Goal: Task Accomplishment & Management: Complete application form

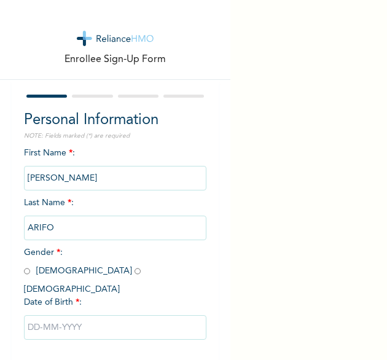
click at [28, 271] on input "radio" at bounding box center [27, 271] width 6 height 12
radio input "true"
click at [58, 315] on input "text" at bounding box center [115, 327] width 183 height 25
select select "8"
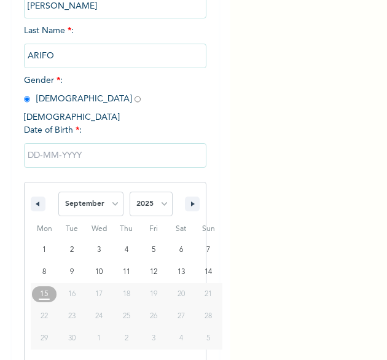
scroll to position [172, 0]
click at [154, 193] on select "2025 2024 2023 2022 2021 2020 2019 2018 2017 2016 2015 2014 2013 2012 2011 2010…" at bounding box center [150, 203] width 43 height 25
select select "1985"
click at [129, 191] on select "2025 2024 2023 2022 2021 2020 2019 2018 2017 2016 2015 2014 2013 2012 2011 2010…" at bounding box center [150, 203] width 43 height 25
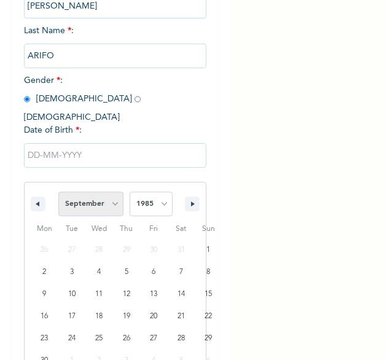
click at [112, 193] on select "January February March April May June July August September October November De…" at bounding box center [90, 203] width 65 height 25
select select "10"
click at [58, 191] on select "January February March April May June July August September October November De…" at bounding box center [90, 203] width 65 height 25
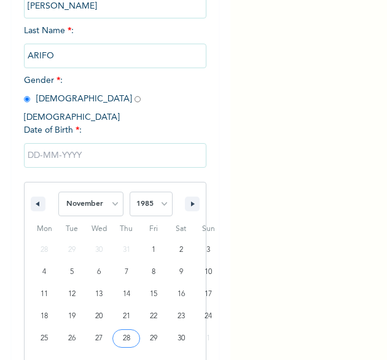
type input "[DATE]"
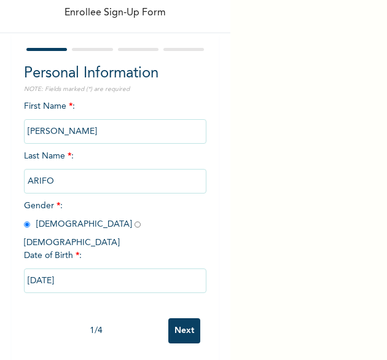
click at [178, 319] on input "Next" at bounding box center [184, 330] width 32 height 25
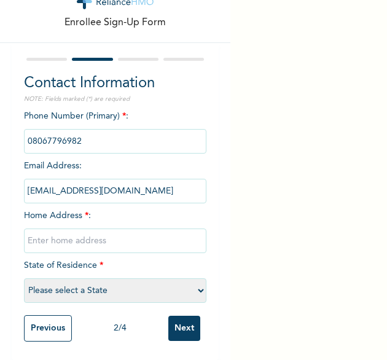
click at [98, 231] on input "text" at bounding box center [115, 240] width 183 height 25
type input "[GEOGRAPHIC_DATA]"
select select "25"
click at [187, 324] on input "Next" at bounding box center [184, 327] width 32 height 25
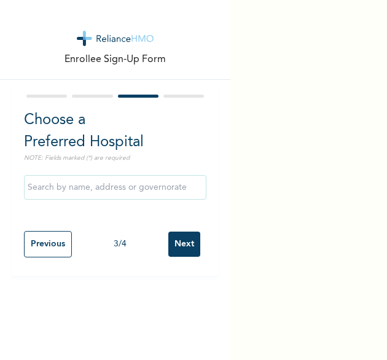
click at [170, 242] on input "Next" at bounding box center [184, 243] width 32 height 25
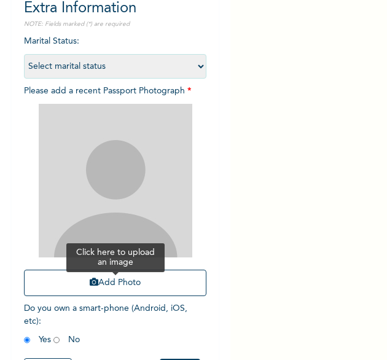
scroll to position [114, 0]
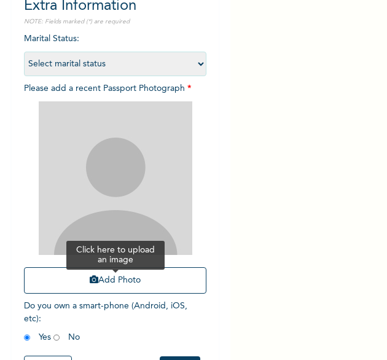
click at [109, 284] on button "Add Photo" at bounding box center [115, 280] width 183 height 26
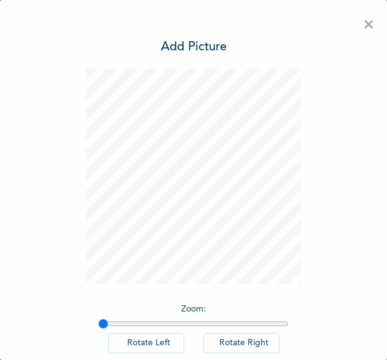
scroll to position [68, 0]
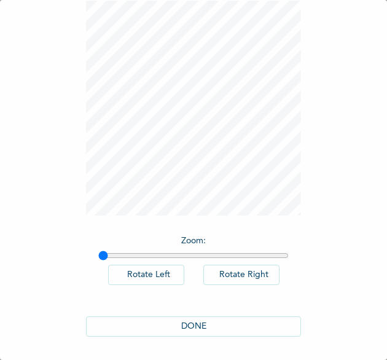
click at [187, 326] on button "DONE" at bounding box center [193, 326] width 215 height 20
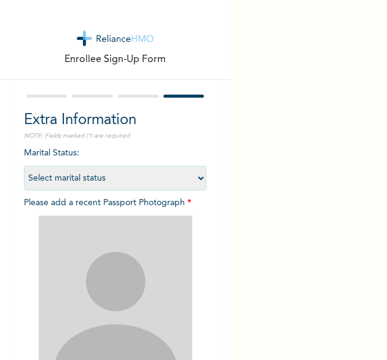
scroll to position [165, 0]
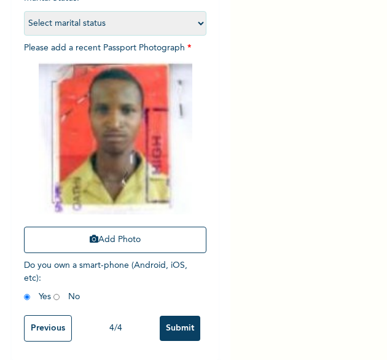
click at [163, 316] on input "Submit" at bounding box center [180, 327] width 41 height 25
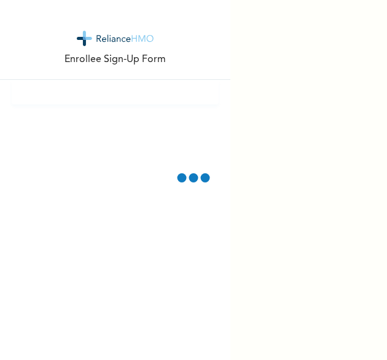
scroll to position [0, 0]
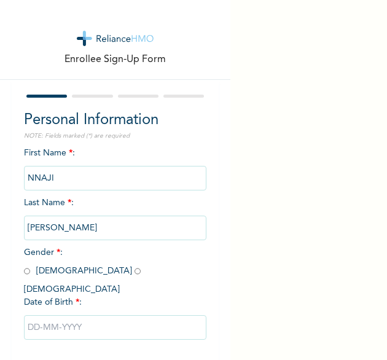
click at [134, 274] on input "radio" at bounding box center [137, 271] width 6 height 12
radio input "true"
click at [71, 320] on input "text" at bounding box center [115, 327] width 183 height 25
select select "8"
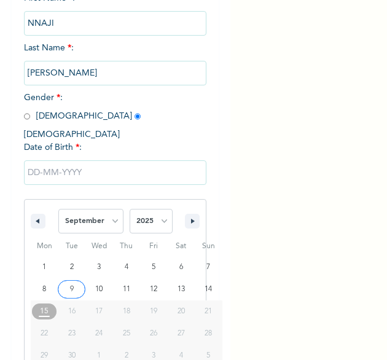
scroll to position [172, 0]
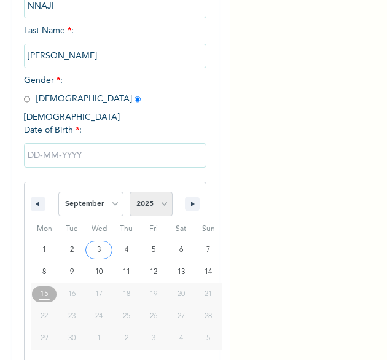
click at [160, 192] on select "2025 2024 2023 2022 2021 2020 2019 2018 2017 2016 2015 2014 2013 2012 2011 2010…" at bounding box center [150, 203] width 43 height 25
select select "1990"
click at [129, 191] on select "2025 2024 2023 2022 2021 2020 2019 2018 2017 2016 2015 2014 2013 2012 2011 2010…" at bounding box center [150, 203] width 43 height 25
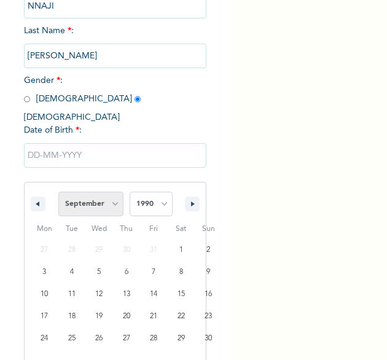
click at [107, 192] on select "January February March April May June July August September October November De…" at bounding box center [90, 203] width 65 height 25
select select "6"
click at [58, 191] on select "January February March April May June July August September October November De…" at bounding box center [90, 203] width 65 height 25
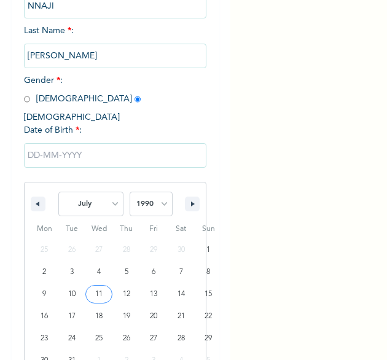
type input "07/11/1990"
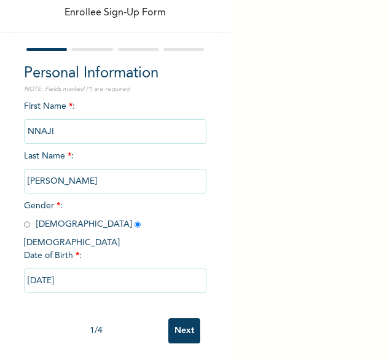
click at [171, 318] on input "Next" at bounding box center [184, 330] width 32 height 25
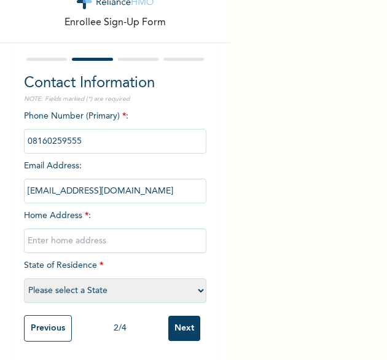
click at [92, 232] on input "text" at bounding box center [115, 240] width 183 height 25
type input "[GEOGRAPHIC_DATA]"
select select "25"
click at [183, 323] on input "Next" at bounding box center [184, 327] width 32 height 25
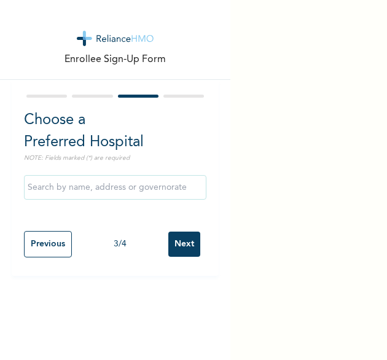
scroll to position [0, 0]
click at [174, 238] on input "Next" at bounding box center [184, 243] width 32 height 25
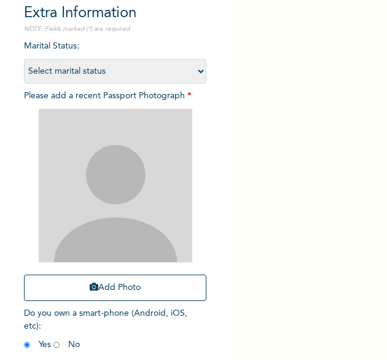
scroll to position [115, 0]
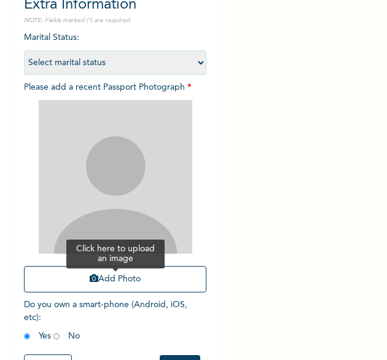
click at [110, 279] on button "Add Photo" at bounding box center [115, 279] width 183 height 26
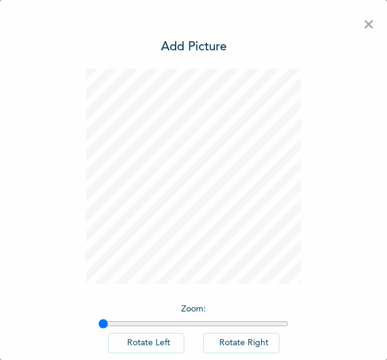
scroll to position [68, 0]
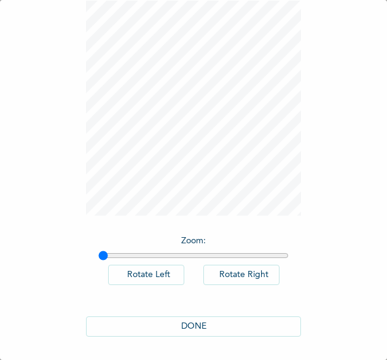
click at [185, 319] on button "DONE" at bounding box center [193, 326] width 215 height 20
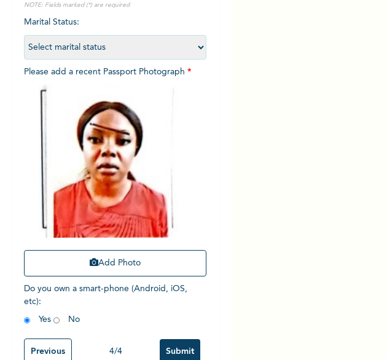
scroll to position [164, 0]
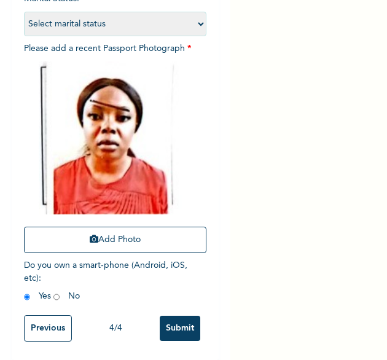
click at [175, 315] on input "Submit" at bounding box center [180, 327] width 41 height 25
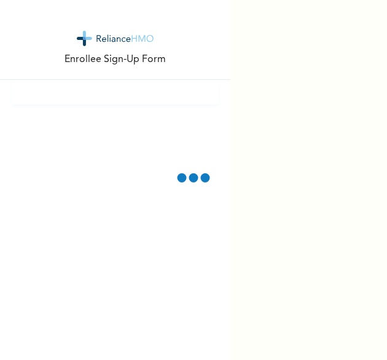
scroll to position [0, 0]
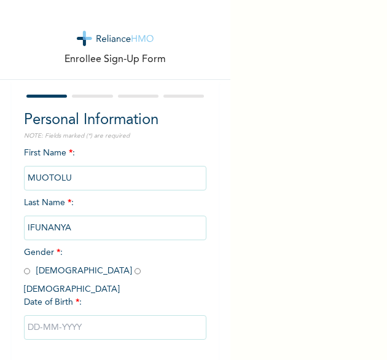
click at [134, 269] on input "radio" at bounding box center [137, 271] width 6 height 12
radio input "true"
click at [58, 315] on input "text" at bounding box center [115, 327] width 183 height 25
select select "8"
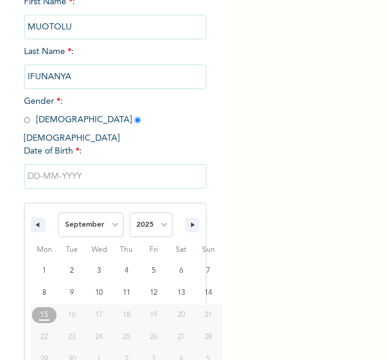
scroll to position [172, 0]
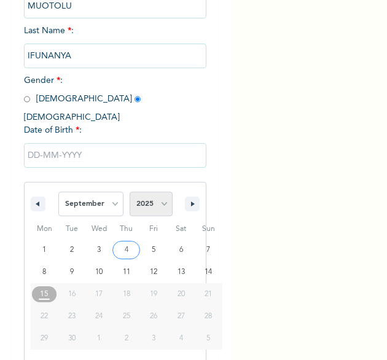
click at [157, 191] on select "2025 2024 2023 2022 2021 2020 2019 2018 2017 2016 2015 2014 2013 2012 2011 2010…" at bounding box center [150, 203] width 43 height 25
select select "1994"
click at [129, 191] on select "2025 2024 2023 2022 2021 2020 2019 2018 2017 2016 2015 2014 2013 2012 2011 2010…" at bounding box center [150, 203] width 43 height 25
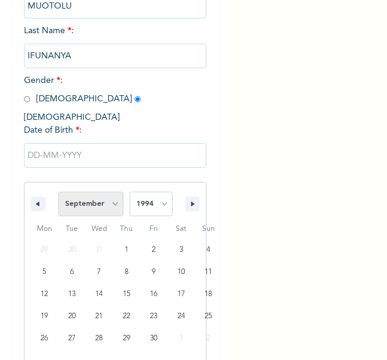
click at [110, 194] on select "January February March April May June July August September October November De…" at bounding box center [90, 203] width 65 height 25
select select "7"
click at [58, 191] on select "January February March April May June July August September October November De…" at bounding box center [90, 203] width 65 height 25
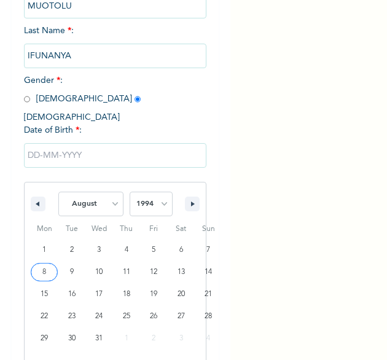
type input "08/08/1994"
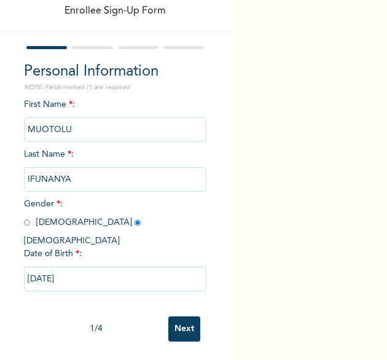
scroll to position [47, 0]
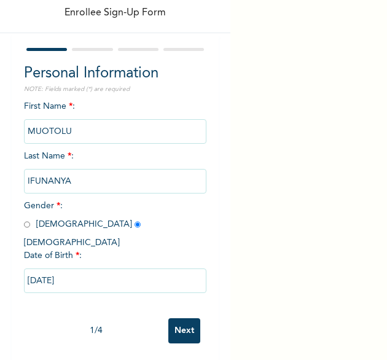
click at [179, 321] on input "Next" at bounding box center [184, 330] width 32 height 25
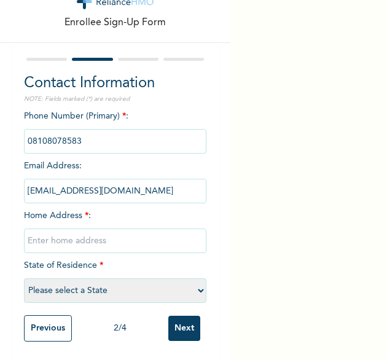
click at [108, 241] on input "text" at bounding box center [115, 240] width 183 height 25
type input "[GEOGRAPHIC_DATA]"
select select "25"
click at [168, 325] on input "Next" at bounding box center [184, 327] width 32 height 25
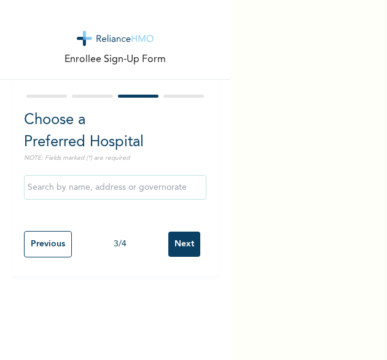
scroll to position [0, 0]
click at [182, 247] on input "Next" at bounding box center [184, 243] width 32 height 25
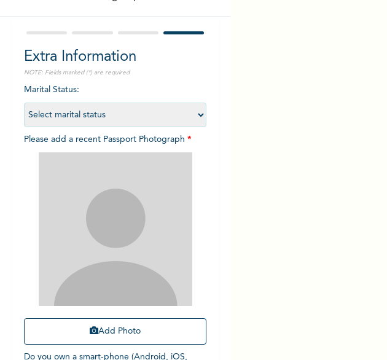
scroll to position [82, 0]
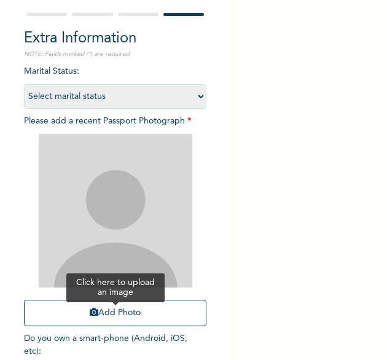
click at [133, 314] on button "Add Photo" at bounding box center [115, 312] width 183 height 26
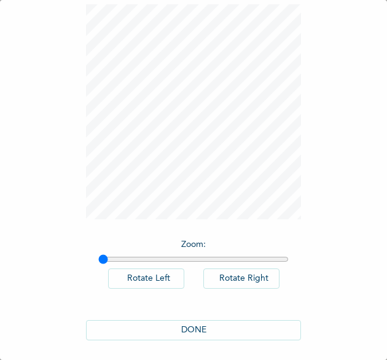
scroll to position [68, 0]
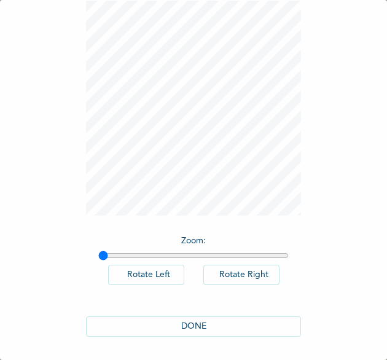
click at [210, 325] on button "DONE" at bounding box center [193, 326] width 215 height 20
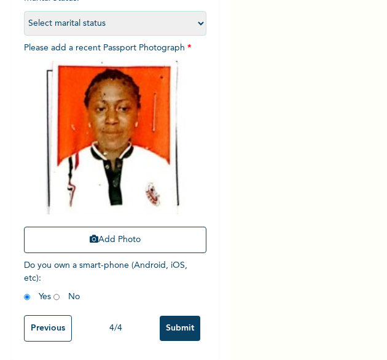
scroll to position [165, 0]
click at [179, 320] on input "Submit" at bounding box center [180, 327] width 41 height 25
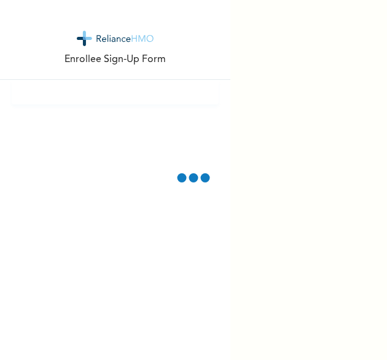
scroll to position [0, 0]
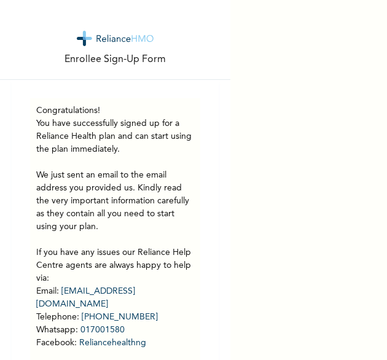
drag, startPoint x: 195, startPoint y: 107, endPoint x: 193, endPoint y: 75, distance: 32.0
click at [195, 107] on div "Congratulations! You have successfully signed up for a Reliance Health plan and…" at bounding box center [115, 253] width 207 height 346
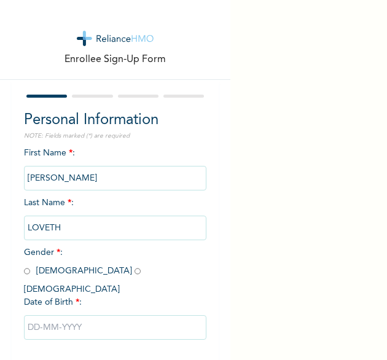
click at [28, 271] on input "radio" at bounding box center [27, 271] width 6 height 12
radio input "true"
click at [134, 272] on input "radio" at bounding box center [137, 271] width 6 height 12
radio input "true"
click at [71, 322] on input "text" at bounding box center [115, 327] width 183 height 25
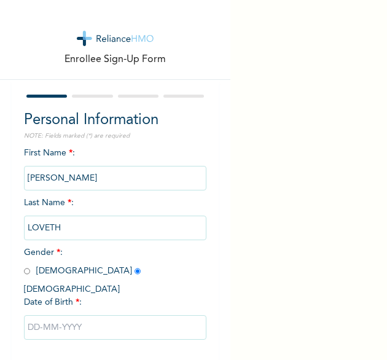
select select "8"
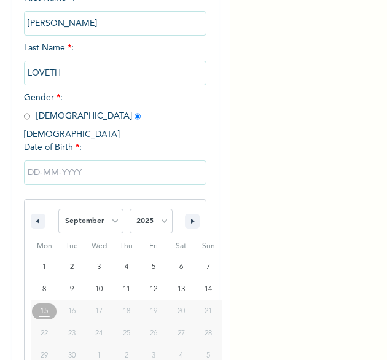
scroll to position [172, 0]
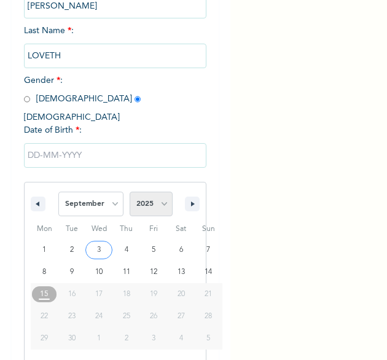
click at [161, 198] on select "2025 2024 2023 2022 2021 2020 2019 2018 2017 2016 2015 2014 2013 2012 2011 2010…" at bounding box center [150, 203] width 43 height 25
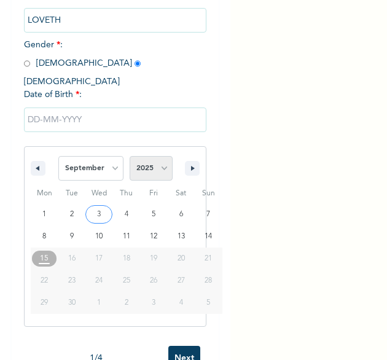
scroll to position [234, 0]
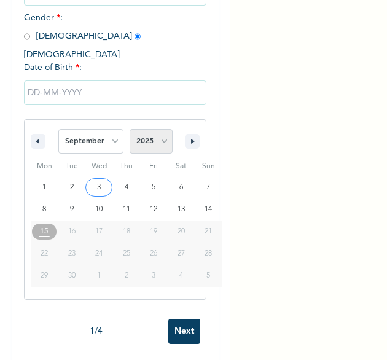
click at [153, 133] on select "2025 2024 2023 2022 2021 2020 2019 2018 2017 2016 2015 2014 2013 2012 2011 2010…" at bounding box center [150, 141] width 43 height 25
select select "1986"
click at [129, 129] on select "2025 2024 2023 2022 2021 2020 2019 2018 2017 2016 2015 2014 2013 2012 2011 2010…" at bounding box center [150, 141] width 43 height 25
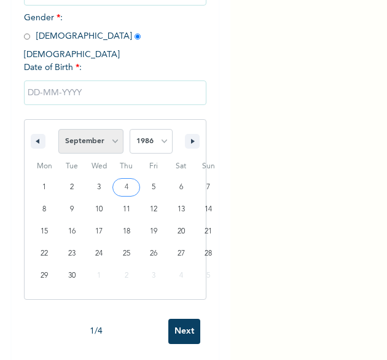
click at [115, 135] on select "January February March April May June July August September October November De…" at bounding box center [90, 141] width 65 height 25
select select "5"
click at [58, 129] on select "January February March April May June July August September October November De…" at bounding box center [90, 141] width 65 height 25
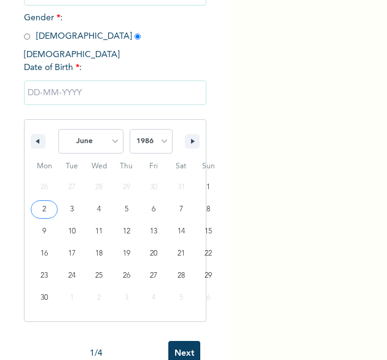
type input "06/02/1986"
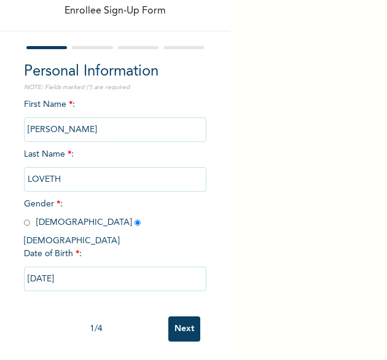
scroll to position [47, 0]
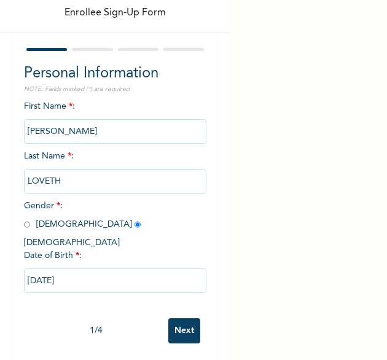
click at [168, 318] on input "Next" at bounding box center [184, 330] width 32 height 25
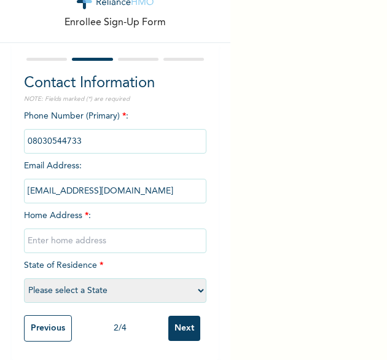
click at [123, 228] on input "text" at bounding box center [115, 240] width 183 height 25
type input "[GEOGRAPHIC_DATA]"
select select "25"
click at [179, 315] on input "Next" at bounding box center [184, 327] width 32 height 25
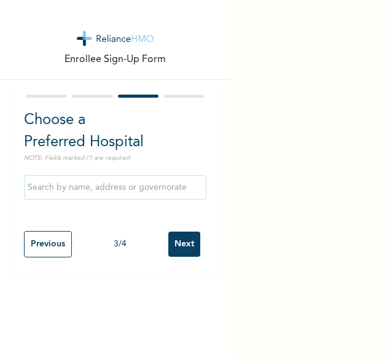
click at [179, 249] on input "Next" at bounding box center [184, 243] width 32 height 25
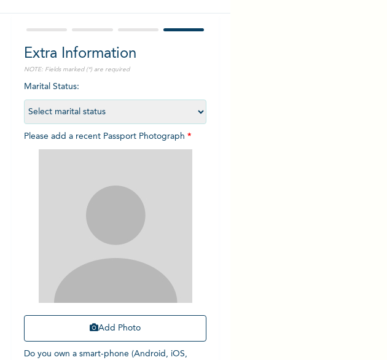
scroll to position [123, 0]
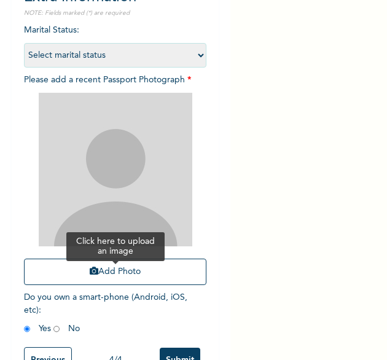
click at [133, 271] on button "Add Photo" at bounding box center [115, 271] width 183 height 26
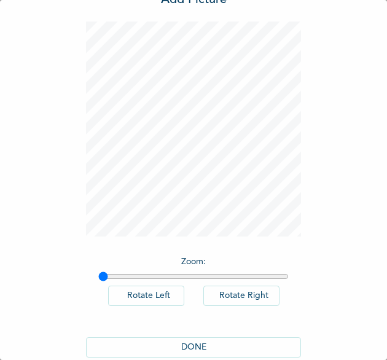
scroll to position [68, 0]
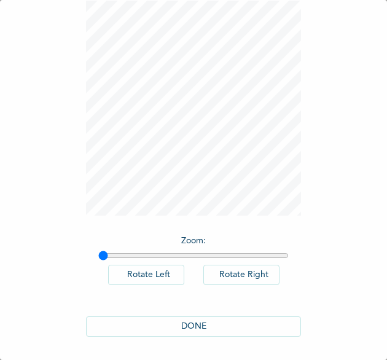
click at [199, 323] on button "DONE" at bounding box center [193, 326] width 215 height 20
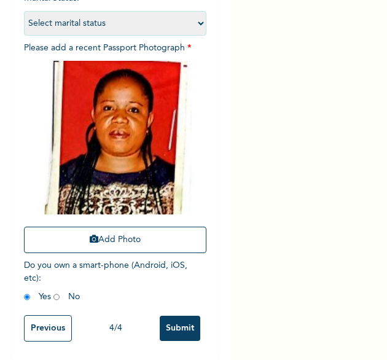
scroll to position [165, 0]
click at [161, 315] on input "Submit" at bounding box center [180, 327] width 41 height 25
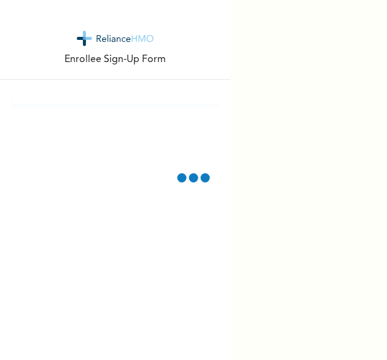
scroll to position [0, 0]
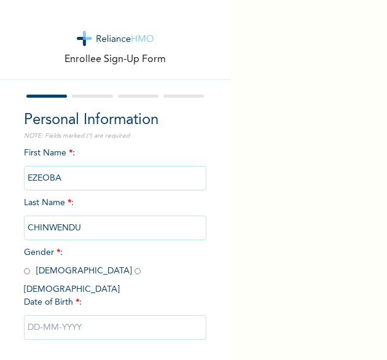
click at [134, 273] on input "radio" at bounding box center [137, 271] width 6 height 12
radio input "true"
click at [73, 315] on input "text" at bounding box center [115, 327] width 183 height 25
select select "8"
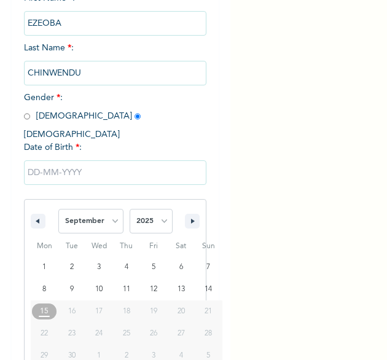
scroll to position [172, 0]
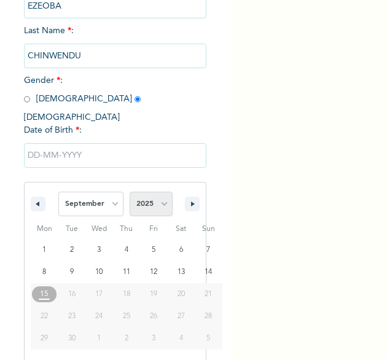
click at [161, 201] on select "2025 2024 2023 2022 2021 2020 2019 2018 2017 2016 2015 2014 2013 2012 2011 2010…" at bounding box center [150, 203] width 43 height 25
select select "1991"
click at [129, 191] on select "2025 2024 2023 2022 2021 2020 2019 2018 2017 2016 2015 2014 2013 2012 2011 2010…" at bounding box center [150, 203] width 43 height 25
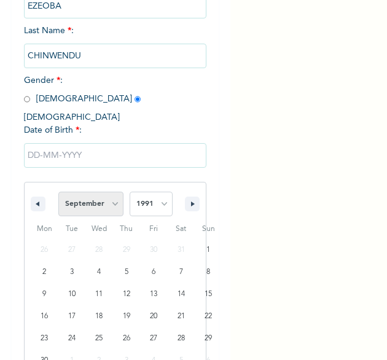
click at [108, 191] on select "January February March April May June July August September October November De…" at bounding box center [90, 203] width 65 height 25
select select "4"
click at [58, 191] on select "January February March April May June July August September October November De…" at bounding box center [90, 203] width 65 height 25
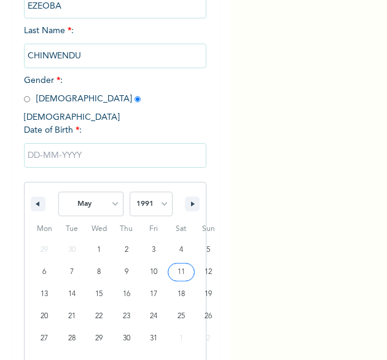
type input "05/11/1991"
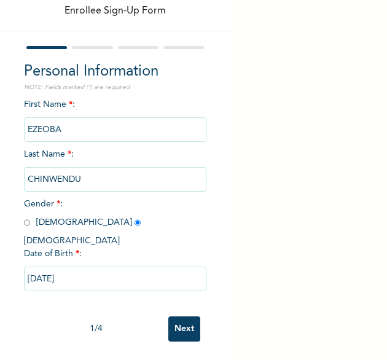
scroll to position [47, 0]
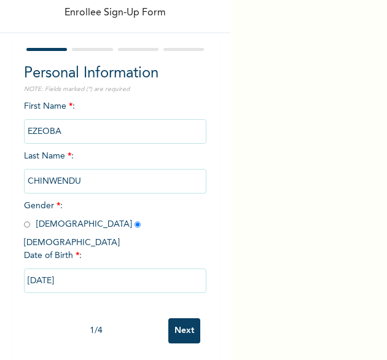
click at [172, 320] on input "Next" at bounding box center [184, 330] width 32 height 25
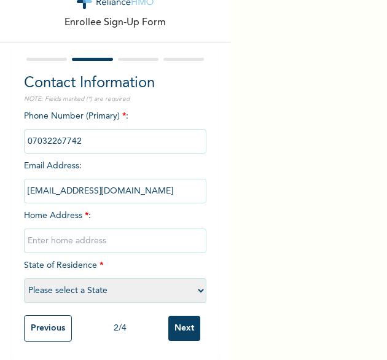
click at [59, 230] on input "text" at bounding box center [115, 240] width 183 height 25
type input "[GEOGRAPHIC_DATA]"
select select "25"
click at [172, 317] on input "Next" at bounding box center [184, 327] width 32 height 25
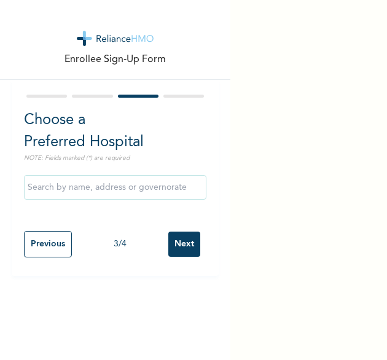
scroll to position [0, 0]
click at [172, 251] on input "Next" at bounding box center [184, 243] width 32 height 25
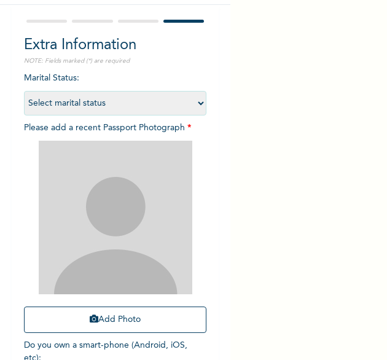
scroll to position [123, 0]
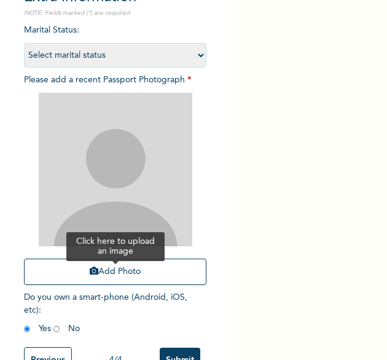
click at [87, 266] on button "Add Photo" at bounding box center [115, 271] width 183 height 26
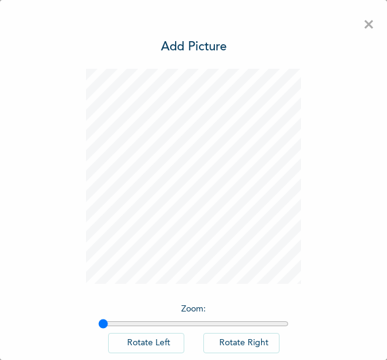
scroll to position [68, 0]
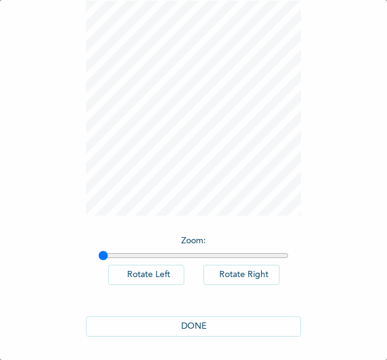
click at [199, 321] on button "DONE" at bounding box center [193, 326] width 215 height 20
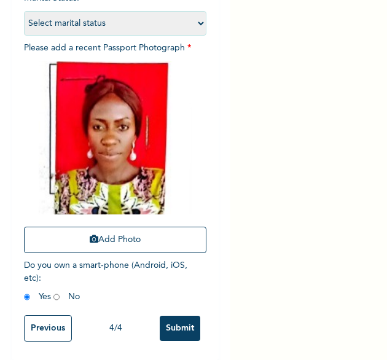
scroll to position [165, 0]
click at [176, 320] on input "Submit" at bounding box center [180, 327] width 41 height 25
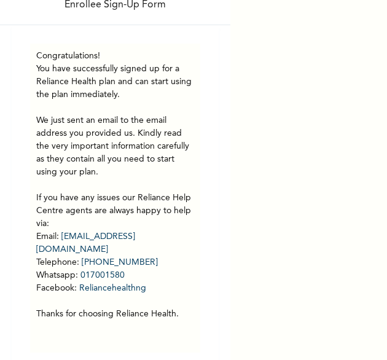
scroll to position [75, 0]
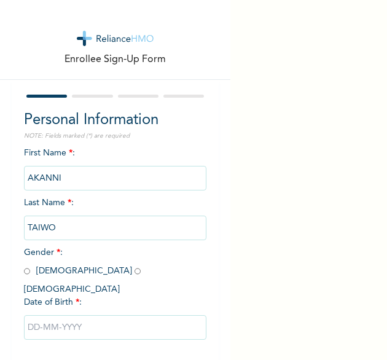
click at [65, 276] on span "Gender * : [DEMOGRAPHIC_DATA] [DEMOGRAPHIC_DATA]" at bounding box center [85, 270] width 123 height 45
click at [134, 272] on input "radio" at bounding box center [137, 271] width 6 height 12
radio input "true"
click at [72, 317] on input "text" at bounding box center [115, 327] width 183 height 25
select select "8"
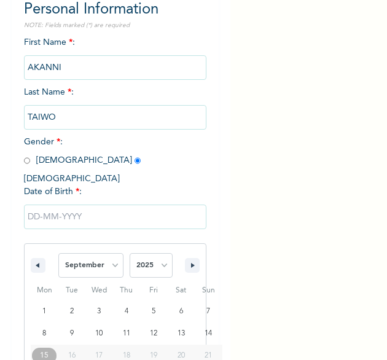
scroll to position [172, 0]
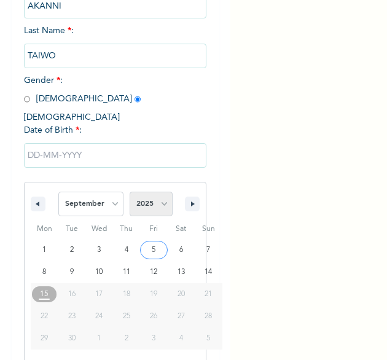
drag, startPoint x: 158, startPoint y: 197, endPoint x: 161, endPoint y: 190, distance: 8.0
click at [158, 197] on select "2025 2024 2023 2022 2021 2020 2019 2018 2017 2016 2015 2014 2013 2012 2011 2010…" at bounding box center [150, 203] width 43 height 25
select select "1986"
click at [129, 191] on select "2025 2024 2023 2022 2021 2020 2019 2018 2017 2016 2015 2014 2013 2012 2011 2010…" at bounding box center [150, 203] width 43 height 25
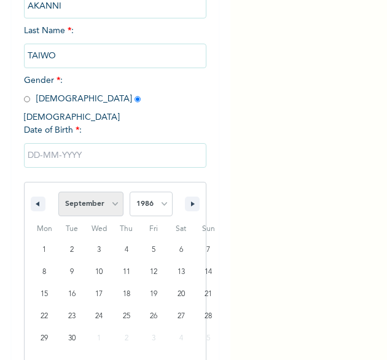
click at [103, 194] on select "January February March April May June July August September October November De…" at bounding box center [90, 203] width 65 height 25
select select "3"
click at [58, 191] on select "January February March April May June July August September October November De…" at bounding box center [90, 203] width 65 height 25
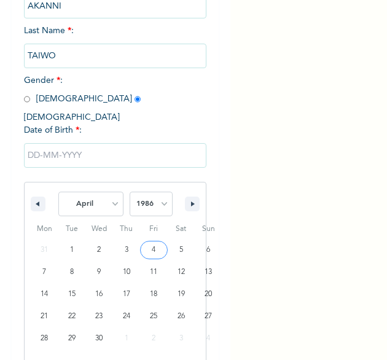
type input "04/04/1986"
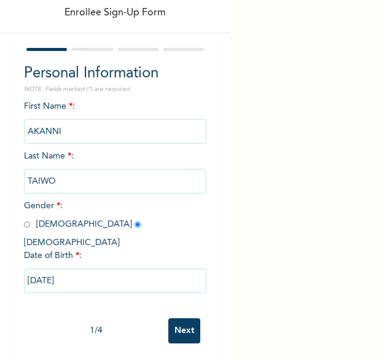
click at [178, 323] on input "Next" at bounding box center [184, 330] width 32 height 25
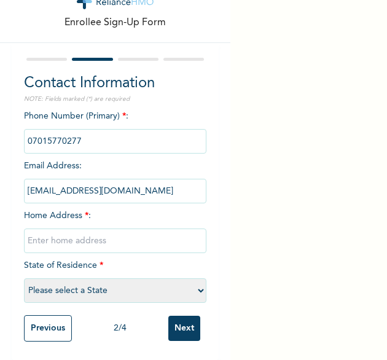
click at [74, 228] on input "text" at bounding box center [115, 240] width 183 height 25
type input "[GEOGRAPHIC_DATA]"
select select "25"
click at [171, 317] on input "Next" at bounding box center [184, 327] width 32 height 25
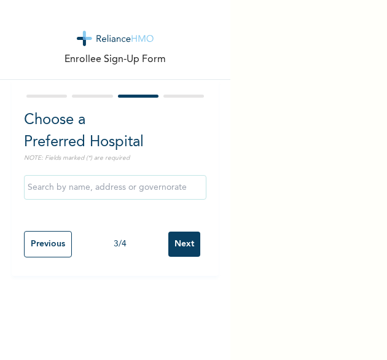
click at [176, 244] on input "Next" at bounding box center [184, 243] width 32 height 25
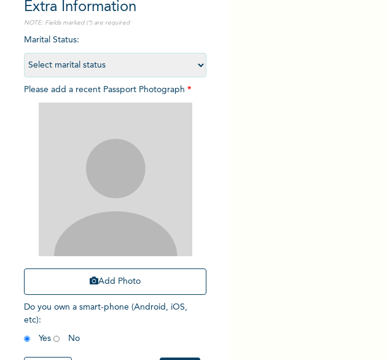
scroll to position [123, 0]
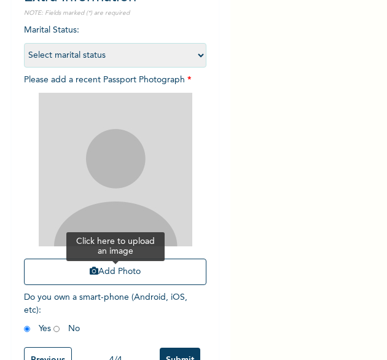
click at [123, 268] on button "Add Photo" at bounding box center [115, 271] width 183 height 26
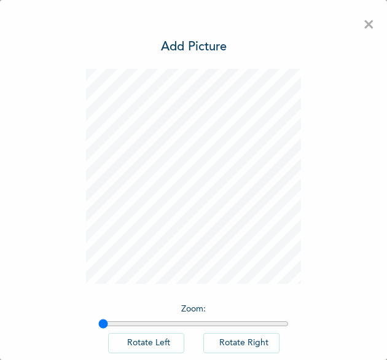
scroll to position [68, 0]
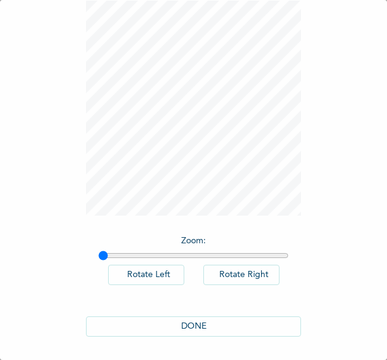
click at [188, 323] on button "DONE" at bounding box center [193, 326] width 215 height 20
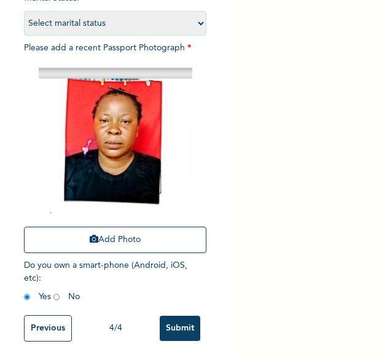
scroll to position [165, 0]
click at [160, 317] on input "Submit" at bounding box center [180, 327] width 41 height 25
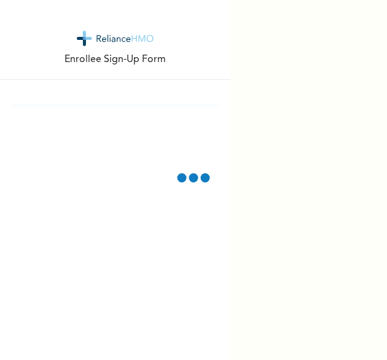
scroll to position [0, 0]
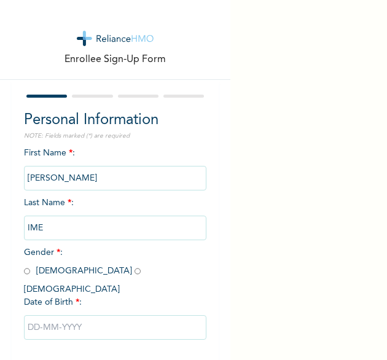
click at [134, 271] on input "radio" at bounding box center [137, 271] width 6 height 12
radio input "true"
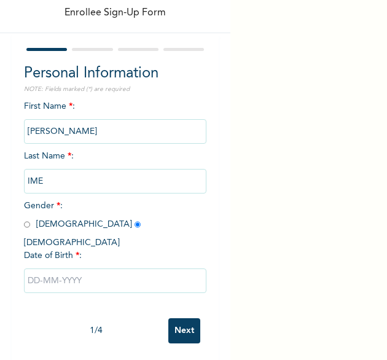
click at [55, 271] on input "text" at bounding box center [115, 280] width 183 height 25
select select "8"
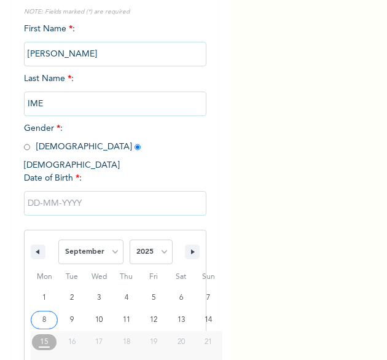
scroll to position [172, 0]
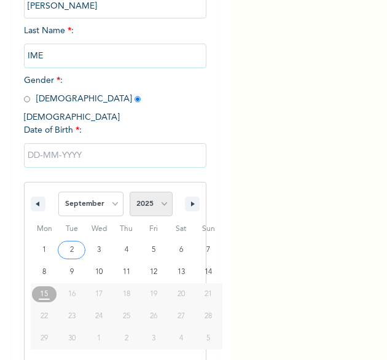
click at [152, 194] on select "2025 2024 2023 2022 2021 2020 2019 2018 2017 2016 2015 2014 2013 2012 2011 2010…" at bounding box center [150, 203] width 43 height 25
select select "1993"
click at [129, 191] on select "2025 2024 2023 2022 2021 2020 2019 2018 2017 2016 2015 2014 2013 2012 2011 2010…" at bounding box center [150, 203] width 43 height 25
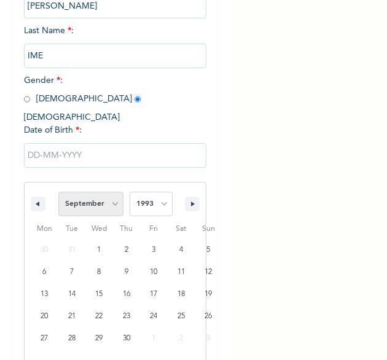
click at [91, 191] on select "January February March April May June July August September October November De…" at bounding box center [90, 203] width 65 height 25
click at [58, 191] on select "January February March April May June July August September October November De…" at bounding box center [90, 203] width 65 height 25
click at [99, 192] on select "January February March April May June July August September October November De…" at bounding box center [90, 203] width 65 height 25
click at [58, 191] on select "January February March April May June July August September October November De…" at bounding box center [90, 203] width 65 height 25
click at [102, 193] on select "January February March April May June July August September October November De…" at bounding box center [90, 203] width 65 height 25
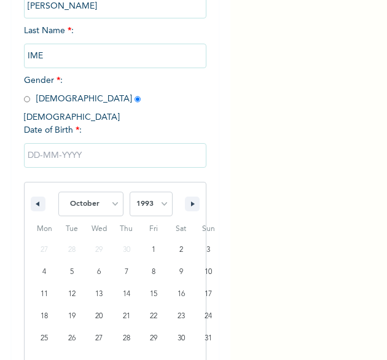
select select "8"
click at [58, 191] on select "January February March April May June July August September October November De…" at bounding box center [90, 203] width 65 height 25
type input "09/01/1993"
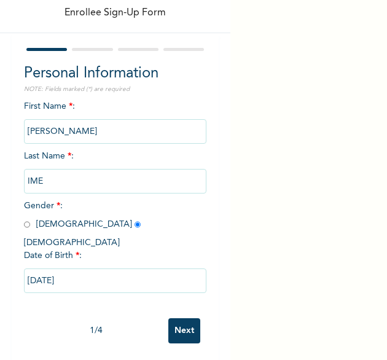
click at [173, 323] on input "Next" at bounding box center [184, 330] width 32 height 25
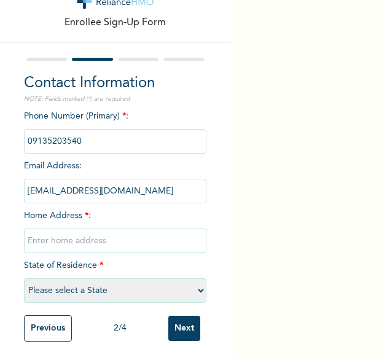
click at [56, 229] on input "text" at bounding box center [115, 240] width 183 height 25
type input "[GEOGRAPHIC_DATA]"
select select "25"
click at [176, 316] on input "Next" at bounding box center [184, 327] width 32 height 25
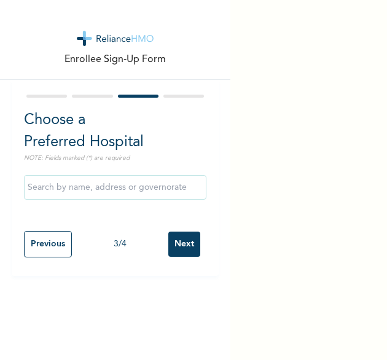
click at [172, 243] on input "Next" at bounding box center [184, 243] width 32 height 25
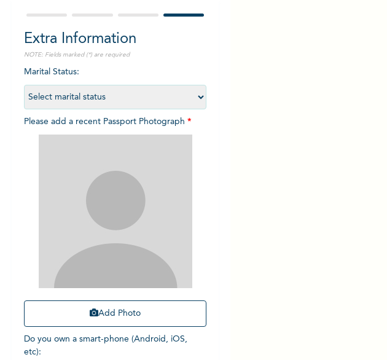
scroll to position [123, 0]
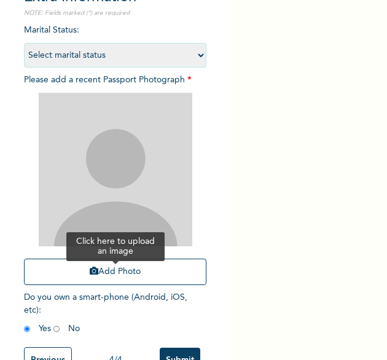
click at [79, 272] on button "Add Photo" at bounding box center [115, 271] width 183 height 26
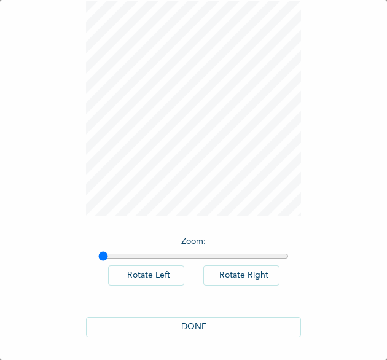
scroll to position [68, 0]
click at [144, 331] on button "DONE" at bounding box center [193, 326] width 215 height 20
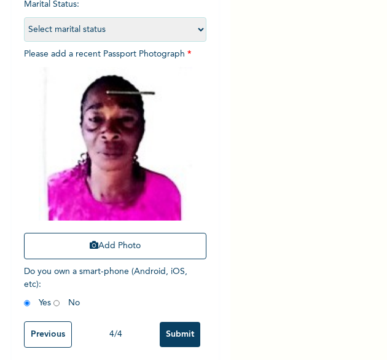
scroll to position [165, 0]
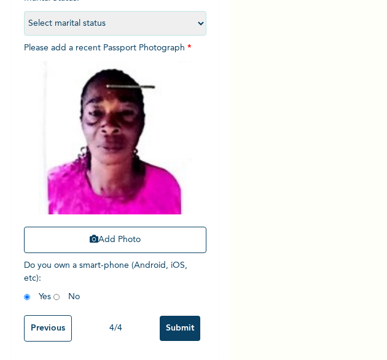
click at [177, 315] on input "Submit" at bounding box center [180, 327] width 41 height 25
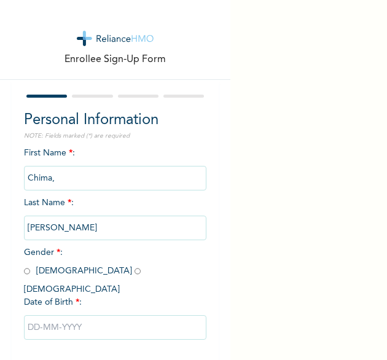
click at [26, 271] on input "radio" at bounding box center [27, 271] width 6 height 12
radio input "true"
click at [80, 315] on input "text" at bounding box center [115, 327] width 183 height 25
select select "8"
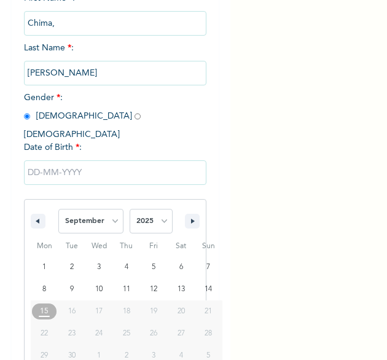
scroll to position [172, 0]
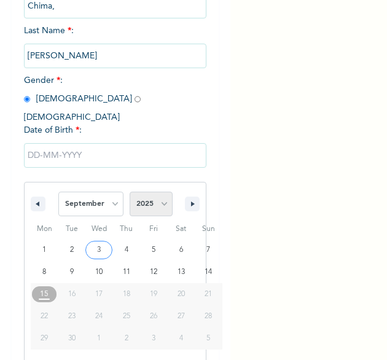
click at [149, 191] on select "2025 2024 2023 2022 2021 2020 2019 2018 2017 2016 2015 2014 2013 2012 2011 2010…" at bounding box center [150, 203] width 43 height 25
select select "1965"
click at [129, 191] on select "2025 2024 2023 2022 2021 2020 2019 2018 2017 2016 2015 2014 2013 2012 2011 2010…" at bounding box center [150, 203] width 43 height 25
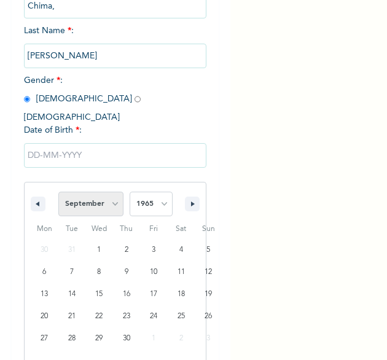
click at [95, 194] on select "January February March April May June July August September October November De…" at bounding box center [90, 203] width 65 height 25
select select "5"
click at [58, 191] on select "January February March April May June July August September October November De…" at bounding box center [90, 203] width 65 height 25
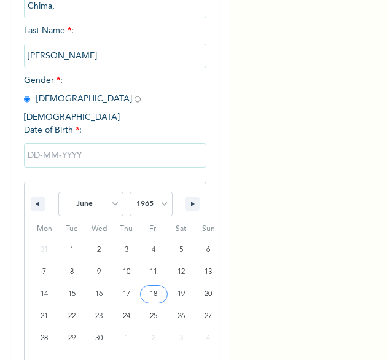
type input "06/18/1965"
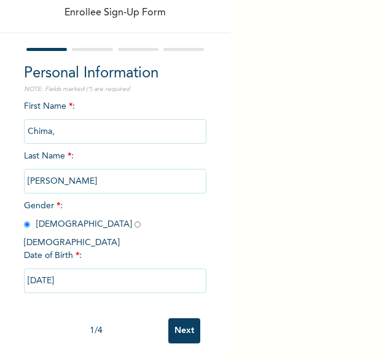
click at [176, 326] on input "Next" at bounding box center [184, 330] width 32 height 25
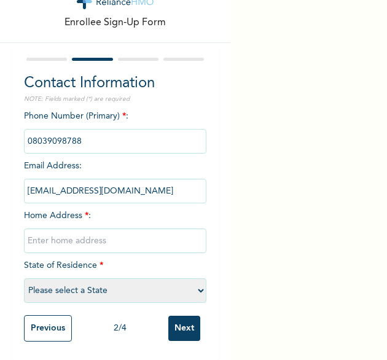
click at [64, 243] on input "text" at bounding box center [115, 240] width 183 height 25
type input "[GEOGRAPHIC_DATA]"
select select "25"
click at [177, 320] on input "Next" at bounding box center [184, 327] width 32 height 25
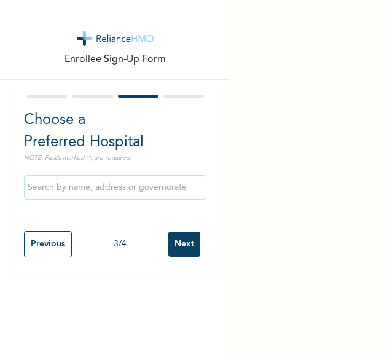
click at [175, 246] on input "Next" at bounding box center [184, 243] width 32 height 25
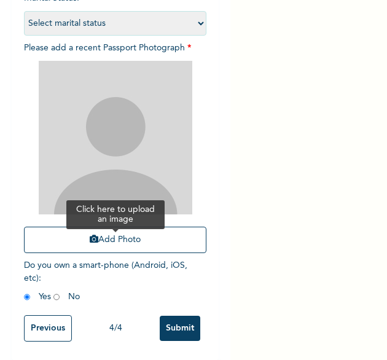
scroll to position [163, 0]
click at [102, 226] on button "Add Photo" at bounding box center [115, 239] width 183 height 26
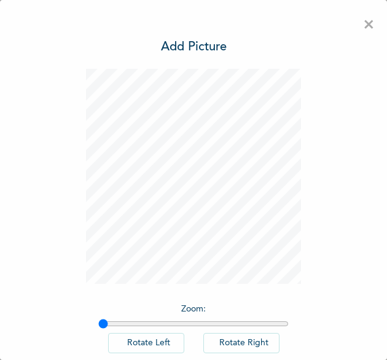
scroll to position [68, 0]
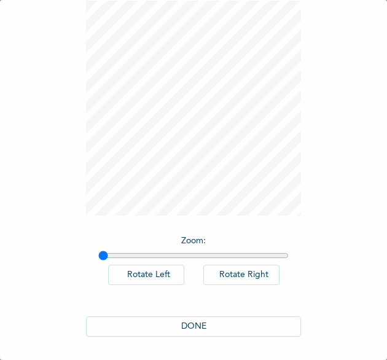
click at [183, 330] on button "DONE" at bounding box center [193, 326] width 215 height 20
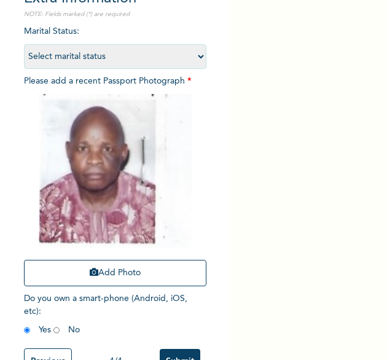
scroll to position [165, 0]
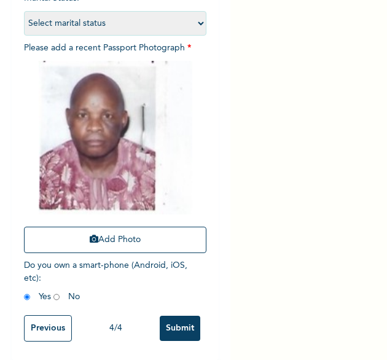
click at [160, 320] on input "Submit" at bounding box center [180, 327] width 41 height 25
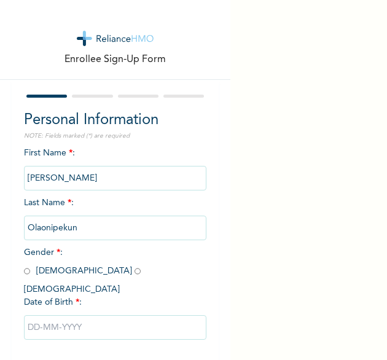
click at [20, 271] on div "Personal Information NOTE: Fields marked (*) are required First Name * : [PERSO…" at bounding box center [115, 244] width 207 height 328
click at [28, 271] on input "radio" at bounding box center [27, 271] width 6 height 12
radio input "true"
click at [52, 315] on input "text" at bounding box center [115, 327] width 183 height 25
select select "8"
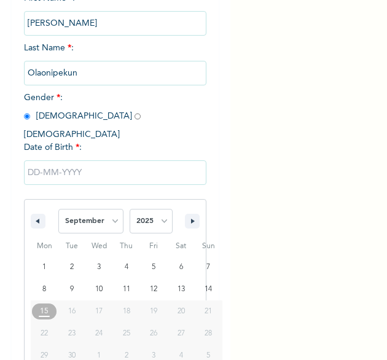
scroll to position [172, 0]
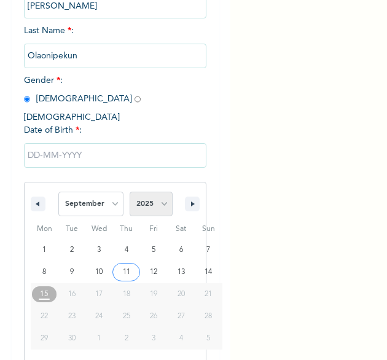
click at [152, 198] on select "2025 2024 2023 2022 2021 2020 2019 2018 2017 2016 2015 2014 2013 2012 2011 2010…" at bounding box center [150, 203] width 43 height 25
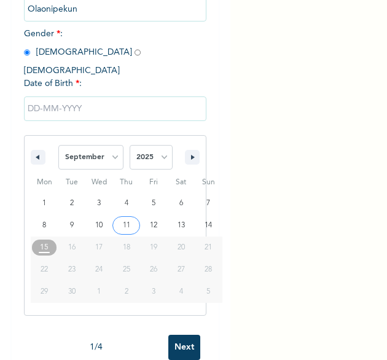
scroll to position [234, 0]
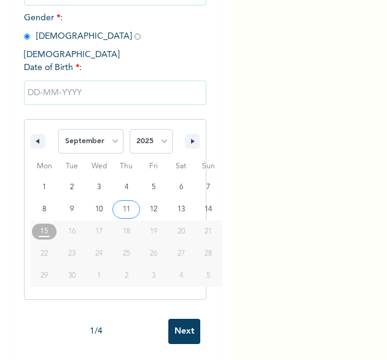
drag, startPoint x: 155, startPoint y: 130, endPoint x: 142, endPoint y: 105, distance: 28.3
click at [155, 130] on select "2025 2024 2023 2022 2021 2020 2019 2018 2017 2016 2015 2014 2013 2012 2011 2010…" at bounding box center [150, 141] width 43 height 25
select select "1984"
click at [129, 129] on select "2025 2024 2023 2022 2021 2020 2019 2018 2017 2016 2015 2014 2013 2012 2011 2010…" at bounding box center [150, 141] width 43 height 25
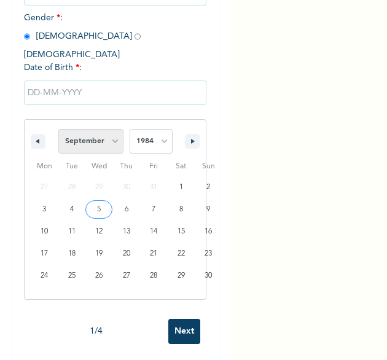
click at [98, 131] on select "January February March April May June July August September October November De…" at bounding box center [90, 141] width 65 height 25
select select "6"
click at [58, 129] on select "January February March April May June July August September October November De…" at bounding box center [90, 141] width 65 height 25
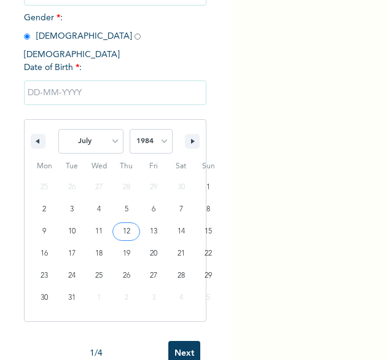
type input "[DATE]"
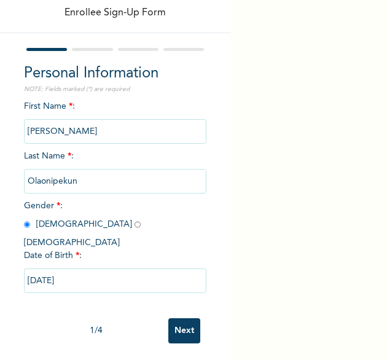
click at [180, 323] on input "Next" at bounding box center [184, 330] width 32 height 25
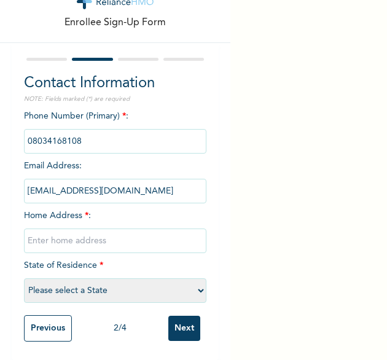
click at [91, 231] on input "text" at bounding box center [115, 240] width 183 height 25
type input "[GEOGRAPHIC_DATA]"
select select "25"
click at [182, 322] on input "Next" at bounding box center [184, 327] width 32 height 25
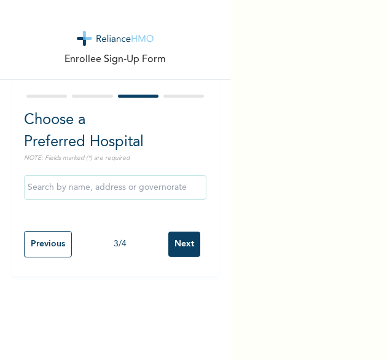
click at [179, 249] on input "Next" at bounding box center [184, 243] width 32 height 25
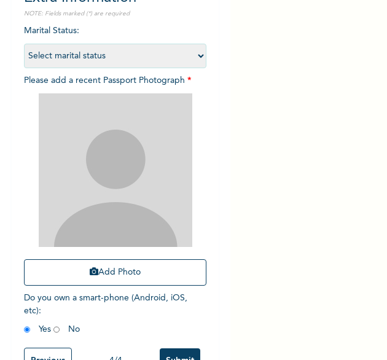
scroll to position [123, 0]
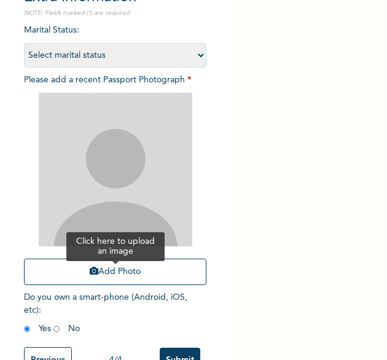
click at [79, 274] on button "Add Photo" at bounding box center [115, 271] width 183 height 26
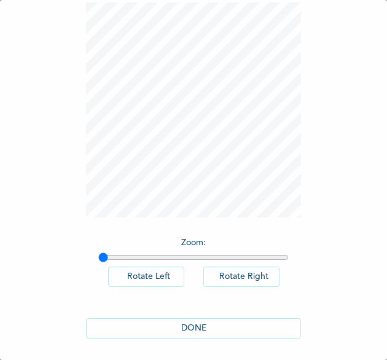
scroll to position [68, 0]
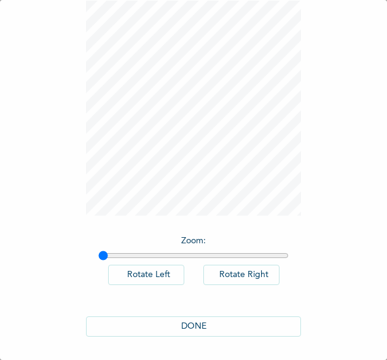
click at [188, 328] on button "DONE" at bounding box center [193, 326] width 215 height 20
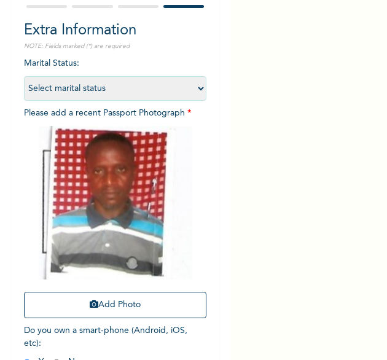
scroll to position [165, 0]
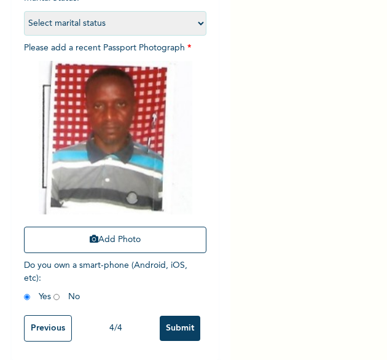
click at [171, 322] on input "Submit" at bounding box center [180, 327] width 41 height 25
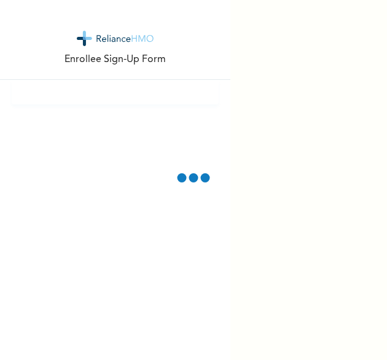
scroll to position [0, 0]
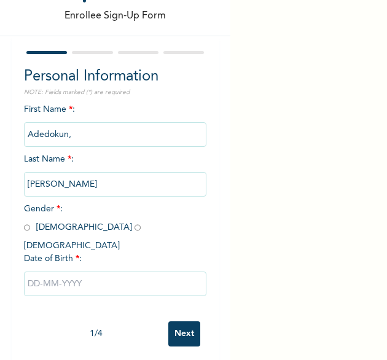
scroll to position [47, 0]
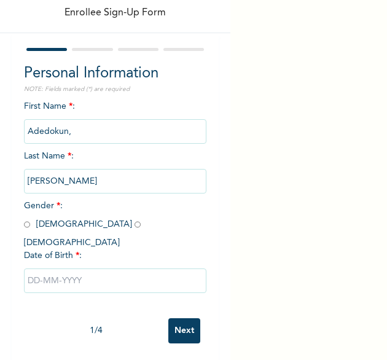
click at [28, 226] on input "radio" at bounding box center [27, 224] width 6 height 12
radio input "true"
click at [79, 272] on input "text" at bounding box center [115, 280] width 183 height 25
select select "8"
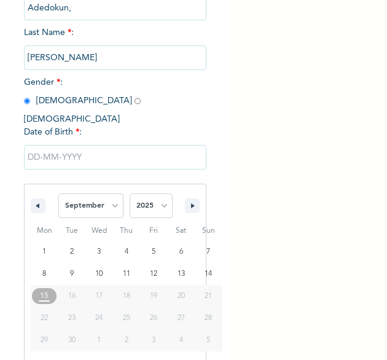
scroll to position [172, 0]
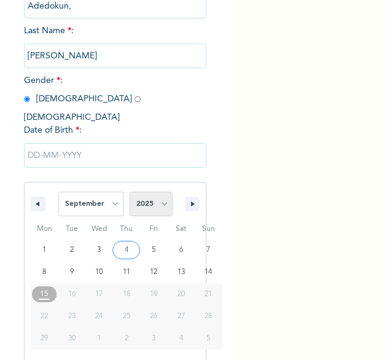
click at [158, 196] on select "2025 2024 2023 2022 2021 2020 2019 2018 2017 2016 2015 2014 2013 2012 2011 2010…" at bounding box center [150, 203] width 43 height 25
select select "1968"
click at [129, 191] on select "2025 2024 2023 2022 2021 2020 2019 2018 2017 2016 2015 2014 2013 2012 2011 2010…" at bounding box center [150, 203] width 43 height 25
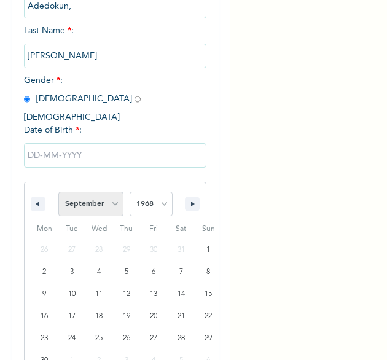
click at [112, 195] on select "January February March April May June July August September October November De…" at bounding box center [90, 203] width 65 height 25
select select "2"
click at [58, 191] on select "January February March April May June July August September October November De…" at bounding box center [90, 203] width 65 height 25
type input "[DATE]"
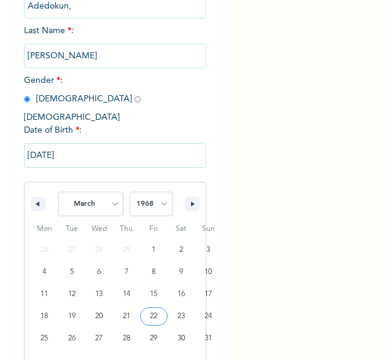
scroll to position [47, 0]
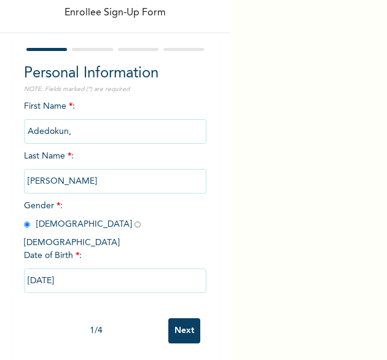
click at [176, 318] on input "Next" at bounding box center [184, 330] width 32 height 25
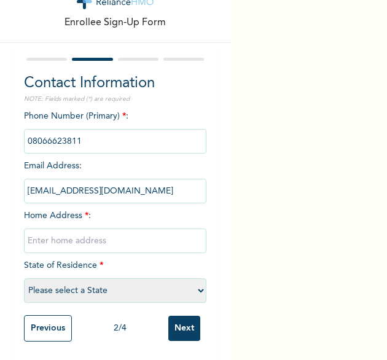
drag, startPoint x: 129, startPoint y: 228, endPoint x: 120, endPoint y: 228, distance: 8.6
click at [129, 228] on input "text" at bounding box center [115, 240] width 183 height 25
type input "[GEOGRAPHIC_DATA]"
select select "25"
click at [175, 315] on input "Next" at bounding box center [184, 327] width 32 height 25
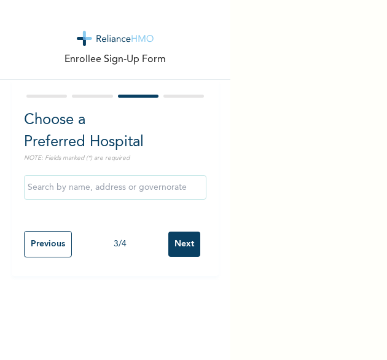
scroll to position [0, 0]
click at [177, 247] on input "Next" at bounding box center [184, 243] width 32 height 25
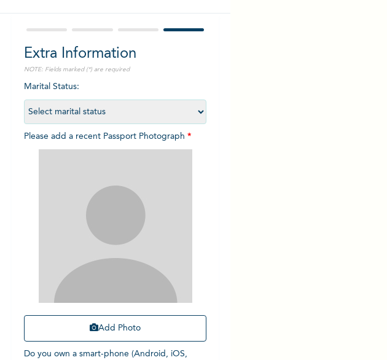
scroll to position [123, 0]
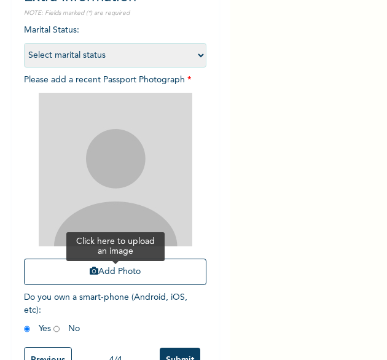
click at [93, 269] on button "Add Photo" at bounding box center [115, 271] width 183 height 26
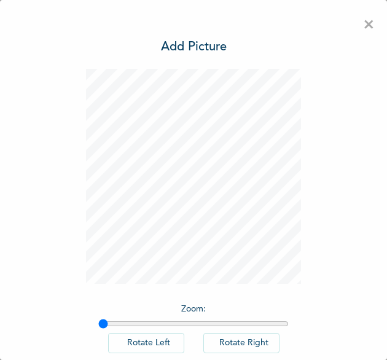
scroll to position [68, 0]
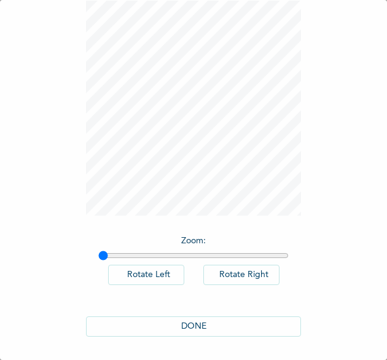
click at [179, 324] on button "DONE" at bounding box center [193, 326] width 215 height 20
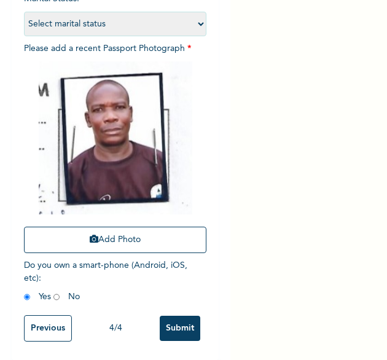
scroll to position [164, 0]
click at [167, 319] on input "Submit" at bounding box center [180, 327] width 41 height 25
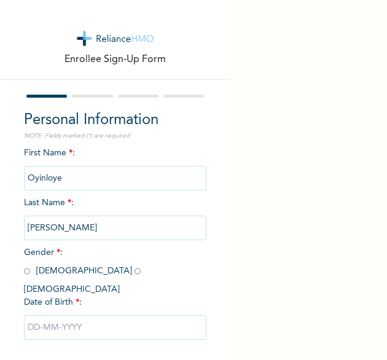
drag, startPoint x: 203, startPoint y: 47, endPoint x: 203, endPoint y: 56, distance: 9.2
click at [203, 47] on div "Enrollee Sign-Up Form" at bounding box center [115, 40] width 230 height 80
click at [65, 269] on span "Gender * : Male Female" at bounding box center [85, 270] width 123 height 45
click at [134, 269] on input "radio" at bounding box center [137, 271] width 6 height 12
radio input "true"
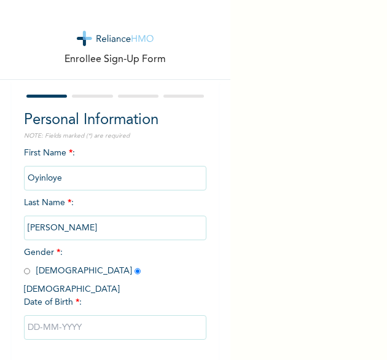
click at [86, 319] on input "text" at bounding box center [115, 327] width 183 height 25
select select "8"
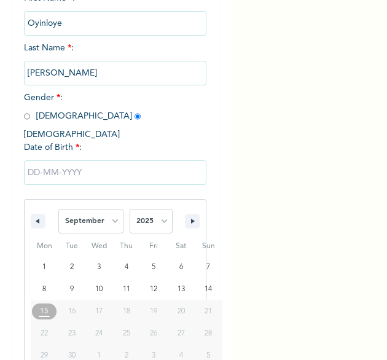
scroll to position [172, 0]
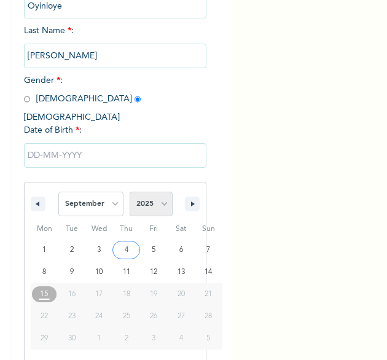
click at [162, 194] on select "2025 2024 2023 2022 2021 2020 2019 2018 2017 2016 2015 2014 2013 2012 2011 2010…" at bounding box center [150, 203] width 43 height 25
select select "1996"
click at [129, 191] on select "2025 2024 2023 2022 2021 2020 2019 2018 2017 2016 2015 2014 2013 2012 2011 2010…" at bounding box center [150, 203] width 43 height 25
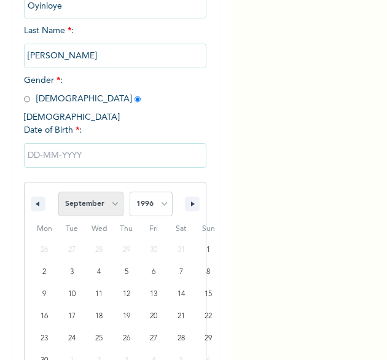
click at [110, 191] on select "January February March April May June July August September October November De…" at bounding box center [90, 203] width 65 height 25
select select "4"
click at [58, 191] on select "January February March April May June July August September October November De…" at bounding box center [90, 203] width 65 height 25
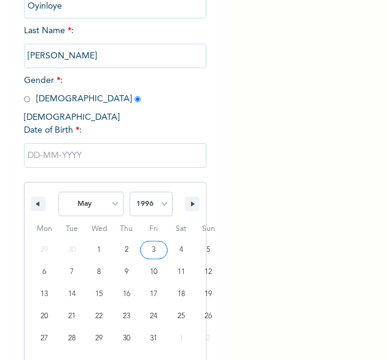
type input "05/03/1996"
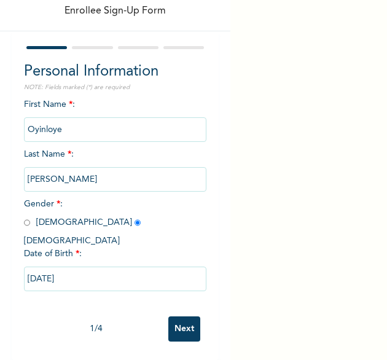
scroll to position [47, 0]
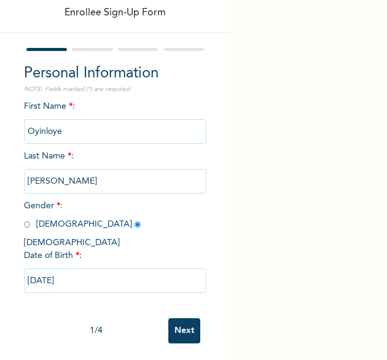
click at [189, 323] on input "Next" at bounding box center [184, 330] width 32 height 25
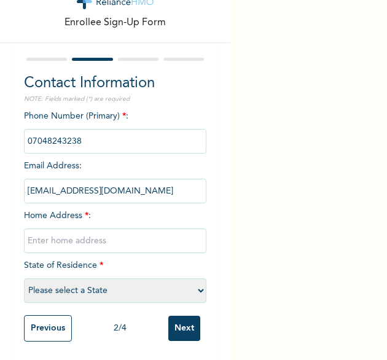
click at [110, 228] on input "text" at bounding box center [115, 240] width 183 height 25
type input "[GEOGRAPHIC_DATA]"
select select "25"
click at [174, 315] on input "Next" at bounding box center [184, 327] width 32 height 25
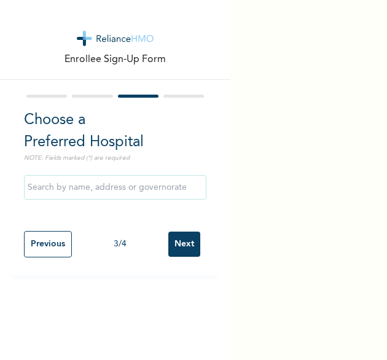
click at [174, 252] on input "Next" at bounding box center [184, 243] width 32 height 25
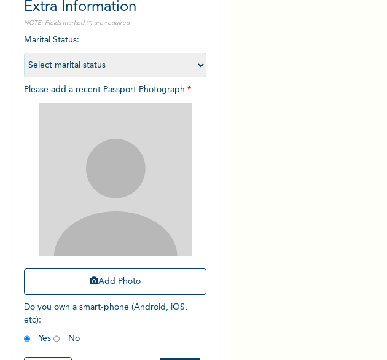
scroll to position [123, 0]
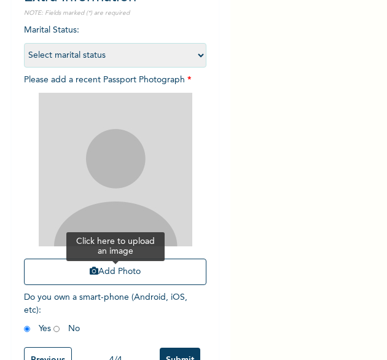
click at [112, 269] on button "Add Photo" at bounding box center [115, 271] width 183 height 26
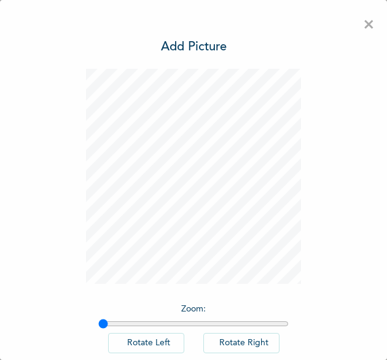
scroll to position [68, 0]
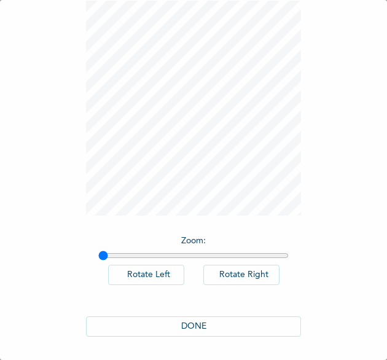
click at [198, 320] on button "DONE" at bounding box center [193, 326] width 215 height 20
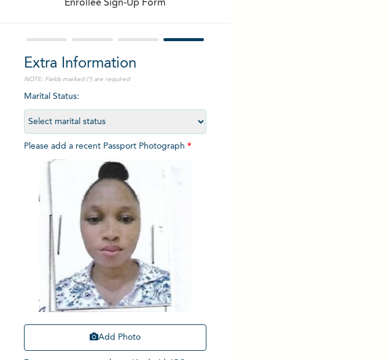
scroll to position [141, 0]
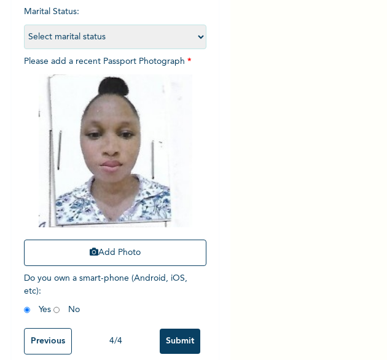
click at [168, 331] on input "Submit" at bounding box center [180, 340] width 41 height 25
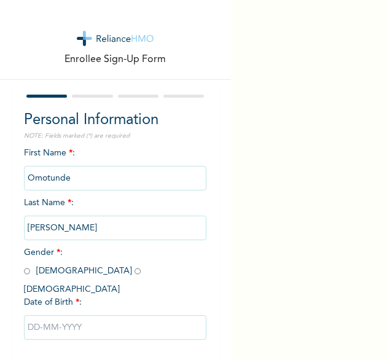
click at [28, 268] on span "Gender * : [DEMOGRAPHIC_DATA] [DEMOGRAPHIC_DATA]" at bounding box center [85, 270] width 123 height 45
click at [24, 271] on input "radio" at bounding box center [27, 271] width 6 height 12
radio input "true"
click at [68, 322] on input "text" at bounding box center [115, 327] width 183 height 25
select select "8"
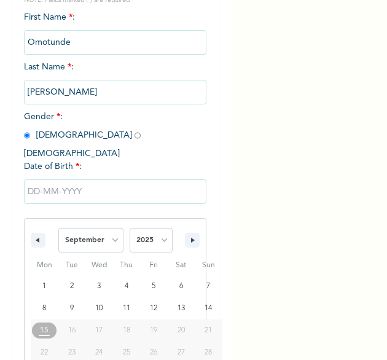
scroll to position [172, 0]
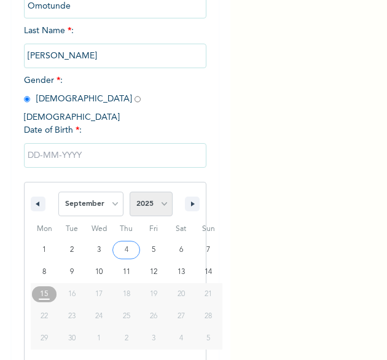
click at [149, 191] on select "2025 2024 2023 2022 2021 2020 2019 2018 2017 2016 2015 2014 2013 2012 2011 2010…" at bounding box center [150, 203] width 43 height 25
select select "1982"
click at [129, 191] on select "2025 2024 2023 2022 2021 2020 2019 2018 2017 2016 2015 2014 2013 2012 2011 2010…" at bounding box center [150, 203] width 43 height 25
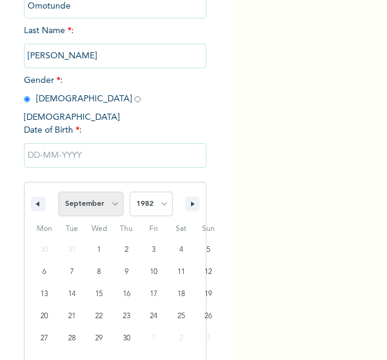
click at [108, 194] on select "January February March April May June July August September October November De…" at bounding box center [90, 203] width 65 height 25
select select "2"
click at [58, 191] on select "January February March April May June July August September October November De…" at bounding box center [90, 203] width 65 height 25
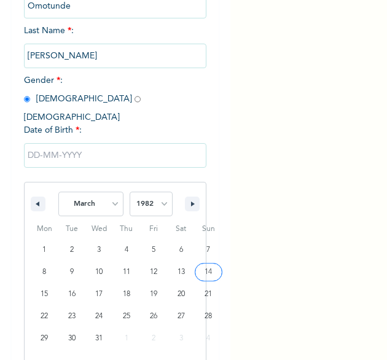
type input "03/14/1982"
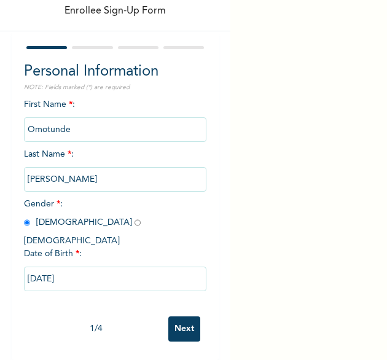
scroll to position [47, 0]
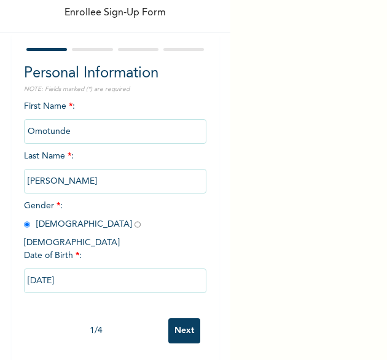
click at [169, 321] on input "Next" at bounding box center [184, 330] width 32 height 25
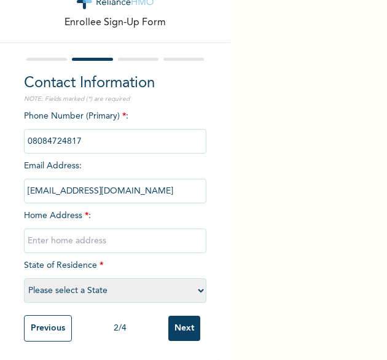
click at [70, 234] on input "text" at bounding box center [115, 240] width 183 height 25
type input "[GEOGRAPHIC_DATA]"
select select "25"
click at [177, 318] on input "Next" at bounding box center [184, 327] width 32 height 25
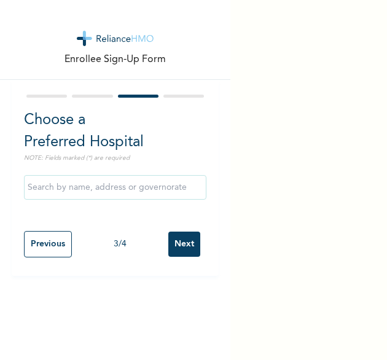
scroll to position [0, 0]
click at [187, 251] on input "Next" at bounding box center [184, 243] width 32 height 25
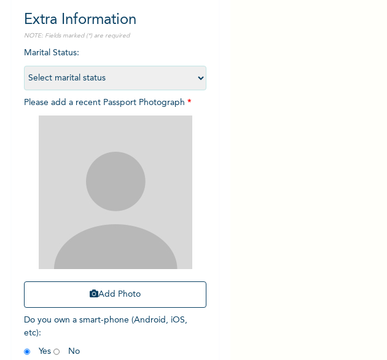
scroll to position [163, 0]
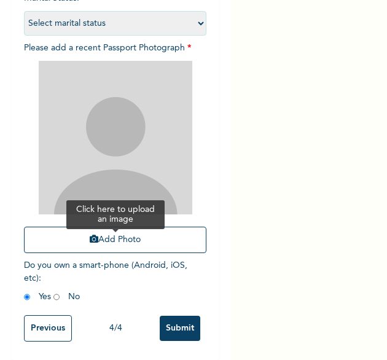
click at [98, 230] on button "Add Photo" at bounding box center [115, 239] width 183 height 26
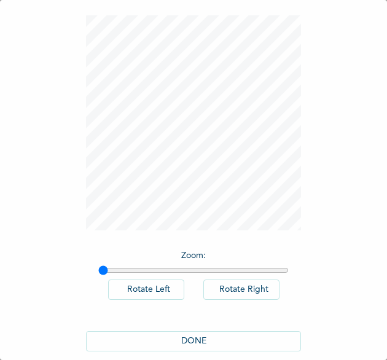
scroll to position [68, 0]
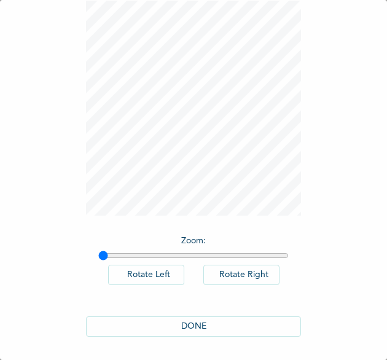
click at [170, 321] on button "DONE" at bounding box center [193, 326] width 215 height 20
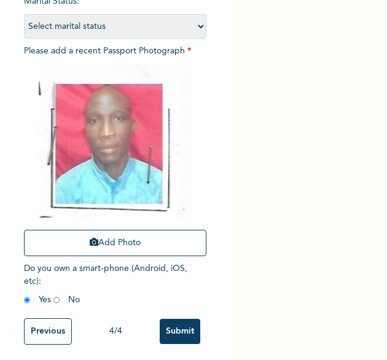
scroll to position [165, 0]
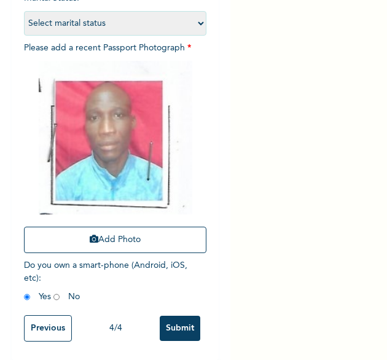
click at [168, 325] on input "Submit" at bounding box center [180, 327] width 41 height 25
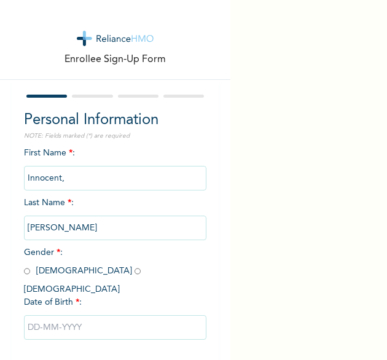
click at [24, 272] on input "radio" at bounding box center [27, 271] width 6 height 12
radio input "true"
click at [64, 315] on input "text" at bounding box center [115, 327] width 183 height 25
select select "8"
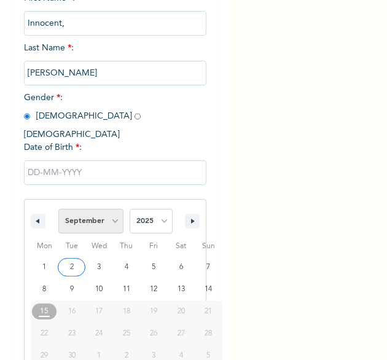
scroll to position [172, 0]
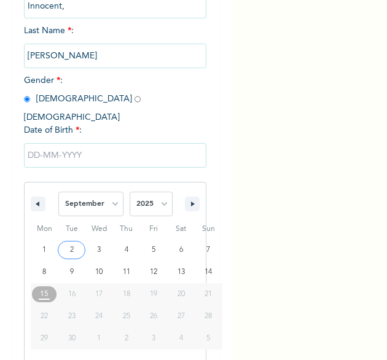
click at [152, 219] on span "Fri" at bounding box center [154, 229] width 28 height 20
click at [153, 191] on select "2025 2024 2023 2022 2021 2020 2019 2018 2017 2016 2015 2014 2013 2012 2011 2010…" at bounding box center [150, 203] width 43 height 25
select select "1972"
click at [129, 191] on select "2025 2024 2023 2022 2021 2020 2019 2018 2017 2016 2015 2014 2013 2012 2011 2010…" at bounding box center [150, 203] width 43 height 25
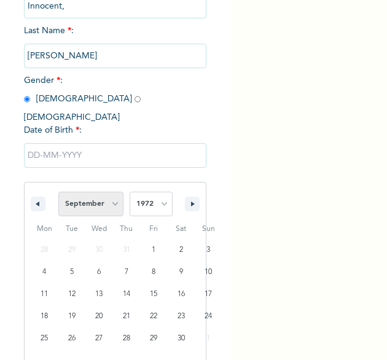
click at [109, 191] on select "January February March April May June July August September October November De…" at bounding box center [90, 203] width 65 height 25
select select "1"
click at [58, 191] on select "January February March April May June July August September October November De…" at bounding box center [90, 203] width 65 height 25
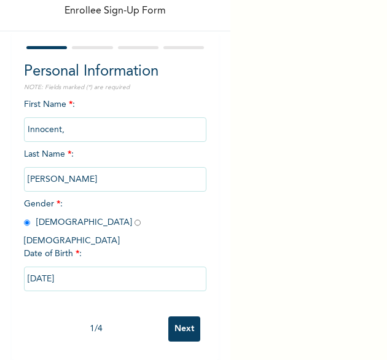
type input "[DATE]"
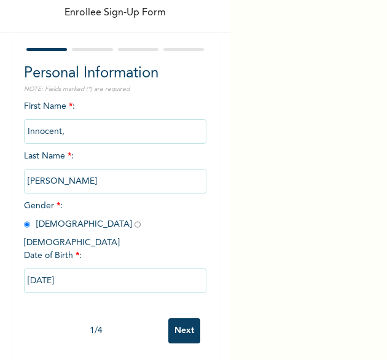
click at [157, 324] on div "1 / 4" at bounding box center [96, 330] width 145 height 13
click at [181, 318] on input "Next" at bounding box center [184, 330] width 32 height 25
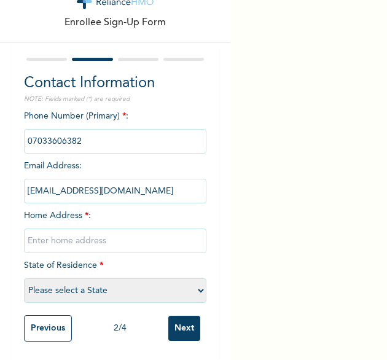
click at [107, 233] on input "text" at bounding box center [115, 240] width 183 height 25
type input "[GEOGRAPHIC_DATA]"
select select "25"
click at [168, 317] on input "Next" at bounding box center [184, 327] width 32 height 25
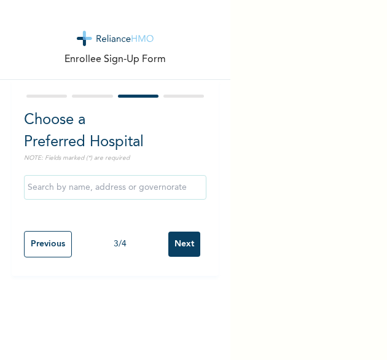
scroll to position [0, 0]
click at [180, 244] on input "Next" at bounding box center [184, 243] width 32 height 25
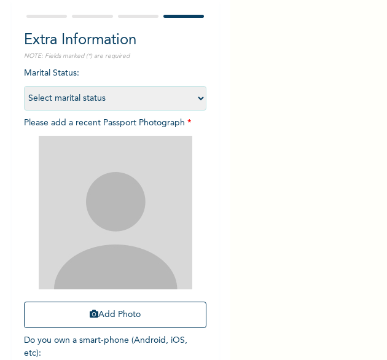
scroll to position [123, 0]
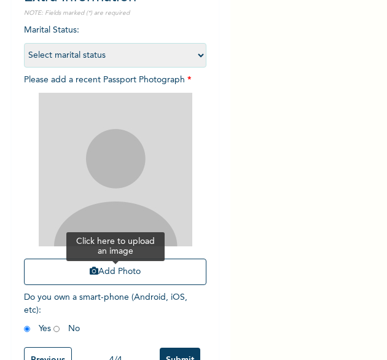
click at [98, 275] on button "Add Photo" at bounding box center [115, 271] width 183 height 26
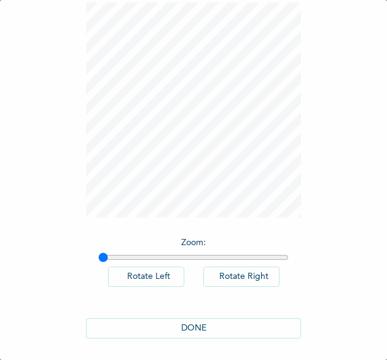
scroll to position [68, 0]
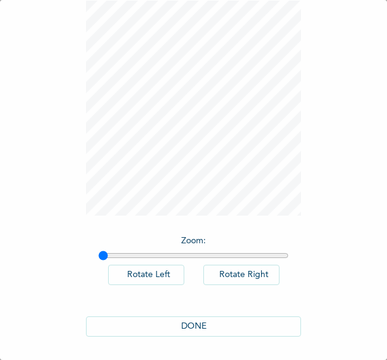
click at [179, 322] on button "DONE" at bounding box center [193, 326] width 215 height 20
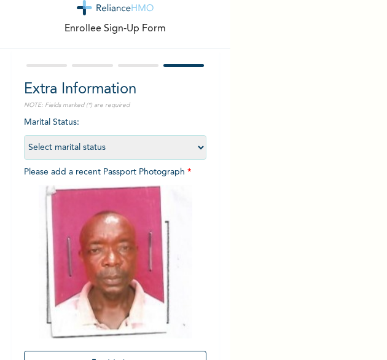
scroll to position [165, 0]
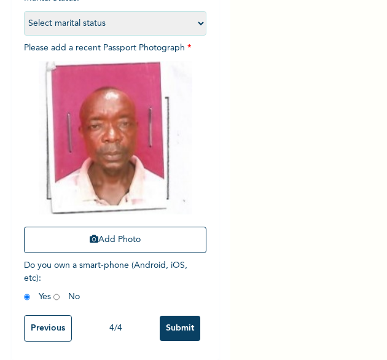
click at [160, 322] on input "Submit" at bounding box center [180, 327] width 41 height 25
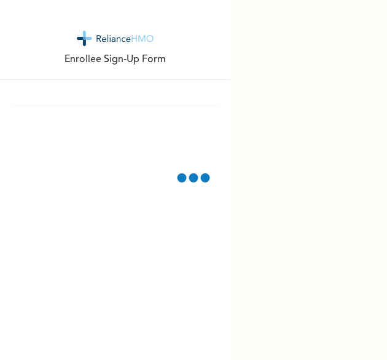
scroll to position [0, 0]
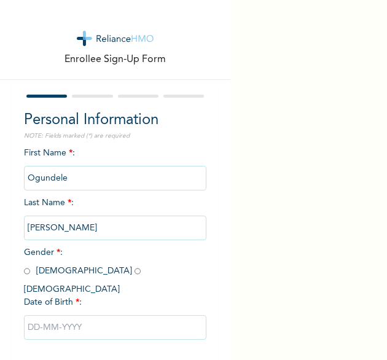
click at [180, 145] on div "Personal Information NOTE: Fields marked (*) are required First Name * : [PERSO…" at bounding box center [115, 233] width 183 height 249
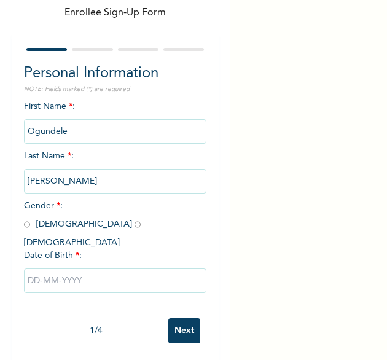
click at [134, 223] on input "radio" at bounding box center [137, 224] width 6 height 12
radio input "true"
click at [60, 268] on input "text" at bounding box center [115, 280] width 183 height 25
select select "8"
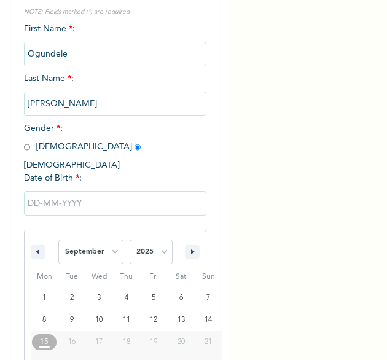
scroll to position [172, 0]
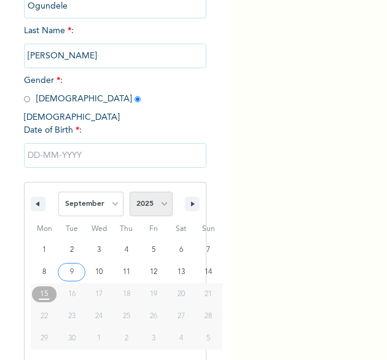
click at [152, 191] on select "2025 2024 2023 2022 2021 2020 2019 2018 2017 2016 2015 2014 2013 2012 2011 2010…" at bounding box center [150, 203] width 43 height 25
select select "1998"
click at [129, 191] on select "2025 2024 2023 2022 2021 2020 2019 2018 2017 2016 2015 2014 2013 2012 2011 2010…" at bounding box center [150, 203] width 43 height 25
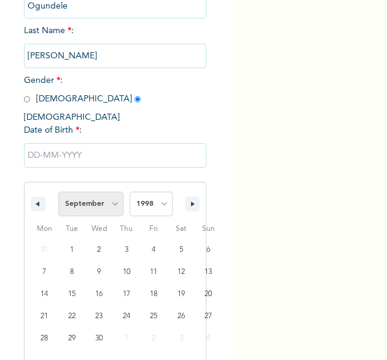
click at [107, 196] on select "January February March April May June July August September October November De…" at bounding box center [90, 203] width 65 height 25
select select "4"
click at [58, 191] on select "January February March April May June July August September October November De…" at bounding box center [90, 203] width 65 height 25
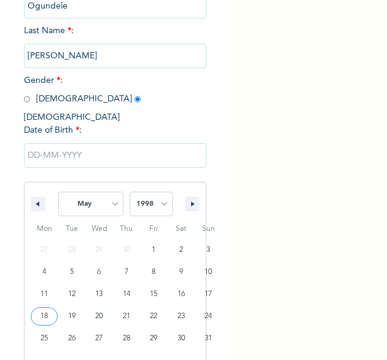
type input "05/18/1998"
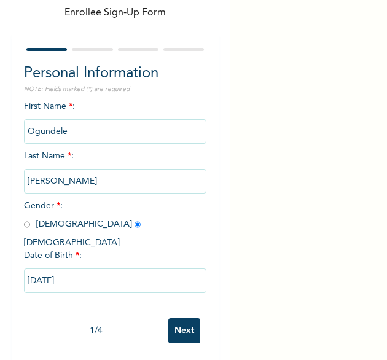
click at [173, 322] on input "Next" at bounding box center [184, 330] width 32 height 25
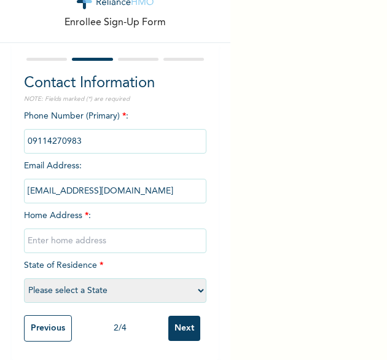
click at [114, 228] on input "text" at bounding box center [115, 240] width 183 height 25
type input "[GEOGRAPHIC_DATA]"
select select "25"
click at [172, 319] on input "Next" at bounding box center [184, 327] width 32 height 25
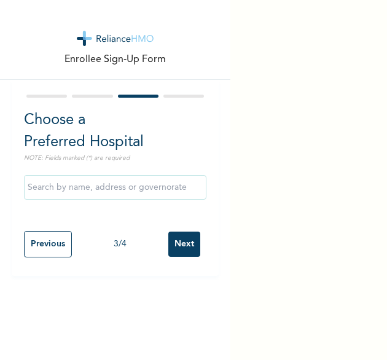
scroll to position [0, 0]
click at [171, 242] on input "Next" at bounding box center [184, 243] width 32 height 25
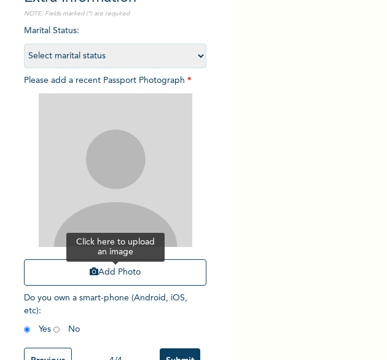
scroll to position [123, 0]
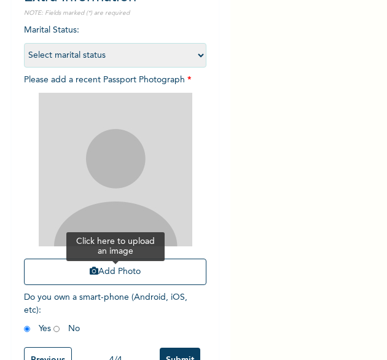
click at [96, 274] on button "Add Photo" at bounding box center [115, 271] width 183 height 26
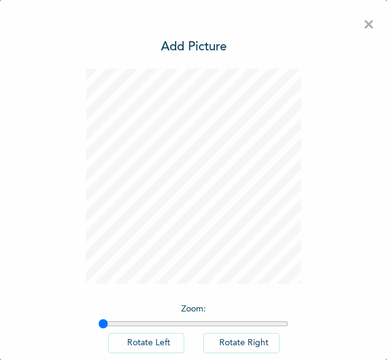
scroll to position [68, 0]
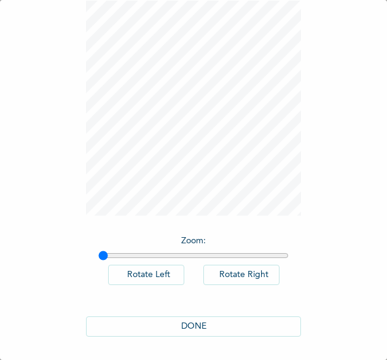
click at [176, 317] on button "DONE" at bounding box center [193, 326] width 215 height 20
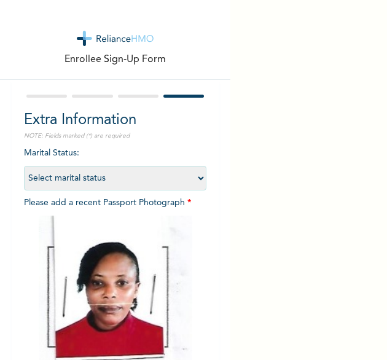
scroll to position [165, 0]
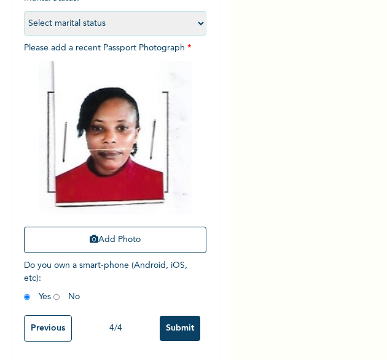
click at [172, 319] on input "Submit" at bounding box center [180, 327] width 41 height 25
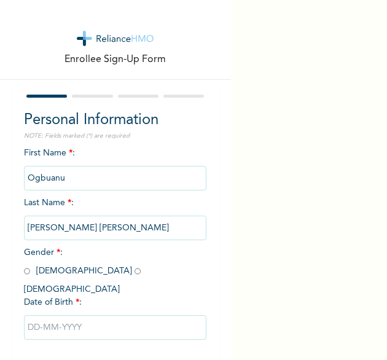
click at [204, 162] on div "Personal Information NOTE: Fields marked (*) are required First Name * : [PERSO…" at bounding box center [115, 244] width 207 height 328
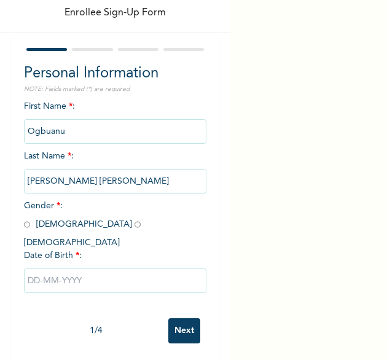
click at [26, 225] on input "radio" at bounding box center [27, 224] width 6 height 12
radio input "true"
click at [97, 270] on input "text" at bounding box center [115, 280] width 183 height 25
select select "8"
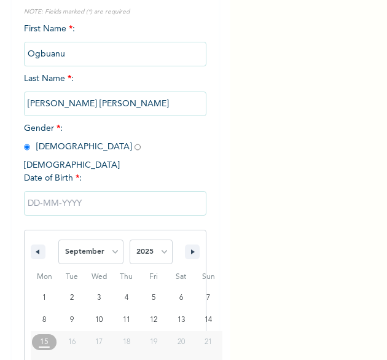
scroll to position [172, 0]
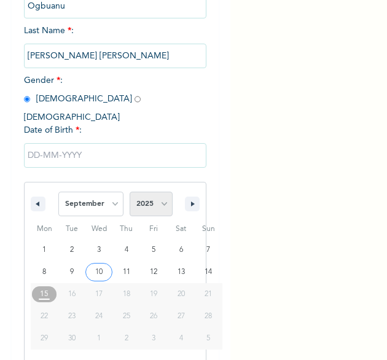
click at [157, 194] on select "2025 2024 2023 2022 2021 2020 2019 2018 2017 2016 2015 2014 2013 2012 2011 2010…" at bounding box center [150, 203] width 43 height 25
select select "1993"
click at [129, 191] on select "2025 2024 2023 2022 2021 2020 2019 2018 2017 2016 2015 2014 2013 2012 2011 2010…" at bounding box center [150, 203] width 43 height 25
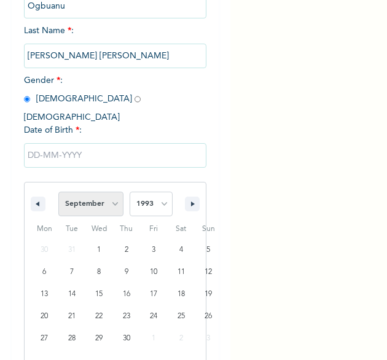
click at [99, 191] on select "January February March April May June July August September October November De…" at bounding box center [90, 203] width 65 height 25
select select "3"
click at [58, 191] on select "January February March April May June July August September October November De…" at bounding box center [90, 203] width 65 height 25
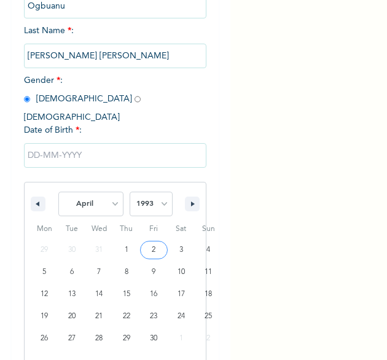
type input "04/02/1993"
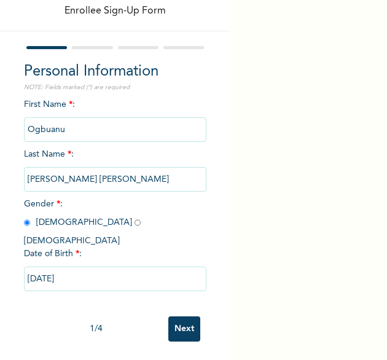
scroll to position [47, 0]
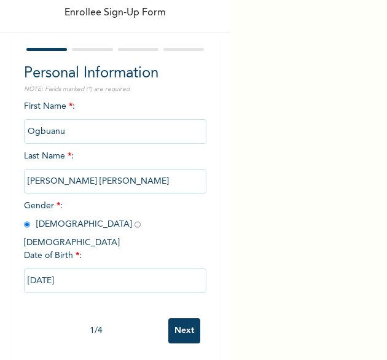
click at [179, 322] on input "Next" at bounding box center [184, 330] width 32 height 25
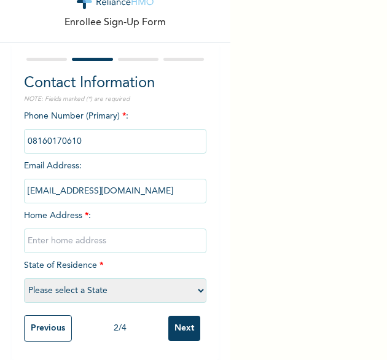
click at [114, 236] on input "text" at bounding box center [115, 240] width 183 height 25
type input "[GEOGRAPHIC_DATA]"
select select "25"
click at [168, 319] on input "Next" at bounding box center [184, 327] width 32 height 25
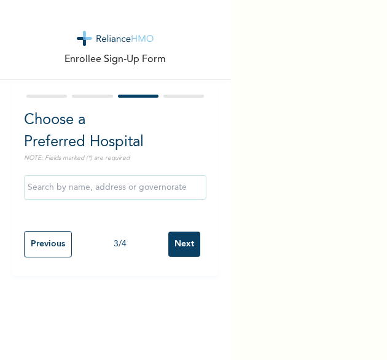
scroll to position [0, 0]
click at [172, 246] on input "Next" at bounding box center [184, 243] width 32 height 25
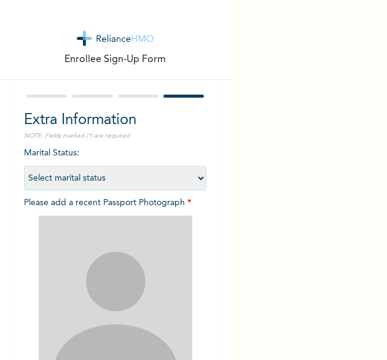
scroll to position [165, 0]
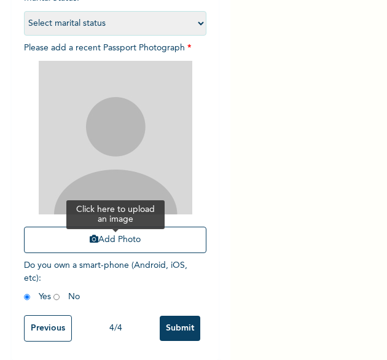
click at [101, 231] on button "Add Photo" at bounding box center [115, 239] width 183 height 26
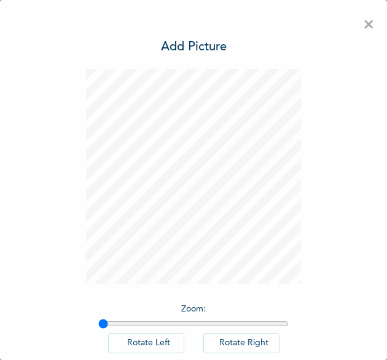
scroll to position [68, 0]
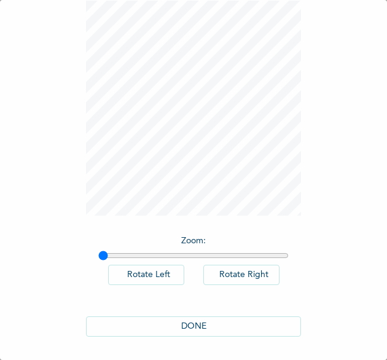
click at [220, 325] on button "DONE" at bounding box center [193, 326] width 215 height 20
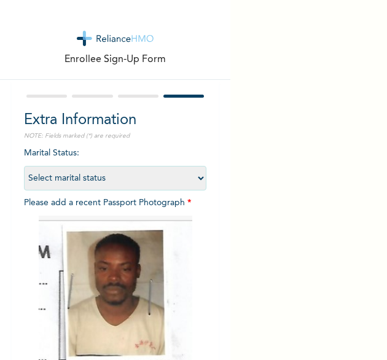
scroll to position [164, 0]
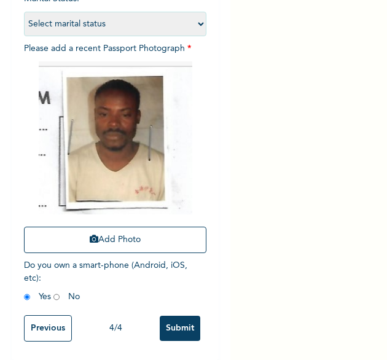
click at [174, 319] on input "Submit" at bounding box center [180, 327] width 41 height 25
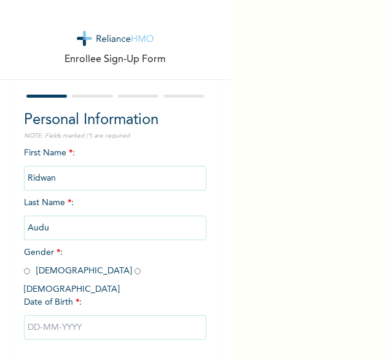
click at [191, 156] on div "First Name * : [PERSON_NAME] Last Name * : Audu Gender * : [DEMOGRAPHIC_DATA] […" at bounding box center [115, 253] width 183 height 212
click at [28, 273] on input "radio" at bounding box center [27, 271] width 6 height 12
radio input "true"
click at [76, 315] on input "text" at bounding box center [115, 327] width 183 height 25
select select "8"
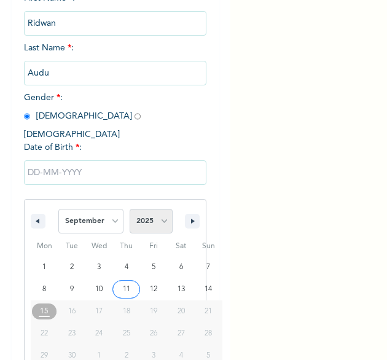
scroll to position [172, 0]
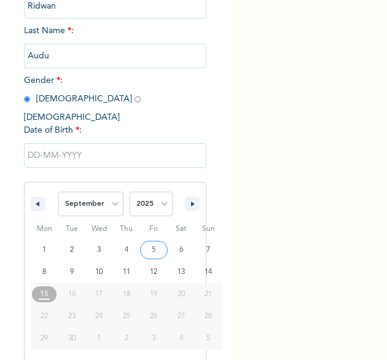
drag, startPoint x: 151, startPoint y: 197, endPoint x: 153, endPoint y: 160, distance: 36.9
click at [153, 160] on div "January February March April May June July August September October November [D…" at bounding box center [115, 249] width 183 height 225
select select "1988"
click at [129, 191] on select "2025 2024 2023 2022 2021 2020 2019 2018 2017 2016 2015 2014 2013 2012 2011 2010…" at bounding box center [150, 203] width 43 height 25
click at [149, 143] on input "text" at bounding box center [115, 155] width 183 height 25
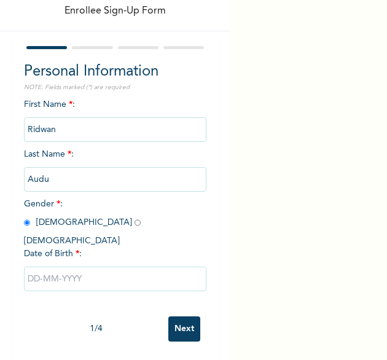
scroll to position [47, 0]
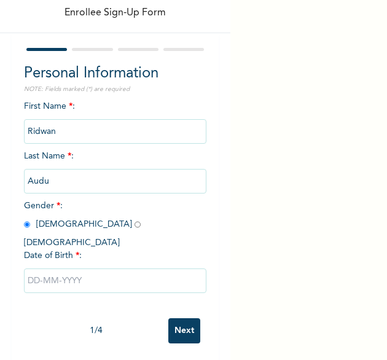
click at [91, 268] on input "text" at bounding box center [115, 280] width 183 height 25
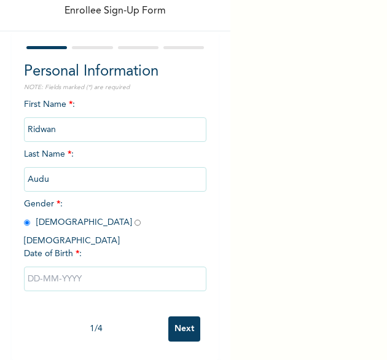
select select "8"
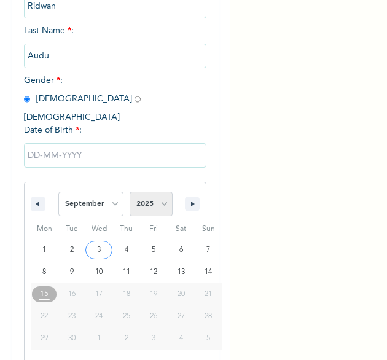
click at [153, 191] on select "2025 2024 2023 2022 2021 2020 2019 2018 2017 2016 2015 2014 2013 2012 2011 2010…" at bounding box center [150, 203] width 43 height 25
select select "1988"
click at [129, 191] on select "2025 2024 2023 2022 2021 2020 2019 2018 2017 2016 2015 2014 2013 2012 2011 2010…" at bounding box center [150, 203] width 43 height 25
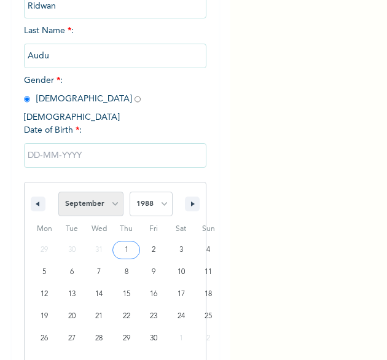
click at [107, 197] on select "January February March April May June July August September October November De…" at bounding box center [90, 203] width 65 height 25
select select "2"
click at [58, 191] on select "January February March April May June July August September October November De…" at bounding box center [90, 203] width 65 height 25
type input "[DATE]"
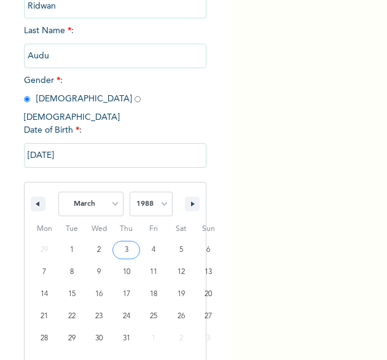
scroll to position [47, 0]
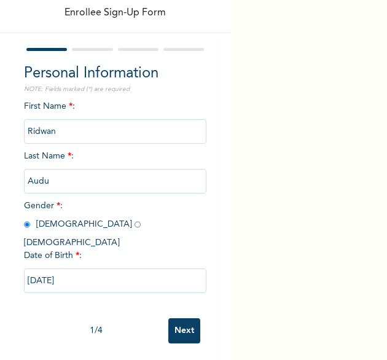
click at [172, 318] on input "Next" at bounding box center [184, 330] width 32 height 25
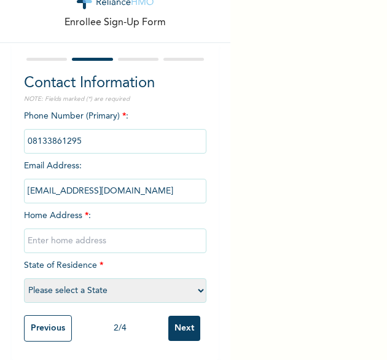
click at [109, 239] on input "text" at bounding box center [115, 240] width 183 height 25
type input "[GEOGRAPHIC_DATA]"
select select "25"
click at [176, 325] on input "Next" at bounding box center [184, 327] width 32 height 25
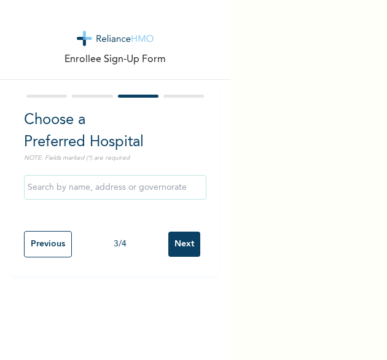
click at [182, 255] on input "Next" at bounding box center [184, 243] width 32 height 25
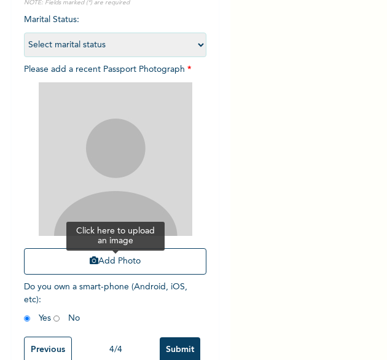
scroll to position [134, 0]
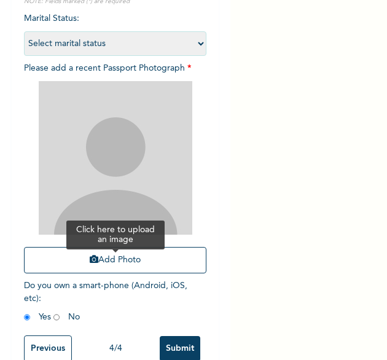
click at [104, 258] on button "Add Photo" at bounding box center [115, 260] width 183 height 26
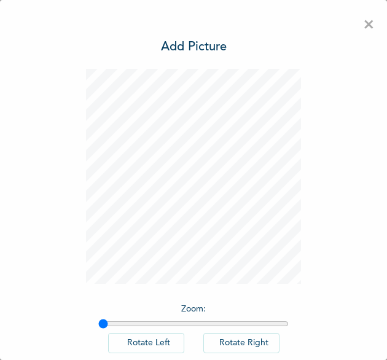
scroll to position [68, 0]
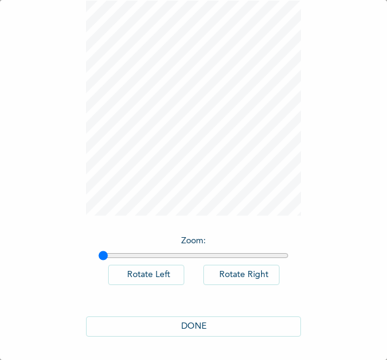
click at [206, 331] on button "DONE" at bounding box center [193, 326] width 215 height 20
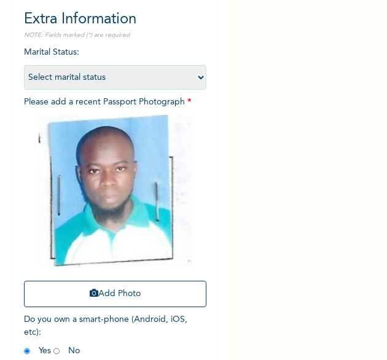
scroll to position [165, 0]
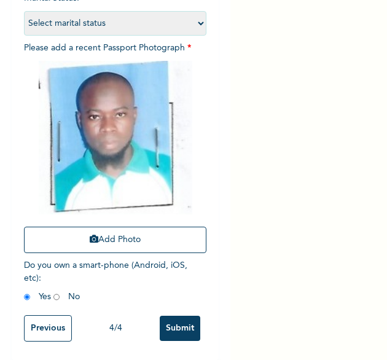
click at [177, 319] on input "Submit" at bounding box center [180, 327] width 41 height 25
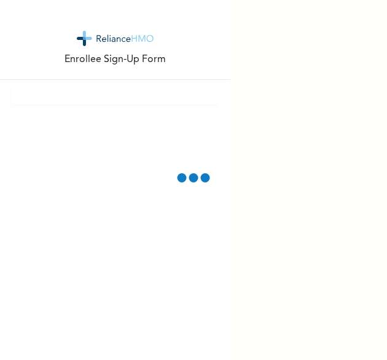
scroll to position [0, 0]
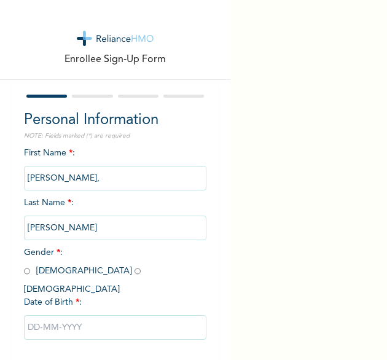
click at [26, 267] on input "radio" at bounding box center [27, 271] width 6 height 12
radio input "true"
click at [63, 315] on input "text" at bounding box center [115, 327] width 183 height 25
select select "8"
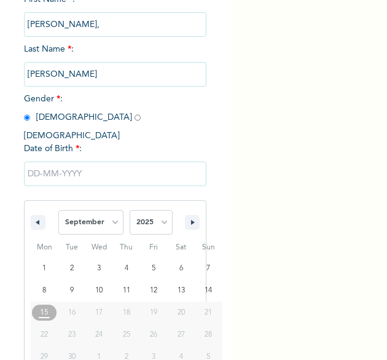
scroll to position [172, 0]
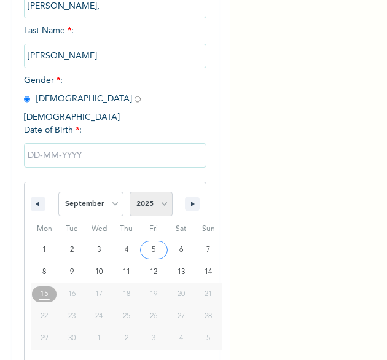
click at [158, 191] on select "2025 2024 2023 2022 2021 2020 2019 2018 2017 2016 2015 2014 2013 2012 2011 2010…" at bounding box center [150, 203] width 43 height 25
select select "1997"
click at [129, 191] on select "2025 2024 2023 2022 2021 2020 2019 2018 2017 2016 2015 2014 2013 2012 2011 2010…" at bounding box center [150, 203] width 43 height 25
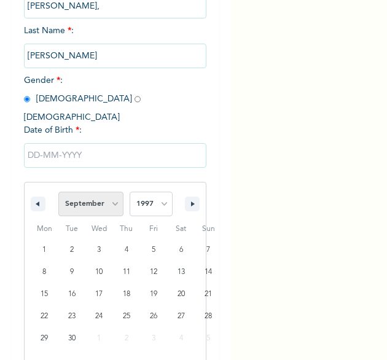
click at [112, 191] on select "January February March April May June July August September October November De…" at bounding box center [90, 203] width 65 height 25
select select "11"
click at [58, 191] on select "January February March April May June July August September October November De…" at bounding box center [90, 203] width 65 height 25
type input "12/12/1997"
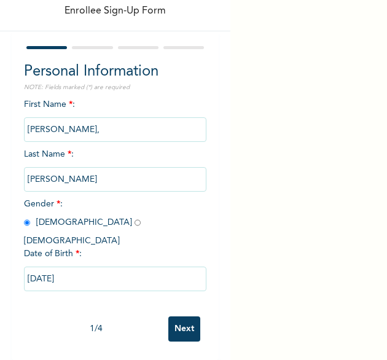
scroll to position [47, 0]
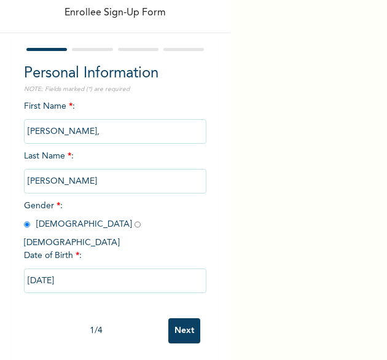
click at [168, 318] on input "Next" at bounding box center [184, 330] width 32 height 25
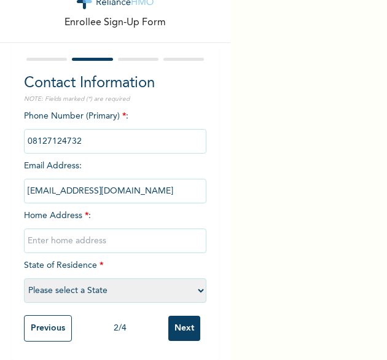
click at [116, 228] on input "text" at bounding box center [115, 240] width 183 height 25
type input "[GEOGRAPHIC_DATA]"
select select "25"
click at [171, 315] on input "Next" at bounding box center [184, 327] width 32 height 25
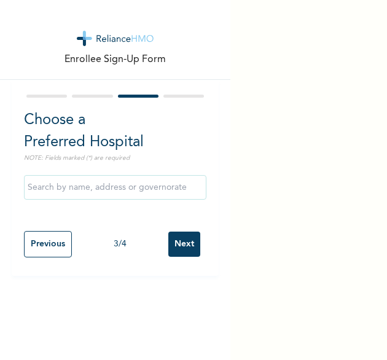
click at [171, 241] on input "Next" at bounding box center [184, 243] width 32 height 25
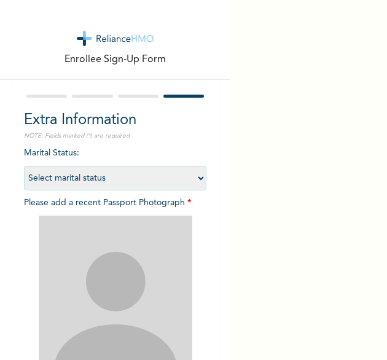
scroll to position [81, 0]
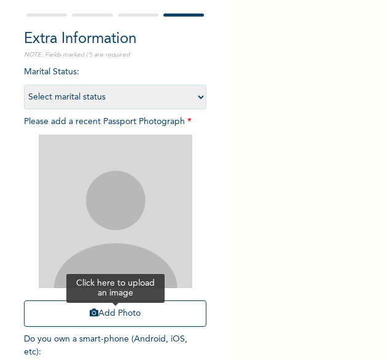
click at [112, 316] on button "Add Photo" at bounding box center [115, 313] width 183 height 26
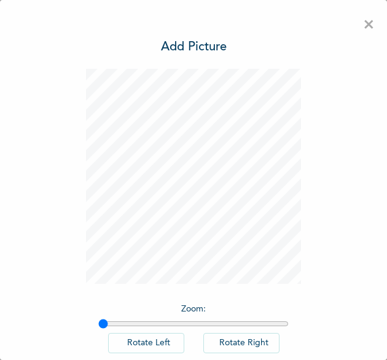
scroll to position [68, 0]
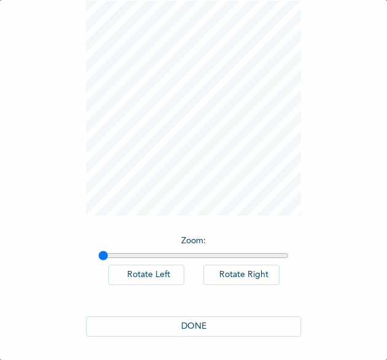
click at [208, 327] on button "DONE" at bounding box center [193, 326] width 215 height 20
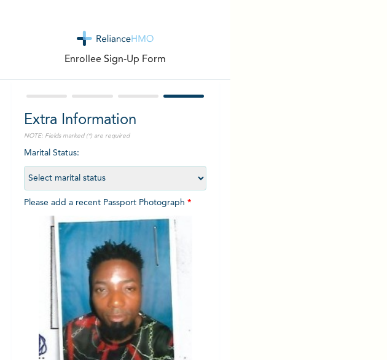
scroll to position [165, 0]
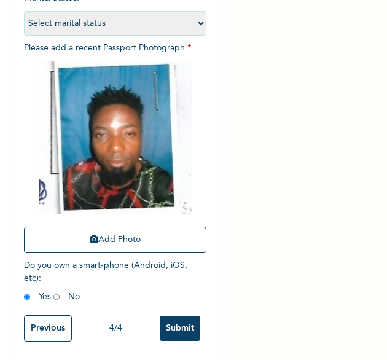
click at [179, 325] on input "Submit" at bounding box center [180, 327] width 41 height 25
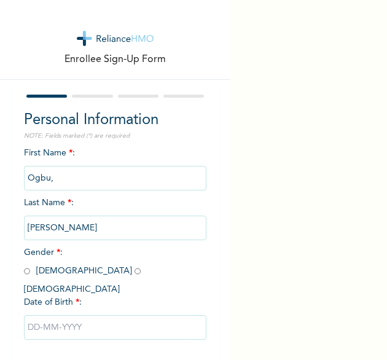
click at [214, 139] on div "Enrollee Sign-Up Form Personal Information NOTE: Fields marked (*) are required…" at bounding box center [115, 204] width 230 height 408
click at [27, 274] on input "radio" at bounding box center [27, 271] width 6 height 12
radio input "true"
click at [88, 315] on input "text" at bounding box center [115, 327] width 183 height 25
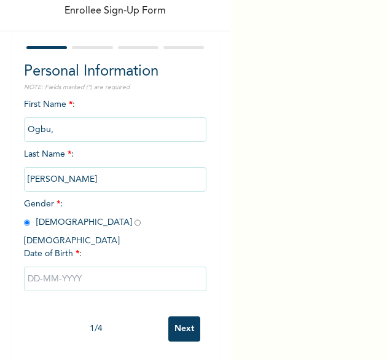
select select "8"
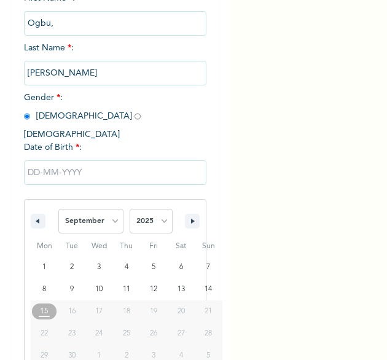
scroll to position [172, 0]
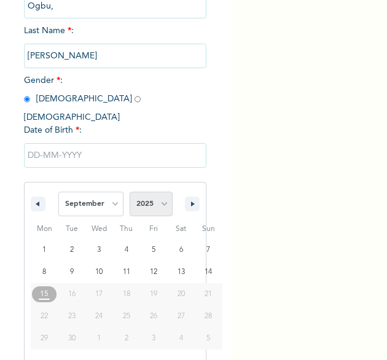
click at [158, 191] on select "2025 2024 2023 2022 2021 2020 2019 2018 2017 2016 2015 2014 2013 2012 2011 2010…" at bounding box center [150, 203] width 43 height 25
select select "1980"
click at [129, 191] on select "2025 2024 2023 2022 2021 2020 2019 2018 2017 2016 2015 2014 2013 2012 2011 2010…" at bounding box center [150, 203] width 43 height 25
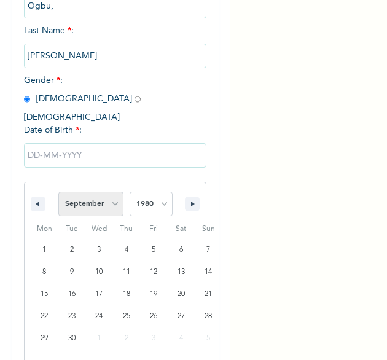
click at [110, 191] on select "January February March April May June July August September October November De…" at bounding box center [90, 203] width 65 height 25
select select "6"
click at [58, 191] on select "January February March April May June July August September October November De…" at bounding box center [90, 203] width 65 height 25
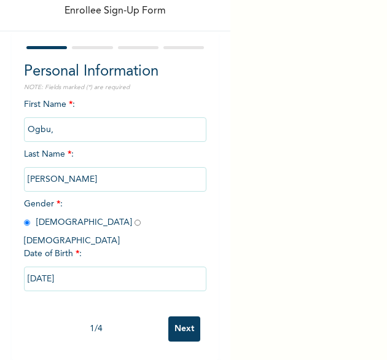
type input "07/17/1980"
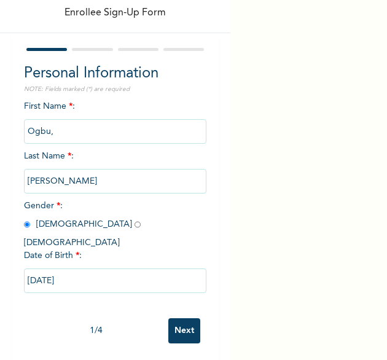
click at [128, 282] on div "07/17/1980" at bounding box center [115, 280] width 183 height 37
drag, startPoint x: 128, startPoint y: 282, endPoint x: 173, endPoint y: 319, distance: 58.9
click at [173, 319] on input "Next" at bounding box center [184, 330] width 32 height 25
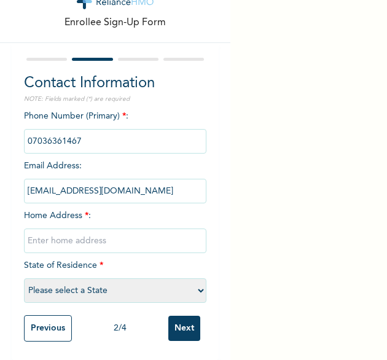
click at [65, 231] on input "text" at bounding box center [115, 240] width 183 height 25
type input "[GEOGRAPHIC_DATA]"
select select "25"
click at [180, 320] on input "Next" at bounding box center [184, 327] width 32 height 25
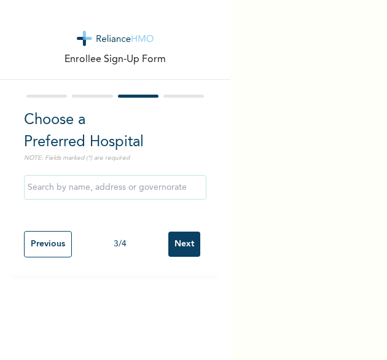
scroll to position [0, 0]
click at [177, 240] on input "Next" at bounding box center [184, 243] width 32 height 25
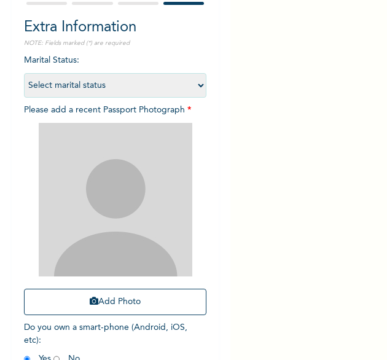
scroll to position [94, 0]
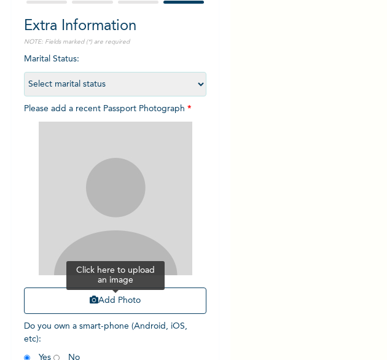
click at [102, 296] on button "Add Photo" at bounding box center [115, 300] width 183 height 26
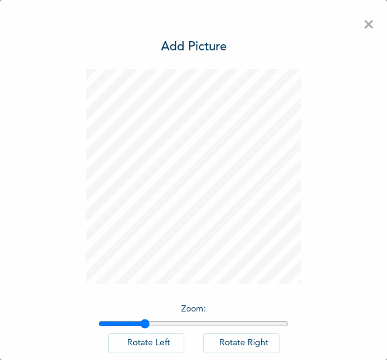
drag, startPoint x: 101, startPoint y: 325, endPoint x: 139, endPoint y: 322, distance: 38.8
type input "1.23"
click at [139, 322] on input "range" at bounding box center [193, 324] width 190 height 10
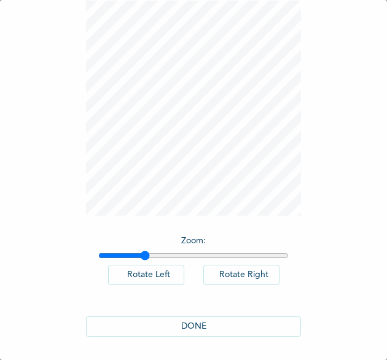
click at [162, 322] on button "DONE" at bounding box center [193, 326] width 215 height 20
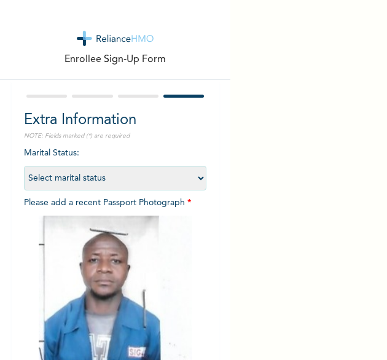
scroll to position [165, 0]
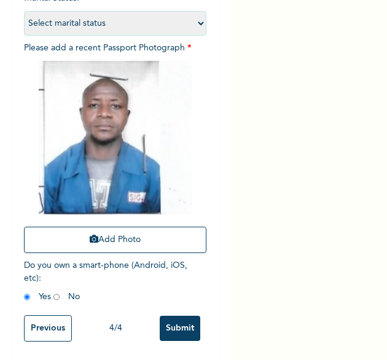
click at [179, 320] on input "Submit" at bounding box center [180, 327] width 41 height 25
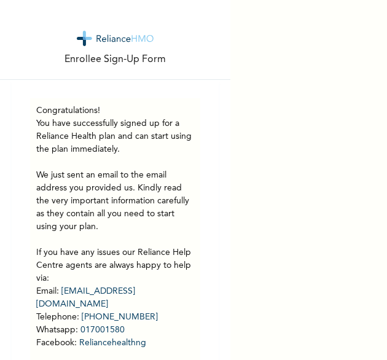
scroll to position [75, 0]
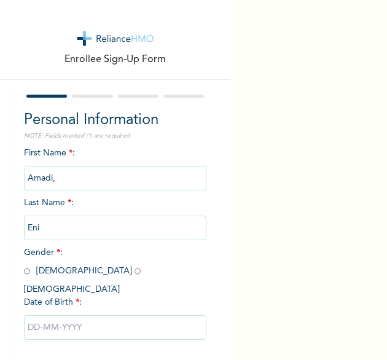
click at [25, 273] on input "radio" at bounding box center [27, 271] width 6 height 12
radio input "true"
click at [61, 315] on input "text" at bounding box center [115, 327] width 183 height 25
select select "8"
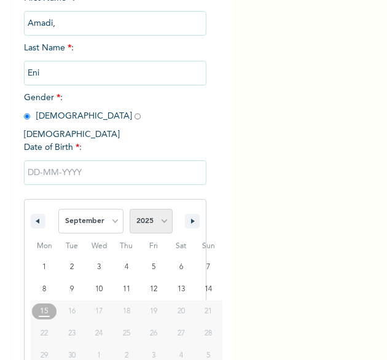
scroll to position [172, 0]
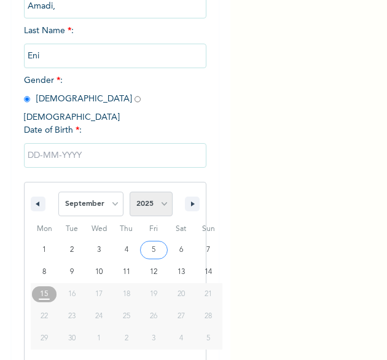
click at [153, 191] on select "2025 2024 2023 2022 2021 2020 2019 2018 2017 2016 2015 2014 2013 2012 2011 2010…" at bounding box center [150, 203] width 43 height 25
select select "1981"
click at [129, 191] on select "2025 2024 2023 2022 2021 2020 2019 2018 2017 2016 2015 2014 2013 2012 2011 2010…" at bounding box center [150, 203] width 43 height 25
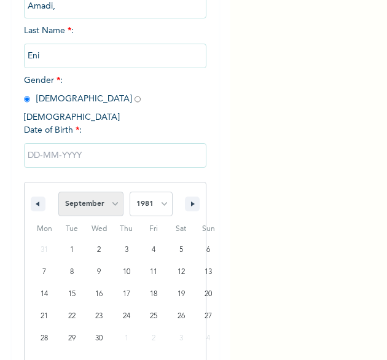
click at [106, 191] on select "January February March April May June July August September October November De…" at bounding box center [90, 203] width 65 height 25
select select "9"
click at [58, 191] on select "January February March April May June July August September October November De…" at bounding box center [90, 203] width 65 height 25
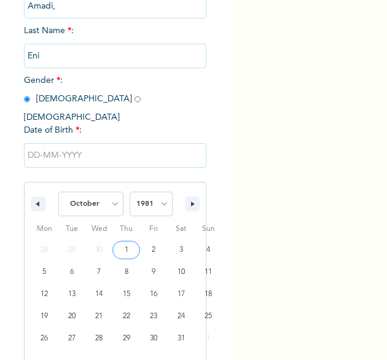
type input "10/01/1981"
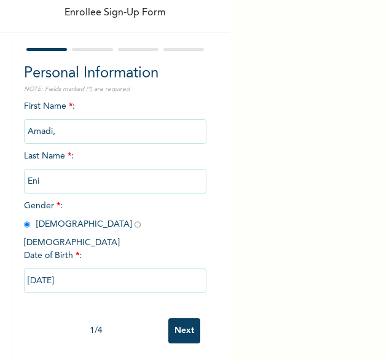
click at [177, 318] on input "Next" at bounding box center [184, 330] width 32 height 25
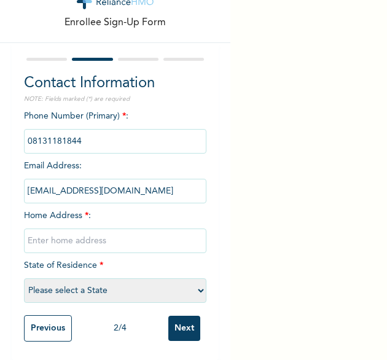
click at [91, 236] on input "text" at bounding box center [115, 240] width 183 height 25
type input "[GEOGRAPHIC_DATA]"
select select "25"
click at [174, 316] on input "Next" at bounding box center [184, 327] width 32 height 25
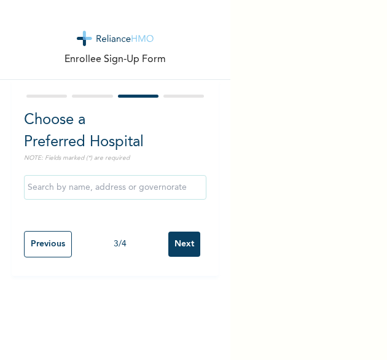
click at [177, 247] on input "Next" at bounding box center [184, 243] width 32 height 25
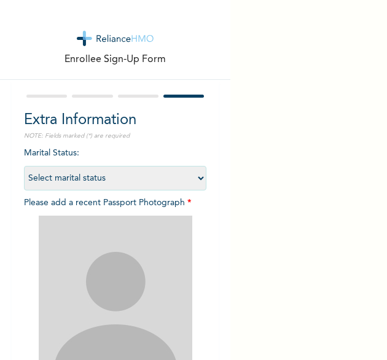
scroll to position [131, 0]
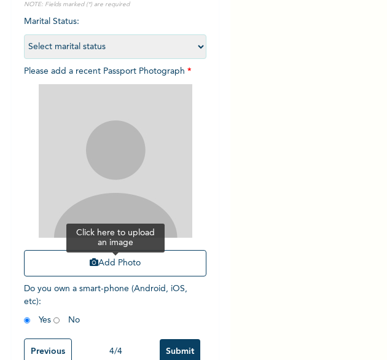
click at [79, 264] on button "Add Photo" at bounding box center [115, 263] width 183 height 26
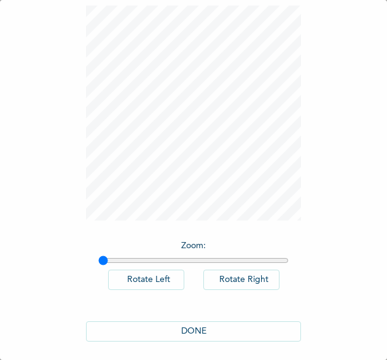
scroll to position [68, 0]
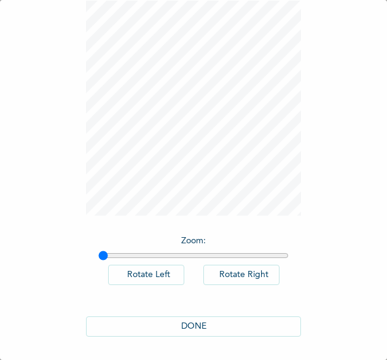
click at [225, 322] on button "DONE" at bounding box center [193, 326] width 215 height 20
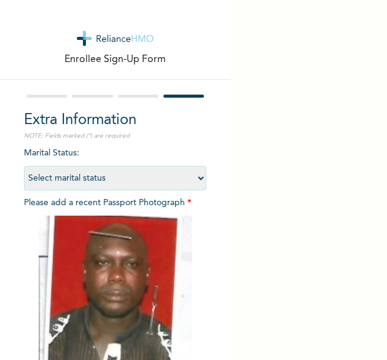
scroll to position [164, 0]
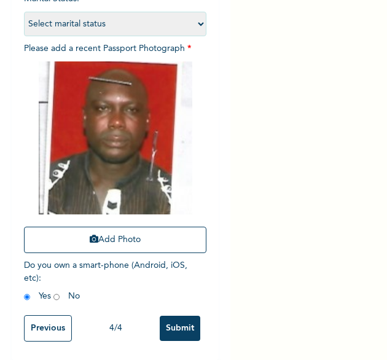
click at [180, 323] on input "Submit" at bounding box center [180, 327] width 41 height 25
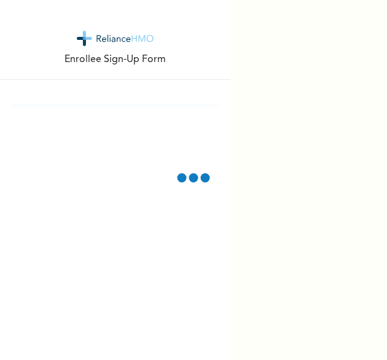
scroll to position [0, 0]
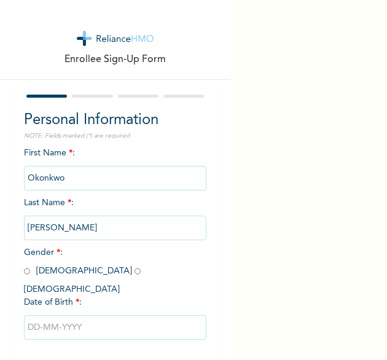
scroll to position [47, 0]
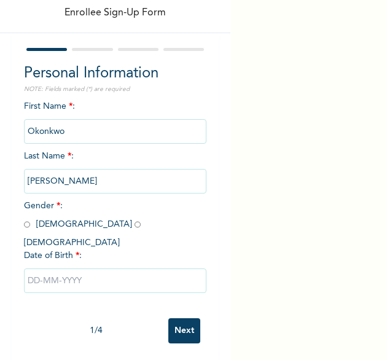
click at [28, 228] on input "radio" at bounding box center [27, 224] width 6 height 12
radio input "true"
click at [90, 269] on input "text" at bounding box center [115, 280] width 183 height 25
select select "8"
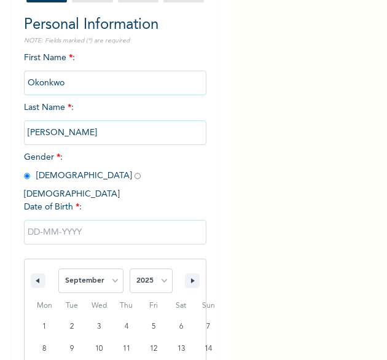
scroll to position [172, 0]
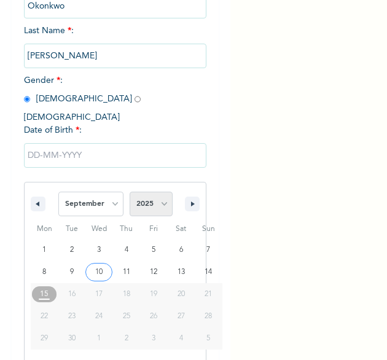
click at [135, 195] on select "2025 2024 2023 2022 2021 2020 2019 2018 2017 2016 2015 2014 2013 2012 2011 2010…" at bounding box center [150, 203] width 43 height 25
select select "1992"
click at [129, 191] on select "2025 2024 2023 2022 2021 2020 2019 2018 2017 2016 2015 2014 2013 2012 2011 2010…" at bounding box center [150, 203] width 43 height 25
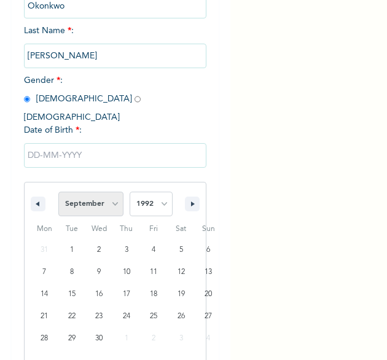
click at [108, 196] on select "January February March April May June July August September October November De…" at bounding box center [90, 203] width 65 height 25
select select "10"
click at [58, 191] on select "January February March April May June July August September October November De…" at bounding box center [90, 203] width 65 height 25
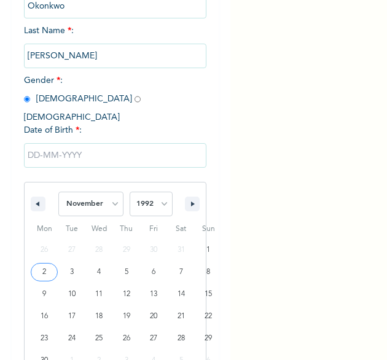
type input "[DATE]"
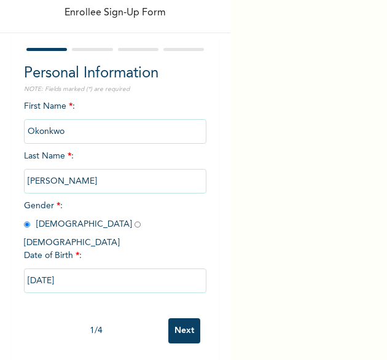
click at [45, 268] on input "[DATE]" at bounding box center [115, 280] width 183 height 25
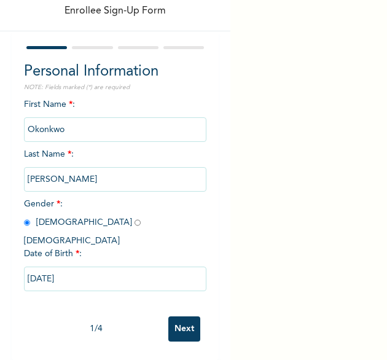
select select "10"
select select "1992"
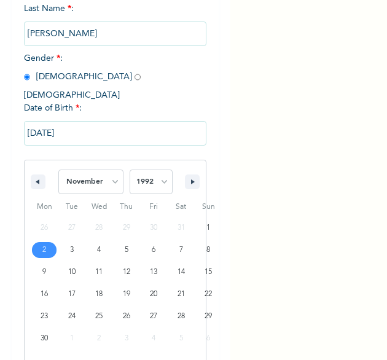
scroll to position [47, 0]
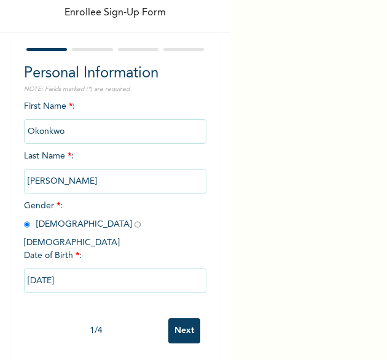
click at [285, 255] on div "Enrollee Sign-Up Form Personal Information NOTE: Fields marked (*) are required…" at bounding box center [193, 180] width 387 height 360
click at [179, 319] on input "Next" at bounding box center [184, 330] width 32 height 25
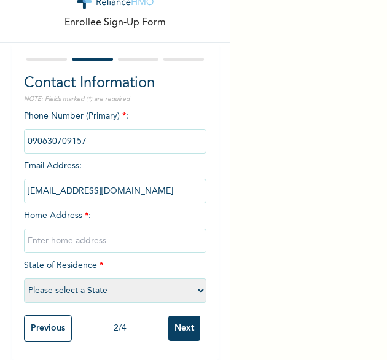
click at [106, 228] on input "text" at bounding box center [115, 240] width 183 height 25
type input "[GEOGRAPHIC_DATA]"
select select "25"
click at [176, 315] on input "Next" at bounding box center [184, 327] width 32 height 25
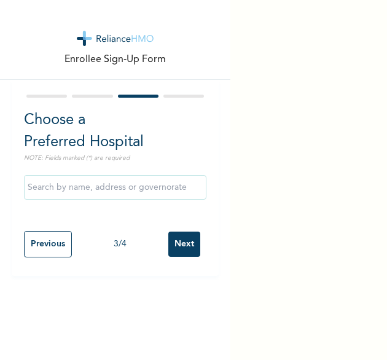
scroll to position [0, 0]
click at [182, 247] on input "Next" at bounding box center [184, 243] width 32 height 25
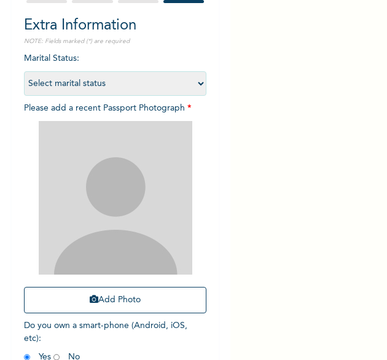
scroll to position [95, 0]
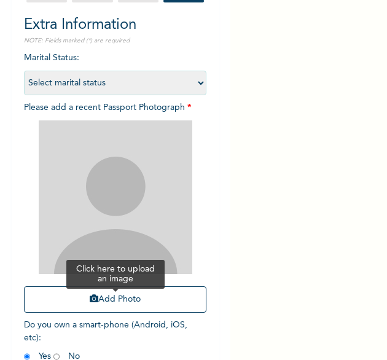
click at [110, 296] on button "Add Photo" at bounding box center [115, 299] width 183 height 26
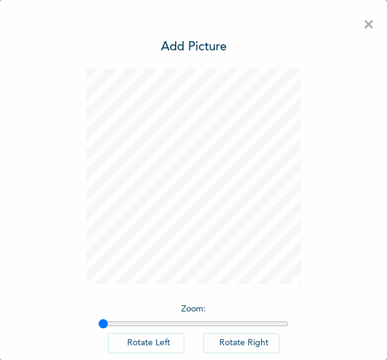
scroll to position [68, 0]
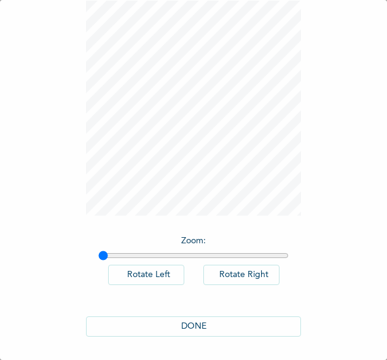
click at [203, 329] on button "DONE" at bounding box center [193, 326] width 215 height 20
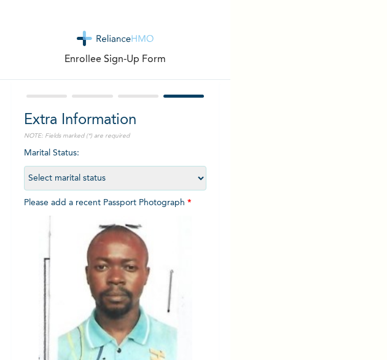
scroll to position [165, 0]
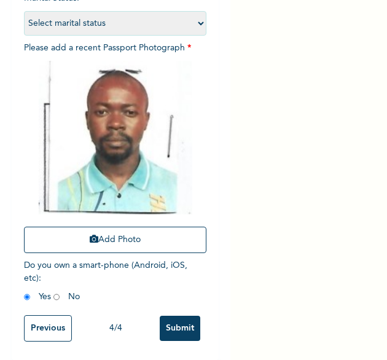
click at [169, 323] on input "Submit" at bounding box center [180, 327] width 41 height 25
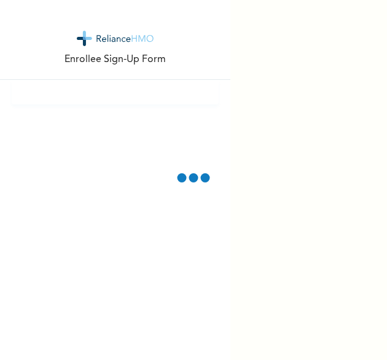
scroll to position [0, 0]
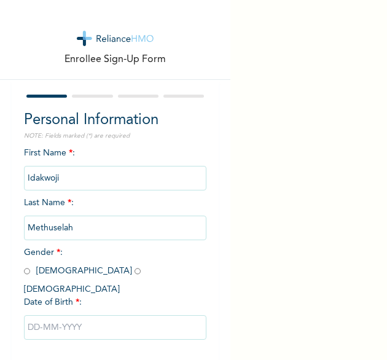
click at [301, 145] on div "Enrollee Sign-Up Form Personal Information NOTE: Fields marked (*) are required…" at bounding box center [193, 180] width 387 height 360
click at [26, 271] on input "radio" at bounding box center [27, 271] width 6 height 12
radio input "true"
click at [90, 315] on input "text" at bounding box center [115, 327] width 183 height 25
select select "8"
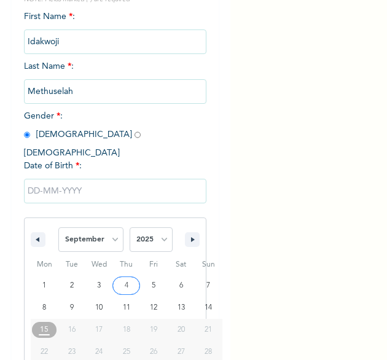
scroll to position [172, 0]
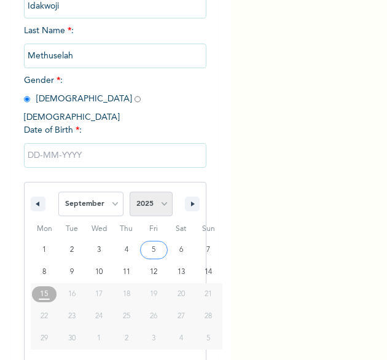
click at [153, 191] on select "2025 2024 2023 2022 2021 2020 2019 2018 2017 2016 2015 2014 2013 2012 2011 2010…" at bounding box center [150, 203] width 43 height 25
select select "1990"
click at [129, 191] on select "2025 2024 2023 2022 2021 2020 2019 2018 2017 2016 2015 2014 2013 2012 2011 2010…" at bounding box center [150, 203] width 43 height 25
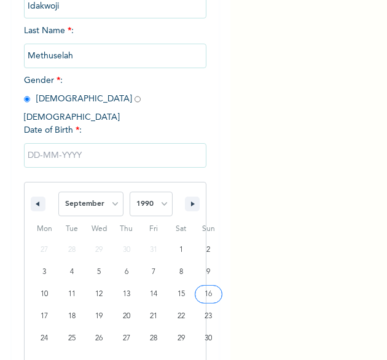
type input "09/16/1990"
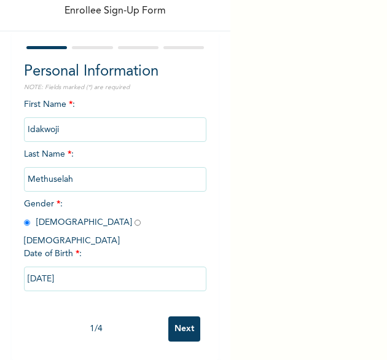
scroll to position [47, 0]
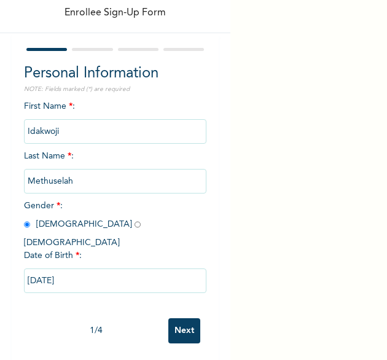
click at [174, 319] on input "Next" at bounding box center [184, 330] width 32 height 25
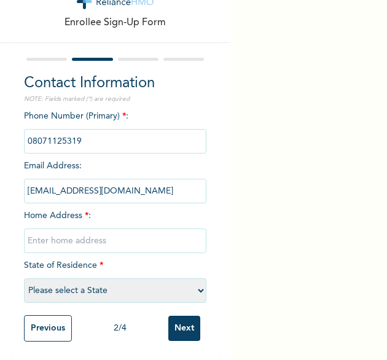
click at [99, 229] on input "text" at bounding box center [115, 240] width 183 height 25
type input "[GEOGRAPHIC_DATA]"
select select "25"
click at [168, 315] on input "Next" at bounding box center [184, 327] width 32 height 25
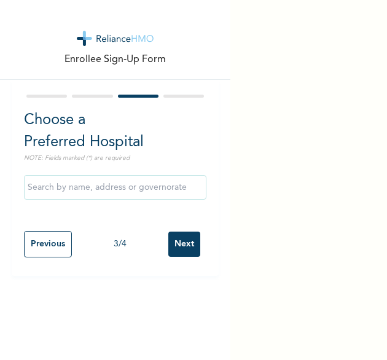
scroll to position [0, 0]
click at [176, 244] on input "Next" at bounding box center [184, 243] width 32 height 25
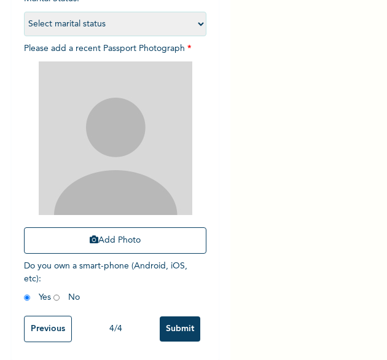
scroll to position [155, 0]
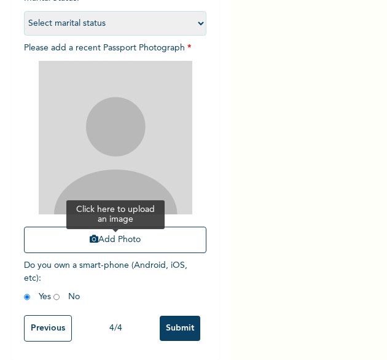
click at [130, 245] on button "Add Photo" at bounding box center [115, 239] width 183 height 26
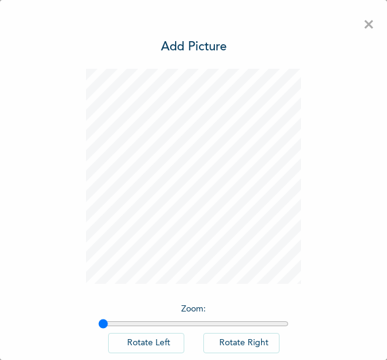
scroll to position [68, 0]
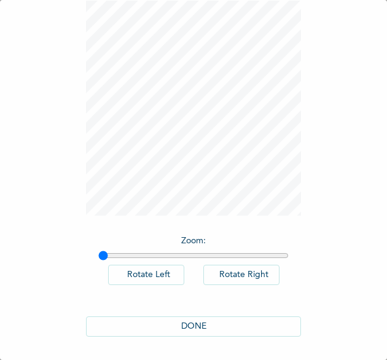
click at [201, 326] on button "DONE" at bounding box center [193, 326] width 215 height 20
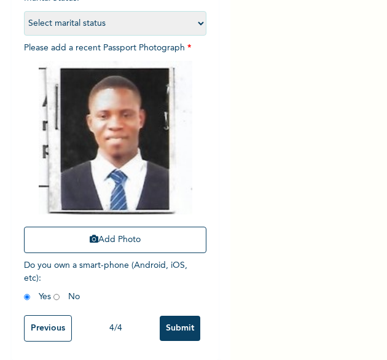
scroll to position [160, 0]
click at [180, 326] on input "Submit" at bounding box center [180, 327] width 41 height 25
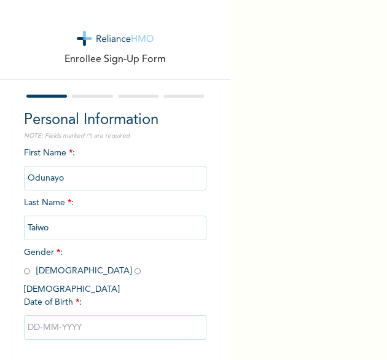
click at [25, 273] on input "radio" at bounding box center [27, 271] width 6 height 12
radio input "true"
click at [79, 315] on input "text" at bounding box center [115, 327] width 183 height 25
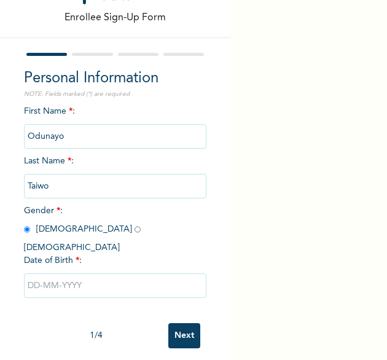
select select "8"
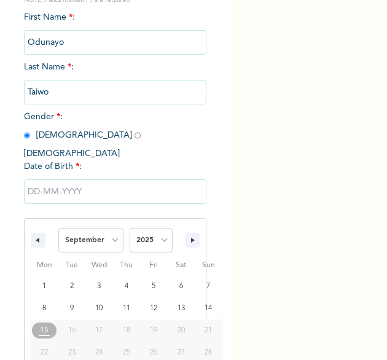
scroll to position [172, 0]
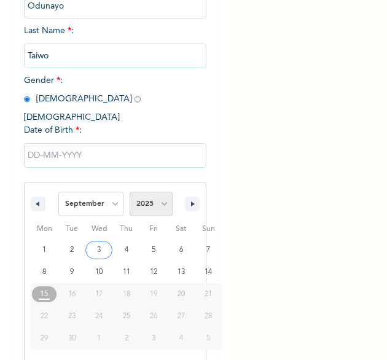
click at [155, 193] on select "2025 2024 2023 2022 2021 2020 2019 2018 2017 2016 2015 2014 2013 2012 2011 2010…" at bounding box center [150, 203] width 43 height 25
select select "1973"
click at [129, 191] on select "2025 2024 2023 2022 2021 2020 2019 2018 2017 2016 2015 2014 2013 2012 2011 2010…" at bounding box center [150, 203] width 43 height 25
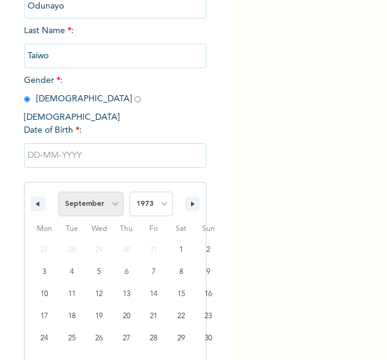
click at [114, 193] on select "January February March April May June July August September October November De…" at bounding box center [90, 203] width 65 height 25
select select "9"
click at [58, 191] on select "January February March April May June July August September October November De…" at bounding box center [90, 203] width 65 height 25
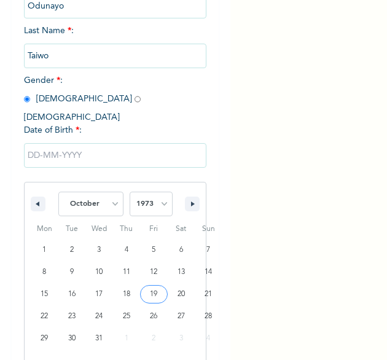
type input "[DATE]"
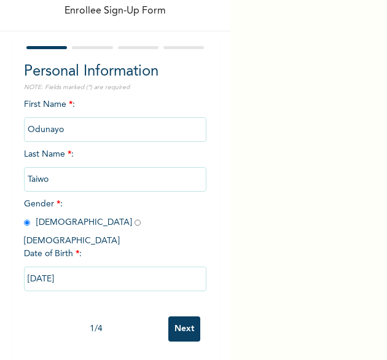
scroll to position [47, 0]
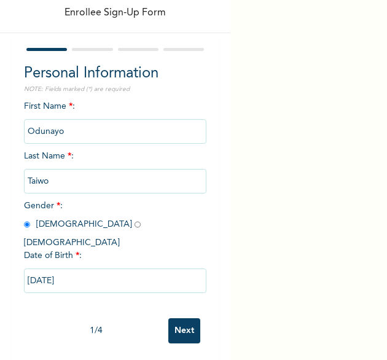
click at [172, 318] on input "Next" at bounding box center [184, 330] width 32 height 25
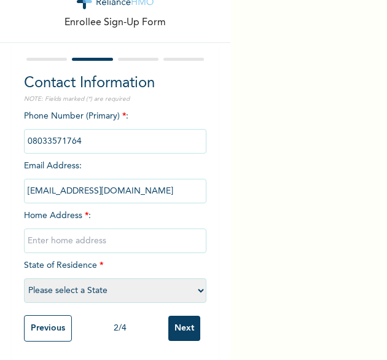
click at [282, 120] on div "Enrollee Sign-Up Form Contact Information NOTE: Fields marked (*) are required …" at bounding box center [193, 180] width 387 height 360
click at [115, 228] on input "text" at bounding box center [115, 240] width 183 height 25
type input "[GEOGRAPHIC_DATA]"
select select "25"
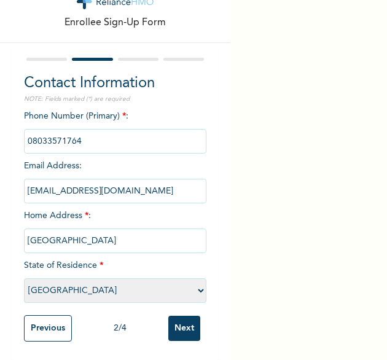
click at [139, 309] on div "Previous 2 / 4 Next" at bounding box center [115, 328] width 183 height 39
click at [179, 320] on input "Next" at bounding box center [184, 327] width 32 height 25
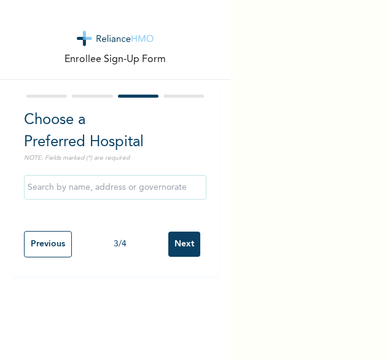
scroll to position [0, 0]
click at [177, 246] on input "Next" at bounding box center [184, 243] width 32 height 25
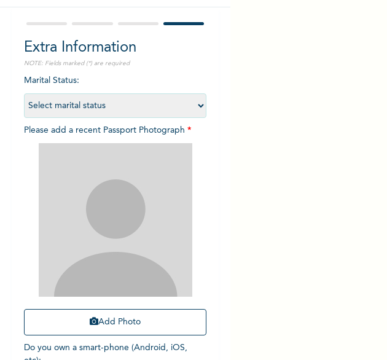
scroll to position [81, 0]
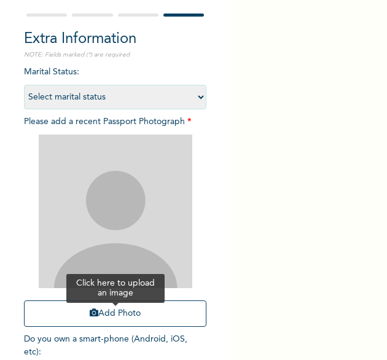
click at [126, 317] on button "Add Photo" at bounding box center [115, 313] width 183 height 26
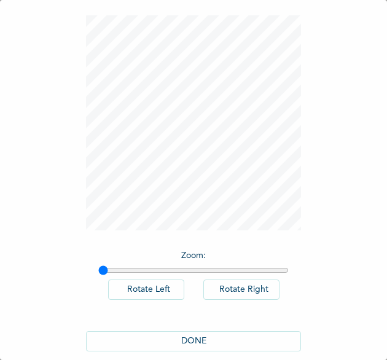
scroll to position [54, 0]
click at [198, 336] on button "DONE" at bounding box center [193, 340] width 215 height 20
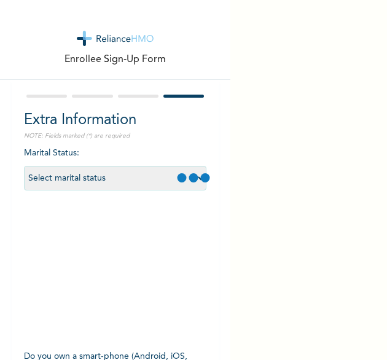
click at [198, 336] on div "Extra Information NOTE: Fields marked (*) are required Marital Status : Select …" at bounding box center [115, 265] width 207 height 371
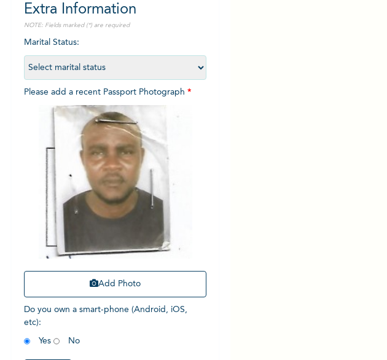
scroll to position [165, 0]
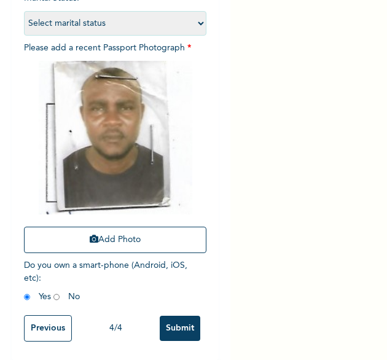
click at [172, 322] on input "Submit" at bounding box center [180, 327] width 41 height 25
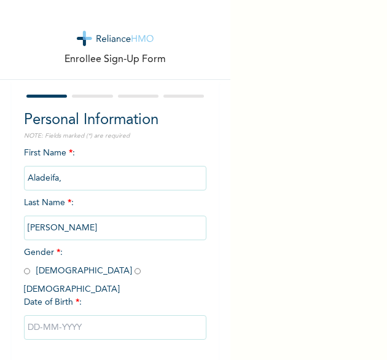
click at [136, 134] on p "NOTE: Fields marked (*) are required" at bounding box center [115, 135] width 183 height 9
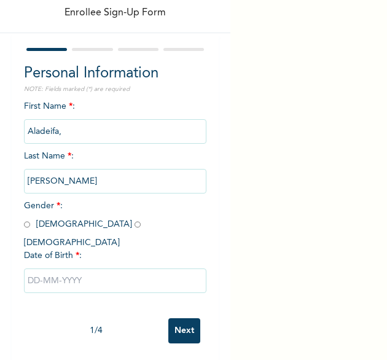
click at [33, 231] on div "First Name * : [PERSON_NAME], Last Name * : [PERSON_NAME] Gender * : [DEMOGRAPH…" at bounding box center [115, 206] width 183 height 212
click at [25, 224] on input "radio" at bounding box center [27, 224] width 6 height 12
radio input "true"
click at [78, 268] on input "text" at bounding box center [115, 280] width 183 height 25
select select "8"
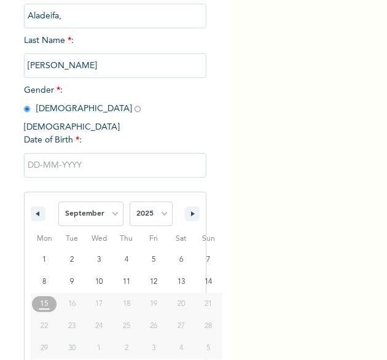
scroll to position [172, 0]
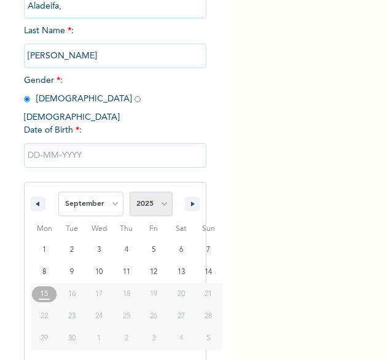
click at [158, 191] on select "2025 2024 2023 2022 2021 2020 2019 2018 2017 2016 2015 2014 2013 2012 2011 2010…" at bounding box center [150, 203] width 43 height 25
select select "1988"
click at [129, 191] on select "2025 2024 2023 2022 2021 2020 2019 2018 2017 2016 2015 2014 2013 2012 2011 2010…" at bounding box center [150, 203] width 43 height 25
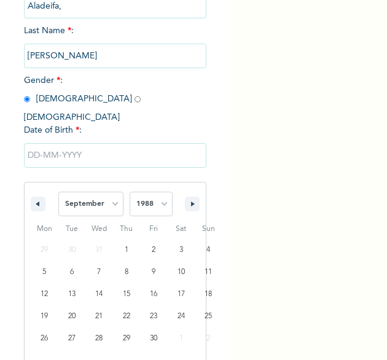
scroll to position [218, 0]
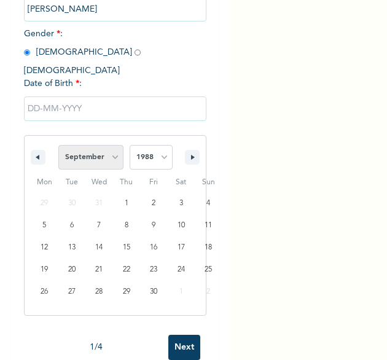
click at [101, 145] on select "January February March April May June July August September October November De…" at bounding box center [90, 157] width 65 height 25
click at [58, 145] on select "January February March April May June July August September October November De…" at bounding box center [90, 157] width 65 height 25
type input "09/15/1988"
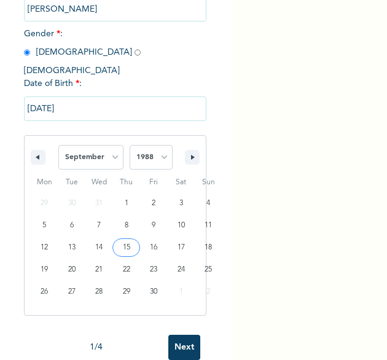
scroll to position [47, 0]
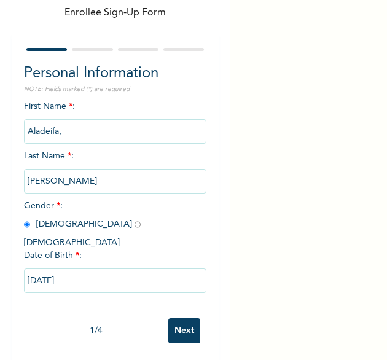
click at [169, 320] on input "Next" at bounding box center [184, 330] width 32 height 25
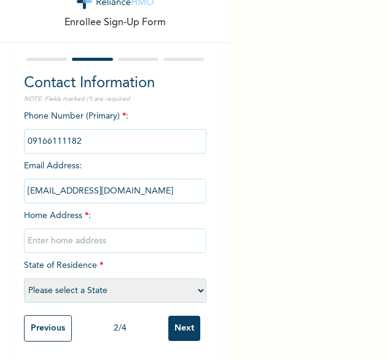
click at [104, 228] on input "text" at bounding box center [115, 240] width 183 height 25
type input "[GEOGRAPHIC_DATA]"
select select "25"
click at [176, 315] on input "Next" at bounding box center [184, 327] width 32 height 25
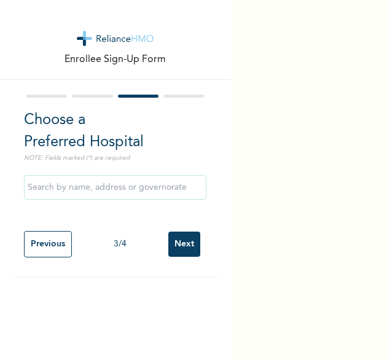
scroll to position [0, 0]
click at [125, 196] on input "text" at bounding box center [115, 187] width 183 height 25
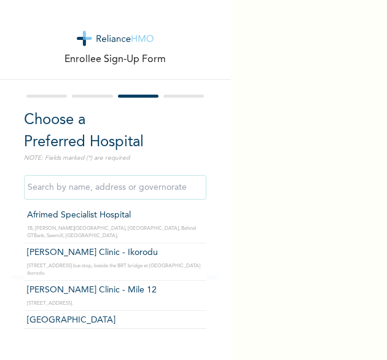
type input "Afrimed Specialist Hospital"
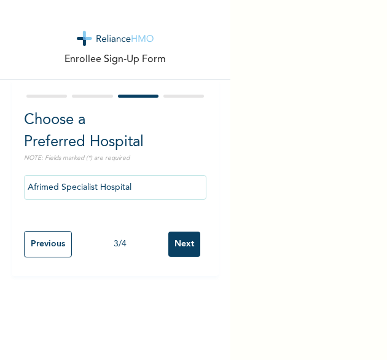
click at [172, 249] on input "Next" at bounding box center [184, 243] width 32 height 25
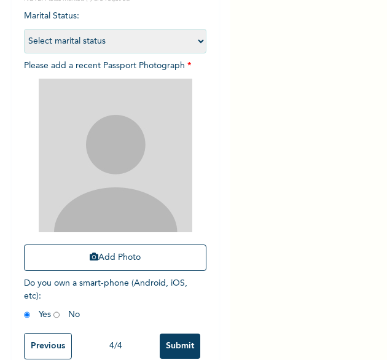
scroll to position [161, 0]
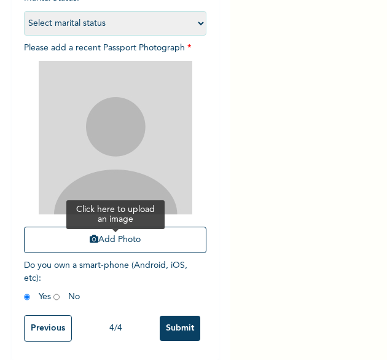
click at [99, 235] on button "Add Photo" at bounding box center [115, 239] width 183 height 26
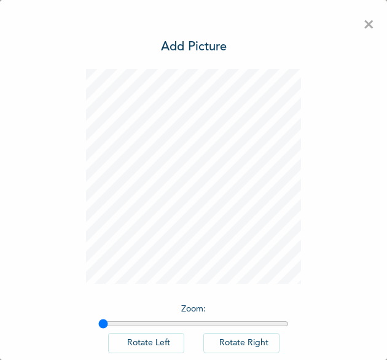
scroll to position [68, 0]
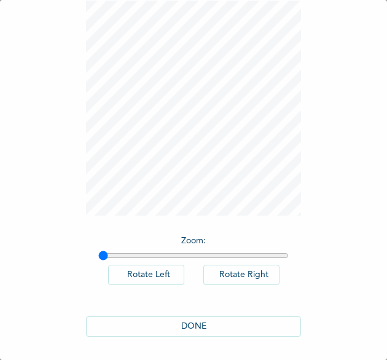
click at [174, 322] on button "DONE" at bounding box center [193, 326] width 215 height 20
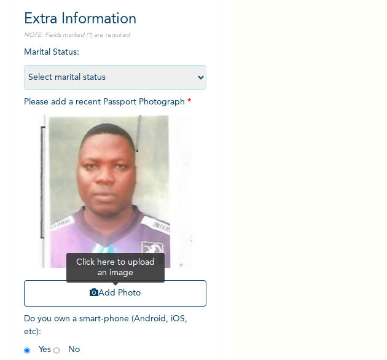
scroll to position [164, 0]
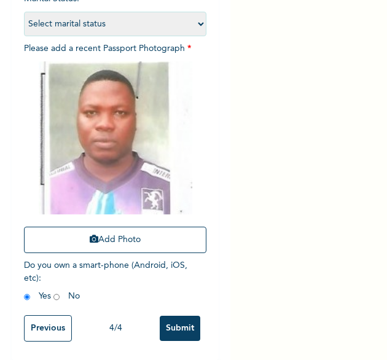
click at [177, 321] on input "Submit" at bounding box center [180, 327] width 41 height 25
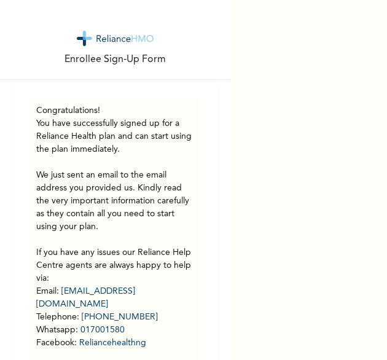
scroll to position [75, 0]
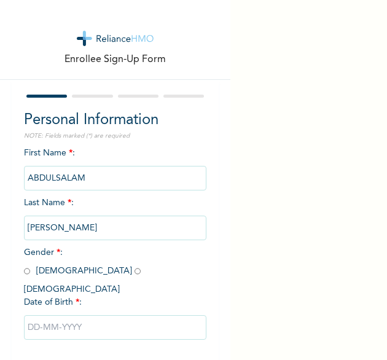
scroll to position [47, 0]
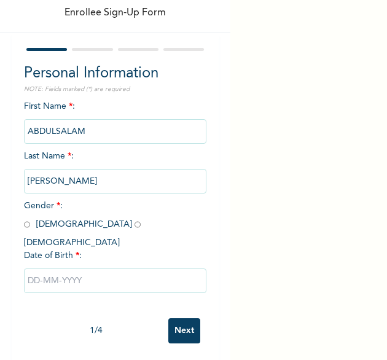
click at [209, 158] on div "Personal Information NOTE: Fields marked (*) are required First Name * : [PERSO…" at bounding box center [115, 197] width 207 height 328
click at [26, 223] on input "radio" at bounding box center [27, 224] width 6 height 12
radio input "true"
click at [45, 268] on input "text" at bounding box center [115, 280] width 183 height 25
select select "8"
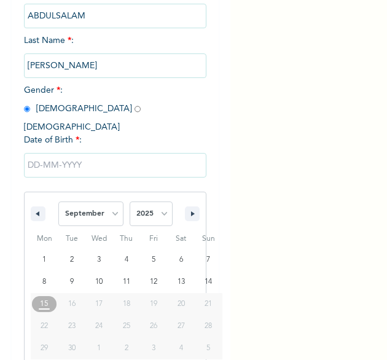
scroll to position [172, 0]
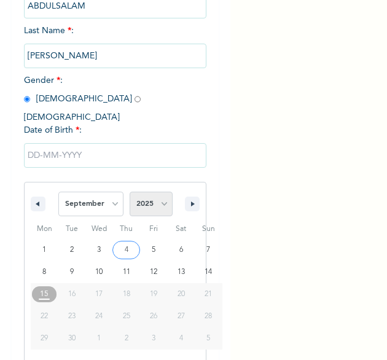
click at [156, 197] on select "2025 2024 2023 2022 2021 2020 2019 2018 2017 2016 2015 2014 2013 2012 2011 2010…" at bounding box center [150, 203] width 43 height 25
select select "1998"
click at [129, 191] on select "2025 2024 2023 2022 2021 2020 2019 2018 2017 2016 2015 2014 2013 2012 2011 2010…" at bounding box center [150, 203] width 43 height 25
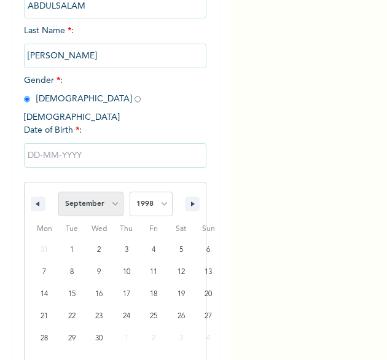
click at [109, 193] on select "January February March April May June July August September October November De…" at bounding box center [90, 203] width 65 height 25
select select "10"
click at [58, 191] on select "January February March April May June July August September October November De…" at bounding box center [90, 203] width 65 height 25
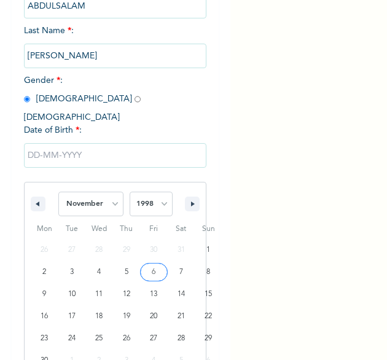
type input "[DATE]"
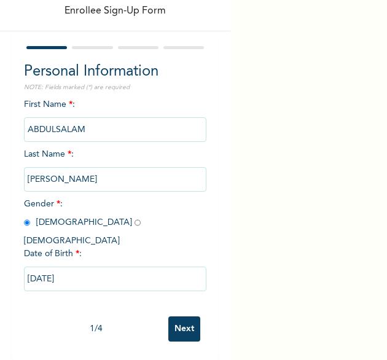
scroll to position [47, 0]
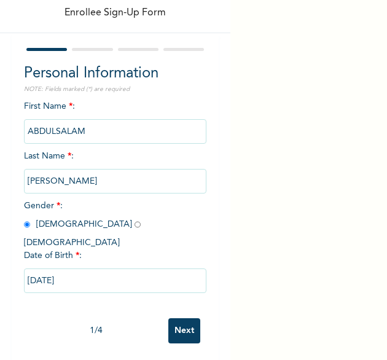
click at [179, 320] on input "Next" at bounding box center [184, 330] width 32 height 25
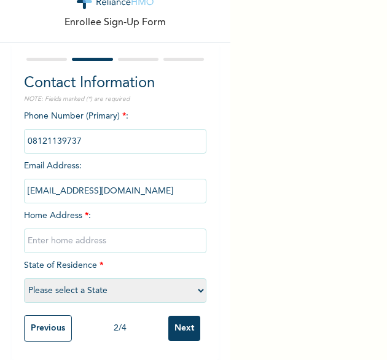
click at [77, 228] on input "text" at bounding box center [115, 240] width 183 height 25
type input "[GEOGRAPHIC_DATA]"
select select "25"
click at [181, 317] on input "Next" at bounding box center [184, 327] width 32 height 25
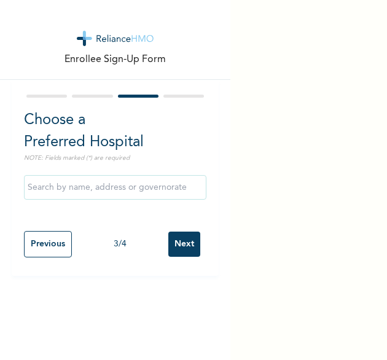
scroll to position [0, 0]
click at [176, 249] on input "Next" at bounding box center [184, 243] width 32 height 25
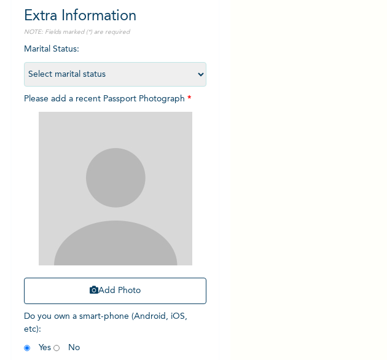
scroll to position [165, 0]
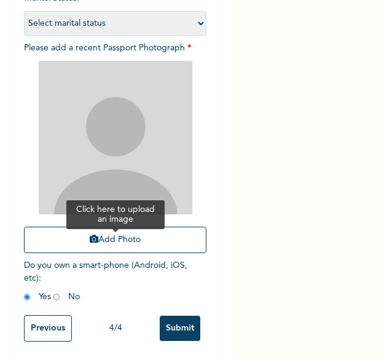
click at [98, 233] on button "Add Photo" at bounding box center [115, 239] width 183 height 26
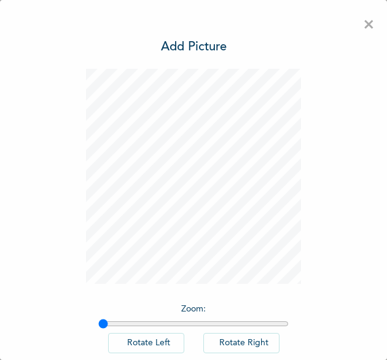
scroll to position [68, 0]
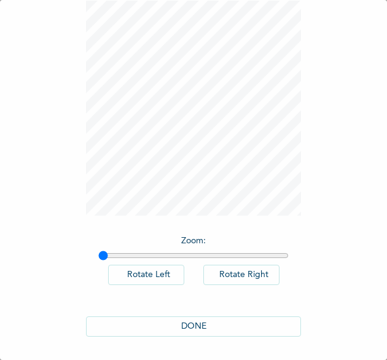
click at [188, 330] on button "DONE" at bounding box center [193, 326] width 215 height 20
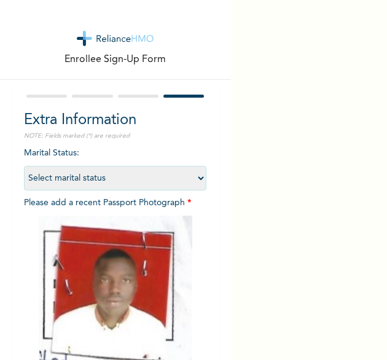
scroll to position [165, 0]
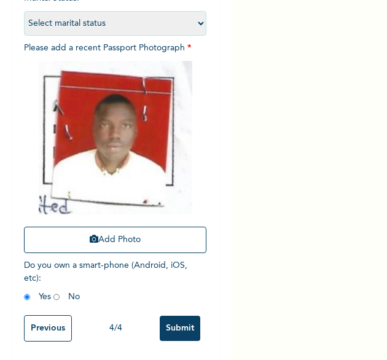
click at [174, 320] on input "Submit" at bounding box center [180, 327] width 41 height 25
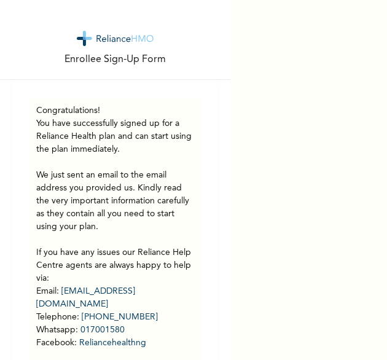
scroll to position [75, 0]
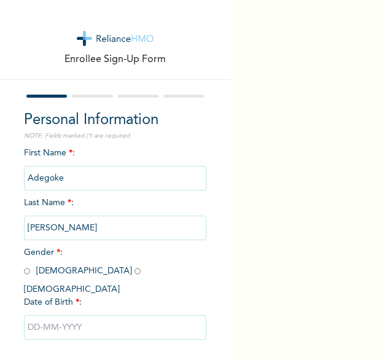
click at [64, 271] on span "Gender * : Male Female" at bounding box center [85, 270] width 123 height 45
click at [134, 273] on input "radio" at bounding box center [137, 271] width 6 height 12
radio input "true"
click at [81, 315] on input "text" at bounding box center [115, 327] width 183 height 25
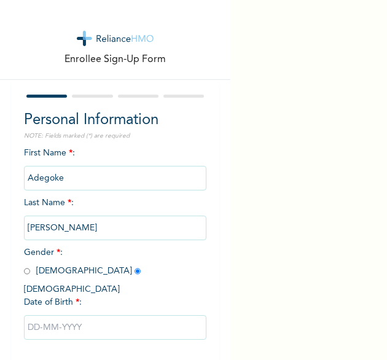
select select "8"
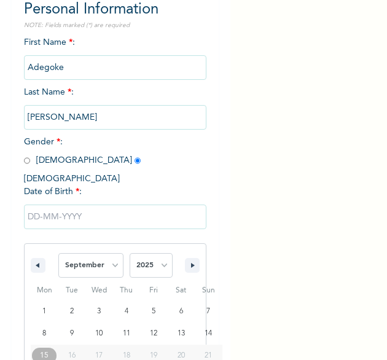
scroll to position [172, 0]
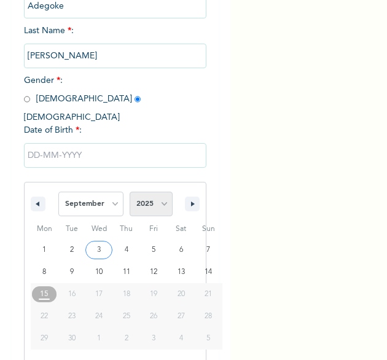
drag, startPoint x: 164, startPoint y: 190, endPoint x: 155, endPoint y: 190, distance: 9.2
click at [164, 191] on select "2025 2024 2023 2022 2021 2020 2019 2018 2017 2016 2015 2014 2013 2012 2011 2010…" at bounding box center [150, 203] width 43 height 25
select select "1997"
click at [129, 191] on select "2025 2024 2023 2022 2021 2020 2019 2018 2017 2016 2015 2014 2013 2012 2011 2010…" at bounding box center [150, 203] width 43 height 25
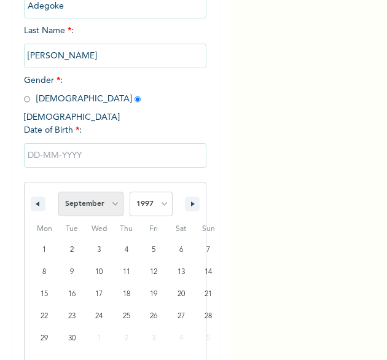
click at [109, 193] on select "January February March April May June July August September October November De…" at bounding box center [90, 203] width 65 height 25
select select "6"
click at [58, 191] on select "January February March April May June July August September October November De…" at bounding box center [90, 203] width 65 height 25
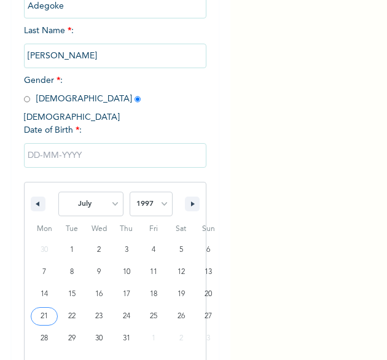
type input "07/21/1997"
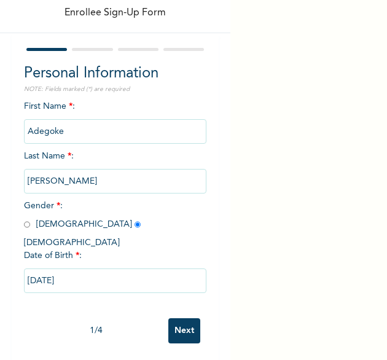
click at [187, 322] on input "Next" at bounding box center [184, 330] width 32 height 25
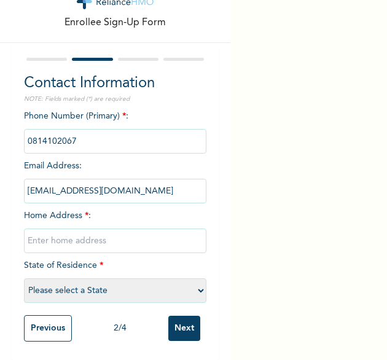
click at [37, 231] on input "text" at bounding box center [115, 240] width 183 height 25
type input "[GEOGRAPHIC_DATA]"
select select "25"
click at [188, 321] on input "Next" at bounding box center [184, 327] width 32 height 25
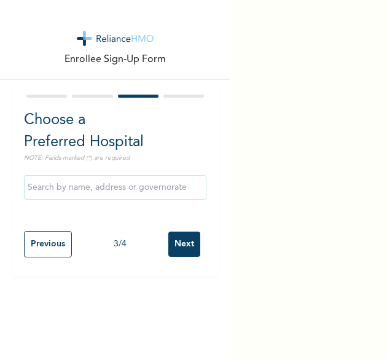
click at [168, 246] on input "Next" at bounding box center [184, 243] width 32 height 25
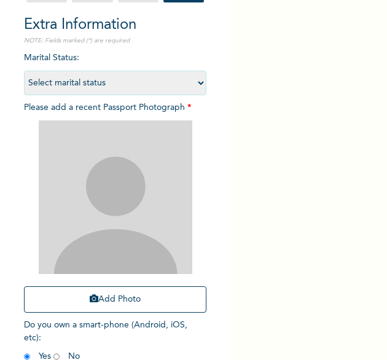
scroll to position [123, 0]
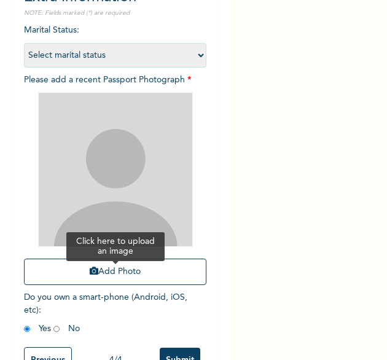
click at [45, 275] on button "Add Photo" at bounding box center [115, 271] width 183 height 26
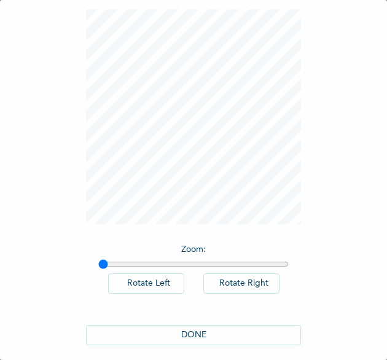
scroll to position [68, 0]
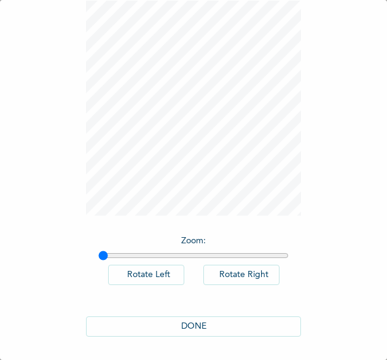
click at [117, 323] on button "DONE" at bounding box center [193, 326] width 215 height 20
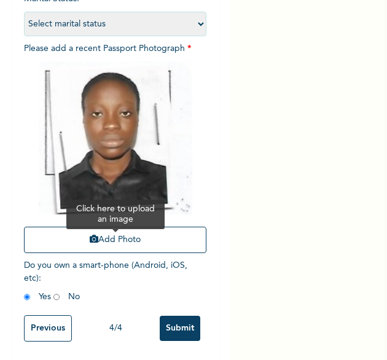
scroll to position [164, 0]
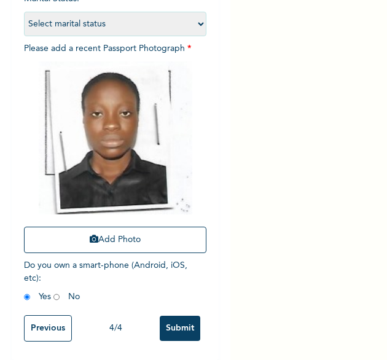
click at [187, 315] on input "Submit" at bounding box center [180, 327] width 41 height 25
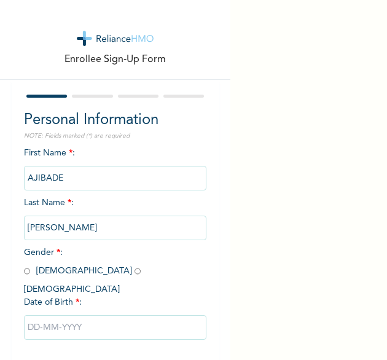
click at [134, 268] on input "radio" at bounding box center [137, 271] width 6 height 12
radio input "true"
click at [74, 315] on input "text" at bounding box center [115, 327] width 183 height 25
select select "8"
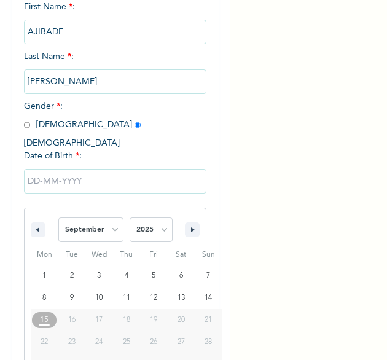
scroll to position [172, 0]
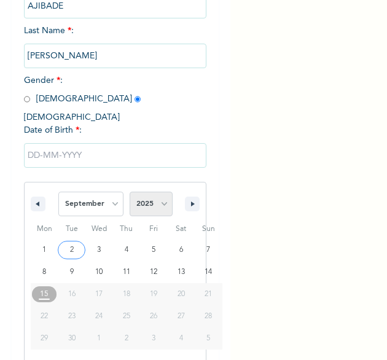
click at [162, 191] on select "2025 2024 2023 2022 2021 2020 2019 2018 2017 2016 2015 2014 2013 2012 2011 2010…" at bounding box center [150, 203] width 43 height 25
click at [159, 192] on select "2025 2024 2023 2022 2021 2020 2019 2018 2017 2016 2015 2014 2013 2012 2011 2010…" at bounding box center [150, 203] width 43 height 25
select select "1998"
click at [129, 191] on select "2025 2024 2023 2022 2021 2020 2019 2018 2017 2016 2015 2014 2013 2012 2011 2010…" at bounding box center [150, 203] width 43 height 25
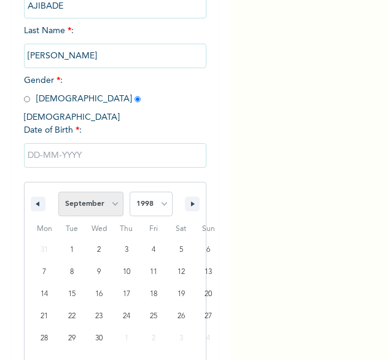
click at [112, 196] on select "January February March April May June July August September October November De…" at bounding box center [90, 203] width 65 height 25
select select "3"
click at [58, 191] on select "January February March April May June July August September October November De…" at bounding box center [90, 203] width 65 height 25
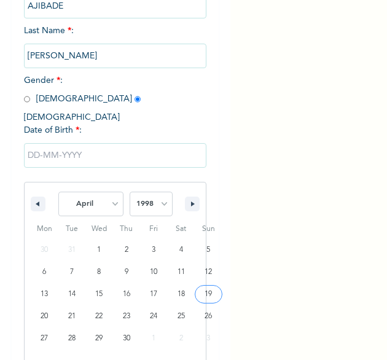
type input "[DATE]"
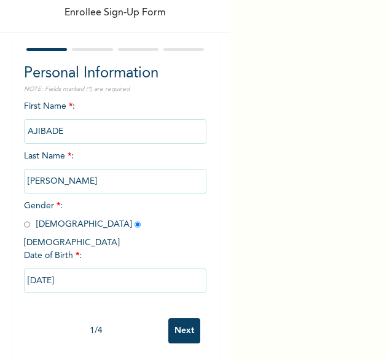
click at [171, 318] on input "Next" at bounding box center [184, 330] width 32 height 25
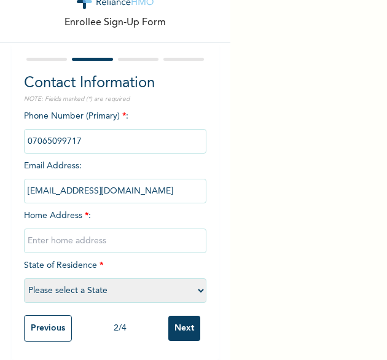
drag, startPoint x: 92, startPoint y: 234, endPoint x: 86, endPoint y: 237, distance: 6.9
click at [87, 237] on input "text" at bounding box center [115, 240] width 183 height 25
type input "[GEOGRAPHIC_DATA]"
select select "25"
click at [188, 319] on input "Next" at bounding box center [184, 327] width 32 height 25
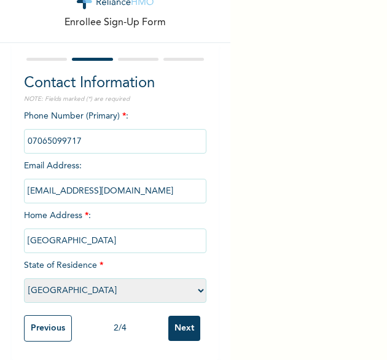
scroll to position [0, 0]
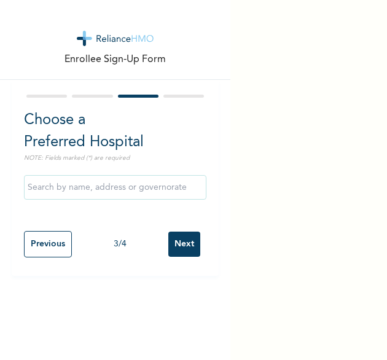
click at [170, 249] on input "Next" at bounding box center [184, 243] width 32 height 25
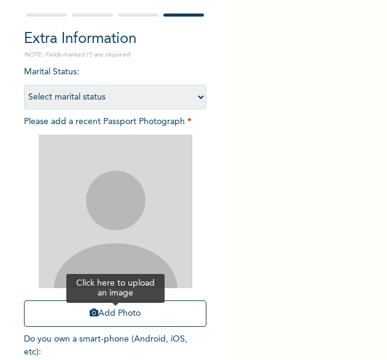
scroll to position [82, 0]
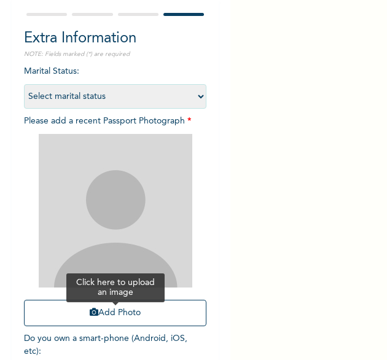
click at [109, 314] on button "Add Photo" at bounding box center [115, 312] width 183 height 26
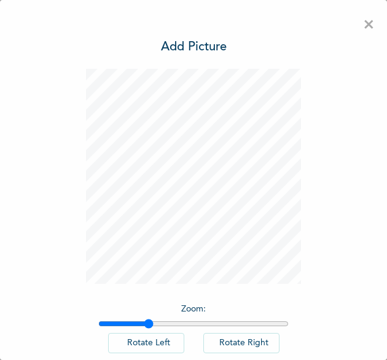
drag, startPoint x: 102, startPoint y: 322, endPoint x: 144, endPoint y: 319, distance: 41.9
click at [144, 319] on input "range" at bounding box center [193, 324] width 190 height 10
drag, startPoint x: 142, startPoint y: 319, endPoint x: 151, endPoint y: 320, distance: 8.7
type input "1.29"
click at [151, 320] on input "range" at bounding box center [193, 324] width 190 height 10
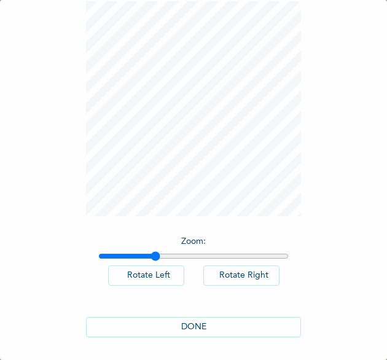
scroll to position [68, 0]
click at [183, 319] on button "DONE" at bounding box center [193, 326] width 215 height 20
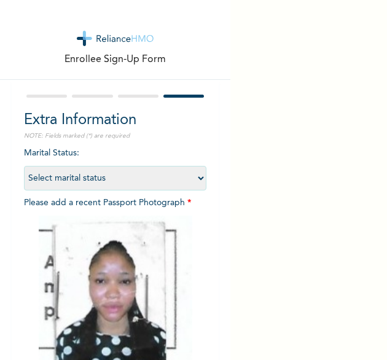
scroll to position [165, 0]
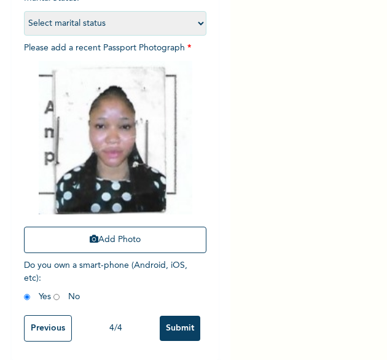
click at [163, 315] on input "Submit" at bounding box center [180, 327] width 41 height 25
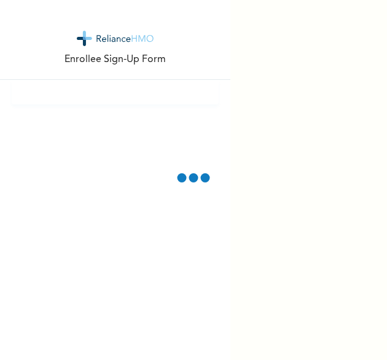
scroll to position [0, 0]
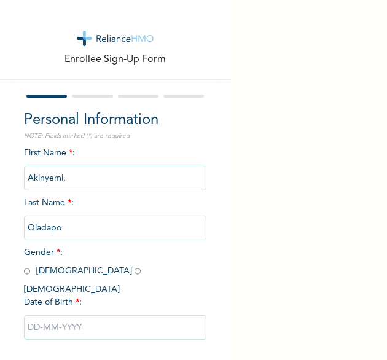
click at [177, 139] on p "NOTE: Fields marked (*) are required" at bounding box center [115, 135] width 183 height 9
click at [29, 271] on span "Gender * : [DEMOGRAPHIC_DATA] [DEMOGRAPHIC_DATA]" at bounding box center [85, 270] width 123 height 45
click at [24, 271] on input "radio" at bounding box center [27, 271] width 6 height 12
radio input "true"
click at [53, 315] on input "text" at bounding box center [115, 327] width 183 height 25
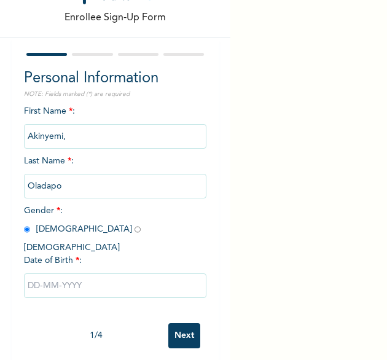
select select "8"
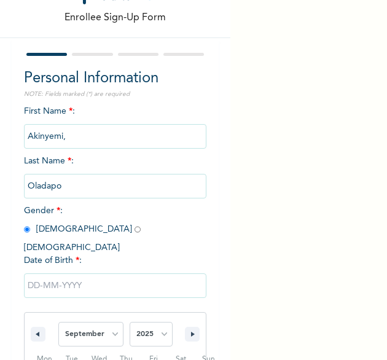
scroll to position [172, 0]
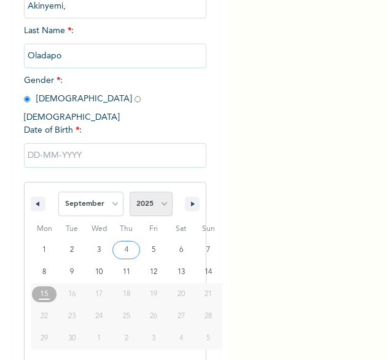
click at [152, 194] on select "2025 2024 2023 2022 2021 2020 2019 2018 2017 2016 2015 2014 2013 2012 2011 2010…" at bounding box center [150, 203] width 43 height 25
select select "1979"
click at [129, 191] on select "2025 2024 2023 2022 2021 2020 2019 2018 2017 2016 2015 2014 2013 2012 2011 2010…" at bounding box center [150, 203] width 43 height 25
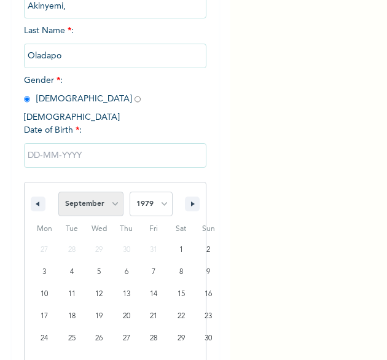
click at [111, 195] on select "January February March April May June July August September October November De…" at bounding box center [90, 203] width 65 height 25
select select "0"
click at [58, 191] on select "January February March April May June July August September October November De…" at bounding box center [90, 203] width 65 height 25
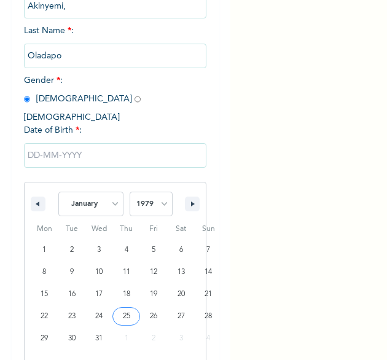
type input "[DATE]"
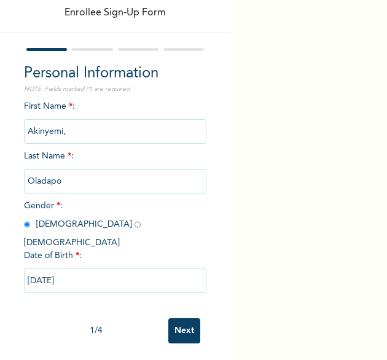
click at [175, 318] on input "Next" at bounding box center [184, 330] width 32 height 25
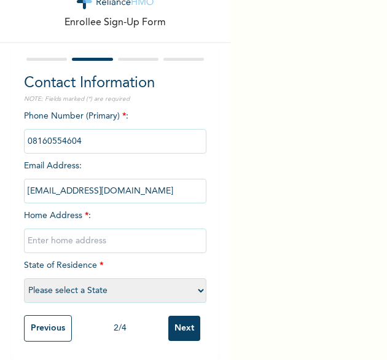
click at [47, 228] on input "text" at bounding box center [115, 240] width 183 height 25
type input "[GEOGRAPHIC_DATA]"
select select "25"
click at [172, 315] on input "Next" at bounding box center [184, 327] width 32 height 25
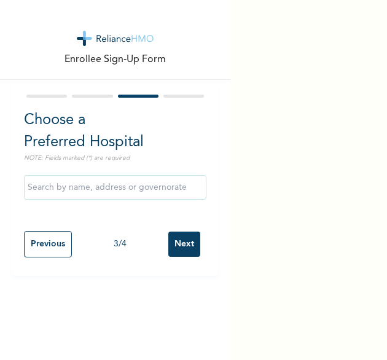
click at [170, 241] on input "Next" at bounding box center [184, 243] width 32 height 25
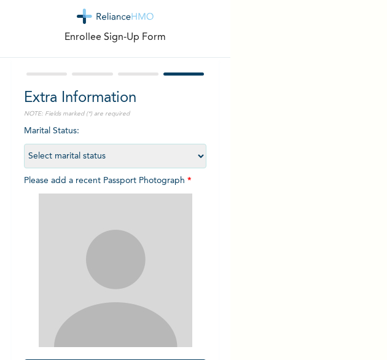
scroll to position [123, 0]
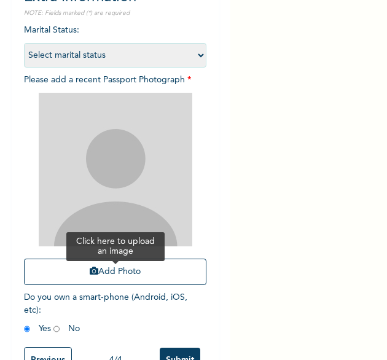
click at [54, 268] on button "Add Photo" at bounding box center [115, 271] width 183 height 26
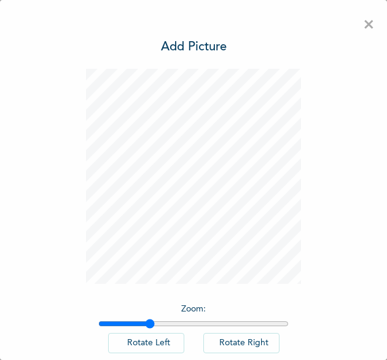
drag, startPoint x: 97, startPoint y: 327, endPoint x: 145, endPoint y: 327, distance: 47.9
type input "1.26"
click at [145, 327] on input "range" at bounding box center [193, 324] width 190 height 10
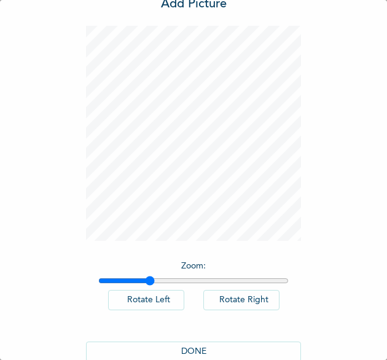
scroll to position [68, 0]
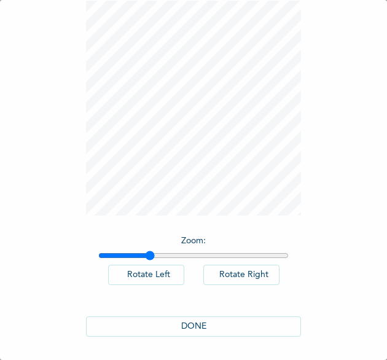
click at [199, 323] on button "DONE" at bounding box center [193, 326] width 215 height 20
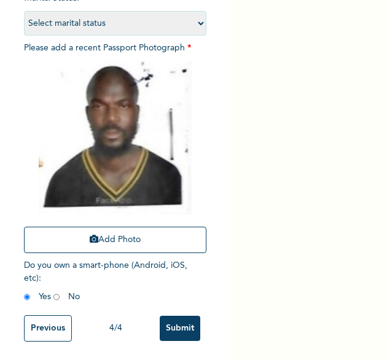
scroll to position [165, 0]
click at [171, 325] on input "Submit" at bounding box center [180, 327] width 41 height 25
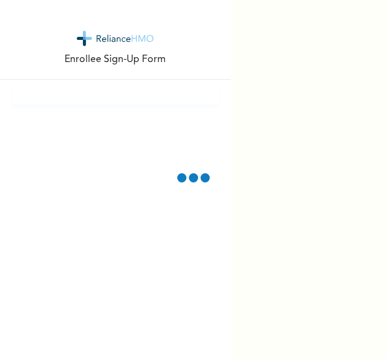
scroll to position [0, 0]
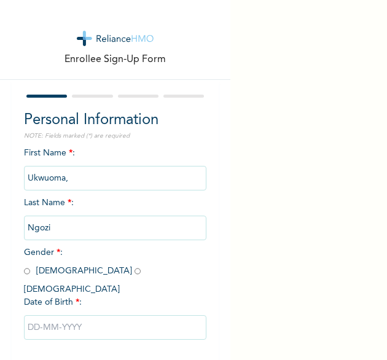
click at [29, 276] on span "Gender * : [DEMOGRAPHIC_DATA] [DEMOGRAPHIC_DATA]" at bounding box center [85, 270] width 123 height 45
click at [31, 271] on span "Gender * : [DEMOGRAPHIC_DATA] [DEMOGRAPHIC_DATA]" at bounding box center [85, 270] width 123 height 45
click at [28, 272] on input "radio" at bounding box center [27, 271] width 6 height 12
radio input "true"
click at [59, 315] on input "text" at bounding box center [115, 327] width 183 height 25
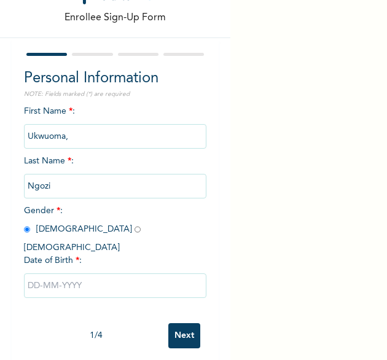
select select "8"
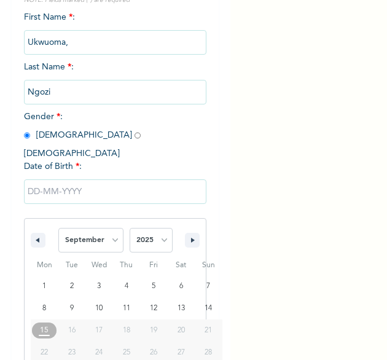
scroll to position [172, 0]
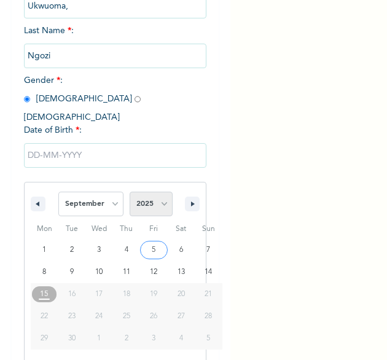
click at [147, 194] on select "2025 2024 2023 2022 2021 2020 2019 2018 2017 2016 2015 2014 2013 2012 2011 2010…" at bounding box center [150, 203] width 43 height 25
select select "1973"
click at [129, 191] on select "2025 2024 2023 2022 2021 2020 2019 2018 2017 2016 2015 2014 2013 2012 2011 2010…" at bounding box center [150, 203] width 43 height 25
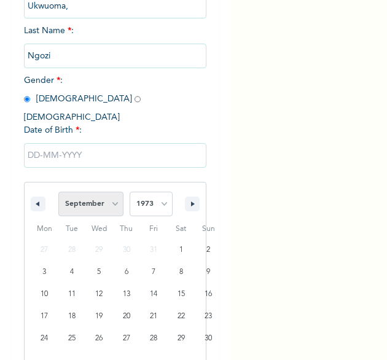
click at [106, 193] on select "January February March April May June July August September October November De…" at bounding box center [90, 203] width 65 height 25
select select "11"
click at [58, 191] on select "January February March April May June July August September October November De…" at bounding box center [90, 203] width 65 height 25
type input "12/17/1973"
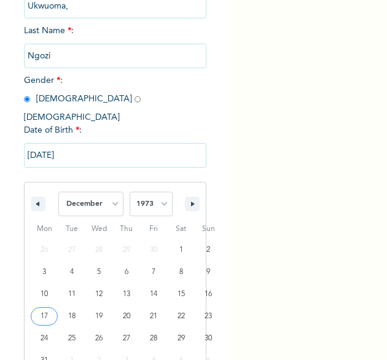
scroll to position [47, 0]
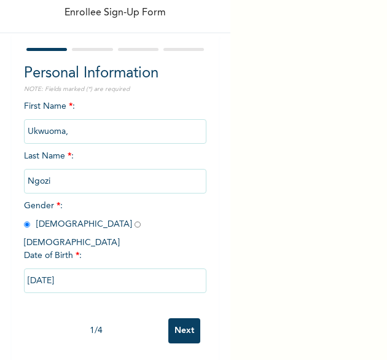
click at [187, 318] on input "Next" at bounding box center [184, 330] width 32 height 25
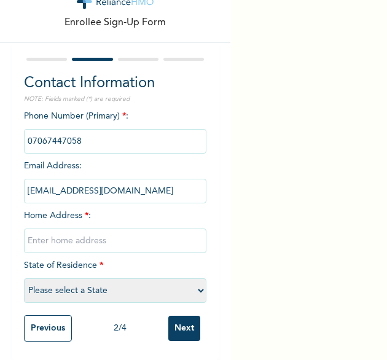
drag, startPoint x: 119, startPoint y: 234, endPoint x: 117, endPoint y: 226, distance: 7.8
click at [119, 234] on input "text" at bounding box center [115, 240] width 183 height 25
type input "[GEOGRAPHIC_DATA]"
select select "25"
click at [176, 318] on input "Next" at bounding box center [184, 327] width 32 height 25
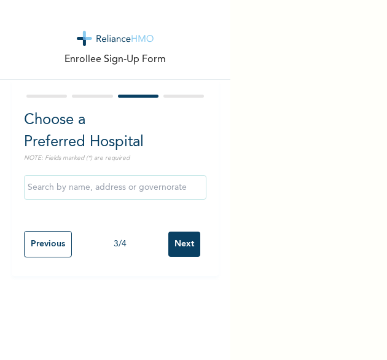
scroll to position [0, 0]
click at [168, 244] on input "Next" at bounding box center [184, 243] width 32 height 25
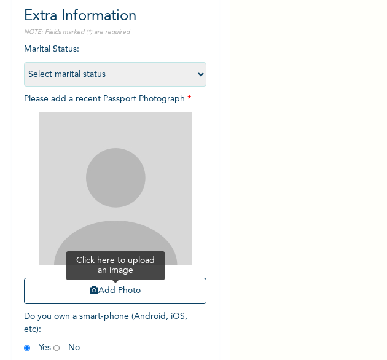
scroll to position [123, 0]
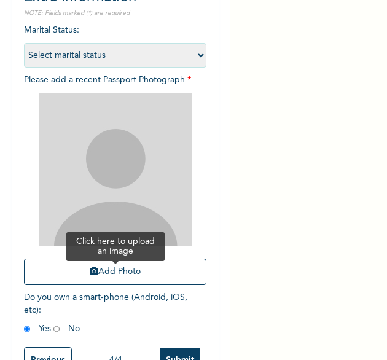
click at [108, 269] on button "Add Photo" at bounding box center [115, 271] width 183 height 26
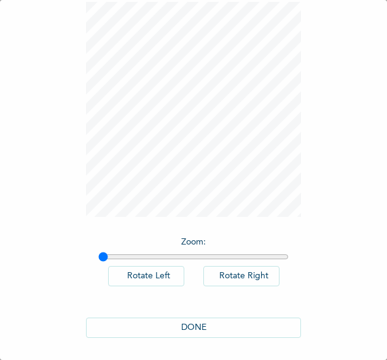
scroll to position [68, 0]
click at [227, 321] on button "DONE" at bounding box center [193, 326] width 215 height 20
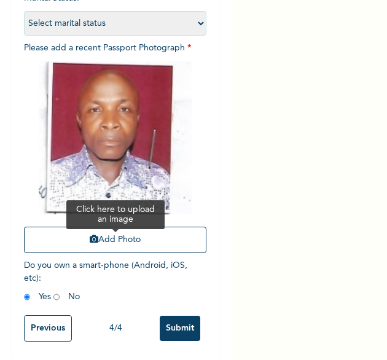
scroll to position [165, 0]
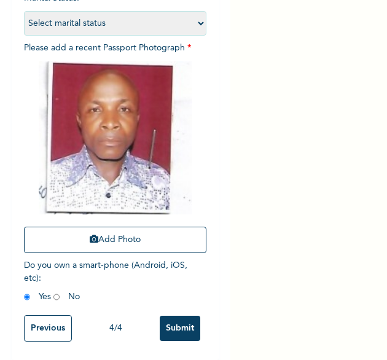
click at [181, 319] on input "Submit" at bounding box center [180, 327] width 41 height 25
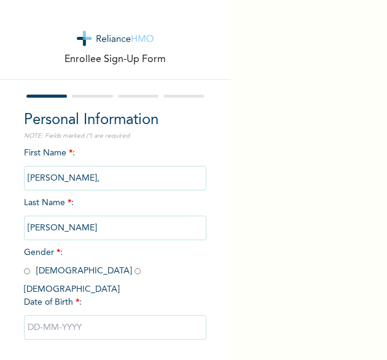
click at [24, 272] on input "radio" at bounding box center [27, 271] width 6 height 12
radio input "true"
click at [80, 315] on input "text" at bounding box center [115, 327] width 183 height 25
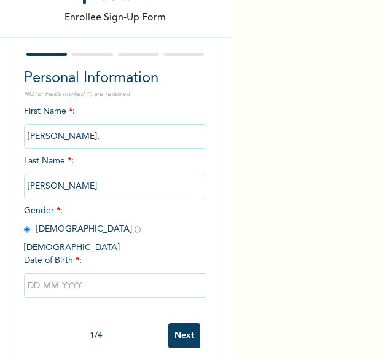
select select "8"
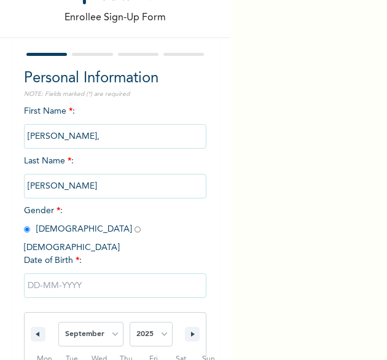
scroll to position [172, 0]
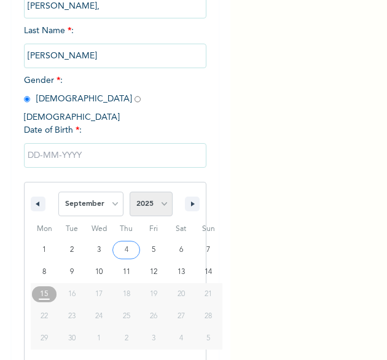
click at [155, 198] on select "2025 2024 2023 2022 2021 2020 2019 2018 2017 2016 2015 2014 2013 2012 2011 2010…" at bounding box center [150, 203] width 43 height 25
select select "1968"
click at [129, 191] on select "2025 2024 2023 2022 2021 2020 2019 2018 2017 2016 2015 2014 2013 2012 2011 2010…" at bounding box center [150, 203] width 43 height 25
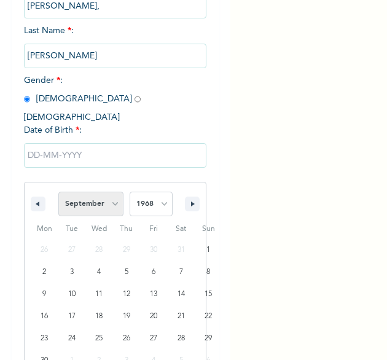
click at [96, 191] on select "January February March April May June July August September October November De…" at bounding box center [90, 203] width 65 height 25
select select "11"
click at [58, 191] on select "January February March April May June July August September October November De…" at bounding box center [90, 203] width 65 height 25
type input "[DATE]"
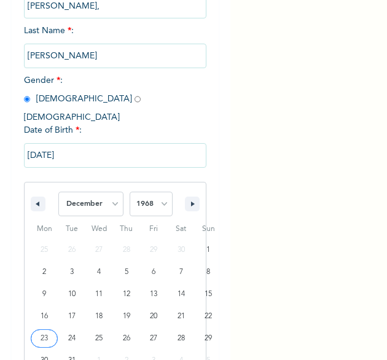
scroll to position [47, 0]
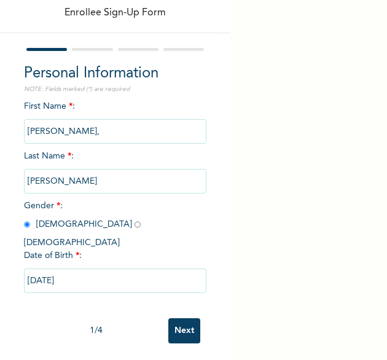
click at [180, 318] on input "Next" at bounding box center [184, 330] width 32 height 25
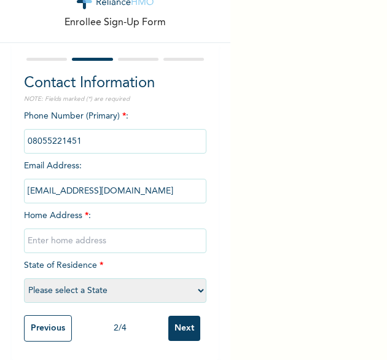
click at [118, 229] on input "text" at bounding box center [115, 240] width 183 height 25
type input "[GEOGRAPHIC_DATA]"
select select "25"
click at [174, 319] on input "Next" at bounding box center [184, 327] width 32 height 25
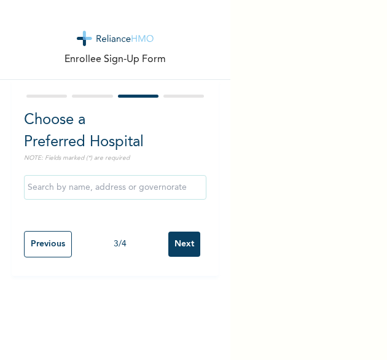
click at [168, 238] on input "Next" at bounding box center [184, 243] width 32 height 25
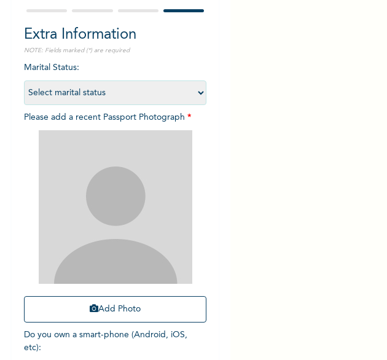
scroll to position [123, 0]
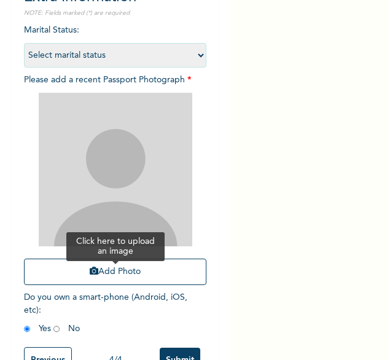
click at [102, 280] on button "Add Photo" at bounding box center [115, 271] width 183 height 26
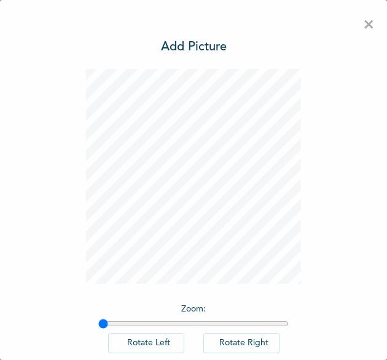
scroll to position [0, 0]
click at [102, 321] on input "range" at bounding box center [193, 324] width 190 height 10
drag, startPoint x: 99, startPoint y: 323, endPoint x: 107, endPoint y: 323, distance: 8.0
type input "1.05"
click at [107, 323] on input "range" at bounding box center [193, 324] width 190 height 10
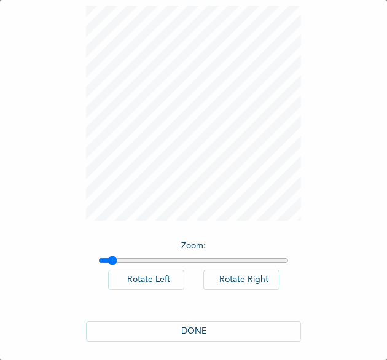
scroll to position [68, 0]
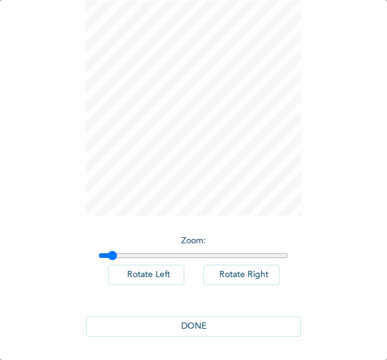
click at [176, 326] on button "DONE" at bounding box center [193, 326] width 215 height 20
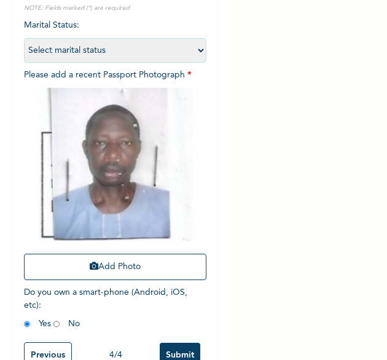
scroll to position [165, 0]
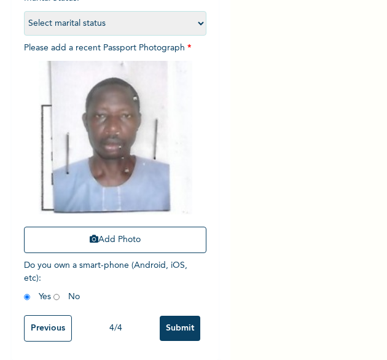
click at [168, 317] on input "Submit" at bounding box center [180, 327] width 41 height 25
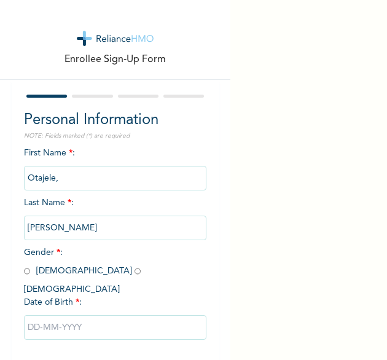
click at [24, 274] on input "radio" at bounding box center [27, 271] width 6 height 12
radio input "true"
click at [79, 315] on input "text" at bounding box center [115, 327] width 183 height 25
select select "8"
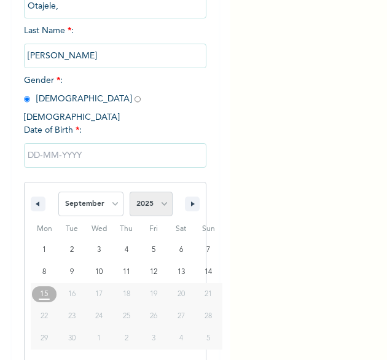
scroll to position [172, 0]
click at [150, 197] on select "2025 2024 2023 2022 2021 2020 2019 2018 2017 2016 2015 2014 2013 2012 2011 2010…" at bounding box center [150, 203] width 43 height 25
select select "1999"
click at [129, 191] on select "2025 2024 2023 2022 2021 2020 2019 2018 2017 2016 2015 2014 2013 2012 2011 2010…" at bounding box center [150, 203] width 43 height 25
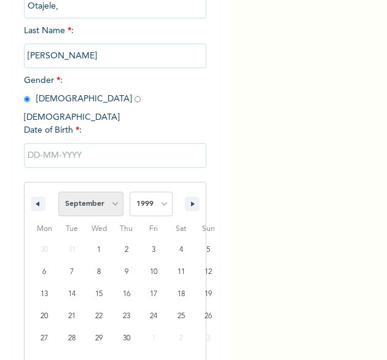
click at [109, 191] on select "January February March April May June July August September October November De…" at bounding box center [90, 203] width 65 height 25
select select "3"
click at [58, 191] on select "January February March April May June July August September October November De…" at bounding box center [90, 203] width 65 height 25
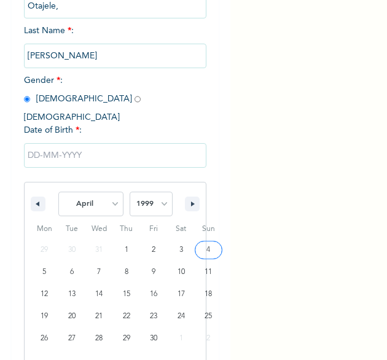
type input "04/04/1999"
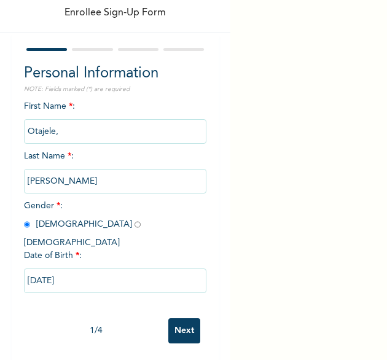
click at [179, 318] on input "Next" at bounding box center [184, 330] width 32 height 25
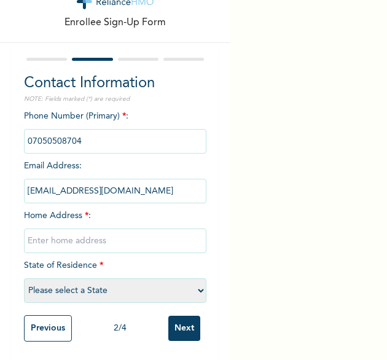
click at [115, 230] on input "text" at bounding box center [115, 240] width 183 height 25
type input "[GEOGRAPHIC_DATA]"
select select "25"
click at [185, 322] on input "Next" at bounding box center [184, 327] width 32 height 25
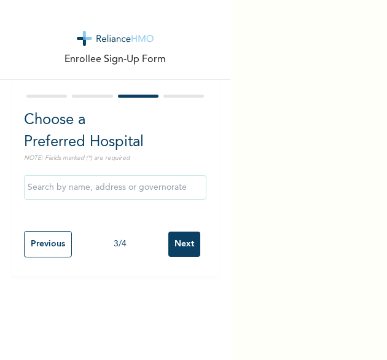
click at [177, 237] on input "Next" at bounding box center [184, 243] width 32 height 25
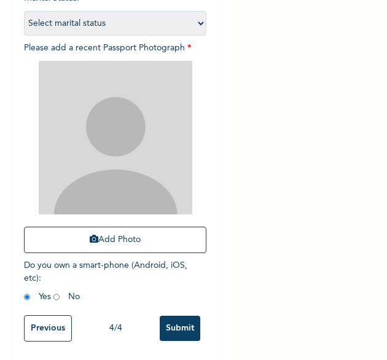
scroll to position [163, 0]
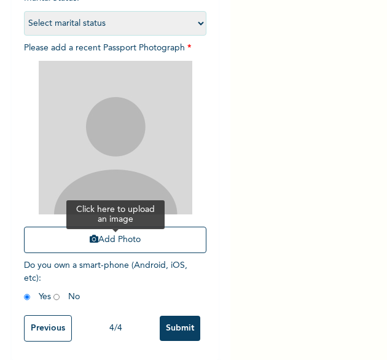
click at [141, 237] on button "Add Photo" at bounding box center [115, 239] width 183 height 26
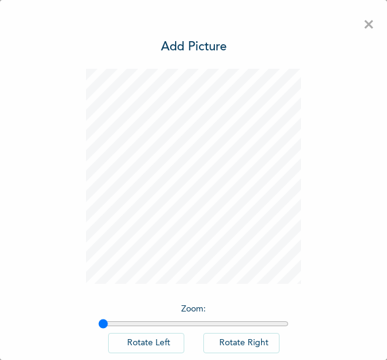
scroll to position [68, 0]
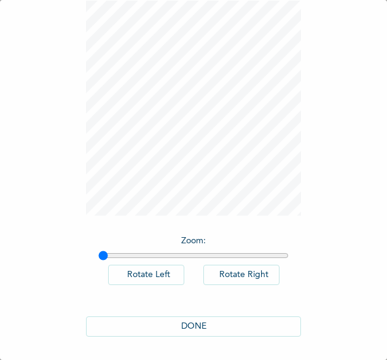
click at [211, 320] on button "DONE" at bounding box center [193, 326] width 215 height 20
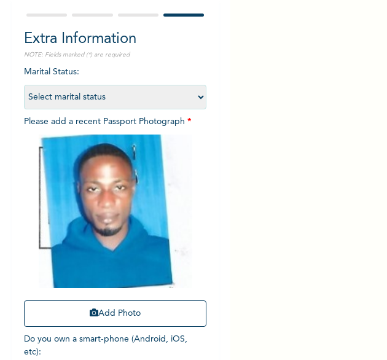
scroll to position [165, 0]
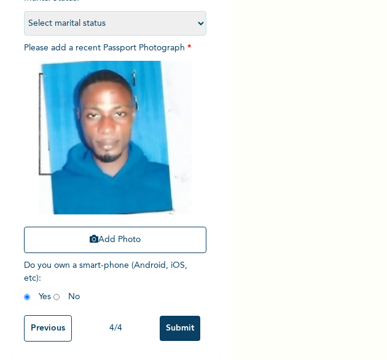
click at [168, 320] on input "Submit" at bounding box center [180, 327] width 41 height 25
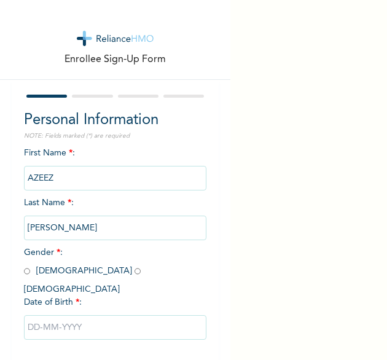
click at [29, 272] on span "Gender * : [DEMOGRAPHIC_DATA] [DEMOGRAPHIC_DATA]" at bounding box center [85, 270] width 123 height 45
click at [25, 272] on input "radio" at bounding box center [27, 271] width 6 height 12
radio input "true"
click at [67, 320] on input "text" at bounding box center [115, 327] width 183 height 25
select select "8"
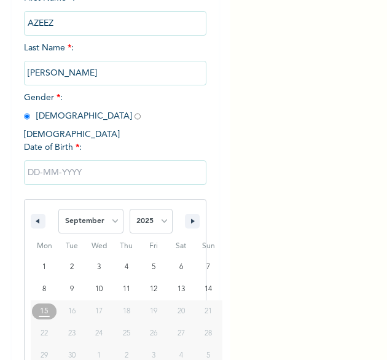
scroll to position [172, 0]
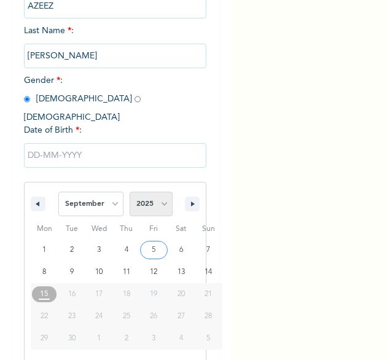
click at [161, 194] on select "2025 2024 2023 2022 2021 2020 2019 2018 2017 2016 2015 2014 2013 2012 2011 2010…" at bounding box center [150, 203] width 43 height 25
select select "1995"
click at [129, 191] on select "2025 2024 2023 2022 2021 2020 2019 2018 2017 2016 2015 2014 2013 2012 2011 2010…" at bounding box center [150, 203] width 43 height 25
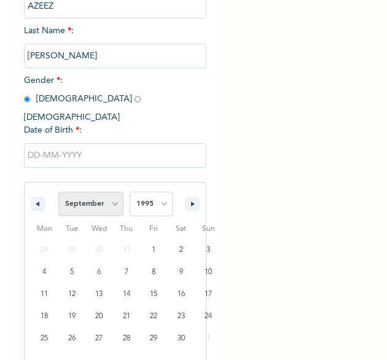
click at [109, 191] on select "January February March April May June July August September October November De…" at bounding box center [90, 203] width 65 height 25
select select "1"
click at [58, 191] on select "January February March April May June July August September October November De…" at bounding box center [90, 203] width 65 height 25
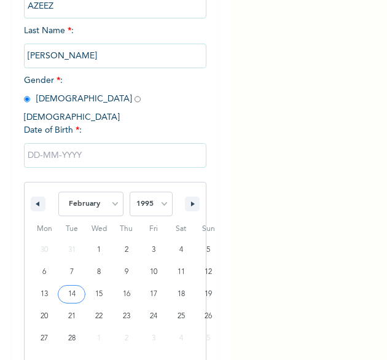
type input "02/14/1995"
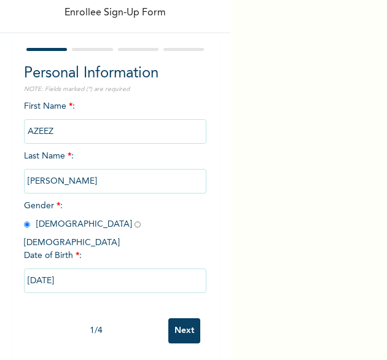
click at [112, 312] on div "1 / 4 Next" at bounding box center [115, 330] width 183 height 37
click at [171, 318] on input "Next" at bounding box center [184, 330] width 32 height 25
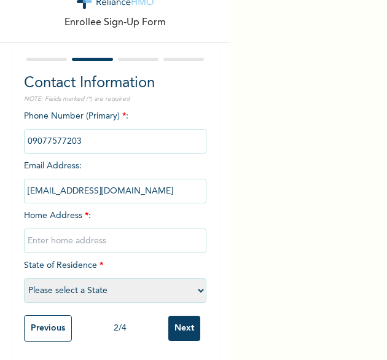
click at [86, 232] on input "text" at bounding box center [115, 240] width 183 height 25
type input "[GEOGRAPHIC_DATA]"
select select "25"
click at [171, 321] on input "Next" at bounding box center [184, 327] width 32 height 25
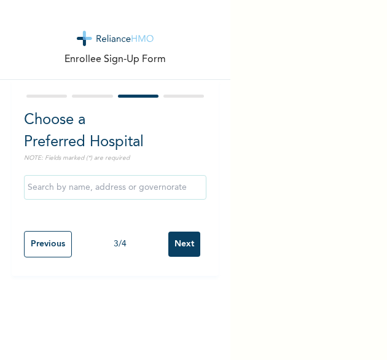
click at [178, 246] on input "Next" at bounding box center [184, 243] width 32 height 25
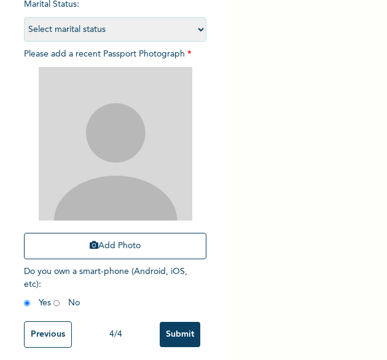
scroll to position [150, 0]
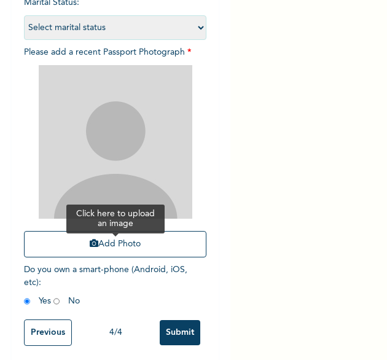
click at [86, 251] on button "Add Photo" at bounding box center [115, 244] width 183 height 26
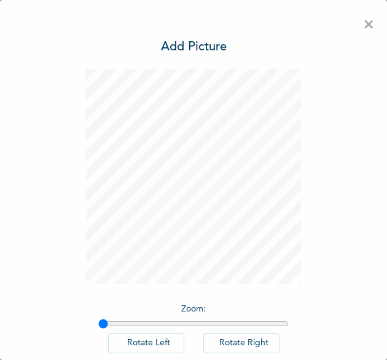
scroll to position [68, 0]
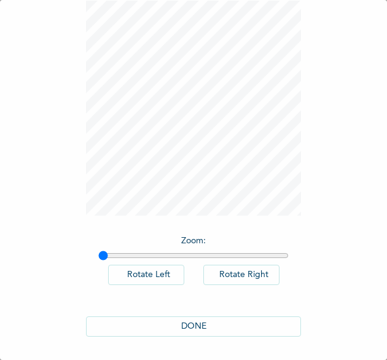
click at [187, 322] on button "DONE" at bounding box center [193, 326] width 215 height 20
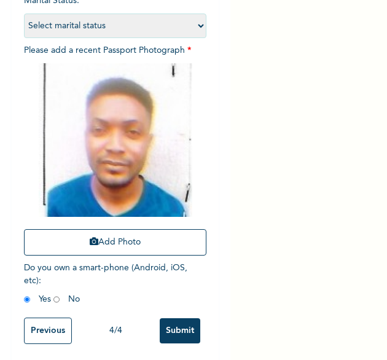
scroll to position [165, 0]
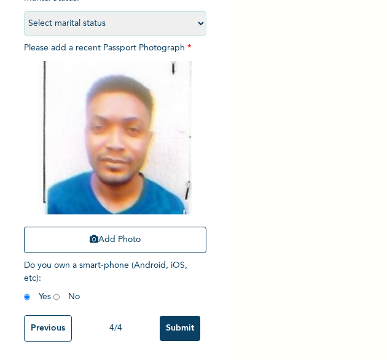
click at [164, 315] on input "Submit" at bounding box center [180, 327] width 41 height 25
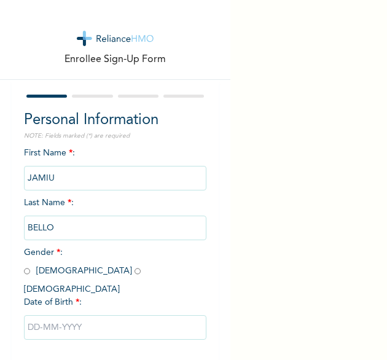
scroll to position [31, 0]
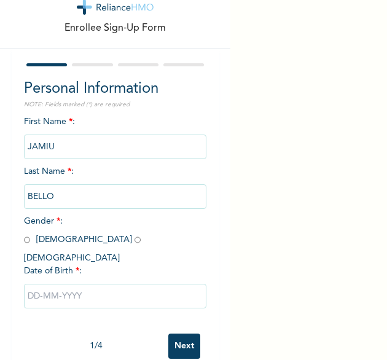
click at [26, 239] on input "radio" at bounding box center [27, 240] width 6 height 12
radio input "true"
click at [37, 285] on input "text" at bounding box center [115, 296] width 183 height 25
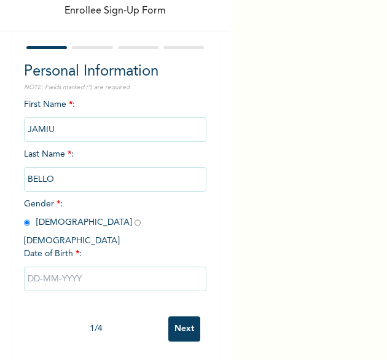
select select "8"
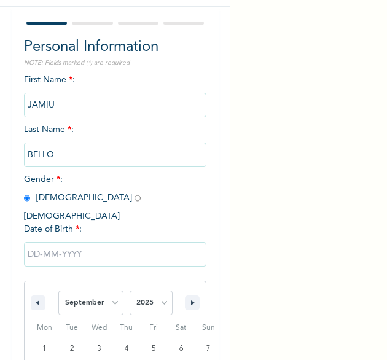
scroll to position [172, 0]
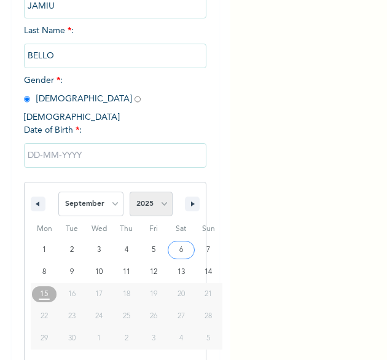
click at [155, 196] on select "2025 2024 2023 2022 2021 2020 2019 2018 2017 2016 2015 2014 2013 2012 2011 2010…" at bounding box center [150, 203] width 43 height 25
select select "1997"
click at [129, 191] on select "2025 2024 2023 2022 2021 2020 2019 2018 2017 2016 2015 2014 2013 2012 2011 2010…" at bounding box center [150, 203] width 43 height 25
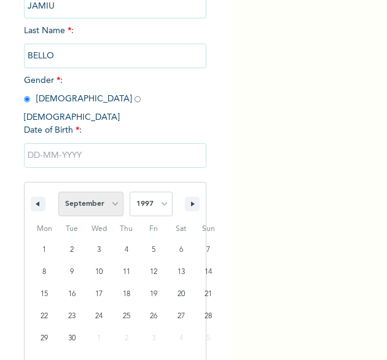
click at [106, 194] on select "January February March April May June July August September October November De…" at bounding box center [90, 203] width 65 height 25
select select "9"
click at [58, 191] on select "January February March April May June July August September October November De…" at bounding box center [90, 203] width 65 height 25
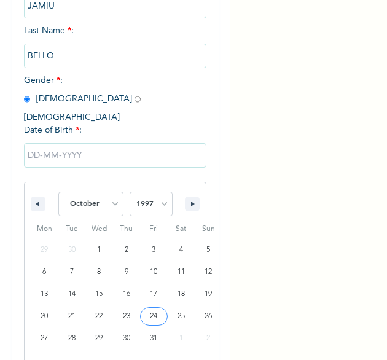
type input "[DATE]"
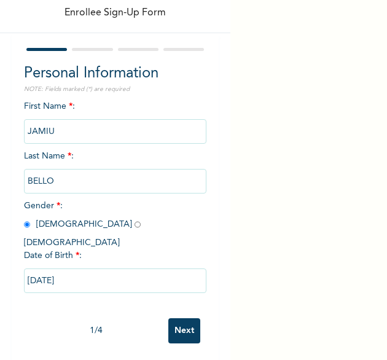
click at [176, 322] on input "Next" at bounding box center [184, 330] width 32 height 25
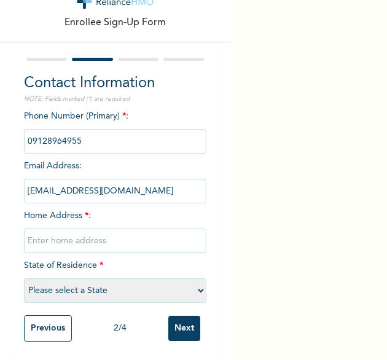
click at [110, 235] on input "text" at bounding box center [115, 240] width 183 height 25
type input "[GEOGRAPHIC_DATA]"
select select "25"
click at [168, 315] on input "Next" at bounding box center [184, 327] width 32 height 25
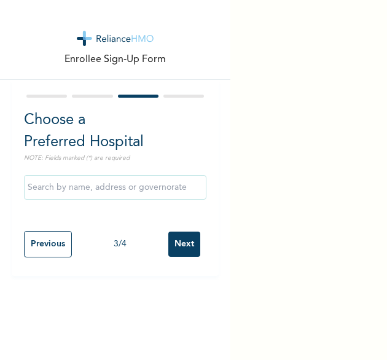
scroll to position [0, 0]
click at [168, 248] on input "Next" at bounding box center [184, 243] width 32 height 25
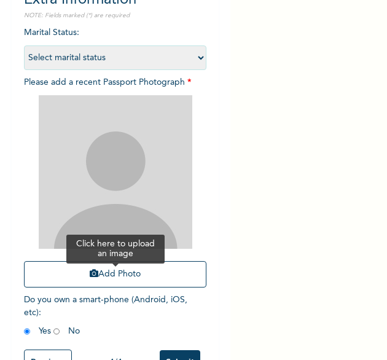
scroll to position [123, 0]
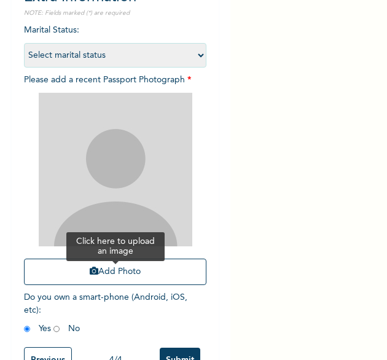
click at [102, 272] on button "Add Photo" at bounding box center [115, 271] width 183 height 26
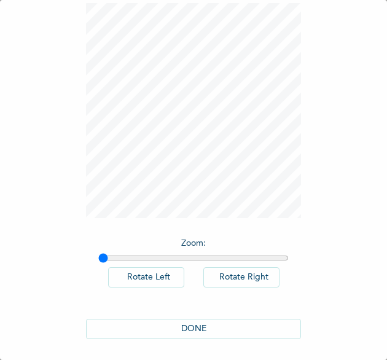
scroll to position [68, 0]
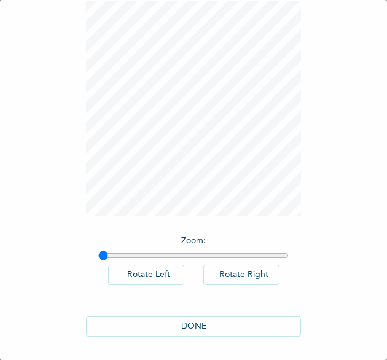
click at [126, 323] on button "DONE" at bounding box center [193, 326] width 215 height 20
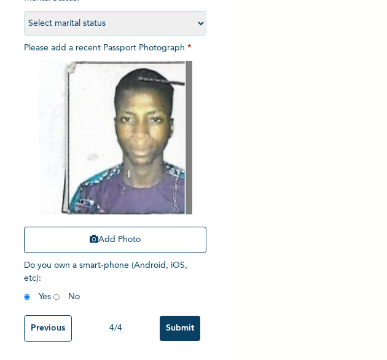
scroll to position [165, 0]
click at [166, 324] on input "Submit" at bounding box center [180, 327] width 41 height 25
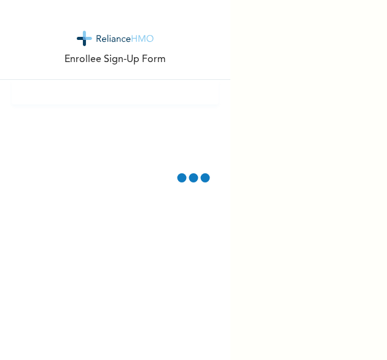
scroll to position [0, 0]
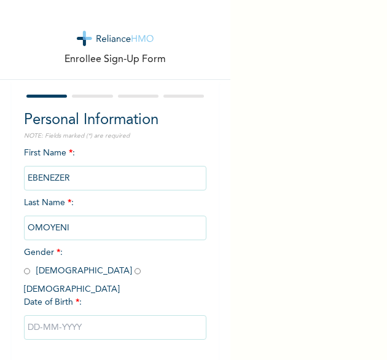
click at [34, 272] on span "Gender * : [DEMOGRAPHIC_DATA] [DEMOGRAPHIC_DATA]" at bounding box center [85, 270] width 123 height 45
click at [28, 271] on input "radio" at bounding box center [27, 271] width 6 height 12
radio input "true"
click at [80, 319] on input "text" at bounding box center [115, 327] width 183 height 25
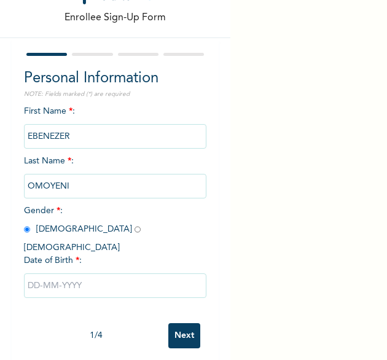
select select "8"
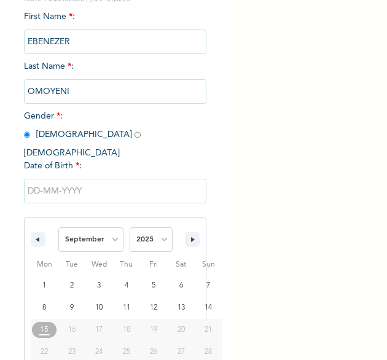
scroll to position [172, 0]
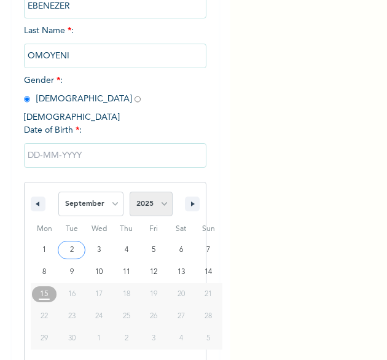
click at [161, 191] on select "2025 2024 2023 2022 2021 2020 2019 2018 2017 2016 2015 2014 2013 2012 2011 2010…" at bounding box center [150, 203] width 43 height 25
select select "1995"
click at [129, 191] on select "2025 2024 2023 2022 2021 2020 2019 2018 2017 2016 2015 2014 2013 2012 2011 2010…" at bounding box center [150, 203] width 43 height 25
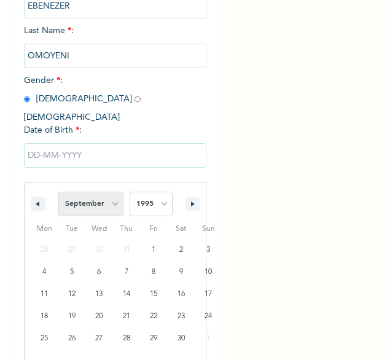
click at [117, 191] on select "January February March April May June July August September October November De…" at bounding box center [90, 203] width 65 height 25
select select "7"
click at [58, 191] on select "January February March April May June July August September October November De…" at bounding box center [90, 203] width 65 height 25
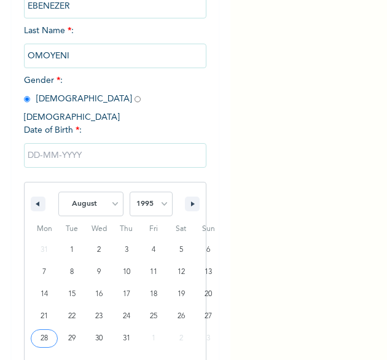
type input "[DATE]"
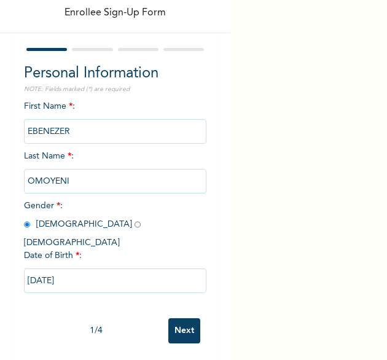
click at [183, 326] on input "Next" at bounding box center [184, 330] width 32 height 25
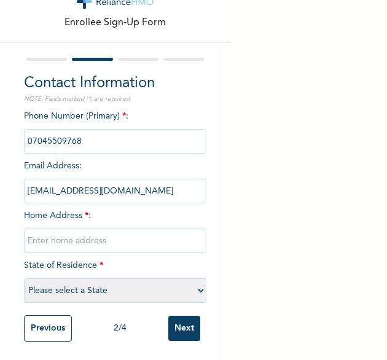
click at [79, 218] on div "Phone Number (Primary) * : Email Address : [EMAIL_ADDRESS][DOMAIN_NAME] Home Ad…" at bounding box center [115, 209] width 183 height 199
click at [79, 228] on input "text" at bounding box center [115, 240] width 183 height 25
type input "[GEOGRAPHIC_DATA]"
select select "25"
click at [184, 320] on input "Next" at bounding box center [184, 327] width 32 height 25
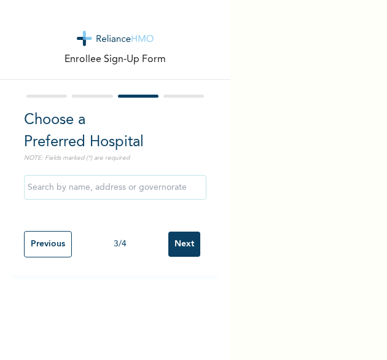
scroll to position [0, 0]
click at [176, 249] on input "Next" at bounding box center [184, 243] width 32 height 25
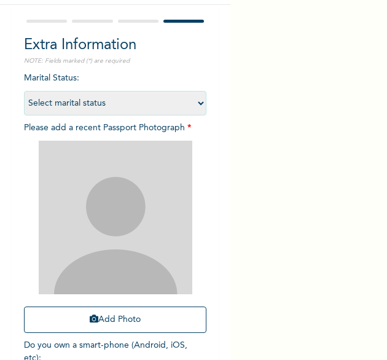
scroll to position [76, 0]
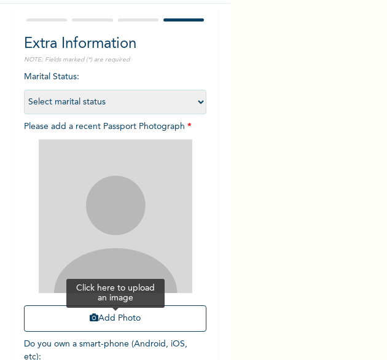
click at [109, 319] on button "Add Photo" at bounding box center [115, 318] width 183 height 26
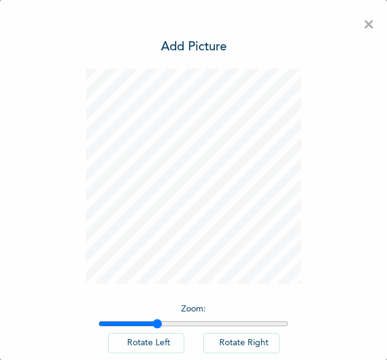
drag, startPoint x: 101, startPoint y: 321, endPoint x: 153, endPoint y: 328, distance: 52.7
type input "1.3"
click at [153, 328] on input "range" at bounding box center [193, 324] width 190 height 10
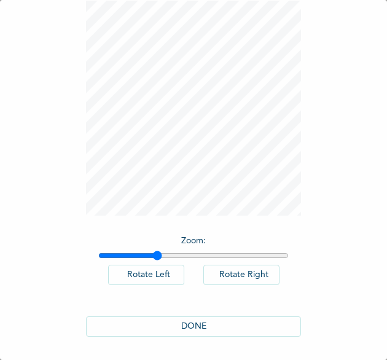
click at [129, 318] on button "DONE" at bounding box center [193, 326] width 215 height 20
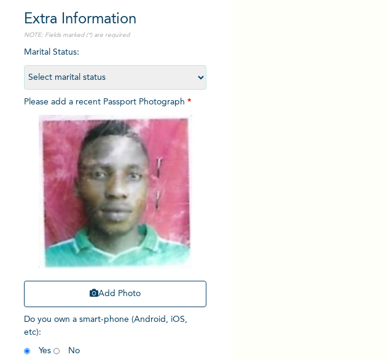
scroll to position [165, 0]
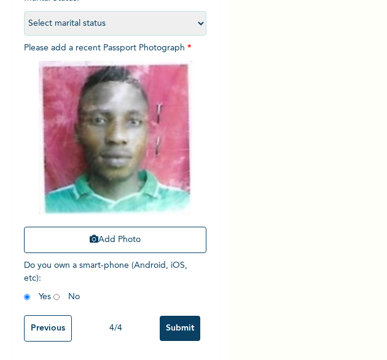
click at [168, 323] on input "Submit" at bounding box center [180, 327] width 41 height 25
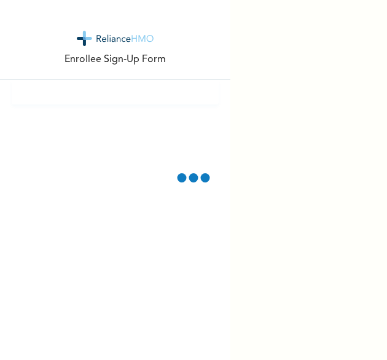
scroll to position [0, 0]
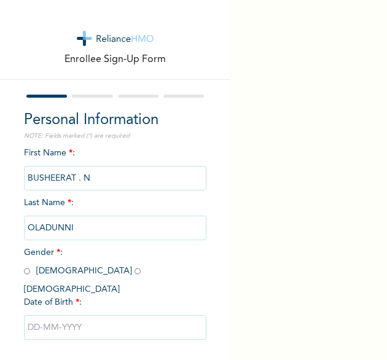
click at [134, 273] on input "radio" at bounding box center [137, 271] width 6 height 12
radio input "true"
click at [65, 315] on input "text" at bounding box center [115, 327] width 183 height 25
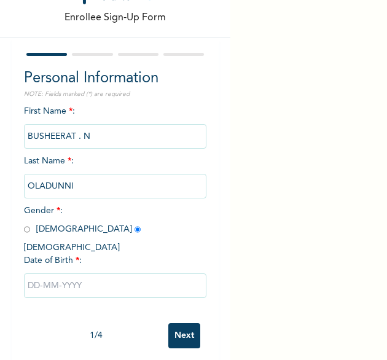
select select "8"
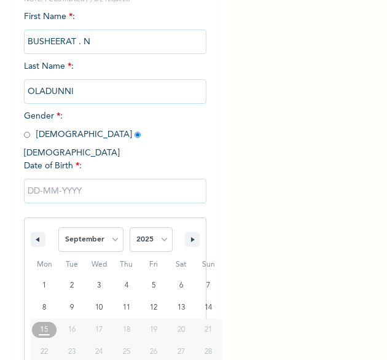
scroll to position [172, 0]
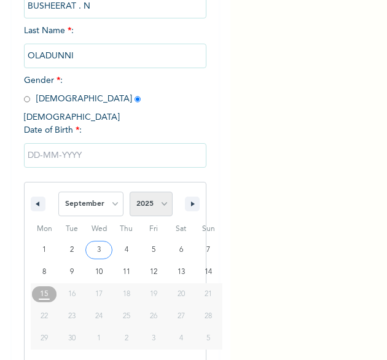
click at [150, 191] on select "2025 2024 2023 2022 2021 2020 2019 2018 2017 2016 2015 2014 2013 2012 2011 2010…" at bounding box center [150, 203] width 43 height 25
select select "1983"
click at [129, 191] on select "2025 2024 2023 2022 2021 2020 2019 2018 2017 2016 2015 2014 2013 2012 2011 2010…" at bounding box center [150, 203] width 43 height 25
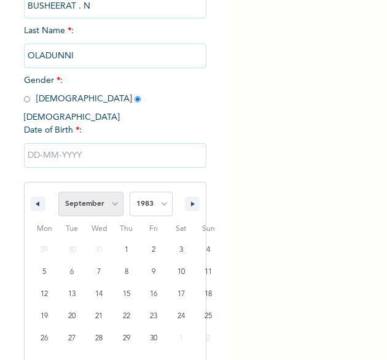
click at [109, 193] on select "January February March April May June July August September October November De…" at bounding box center [90, 203] width 65 height 25
select select "2"
click at [58, 191] on select "January February March April May June July August September October November De…" at bounding box center [90, 203] width 65 height 25
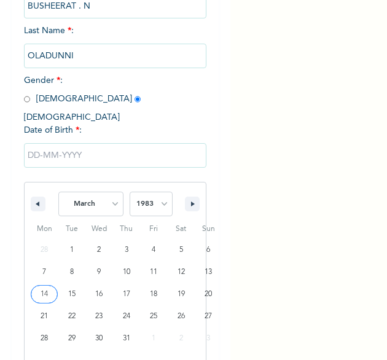
type input "03/14/1983"
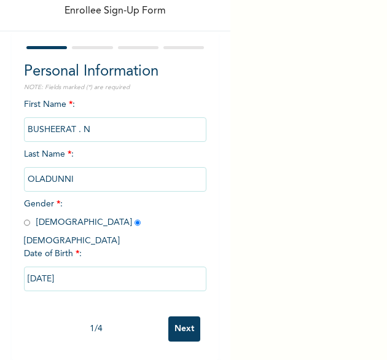
scroll to position [47, 0]
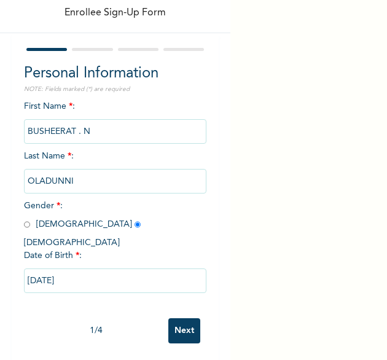
click at [179, 325] on input "Next" at bounding box center [184, 330] width 32 height 25
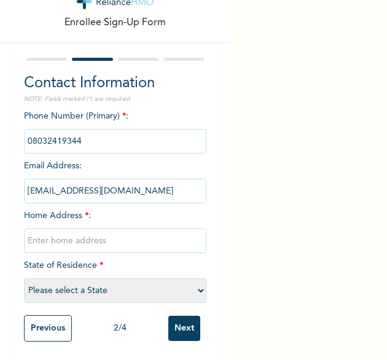
click at [75, 228] on input "text" at bounding box center [115, 240] width 183 height 25
type input "[GEOGRAPHIC_DATA]"
select select "25"
click at [171, 322] on input "Next" at bounding box center [184, 327] width 32 height 25
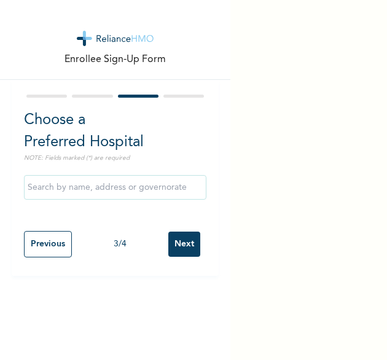
click at [177, 245] on input "Next" at bounding box center [184, 243] width 32 height 25
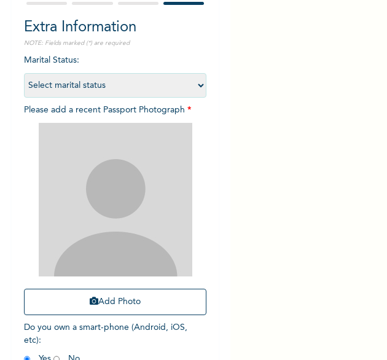
scroll to position [123, 0]
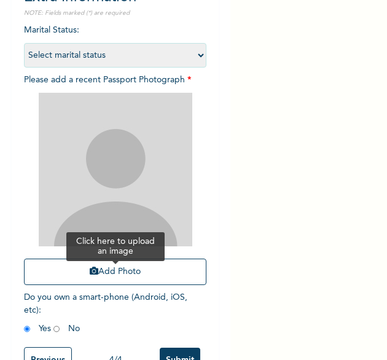
click at [91, 279] on button "Add Photo" at bounding box center [115, 271] width 183 height 26
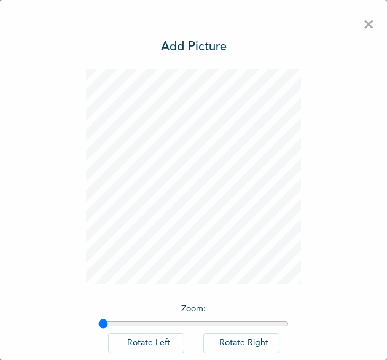
scroll to position [0, 0]
click at [324, 111] on div "× Add Picture Zoom : Rotate Left Rotate Right DONE" at bounding box center [193, 180] width 387 height 360
click at [363, 29] on span "×" at bounding box center [369, 25] width 12 height 26
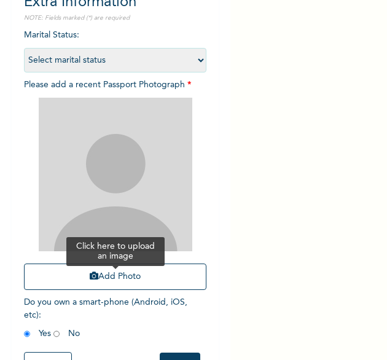
scroll to position [123, 0]
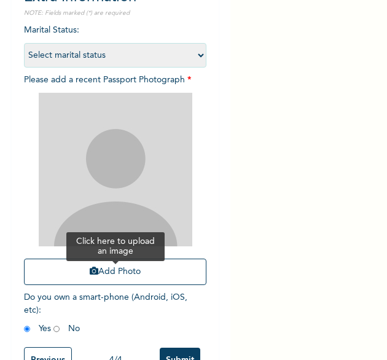
click at [114, 273] on button "Add Photo" at bounding box center [115, 271] width 183 height 26
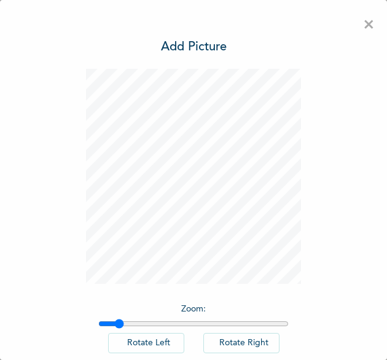
drag, startPoint x: 103, startPoint y: 325, endPoint x: 114, endPoint y: 321, distance: 11.1
type input "1.09"
click at [114, 321] on input "range" at bounding box center [193, 324] width 190 height 10
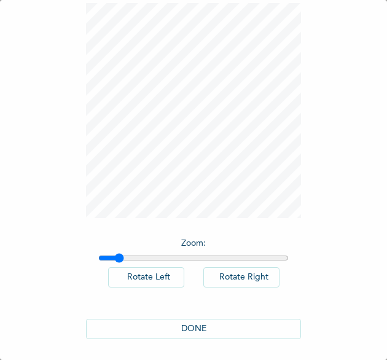
scroll to position [68, 0]
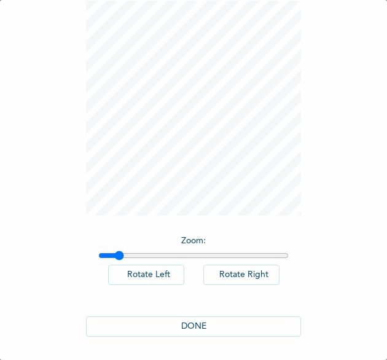
click at [181, 326] on button "DONE" at bounding box center [193, 326] width 215 height 20
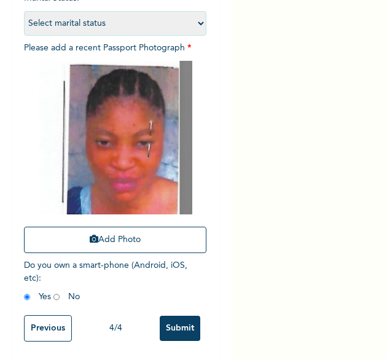
scroll to position [165, 0]
click at [167, 315] on input "Submit" at bounding box center [180, 327] width 41 height 25
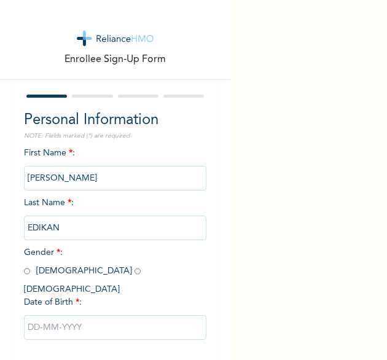
click at [134, 273] on input "radio" at bounding box center [137, 271] width 6 height 12
radio input "true"
click at [68, 315] on input "text" at bounding box center [115, 327] width 183 height 25
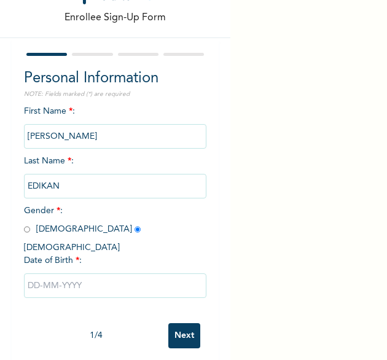
select select "8"
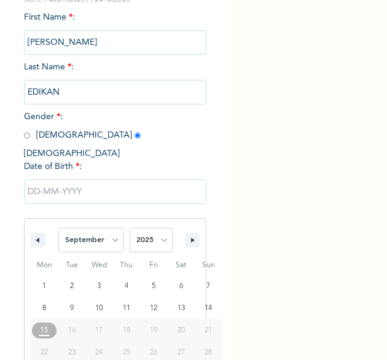
scroll to position [172, 0]
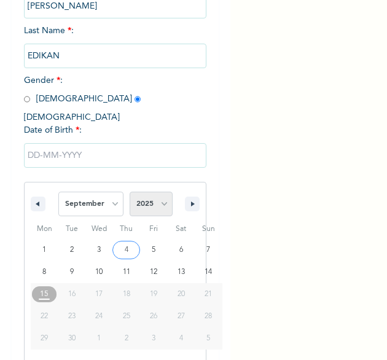
click at [159, 191] on select "2025 2024 2023 2022 2021 2020 2019 2018 2017 2016 2015 2014 2013 2012 2011 2010…" at bounding box center [150, 203] width 43 height 25
select select "1992"
click at [129, 191] on select "2025 2024 2023 2022 2021 2020 2019 2018 2017 2016 2015 2014 2013 2012 2011 2010…" at bounding box center [150, 203] width 43 height 25
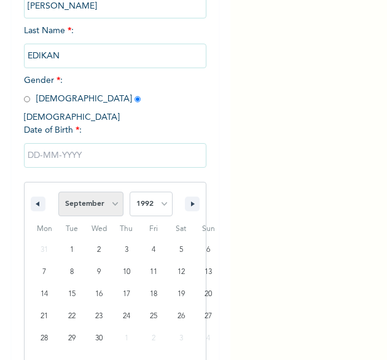
click at [103, 191] on select "January February March April May June July August September October November De…" at bounding box center [90, 203] width 65 height 25
select select "3"
click at [58, 191] on select "January February March April May June July August September October November De…" at bounding box center [90, 203] width 65 height 25
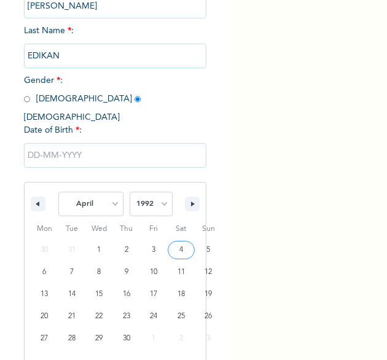
type input "[DATE]"
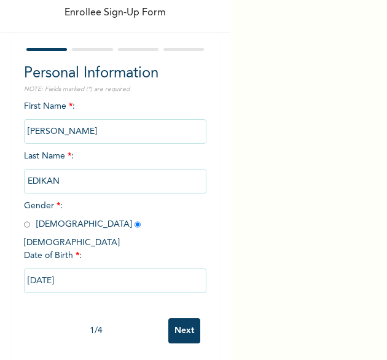
click at [174, 325] on input "Next" at bounding box center [184, 330] width 32 height 25
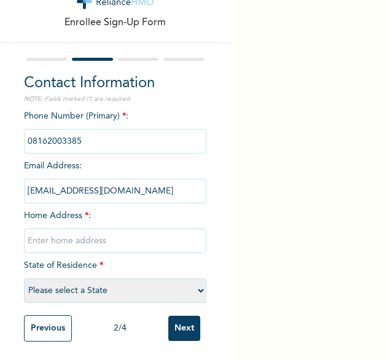
click at [77, 234] on input "text" at bounding box center [115, 240] width 183 height 25
type input "[GEOGRAPHIC_DATA]"
select select "25"
click at [183, 322] on input "Next" at bounding box center [184, 327] width 32 height 25
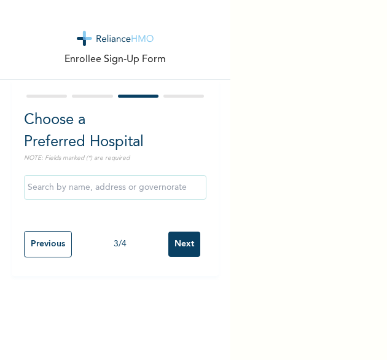
click at [172, 246] on input "Next" at bounding box center [184, 243] width 32 height 25
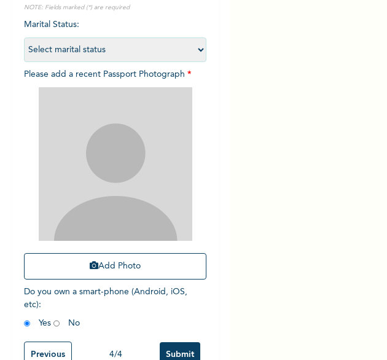
scroll to position [134, 0]
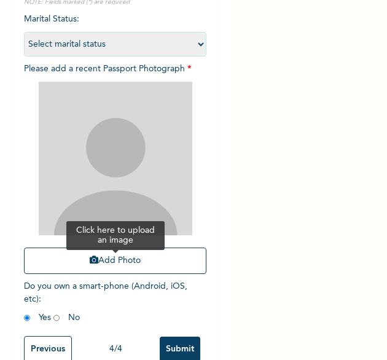
click at [115, 260] on button "Add Photo" at bounding box center [115, 260] width 183 height 26
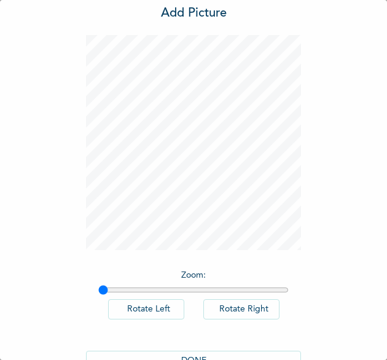
scroll to position [44, 0]
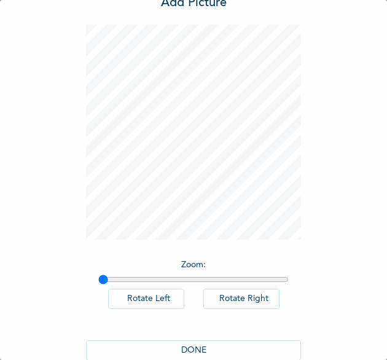
click at [225, 348] on button "DONE" at bounding box center [193, 350] width 215 height 20
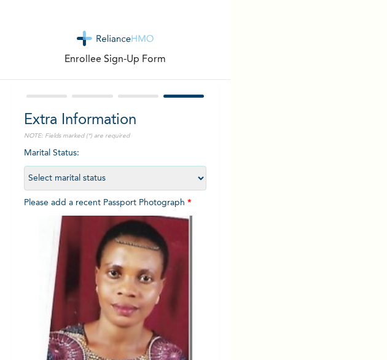
scroll to position [164, 0]
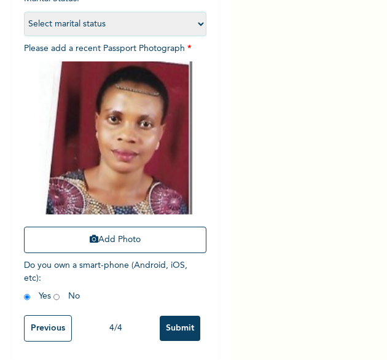
click at [169, 315] on input "Submit" at bounding box center [180, 327] width 41 height 25
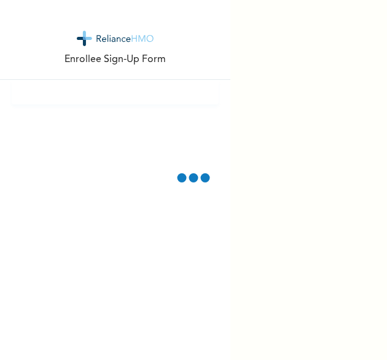
scroll to position [97, 0]
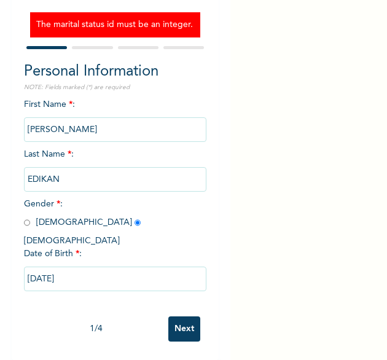
click at [178, 316] on input "Next" at bounding box center [184, 328] width 32 height 25
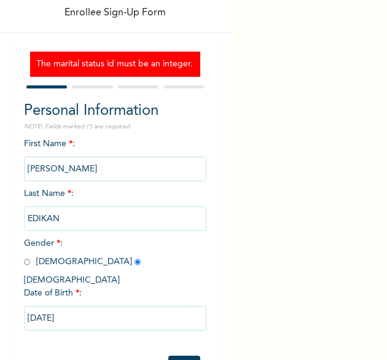
select select "25"
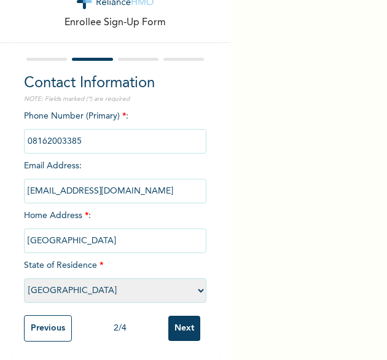
click at [173, 327] on input "Next" at bounding box center [184, 327] width 32 height 25
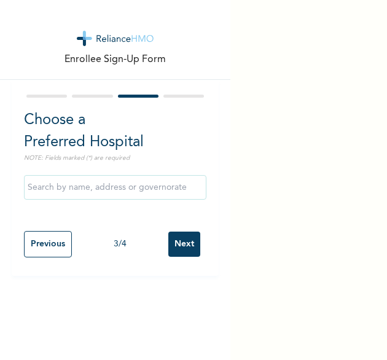
click at [178, 253] on input "Next" at bounding box center [184, 243] width 32 height 25
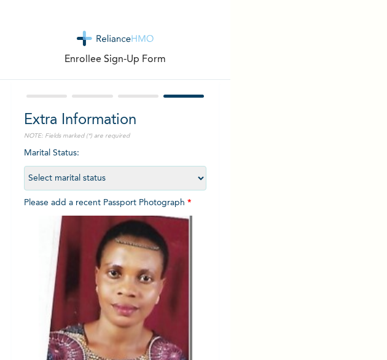
click at [137, 187] on select "Select marital status [DEMOGRAPHIC_DATA] Married [DEMOGRAPHIC_DATA] Widow/[DEMO…" at bounding box center [115, 178] width 183 height 25
click at [24, 166] on select "Select marital status [DEMOGRAPHIC_DATA] Married [DEMOGRAPHIC_DATA] Widow/[DEMO…" at bounding box center [115, 178] width 183 height 25
click at [93, 182] on select "Select marital status [DEMOGRAPHIC_DATA] Married [DEMOGRAPHIC_DATA] Widow/[DEMO…" at bounding box center [115, 178] width 183 height 25
select select "1"
click at [24, 166] on select "Select marital status [DEMOGRAPHIC_DATA] Married [DEMOGRAPHIC_DATA] Widow/[DEMO…" at bounding box center [115, 178] width 183 height 25
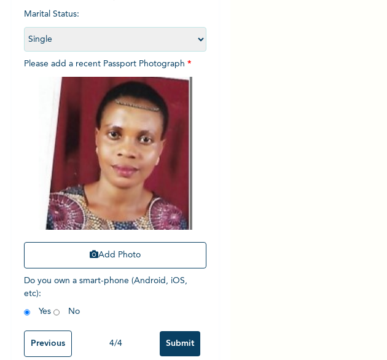
scroll to position [151, 0]
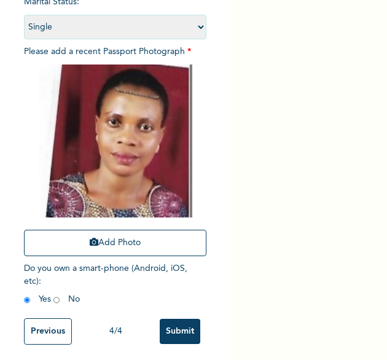
click at [182, 331] on input "Submit" at bounding box center [180, 331] width 41 height 25
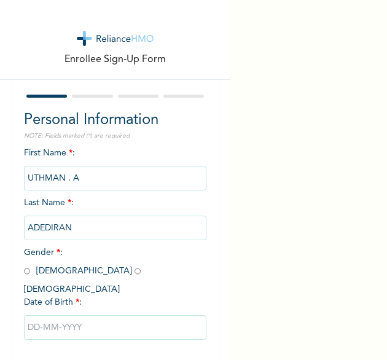
click at [28, 272] on input "radio" at bounding box center [27, 271] width 6 height 12
radio input "true"
click at [55, 322] on input "text" at bounding box center [115, 327] width 183 height 25
select select "8"
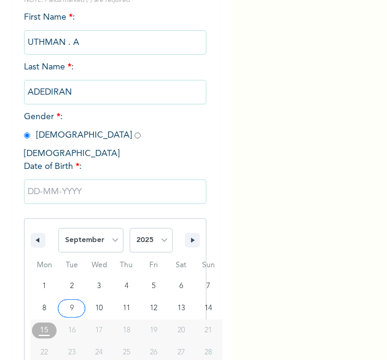
scroll to position [172, 0]
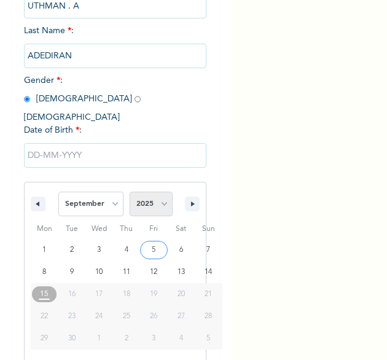
click at [161, 198] on select "2025 2024 2023 2022 2021 2020 2019 2018 2017 2016 2015 2014 2013 2012 2011 2010…" at bounding box center [150, 203] width 43 height 25
select select "1993"
click at [129, 191] on select "2025 2024 2023 2022 2021 2020 2019 2018 2017 2016 2015 2014 2013 2012 2011 2010…" at bounding box center [150, 203] width 43 height 25
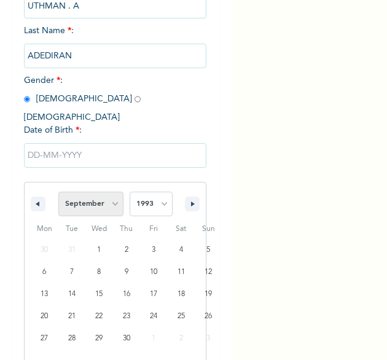
click at [111, 191] on select "January February March April May June July August September October November De…" at bounding box center [90, 203] width 65 height 25
select select "4"
click at [58, 191] on select "January February March April May June July August September October November De…" at bounding box center [90, 203] width 65 height 25
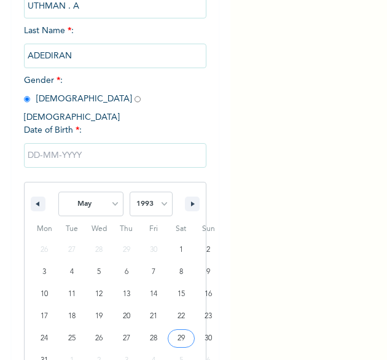
type input "[DATE]"
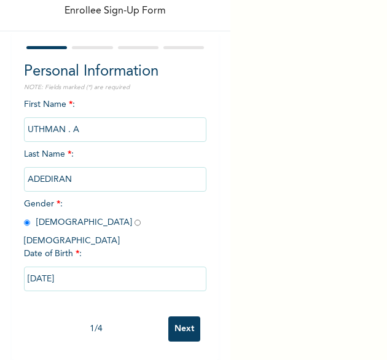
scroll to position [47, 0]
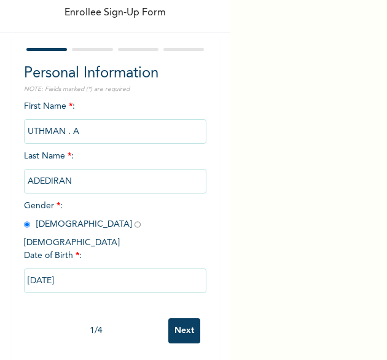
click at [179, 321] on input "Next" at bounding box center [184, 330] width 32 height 25
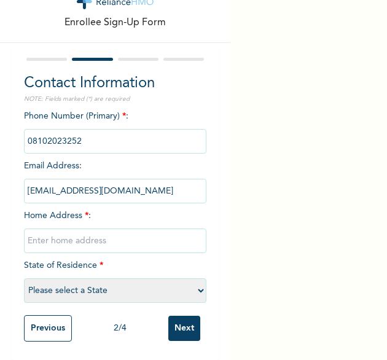
click at [101, 228] on input "text" at bounding box center [115, 240] width 183 height 25
type input "[GEOGRAPHIC_DATA]"
select select "25"
click at [171, 317] on input "Next" at bounding box center [184, 327] width 32 height 25
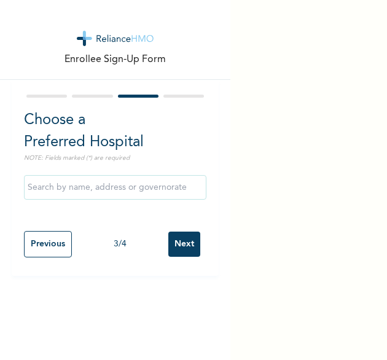
click at [174, 242] on input "Next" at bounding box center [184, 243] width 32 height 25
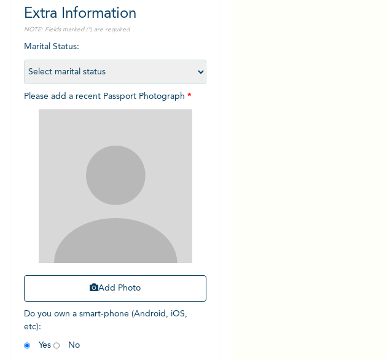
scroll to position [109, 0]
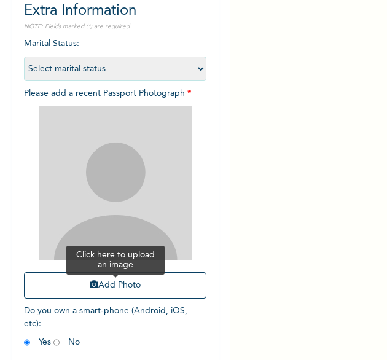
click at [70, 292] on button "Add Photo" at bounding box center [115, 285] width 183 height 26
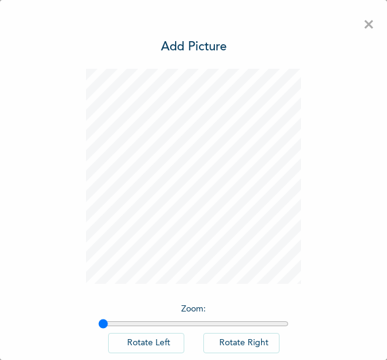
scroll to position [68, 0]
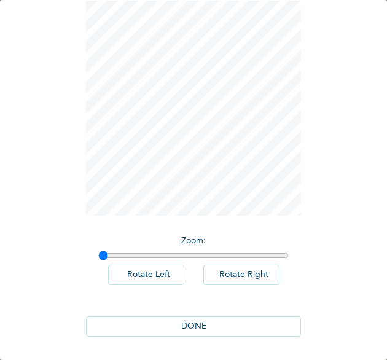
click at [171, 330] on button "DONE" at bounding box center [193, 326] width 215 height 20
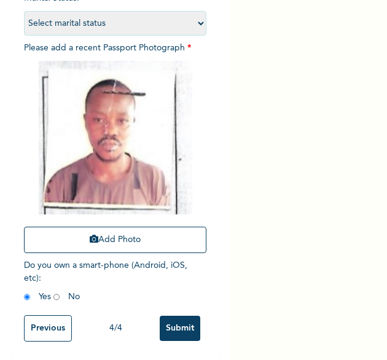
scroll to position [165, 0]
click at [176, 317] on input "Submit" at bounding box center [180, 327] width 41 height 25
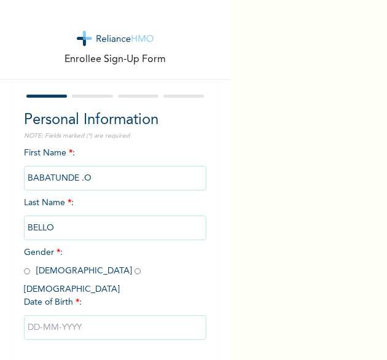
click at [32, 273] on span "Gender * : [DEMOGRAPHIC_DATA] [DEMOGRAPHIC_DATA]" at bounding box center [85, 270] width 123 height 45
click at [26, 272] on input "radio" at bounding box center [27, 271] width 6 height 12
radio input "true"
click at [66, 315] on input "text" at bounding box center [115, 327] width 183 height 25
select select "8"
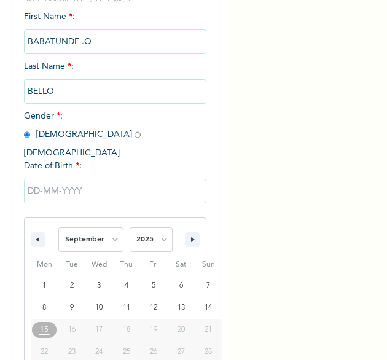
scroll to position [172, 0]
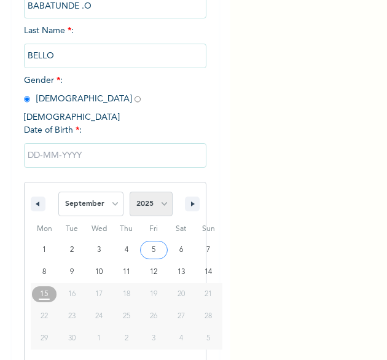
click at [155, 191] on select "2025 2024 2023 2022 2021 2020 2019 2018 2017 2016 2015 2014 2013 2012 2011 2010…" at bounding box center [150, 203] width 43 height 25
select select "1985"
click at [129, 191] on select "2025 2024 2023 2022 2021 2020 2019 2018 2017 2016 2015 2014 2013 2012 2011 2010…" at bounding box center [150, 203] width 43 height 25
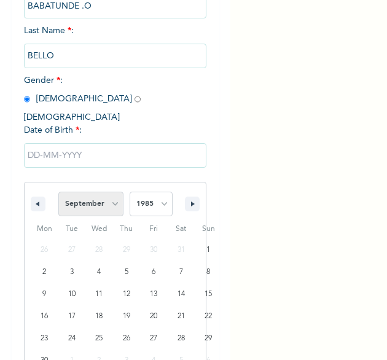
click at [102, 191] on select "January February March April May June July August September October November De…" at bounding box center [90, 203] width 65 height 25
select select "10"
click at [58, 191] on select "January February March April May June July August September October November De…" at bounding box center [90, 203] width 65 height 25
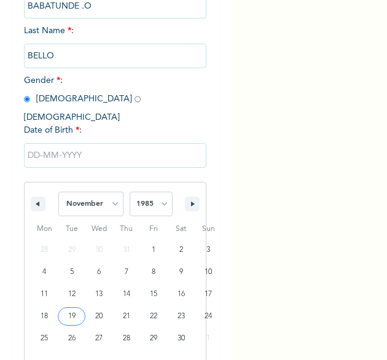
type input "[DATE]"
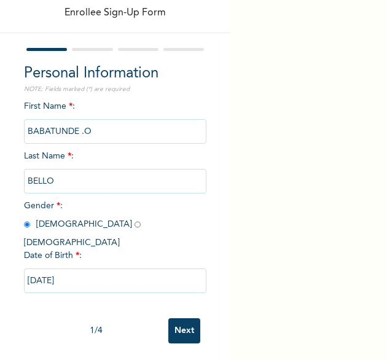
click at [189, 320] on input "Next" at bounding box center [184, 330] width 32 height 25
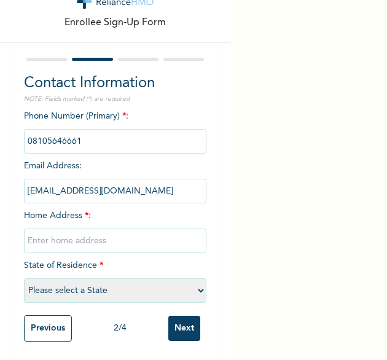
scroll to position [48, 0]
click at [102, 230] on input "text" at bounding box center [115, 240] width 183 height 25
type input "[GEOGRAPHIC_DATA]"
select select "25"
click at [170, 323] on input "Next" at bounding box center [184, 327] width 32 height 25
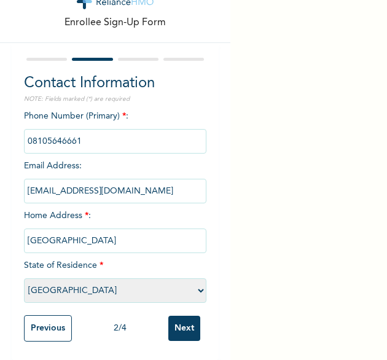
scroll to position [0, 0]
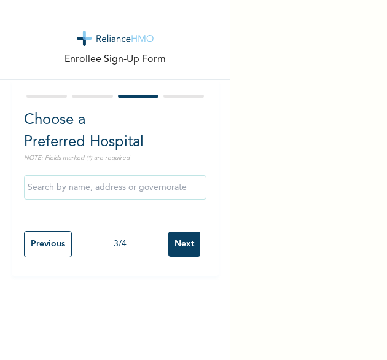
click at [179, 242] on input "Next" at bounding box center [184, 243] width 32 height 25
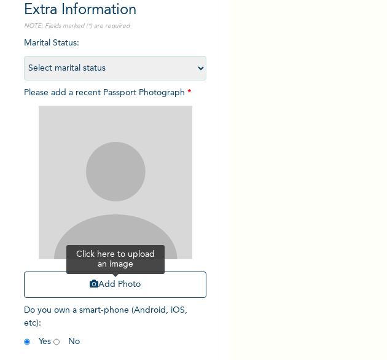
scroll to position [110, 0]
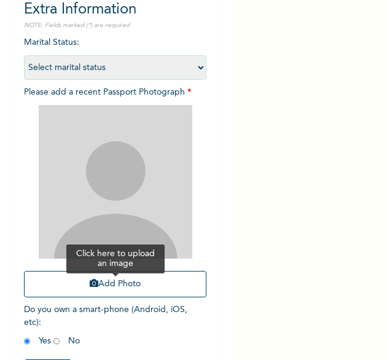
click at [99, 285] on button "Add Photo" at bounding box center [115, 284] width 183 height 26
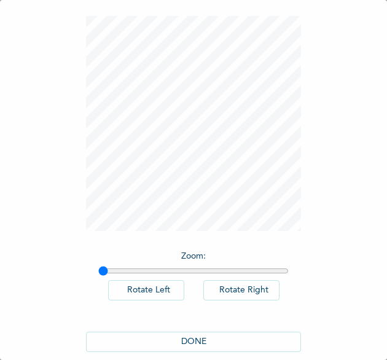
scroll to position [68, 0]
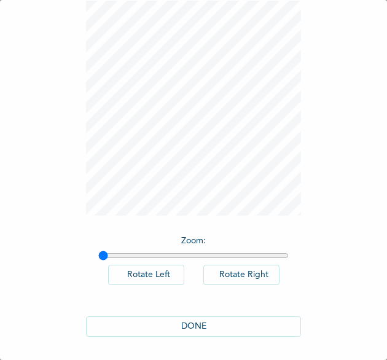
click at [169, 317] on button "DONE" at bounding box center [193, 326] width 215 height 20
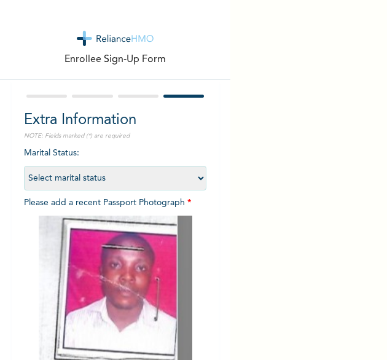
scroll to position [165, 0]
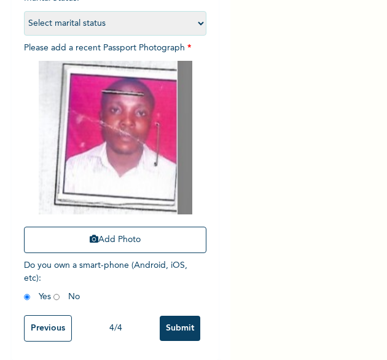
click at [162, 317] on input "Submit" at bounding box center [180, 327] width 41 height 25
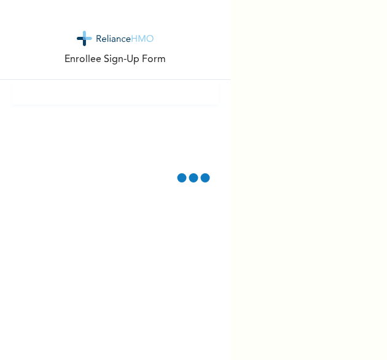
scroll to position [0, 0]
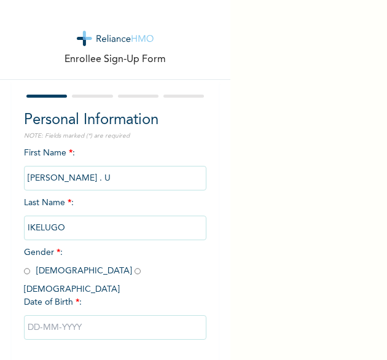
click at [134, 272] on input "radio" at bounding box center [137, 271] width 6 height 12
radio input "true"
click at [57, 315] on input "text" at bounding box center [115, 327] width 183 height 25
select select "8"
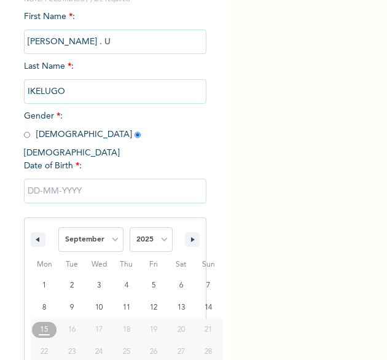
scroll to position [172, 0]
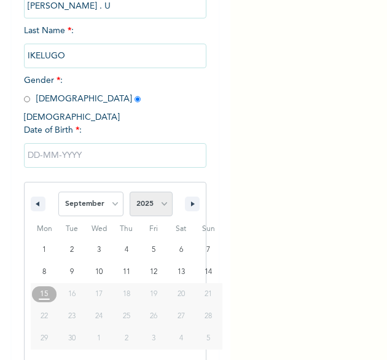
click at [145, 193] on select "2025 2024 2023 2022 2021 2020 2019 2018 2017 2016 2015 2014 2013 2012 2011 2010…" at bounding box center [150, 203] width 43 height 25
select select "1980"
click at [129, 191] on select "2025 2024 2023 2022 2021 2020 2019 2018 2017 2016 2015 2014 2013 2012 2011 2010…" at bounding box center [150, 203] width 43 height 25
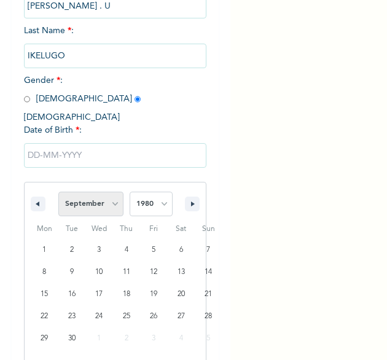
click at [102, 193] on select "January February March April May June July August September October November De…" at bounding box center [90, 203] width 65 height 25
select select "4"
click at [58, 191] on select "January February March April May June July August September October November De…" at bounding box center [90, 203] width 65 height 25
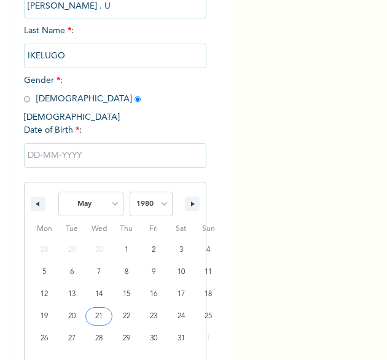
type input "[DATE]"
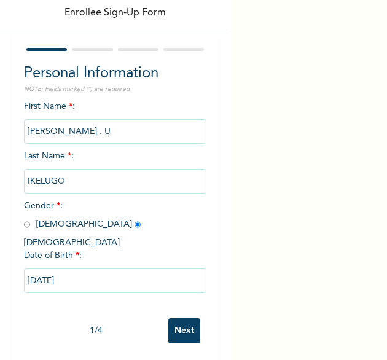
click at [175, 318] on input "Next" at bounding box center [184, 330] width 32 height 25
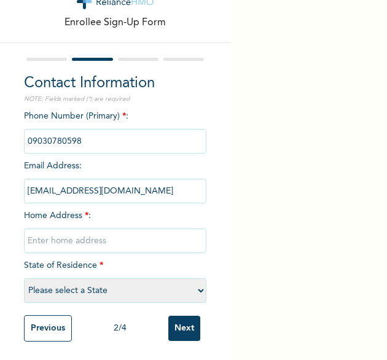
click at [106, 230] on input "text" at bounding box center [115, 240] width 183 height 25
type input "[GEOGRAPHIC_DATA]"
select select "25"
click at [180, 317] on input "Next" at bounding box center [184, 327] width 32 height 25
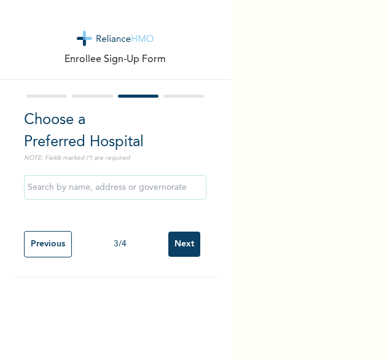
click at [180, 246] on input "Next" at bounding box center [184, 243] width 32 height 25
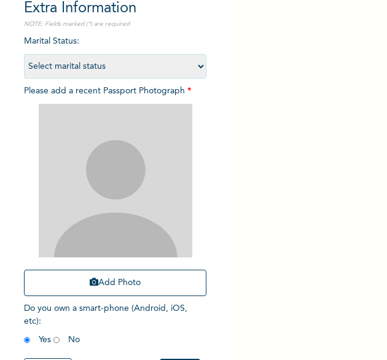
scroll to position [113, 0]
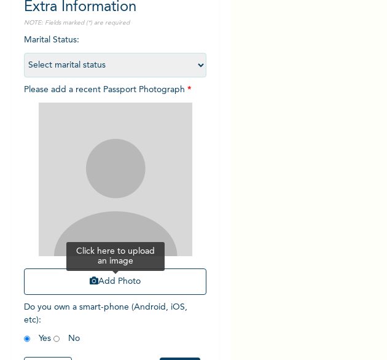
click at [90, 285] on icon "button" at bounding box center [94, 280] width 9 height 9
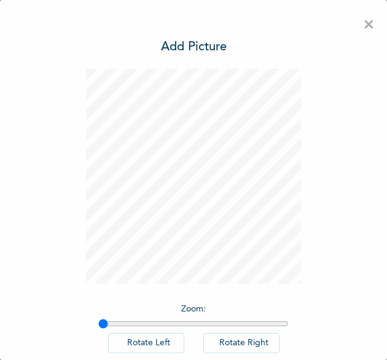
scroll to position [68, 0]
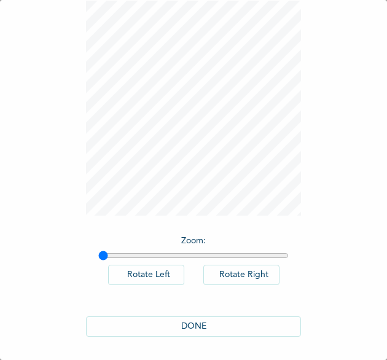
click at [184, 320] on button "DONE" at bounding box center [193, 326] width 215 height 20
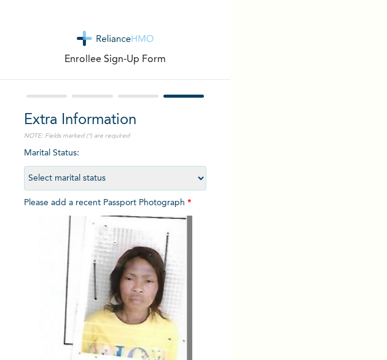
scroll to position [165, 0]
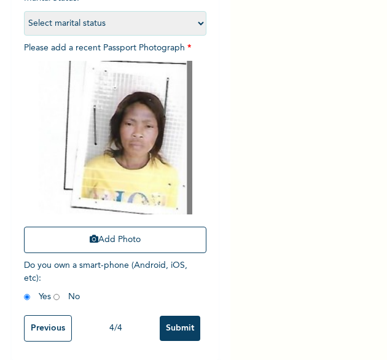
click at [114, 268] on div "Marital Status : Select marital status [DEMOGRAPHIC_DATA] Married [DEMOGRAPHIC_…" at bounding box center [115, 150] width 183 height 317
click at [169, 327] on input "Submit" at bounding box center [180, 327] width 41 height 25
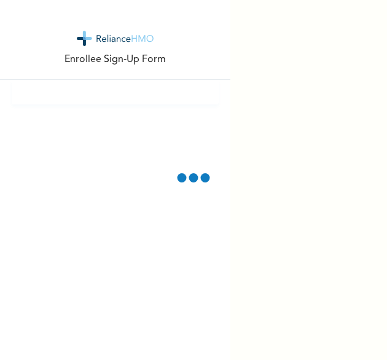
scroll to position [0, 0]
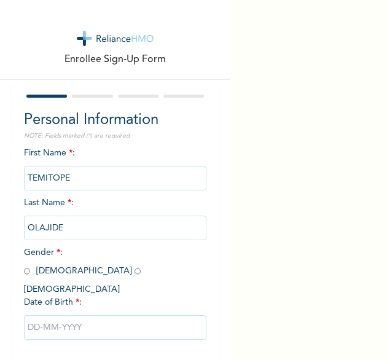
click at [191, 135] on p "NOTE: Fields marked (*) are required" at bounding box center [115, 135] width 183 height 9
click at [27, 274] on input "radio" at bounding box center [27, 271] width 6 height 12
radio input "true"
click at [134, 269] on input "radio" at bounding box center [137, 271] width 6 height 12
radio input "true"
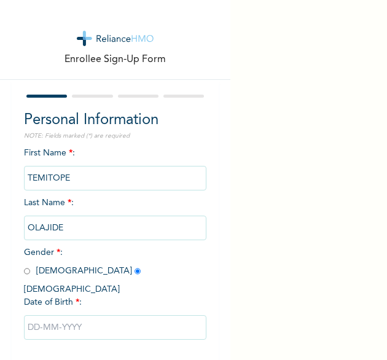
click at [63, 315] on input "text" at bounding box center [115, 327] width 183 height 25
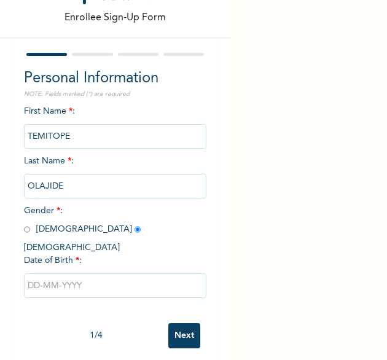
select select "8"
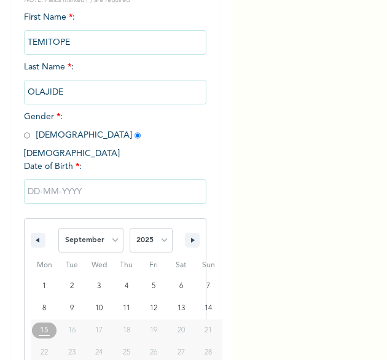
scroll to position [172, 0]
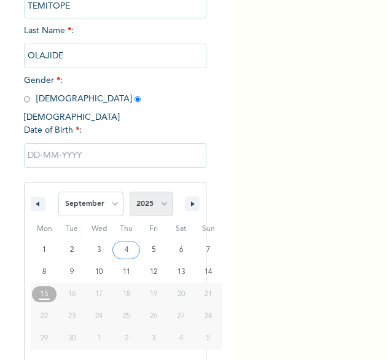
click at [152, 194] on select "2025 2024 2023 2022 2021 2020 2019 2018 2017 2016 2015 2014 2013 2012 2011 2010…" at bounding box center [150, 203] width 43 height 25
select select "1991"
click at [129, 191] on select "2025 2024 2023 2022 2021 2020 2019 2018 2017 2016 2015 2014 2013 2012 2011 2010…" at bounding box center [150, 203] width 43 height 25
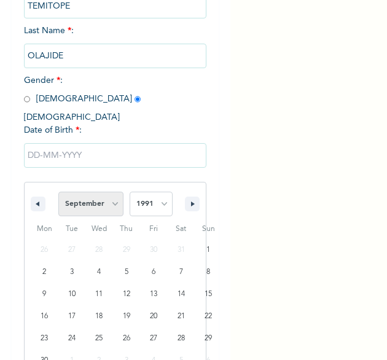
click at [104, 197] on select "January February March April May June July August September October November De…" at bounding box center [90, 203] width 65 height 25
select select "6"
click at [58, 191] on select "January February March April May June July August September October November De…" at bounding box center [90, 203] width 65 height 25
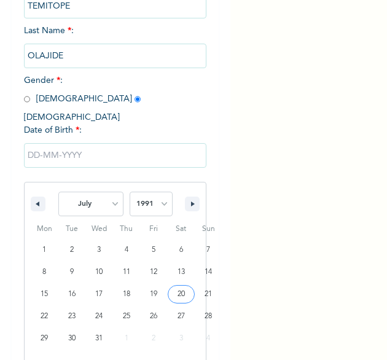
type input "[DATE]"
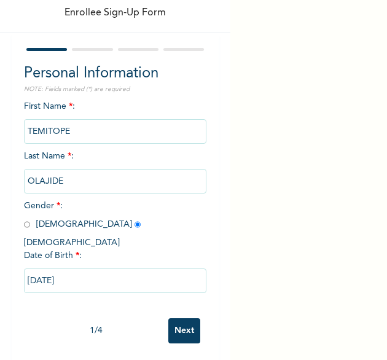
click at [174, 320] on input "Next" at bounding box center [184, 330] width 32 height 25
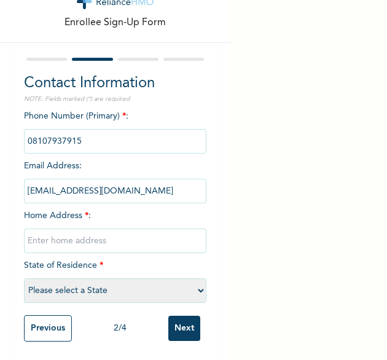
click at [93, 239] on input "text" at bounding box center [115, 240] width 183 height 25
type input "[GEOGRAPHIC_DATA]"
select select "25"
click at [168, 322] on input "Next" at bounding box center [184, 327] width 32 height 25
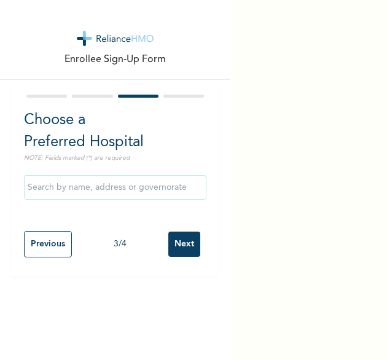
click at [180, 242] on input "Next" at bounding box center [184, 243] width 32 height 25
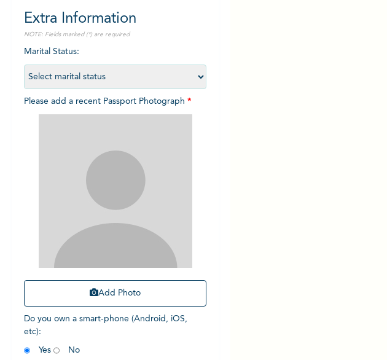
scroll to position [109, 0]
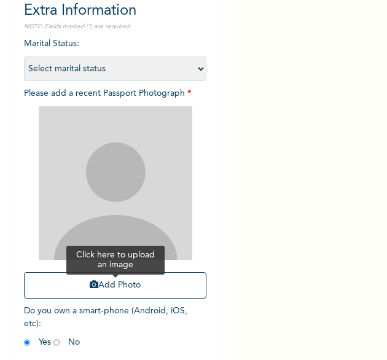
click at [75, 288] on button "Add Photo" at bounding box center [115, 285] width 183 height 26
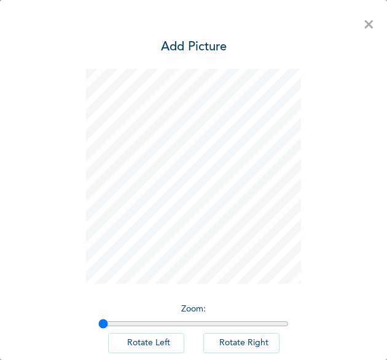
scroll to position [68, 0]
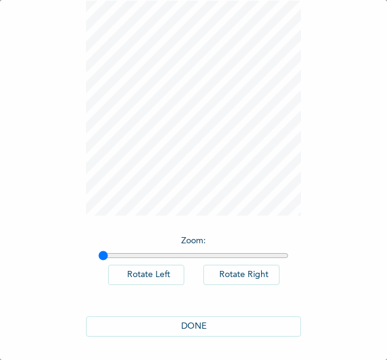
click at [146, 326] on button "DONE" at bounding box center [193, 326] width 215 height 20
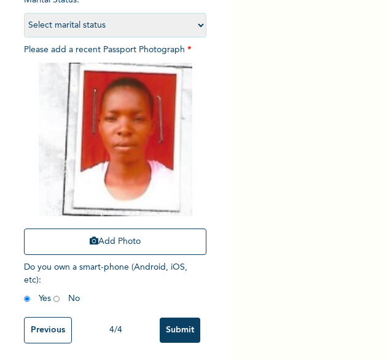
scroll to position [165, 0]
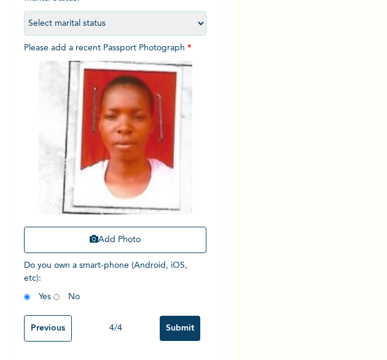
click at [167, 315] on input "Submit" at bounding box center [180, 327] width 41 height 25
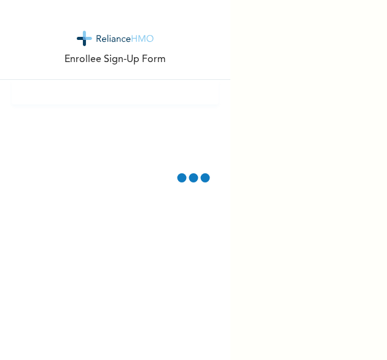
scroll to position [0, 0]
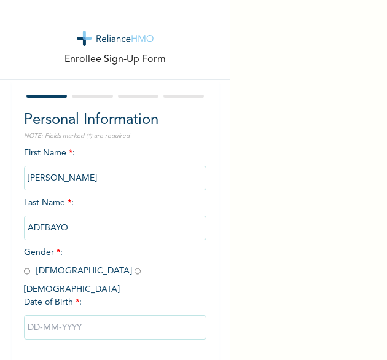
click at [27, 272] on input "radio" at bounding box center [27, 271] width 6 height 12
radio input "true"
click at [79, 317] on input "text" at bounding box center [115, 327] width 183 height 25
select select "8"
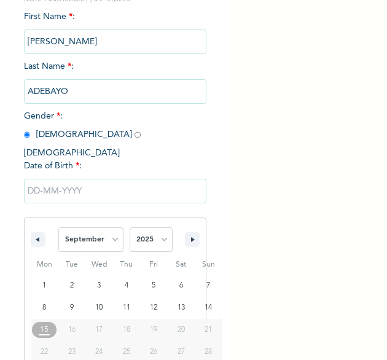
scroll to position [172, 0]
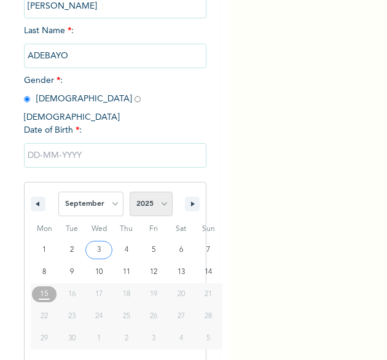
click at [151, 191] on select "2025 2024 2023 2022 2021 2020 2019 2018 2017 2016 2015 2014 2013 2012 2011 2010…" at bounding box center [150, 203] width 43 height 25
select select "1997"
click at [129, 191] on select "2025 2024 2023 2022 2021 2020 2019 2018 2017 2016 2015 2014 2013 2012 2011 2010…" at bounding box center [150, 203] width 43 height 25
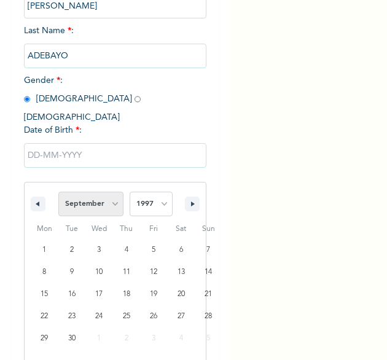
click at [106, 191] on select "January February March April May June July August September October November De…" at bounding box center [90, 203] width 65 height 25
select select "3"
click at [58, 191] on select "January February March April May June July August September October November De…" at bounding box center [90, 203] width 65 height 25
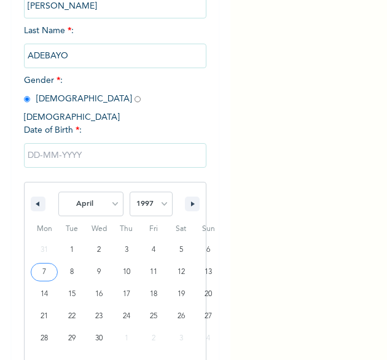
type input "[DATE]"
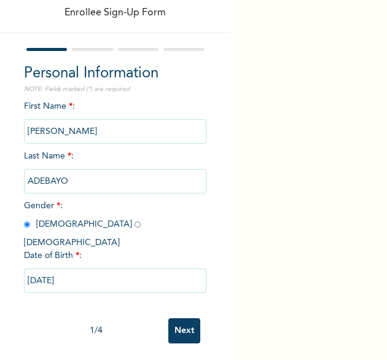
click at [172, 319] on input "Next" at bounding box center [184, 330] width 32 height 25
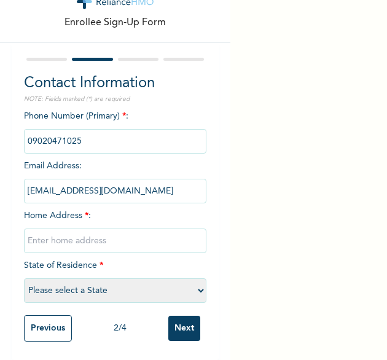
click at [109, 233] on input "text" at bounding box center [115, 240] width 183 height 25
type input "[GEOGRAPHIC_DATA]"
select select "25"
click at [181, 315] on input "Next" at bounding box center [184, 327] width 32 height 25
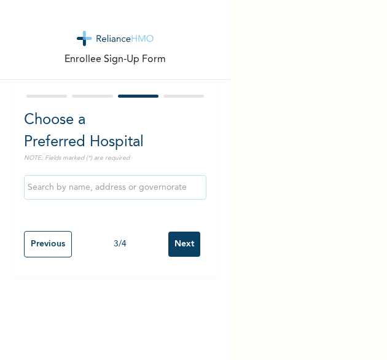
click at [180, 245] on input "Next" at bounding box center [184, 243] width 32 height 25
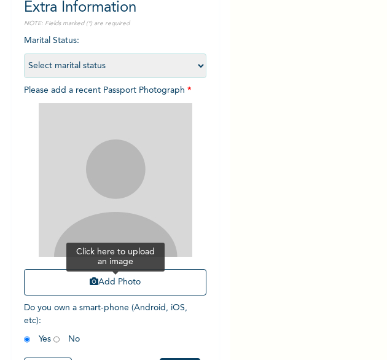
scroll to position [113, 0]
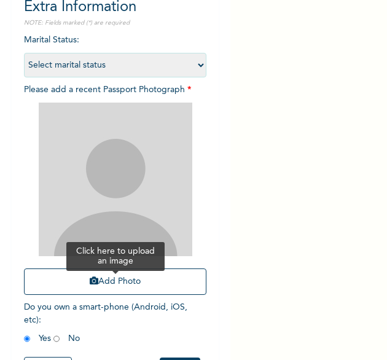
click at [58, 284] on button "Add Photo" at bounding box center [115, 281] width 183 height 26
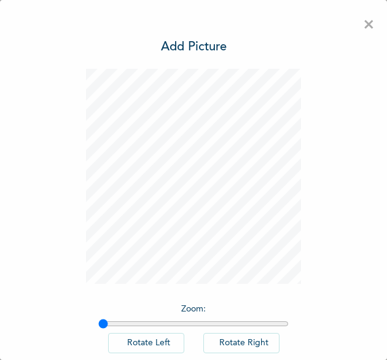
scroll to position [0, 0]
type input "1.05"
click at [107, 324] on input "range" at bounding box center [193, 324] width 190 height 10
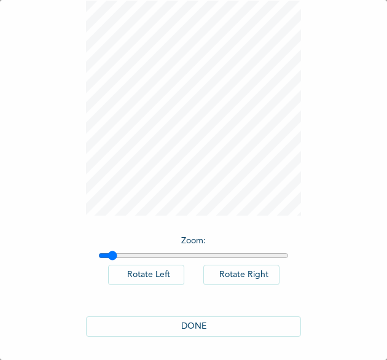
click at [182, 328] on button "DONE" at bounding box center [193, 326] width 215 height 20
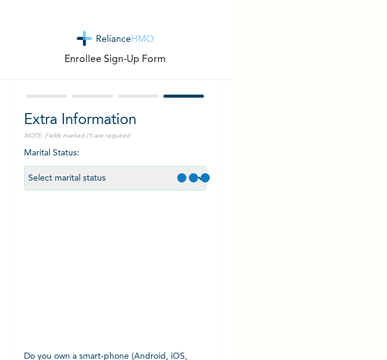
scroll to position [165, 0]
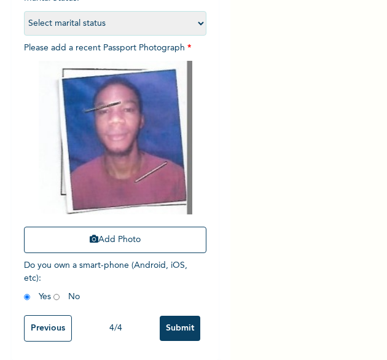
click at [172, 319] on input "Submit" at bounding box center [180, 327] width 41 height 25
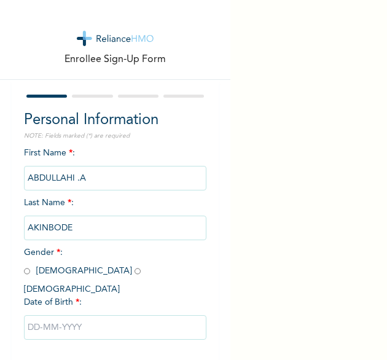
click at [33, 271] on span "Gender * : [DEMOGRAPHIC_DATA] [DEMOGRAPHIC_DATA]" at bounding box center [85, 270] width 123 height 45
click at [29, 272] on span "Gender * : [DEMOGRAPHIC_DATA] [DEMOGRAPHIC_DATA]" at bounding box center [85, 270] width 123 height 45
click at [24, 271] on input "radio" at bounding box center [27, 271] width 6 height 12
radio input "true"
click at [60, 317] on input "text" at bounding box center [115, 327] width 183 height 25
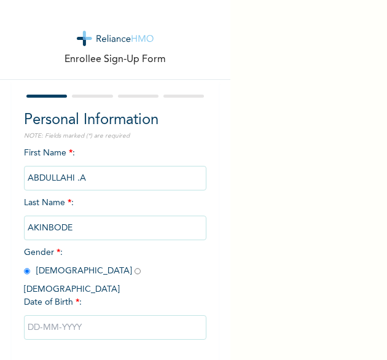
select select "8"
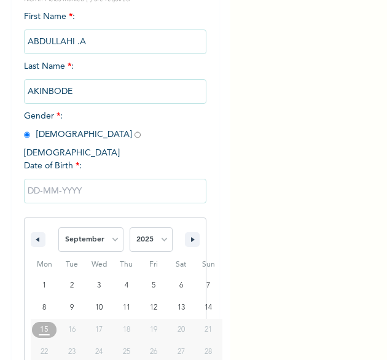
scroll to position [172, 0]
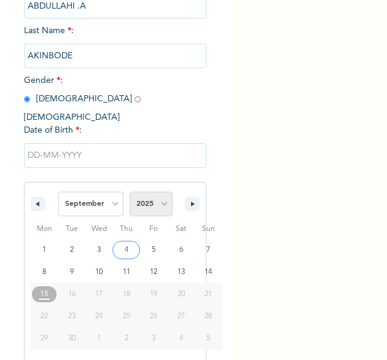
click at [160, 198] on select "2025 2024 2023 2022 2021 2020 2019 2018 2017 2016 2015 2014 2013 2012 2011 2010…" at bounding box center [150, 203] width 43 height 25
select select "1998"
click at [129, 191] on select "2025 2024 2023 2022 2021 2020 2019 2018 2017 2016 2015 2014 2013 2012 2011 2010…" at bounding box center [150, 203] width 43 height 25
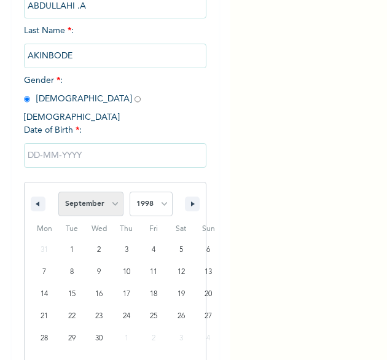
click at [112, 193] on select "January February March April May June July August September October November De…" at bounding box center [90, 203] width 65 height 25
select select "7"
click at [58, 191] on select "January February March April May June July August September October November De…" at bounding box center [90, 203] width 65 height 25
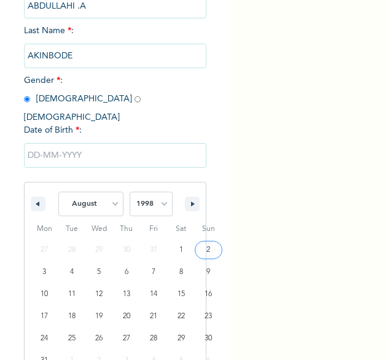
type input "[DATE]"
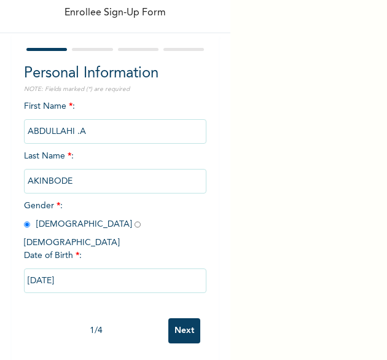
click at [179, 324] on input "Next" at bounding box center [184, 330] width 32 height 25
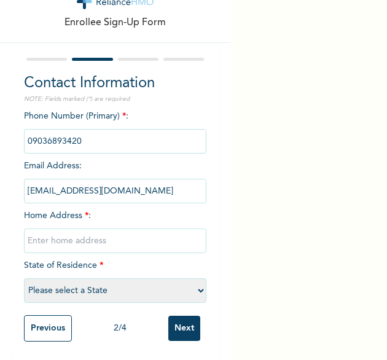
click at [109, 230] on input "text" at bounding box center [115, 240] width 183 height 25
type input "[GEOGRAPHIC_DATA]"
select select "25"
click at [177, 318] on input "Next" at bounding box center [184, 327] width 32 height 25
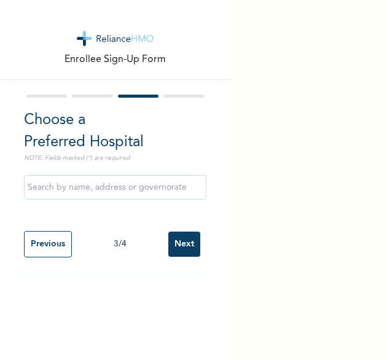
scroll to position [0, 0]
click at [182, 241] on input "Next" at bounding box center [184, 243] width 32 height 25
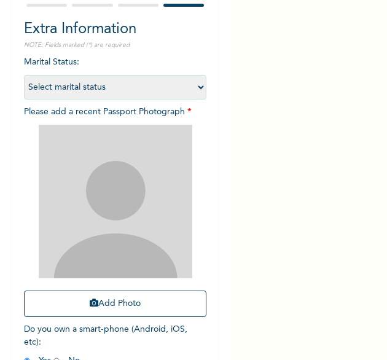
scroll to position [101, 0]
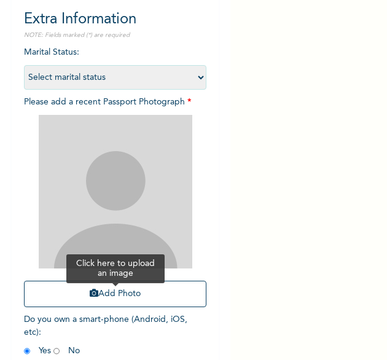
click at [113, 293] on button "Add Photo" at bounding box center [115, 293] width 183 height 26
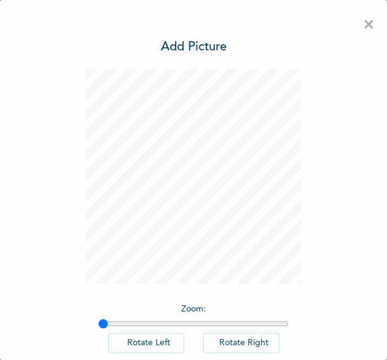
scroll to position [68, 0]
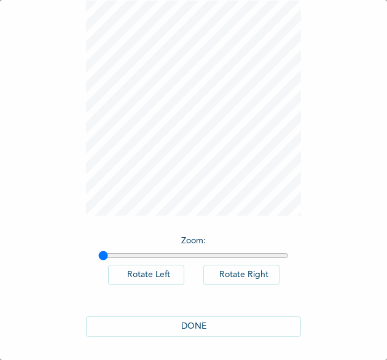
click at [204, 323] on button "DONE" at bounding box center [193, 326] width 215 height 20
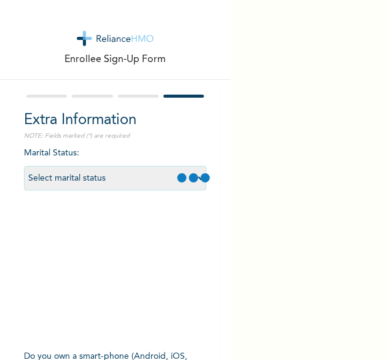
scroll to position [164, 0]
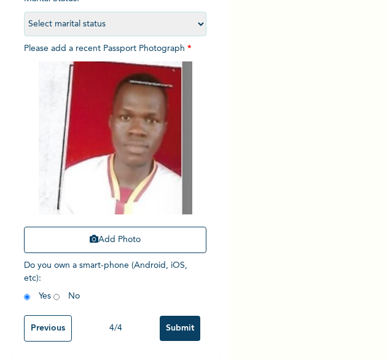
click at [181, 320] on input "Submit" at bounding box center [180, 327] width 41 height 25
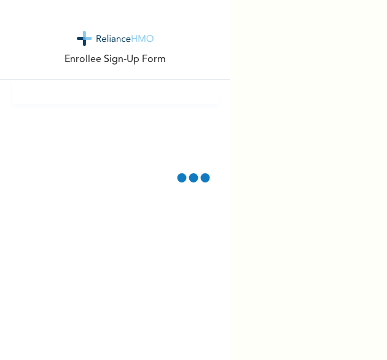
scroll to position [0, 0]
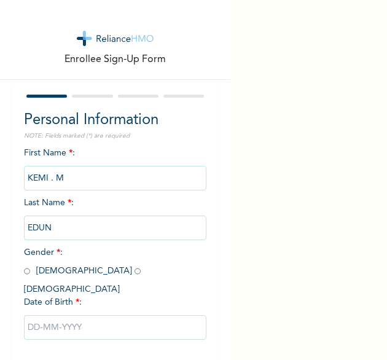
click at [134, 273] on input "radio" at bounding box center [137, 271] width 6 height 12
radio input "true"
click at [72, 315] on input "text" at bounding box center [115, 327] width 183 height 25
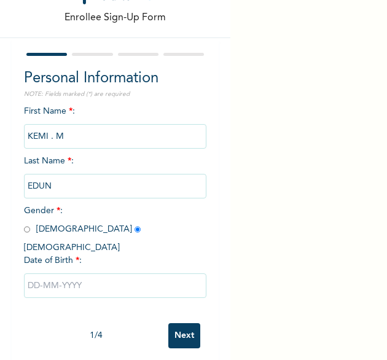
select select "8"
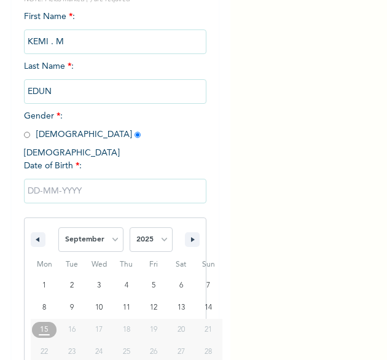
scroll to position [172, 0]
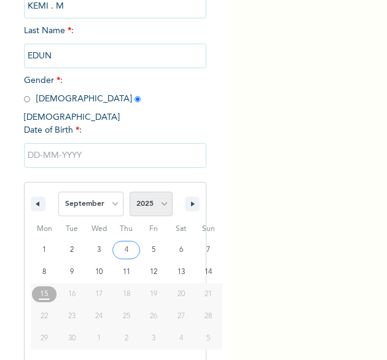
click at [158, 193] on select "2025 2024 2023 2022 2021 2020 2019 2018 2017 2016 2015 2014 2013 2012 2011 2010…" at bounding box center [150, 203] width 43 height 25
select select "1984"
click at [129, 191] on select "2025 2024 2023 2022 2021 2020 2019 2018 2017 2016 2015 2014 2013 2012 2011 2010…" at bounding box center [150, 203] width 43 height 25
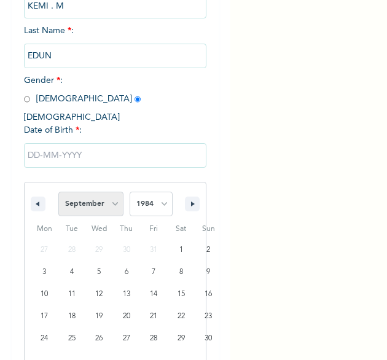
click at [106, 196] on select "January February March April May June July August September October November De…" at bounding box center [90, 203] width 65 height 25
select select "2"
click at [58, 191] on select "January February March April May June July August September October November De…" at bounding box center [90, 203] width 65 height 25
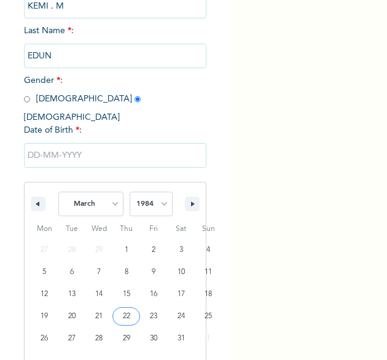
type input "[DATE]"
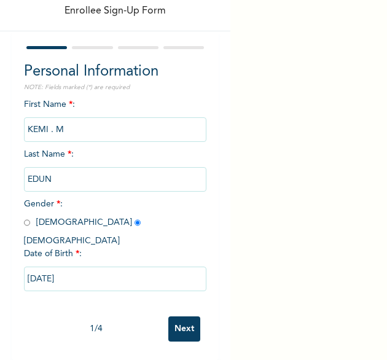
scroll to position [47, 0]
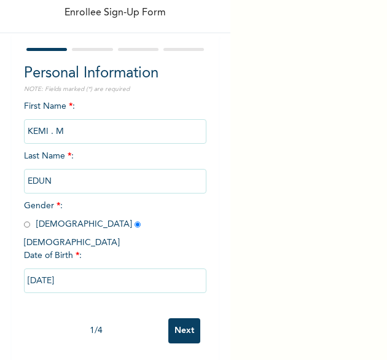
click at [171, 322] on input "Next" at bounding box center [184, 330] width 32 height 25
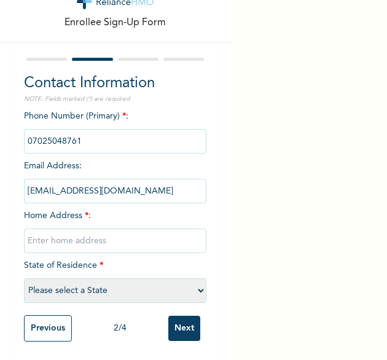
click at [103, 228] on input "text" at bounding box center [115, 240] width 183 height 25
type input "[GEOGRAPHIC_DATA]"
select select "25"
click at [177, 322] on input "Next" at bounding box center [184, 327] width 32 height 25
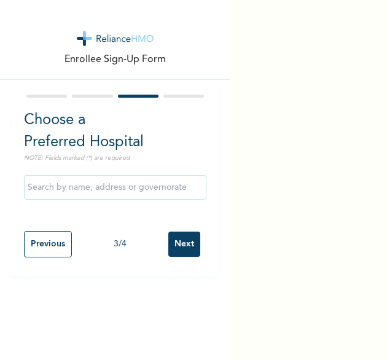
click at [173, 244] on input "Next" at bounding box center [184, 243] width 32 height 25
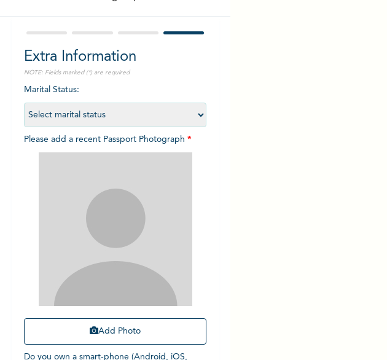
scroll to position [86, 0]
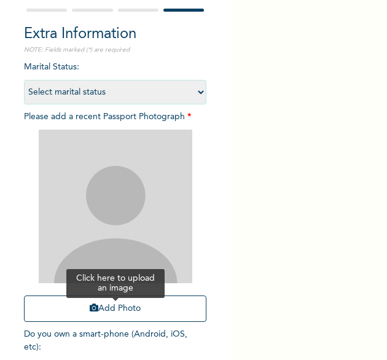
click at [108, 304] on button "Add Photo" at bounding box center [115, 308] width 183 height 26
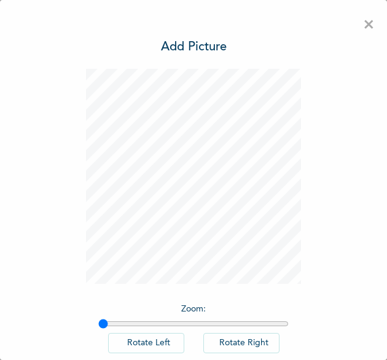
scroll to position [68, 0]
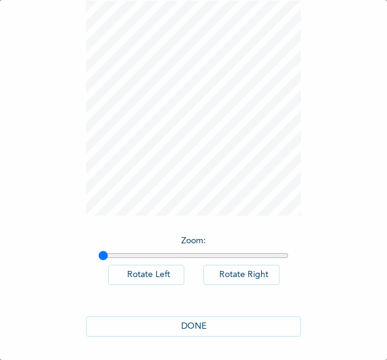
click at [168, 326] on button "DONE" at bounding box center [193, 326] width 215 height 20
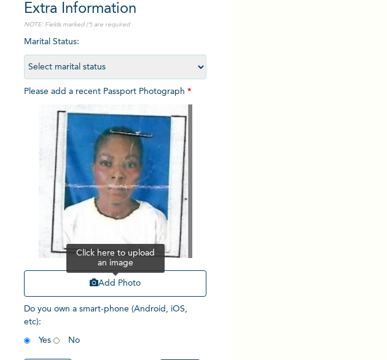
scroll to position [165, 0]
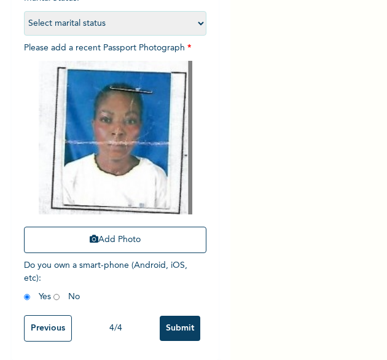
click at [176, 319] on input "Submit" at bounding box center [180, 327] width 41 height 25
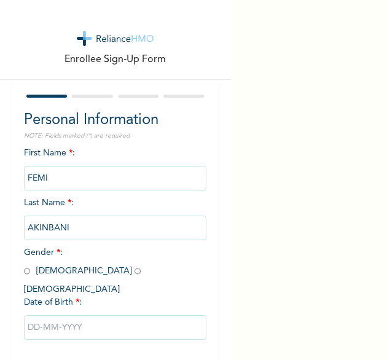
click at [173, 131] on p "NOTE: Fields marked (*) are required" at bounding box center [115, 135] width 183 height 9
click at [26, 272] on input "radio" at bounding box center [27, 271] width 6 height 12
radio input "true"
click at [83, 315] on input "text" at bounding box center [115, 327] width 183 height 25
select select "8"
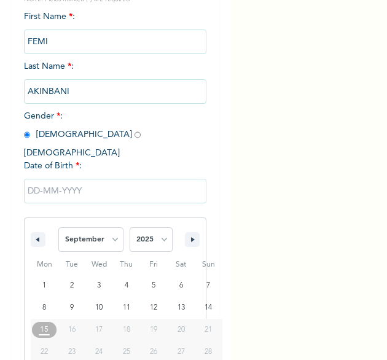
scroll to position [172, 0]
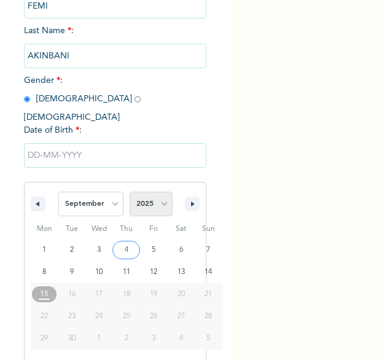
click at [156, 191] on select "2025 2024 2023 2022 2021 2020 2019 2018 2017 2016 2015 2014 2013 2012 2011 2010…" at bounding box center [150, 203] width 43 height 25
select select "1960"
click at [129, 191] on select "2025 2024 2023 2022 2021 2020 2019 2018 2017 2016 2015 2014 2013 2012 2011 2010…" at bounding box center [150, 203] width 43 height 25
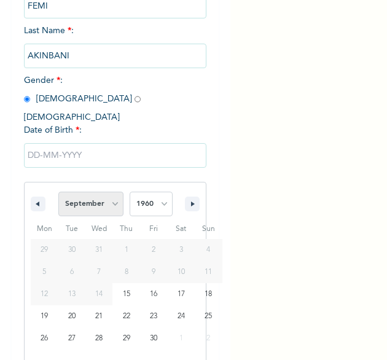
click at [108, 193] on select "January February March April May June July August September October November De…" at bounding box center [90, 203] width 65 height 25
click at [58, 191] on select "January February March April May June July August September October November De…" at bounding box center [90, 203] width 65 height 25
click at [111, 191] on select "January February March April May June July August September October November De…" at bounding box center [90, 203] width 65 height 25
click at [58, 191] on select "January February March April May June July August September October November De…" at bounding box center [90, 203] width 65 height 25
click at [107, 191] on select "January February March April May June July August September October November De…" at bounding box center [90, 203] width 65 height 25
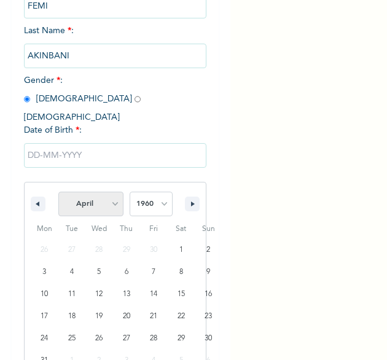
click at [58, 191] on select "January February March April May June July August September October November De…" at bounding box center [90, 203] width 65 height 25
select select "8"
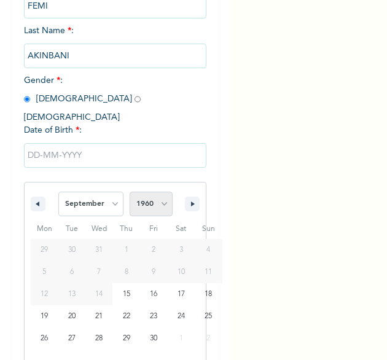
click at [158, 191] on select "2025 2024 2023 2022 2021 2020 2019 2018 2017 2016 2015 2014 2013 2012 2011 2010…" at bounding box center [150, 203] width 43 height 25
click at [129, 191] on select "2025 2024 2023 2022 2021 2020 2019 2018 2017 2016 2015 2014 2013 2012 2011 2010…" at bounding box center [150, 203] width 43 height 25
type input "09/16/1960"
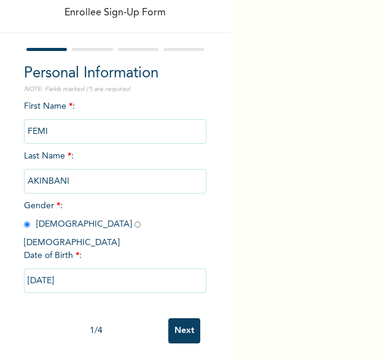
click at [186, 328] on input "Next" at bounding box center [184, 330] width 32 height 25
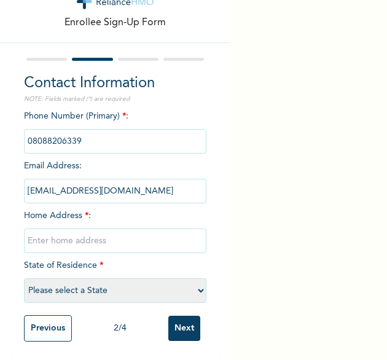
click at [70, 228] on input "text" at bounding box center [115, 240] width 183 height 25
type input "[GEOGRAPHIC_DATA]"
select select "25"
click at [172, 315] on input "Next" at bounding box center [184, 327] width 32 height 25
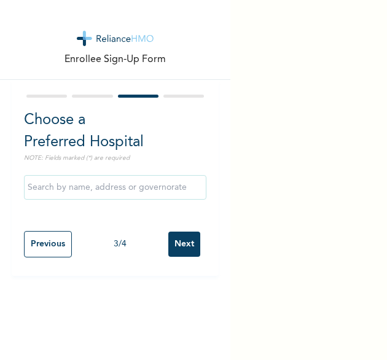
scroll to position [0, 0]
click at [188, 245] on input "Next" at bounding box center [184, 243] width 32 height 25
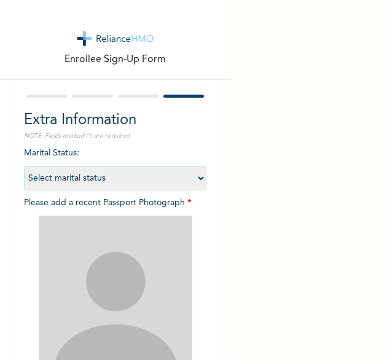
scroll to position [165, 0]
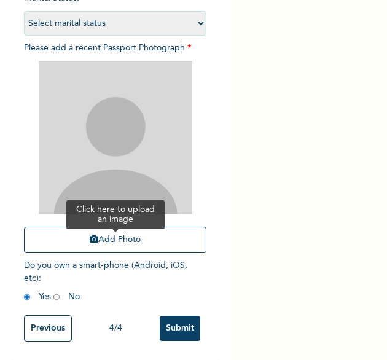
click at [107, 226] on button "Add Photo" at bounding box center [115, 239] width 183 height 26
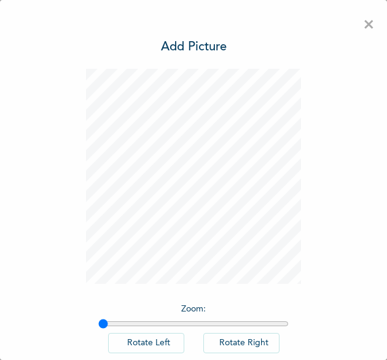
scroll to position [68, 0]
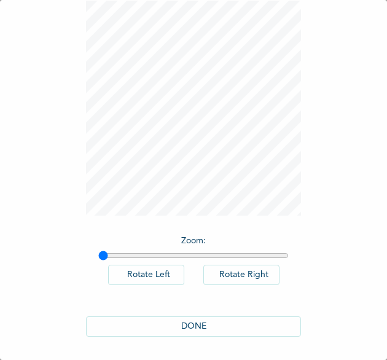
click at [207, 328] on button "DONE" at bounding box center [193, 326] width 215 height 20
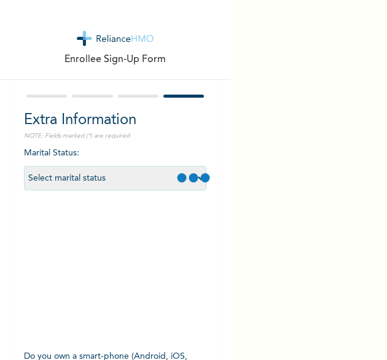
scroll to position [165, 0]
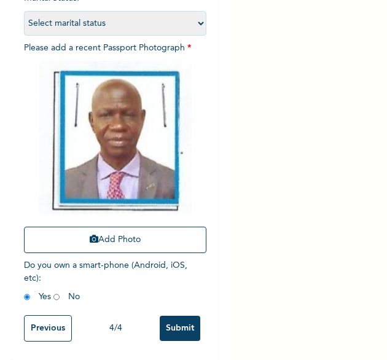
click at [173, 315] on input "Submit" at bounding box center [180, 327] width 41 height 25
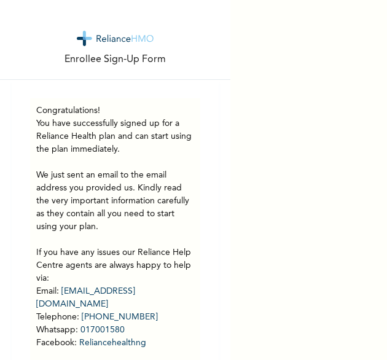
click at [194, 122] on div "Congratulations! You have successfully signed up for a Reliance Health plan and…" at bounding box center [115, 253] width 207 height 346
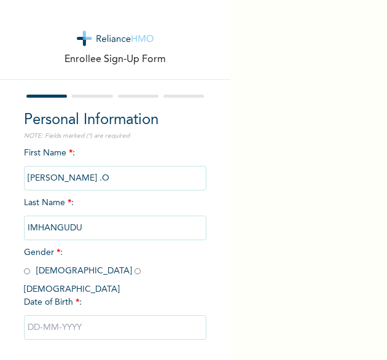
click at [28, 274] on input "radio" at bounding box center [27, 271] width 6 height 12
radio input "true"
click at [58, 315] on input "text" at bounding box center [115, 327] width 183 height 25
select select "8"
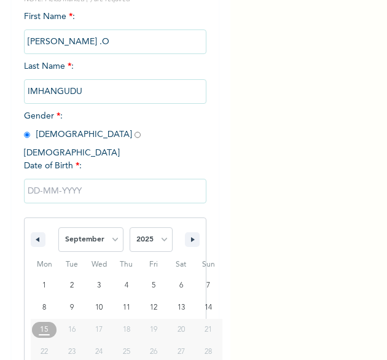
scroll to position [172, 0]
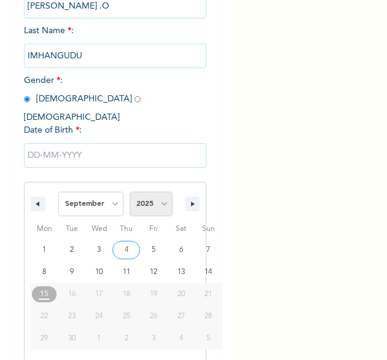
click at [156, 191] on select "2025 2024 2023 2022 2021 2020 2019 2018 2017 2016 2015 2014 2013 2012 2011 2010…" at bounding box center [150, 203] width 43 height 25
select select "1967"
click at [129, 191] on select "2025 2024 2023 2022 2021 2020 2019 2018 2017 2016 2015 2014 2013 2012 2011 2010…" at bounding box center [150, 203] width 43 height 25
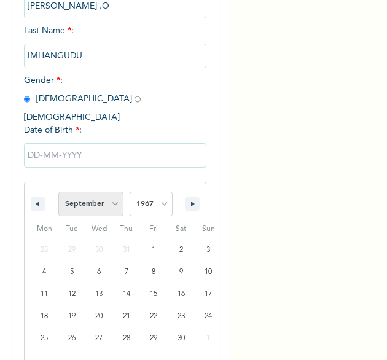
click at [109, 191] on select "January February March April May June July August September October November De…" at bounding box center [90, 203] width 65 height 25
select select "9"
click at [58, 191] on select "January February March April May June July August September October November De…" at bounding box center [90, 203] width 65 height 25
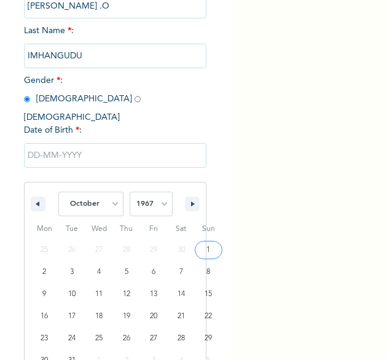
type input "10/01/1967"
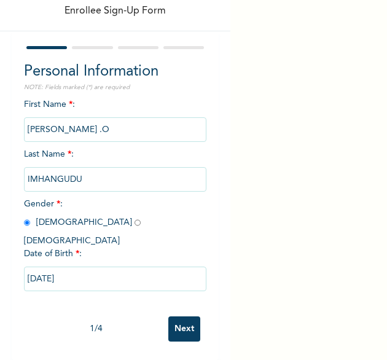
scroll to position [47, 0]
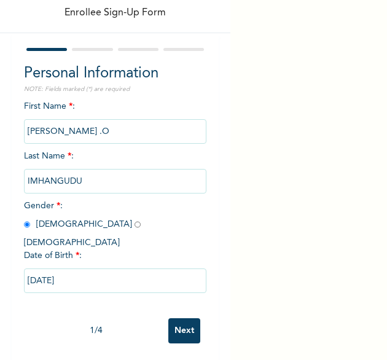
click at [178, 322] on input "Next" at bounding box center [184, 330] width 32 height 25
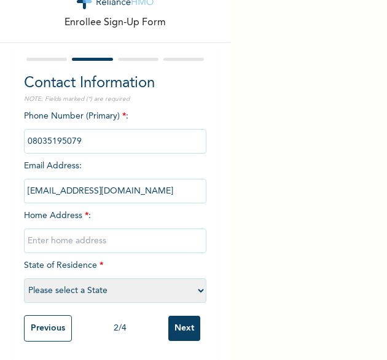
click at [115, 234] on input "text" at bounding box center [115, 240] width 183 height 25
type input "[GEOGRAPHIC_DATA]"
select select "25"
click at [182, 328] on input "Next" at bounding box center [184, 327] width 32 height 25
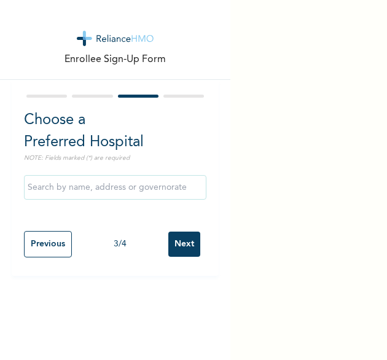
scroll to position [0, 0]
click at [177, 249] on input "Next" at bounding box center [184, 243] width 32 height 25
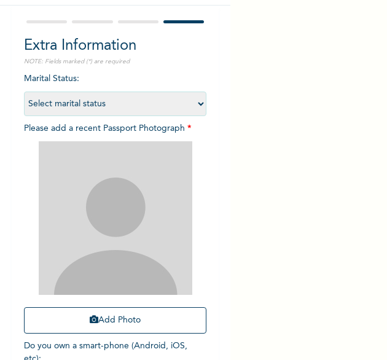
scroll to position [75, 0]
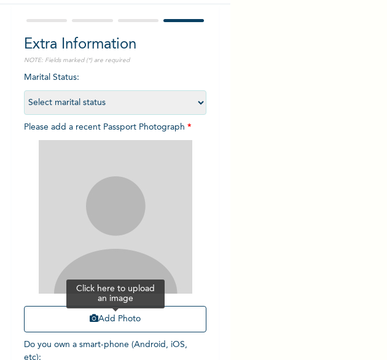
click at [104, 320] on button "Add Photo" at bounding box center [115, 319] width 183 height 26
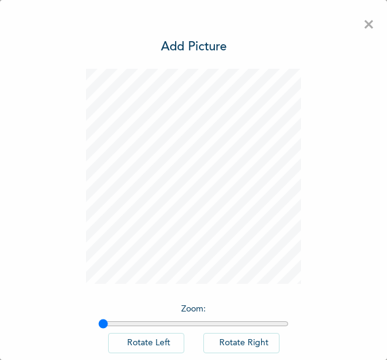
scroll to position [68, 0]
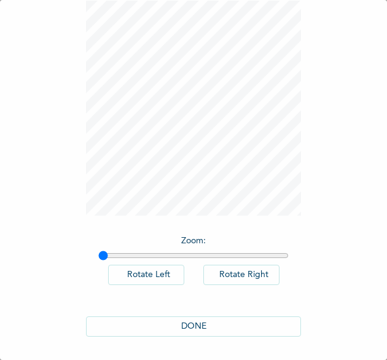
click at [187, 323] on button "DONE" at bounding box center [193, 326] width 215 height 20
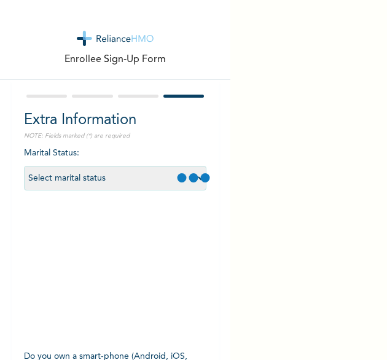
scroll to position [165, 0]
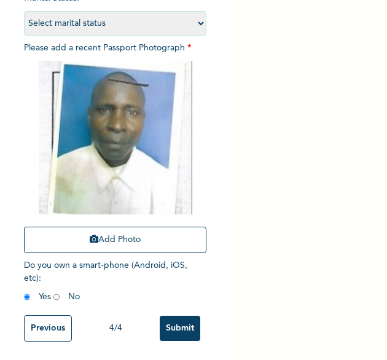
drag, startPoint x: 171, startPoint y: 322, endPoint x: 153, endPoint y: 315, distance: 18.7
click at [171, 322] on input "Submit" at bounding box center [180, 327] width 41 height 25
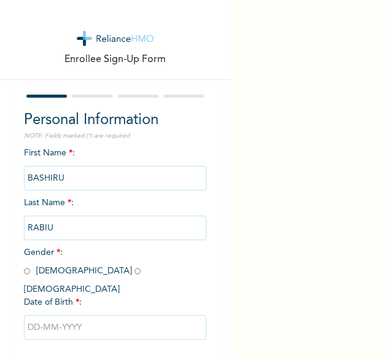
click at [27, 269] on input "radio" at bounding box center [27, 271] width 6 height 12
radio input "true"
click at [49, 315] on input "text" at bounding box center [115, 327] width 183 height 25
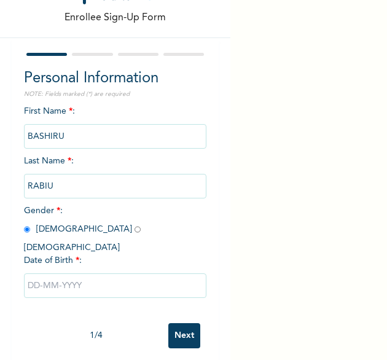
select select "8"
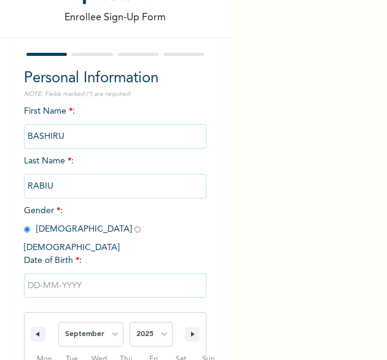
scroll to position [172, 0]
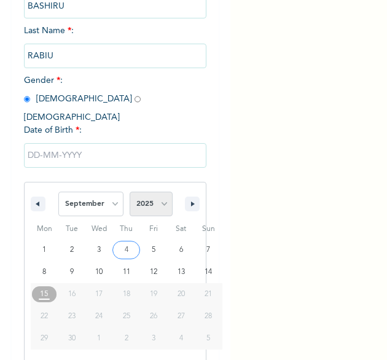
click at [162, 191] on select "2025 2024 2023 2022 2021 2020 2019 2018 2017 2016 2015 2014 2013 2012 2011 2010…" at bounding box center [150, 203] width 43 height 25
select select "1975"
click at [129, 191] on select "2025 2024 2023 2022 2021 2020 2019 2018 2017 2016 2015 2014 2013 2012 2011 2010…" at bounding box center [150, 203] width 43 height 25
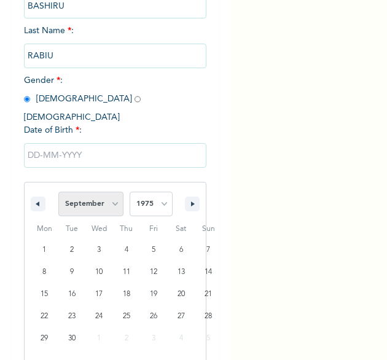
click at [109, 193] on select "January February March April May June July August September October November De…" at bounding box center [90, 203] width 65 height 25
select select "3"
click at [58, 191] on select "January February March April May June July August September October November De…" at bounding box center [90, 203] width 65 height 25
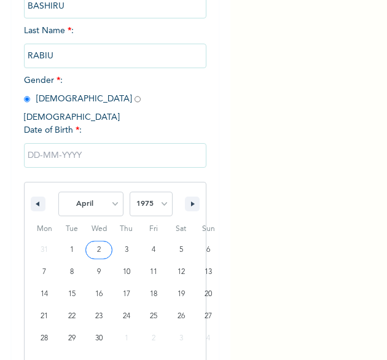
type input "[DATE]"
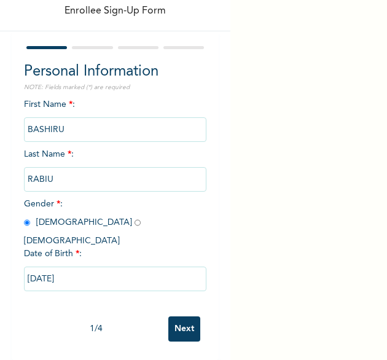
scroll to position [47, 0]
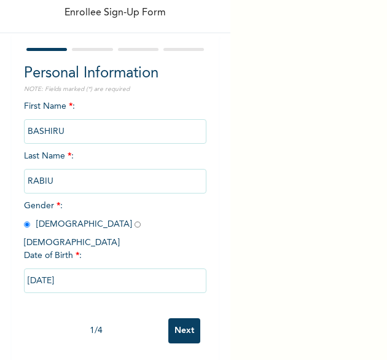
click at [185, 320] on input "Next" at bounding box center [184, 330] width 32 height 25
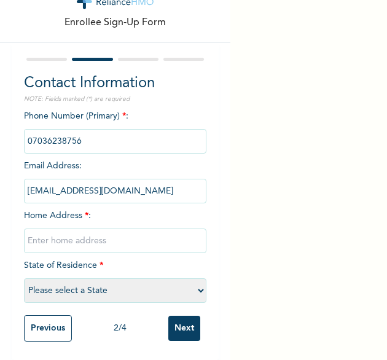
drag, startPoint x: 108, startPoint y: 231, endPoint x: 115, endPoint y: 225, distance: 9.6
click at [108, 231] on input "text" at bounding box center [115, 240] width 183 height 25
type input "[GEOGRAPHIC_DATA]"
select select "25"
click at [188, 321] on input "Next" at bounding box center [184, 327] width 32 height 25
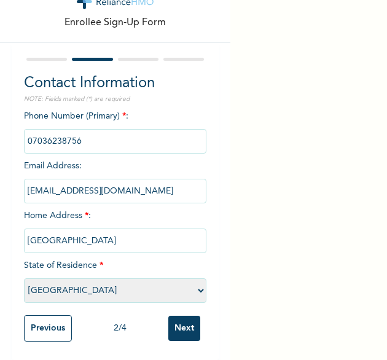
scroll to position [0, 0]
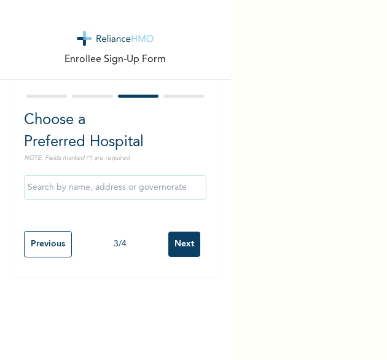
click at [176, 244] on input "Next" at bounding box center [184, 243] width 32 height 25
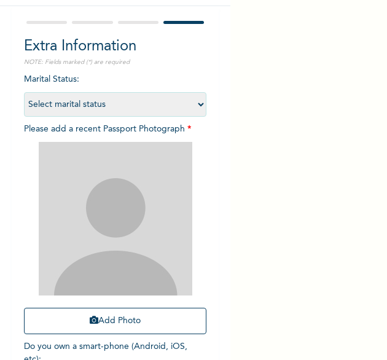
scroll to position [82, 0]
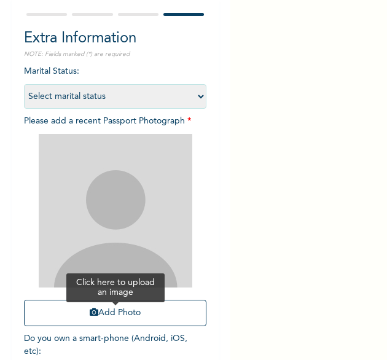
click at [125, 309] on button "Add Photo" at bounding box center [115, 312] width 183 height 26
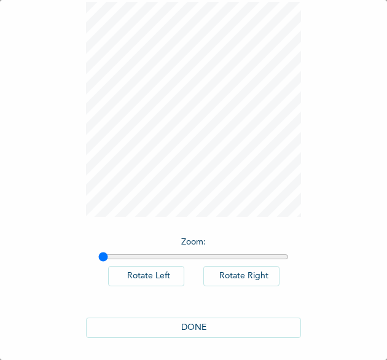
scroll to position [68, 0]
click at [244, 326] on button "DONE" at bounding box center [193, 326] width 215 height 20
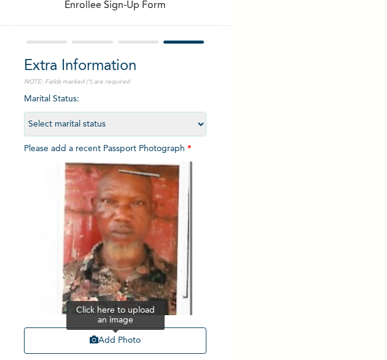
scroll to position [165, 0]
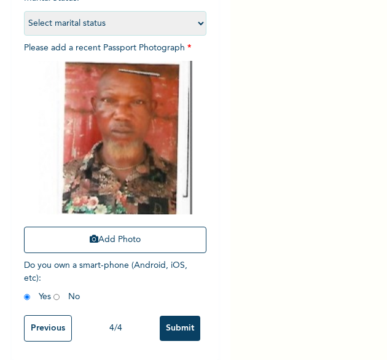
click at [169, 315] on input "Submit" at bounding box center [180, 327] width 41 height 25
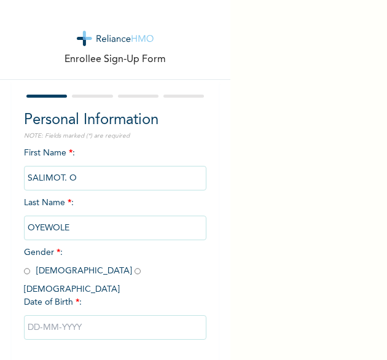
click at [134, 272] on input "radio" at bounding box center [137, 271] width 6 height 12
radio input "true"
drag, startPoint x: 59, startPoint y: 314, endPoint x: 59, endPoint y: 305, distance: 8.6
click at [59, 315] on input "text" at bounding box center [115, 327] width 183 height 25
select select "8"
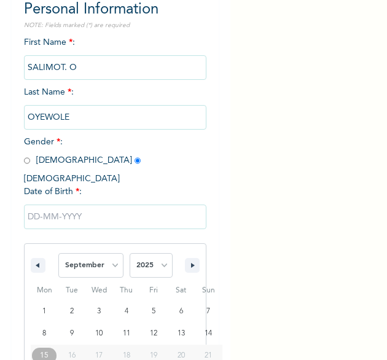
scroll to position [172, 0]
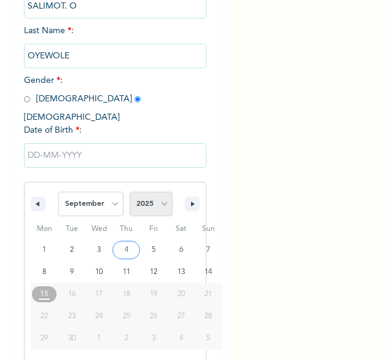
click at [158, 195] on select "2025 2024 2023 2022 2021 2020 2019 2018 2017 2016 2015 2014 2013 2012 2011 2010…" at bounding box center [150, 203] width 43 height 25
select select "1977"
click at [129, 191] on select "2025 2024 2023 2022 2021 2020 2019 2018 2017 2016 2015 2014 2013 2012 2011 2010…" at bounding box center [150, 203] width 43 height 25
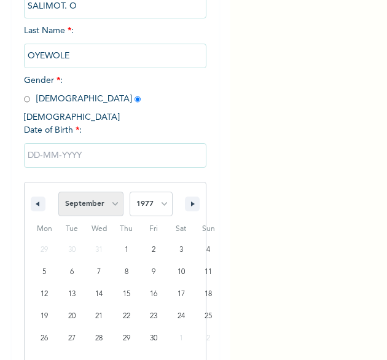
click at [107, 193] on select "January February March April May June July August September October November De…" at bounding box center [90, 203] width 65 height 25
select select "10"
click at [58, 191] on select "January February March April May June July August September October November De…" at bounding box center [90, 203] width 65 height 25
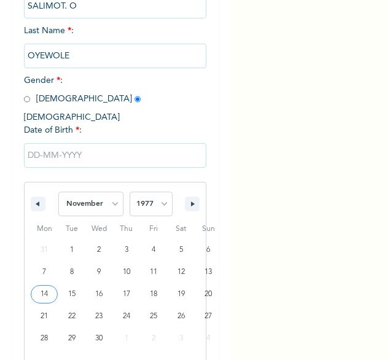
type input "11/14/1977"
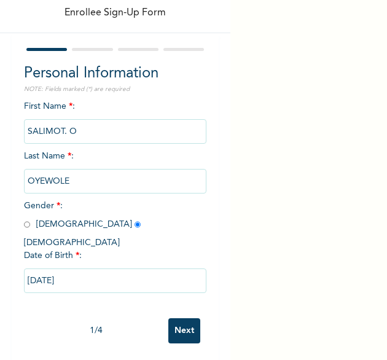
click at [185, 320] on input "Next" at bounding box center [184, 330] width 32 height 25
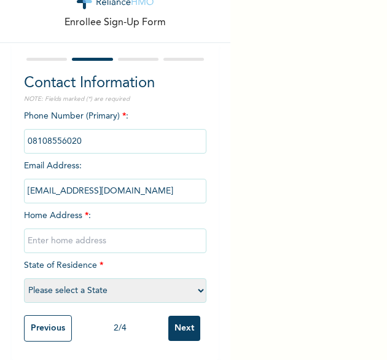
click at [105, 228] on input "text" at bounding box center [115, 240] width 183 height 25
type input "LAGOS"
select select "25"
type input "LAGOS1"
click at [188, 315] on input "Next" at bounding box center [184, 327] width 32 height 25
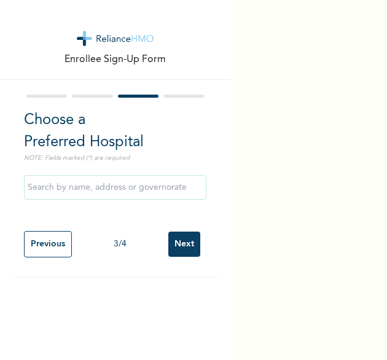
scroll to position [0, 0]
click at [179, 245] on input "Next" at bounding box center [184, 243] width 32 height 25
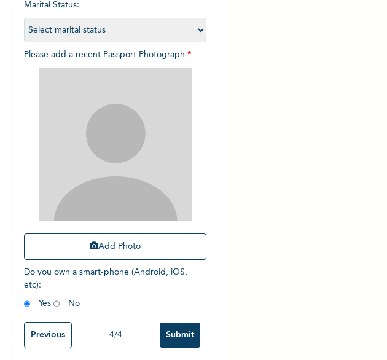
scroll to position [165, 0]
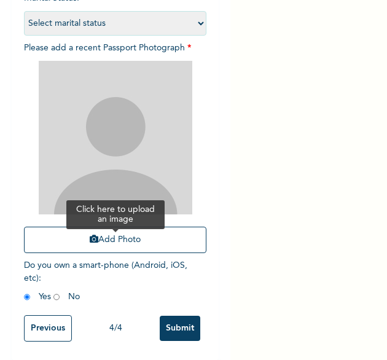
click at [153, 231] on button "Add Photo" at bounding box center [115, 239] width 183 height 26
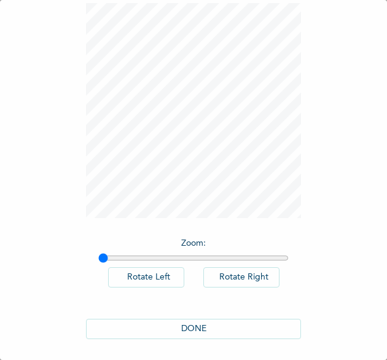
scroll to position [68, 0]
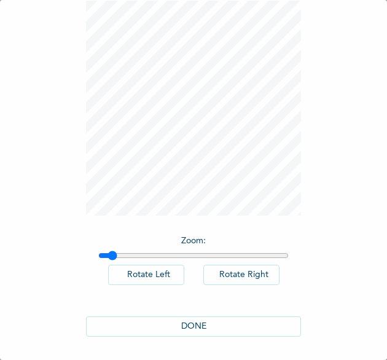
type input "1.05"
click at [107, 256] on input "range" at bounding box center [193, 255] width 190 height 10
click at [203, 322] on button "DONE" at bounding box center [193, 326] width 215 height 20
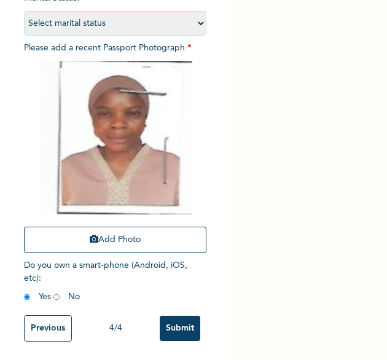
scroll to position [165, 0]
click at [168, 315] on input "Submit" at bounding box center [180, 327] width 41 height 25
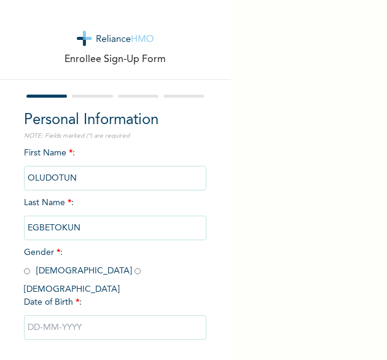
drag, startPoint x: 91, startPoint y: 229, endPoint x: 24, endPoint y: 220, distance: 67.4
click at [24, 220] on input "EGBETOKUN" at bounding box center [115, 227] width 183 height 25
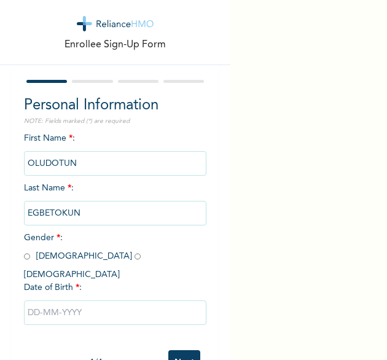
scroll to position [41, 0]
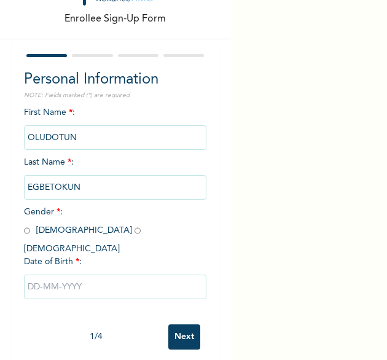
click at [29, 231] on span "Gender * : [DEMOGRAPHIC_DATA] [DEMOGRAPHIC_DATA]" at bounding box center [85, 229] width 123 height 45
click at [22, 227] on div "Personal Information NOTE: Fields marked (*) are required First Name * : [PERSO…" at bounding box center [115, 203] width 207 height 328
click at [25, 233] on input "radio" at bounding box center [27, 231] width 6 height 12
radio input "true"
click at [93, 274] on input "text" at bounding box center [115, 286] width 183 height 25
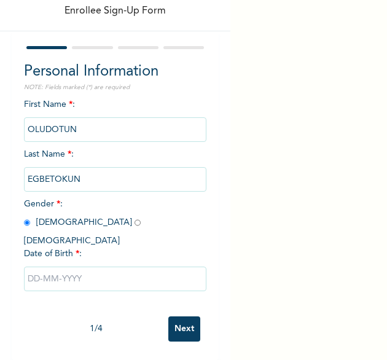
select select "8"
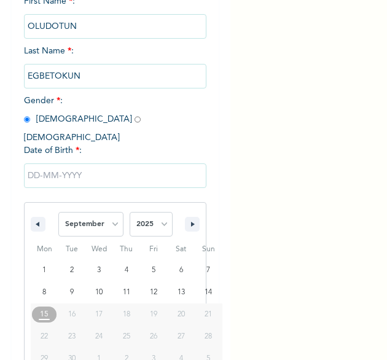
scroll to position [172, 0]
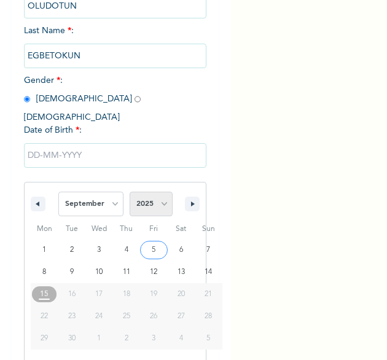
click at [162, 202] on select "2025 2024 2023 2022 2021 2020 2019 2018 2017 2016 2015 2014 2013 2012 2011 2010…" at bounding box center [150, 203] width 43 height 25
select select "1963"
click at [129, 191] on select "2025 2024 2023 2022 2021 2020 2019 2018 2017 2016 2015 2014 2013 2012 2011 2010…" at bounding box center [150, 203] width 43 height 25
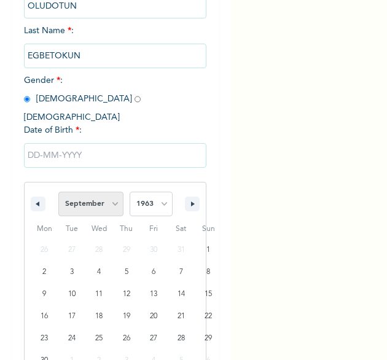
click at [103, 191] on select "January February March April May June July August September October November De…" at bounding box center [90, 203] width 65 height 25
select select "7"
click at [58, 191] on select "January February March April May June July August September October November De…" at bounding box center [90, 203] width 65 height 25
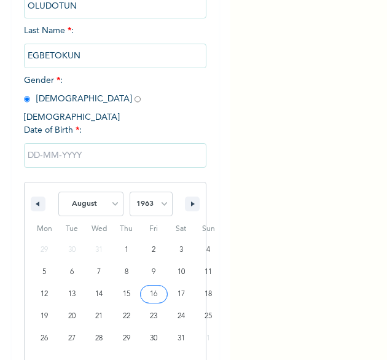
type input "[DATE]"
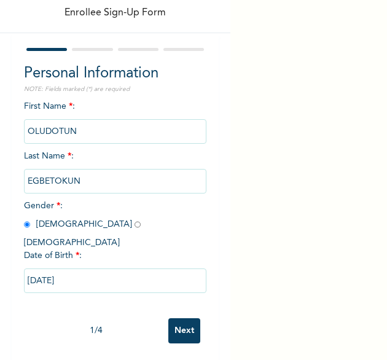
click at [183, 333] on div "1 / 4 Next" at bounding box center [115, 330] width 183 height 37
click at [183, 326] on input "Next" at bounding box center [184, 330] width 32 height 25
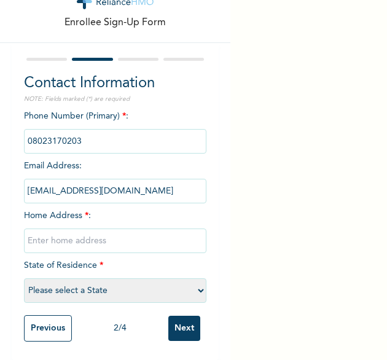
click at [133, 233] on input "text" at bounding box center [115, 240] width 183 height 25
type input "LAGOS1"
select select "25"
click at [172, 315] on input "Next" at bounding box center [184, 327] width 32 height 25
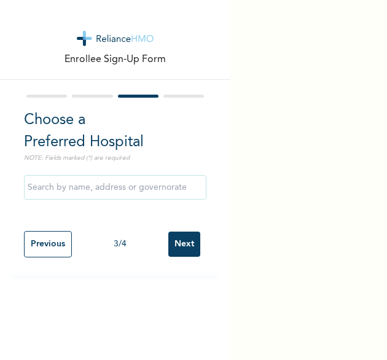
click at [168, 241] on input "Next" at bounding box center [184, 243] width 32 height 25
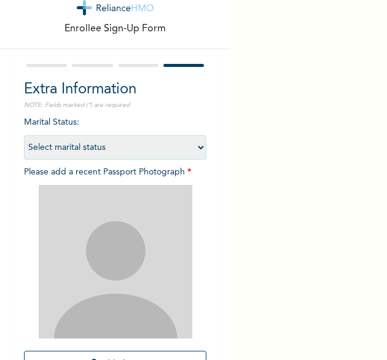
scroll to position [163, 0]
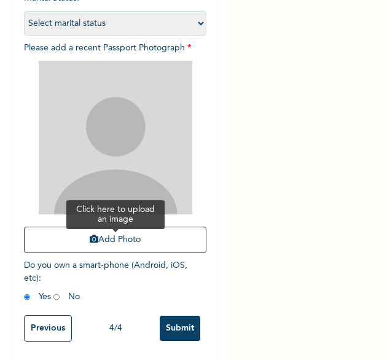
click at [107, 237] on button "Add Photo" at bounding box center [115, 239] width 183 height 26
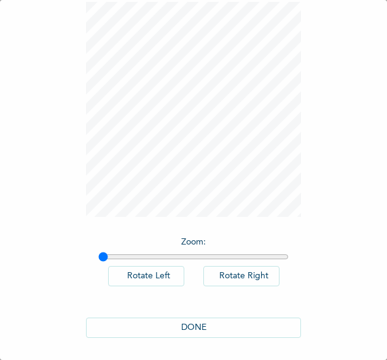
scroll to position [68, 0]
click at [216, 323] on button "DONE" at bounding box center [193, 326] width 215 height 20
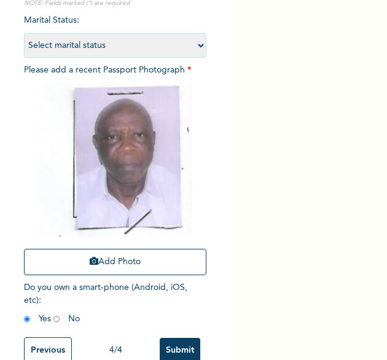
scroll to position [165, 0]
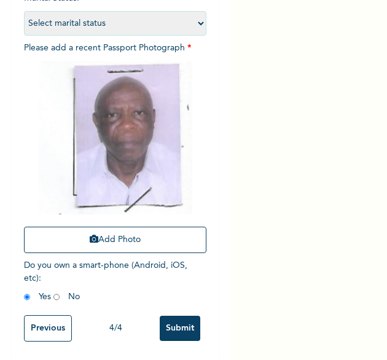
click at [173, 326] on input "Submit" at bounding box center [180, 327] width 41 height 25
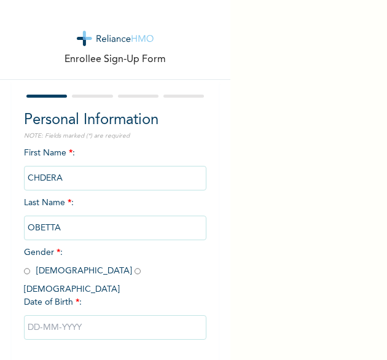
click at [64, 269] on span "Gender * : [DEMOGRAPHIC_DATA] [DEMOGRAPHIC_DATA]" at bounding box center [85, 270] width 123 height 45
click at [134, 274] on input "radio" at bounding box center [137, 271] width 6 height 12
radio input "true"
click at [83, 315] on input "text" at bounding box center [115, 327] width 183 height 25
select select "8"
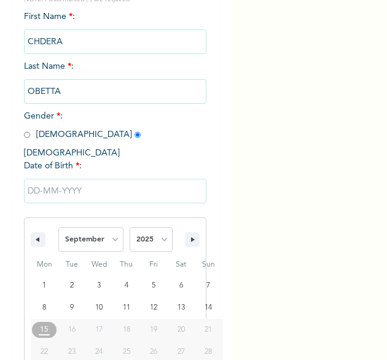
scroll to position [172, 0]
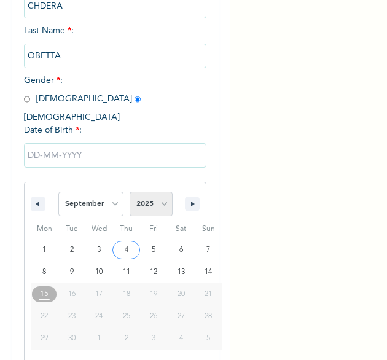
click at [153, 191] on select "2025 2024 2023 2022 2021 2020 2019 2018 2017 2016 2015 2014 2013 2012 2011 2010…" at bounding box center [150, 203] width 43 height 25
select select "1994"
click at [129, 191] on select "2025 2024 2023 2022 2021 2020 2019 2018 2017 2016 2015 2014 2013 2012 2011 2010…" at bounding box center [150, 203] width 43 height 25
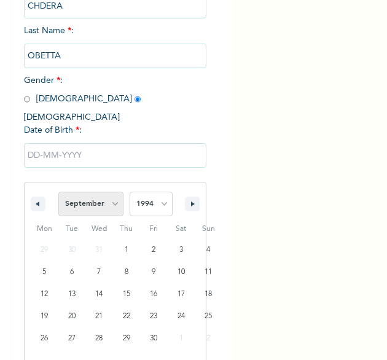
click at [117, 197] on select "January February March April May June July August September October November De…" at bounding box center [90, 203] width 65 height 25
select select "5"
click at [58, 191] on select "January February March April May June July August September October November De…" at bounding box center [90, 203] width 65 height 25
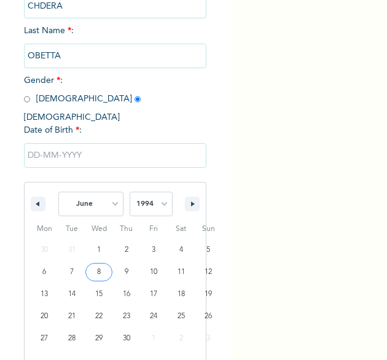
type input "06/08/1994"
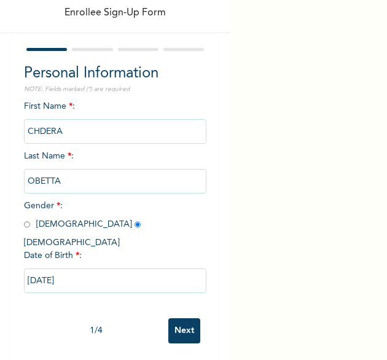
click at [183, 332] on div "1 / 4 Next" at bounding box center [115, 330] width 183 height 37
click at [182, 320] on input "Next" at bounding box center [184, 330] width 32 height 25
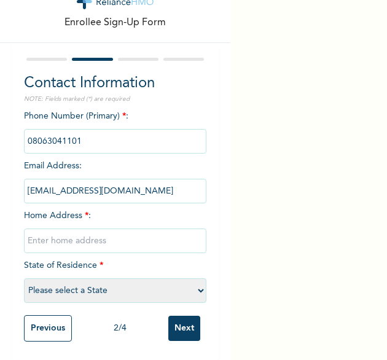
click at [108, 230] on input "text" at bounding box center [115, 240] width 183 height 25
type input "LAGOS1"
select select "25"
click at [180, 315] on input "Next" at bounding box center [184, 327] width 32 height 25
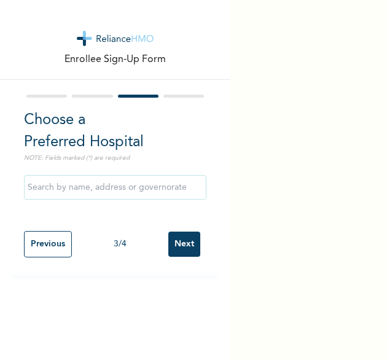
click at [187, 249] on input "Next" at bounding box center [184, 243] width 32 height 25
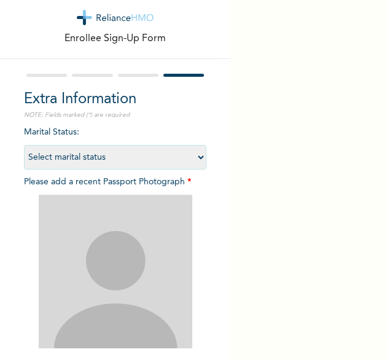
scroll to position [82, 0]
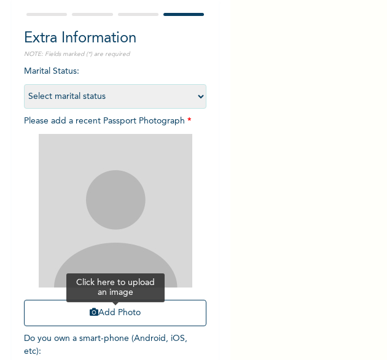
click at [115, 311] on button "Add Photo" at bounding box center [115, 312] width 183 height 26
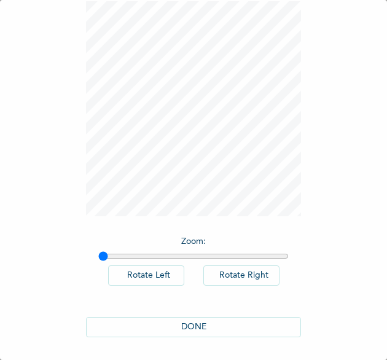
scroll to position [68, 0]
click at [214, 328] on button "DONE" at bounding box center [193, 326] width 215 height 20
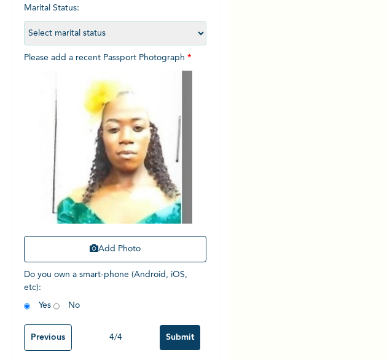
scroll to position [164, 0]
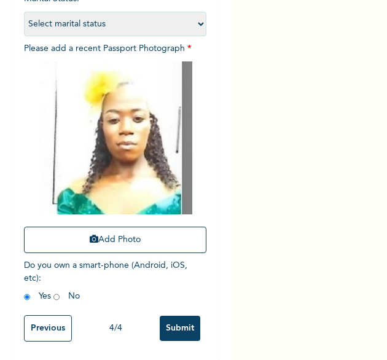
click at [180, 319] on input "Submit" at bounding box center [180, 327] width 41 height 25
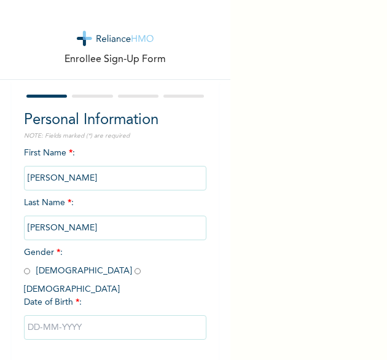
click at [27, 270] on input "radio" at bounding box center [27, 271] width 6 height 12
radio input "true"
click at [68, 315] on input "text" at bounding box center [115, 327] width 183 height 25
select select "8"
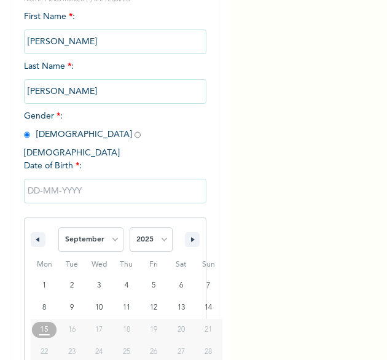
scroll to position [172, 0]
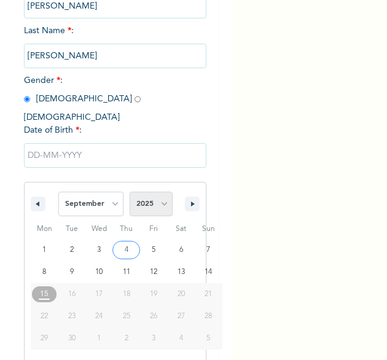
click at [161, 196] on select "2025 2024 2023 2022 2021 2020 2019 2018 2017 2016 2015 2014 2013 2012 2011 2010…" at bounding box center [150, 203] width 43 height 25
select select "1970"
click at [129, 191] on select "2025 2024 2023 2022 2021 2020 2019 2018 2017 2016 2015 2014 2013 2012 2011 2010…" at bounding box center [150, 203] width 43 height 25
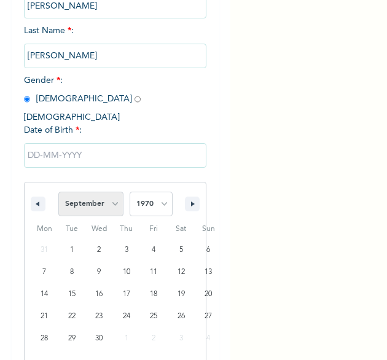
click at [104, 193] on select "January February March April May June July August September October November De…" at bounding box center [90, 203] width 65 height 25
select select "11"
click at [58, 191] on select "January February March April May June July August September October November De…" at bounding box center [90, 203] width 65 height 25
type input "[DATE]"
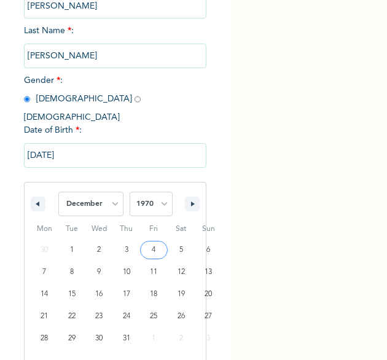
scroll to position [47, 0]
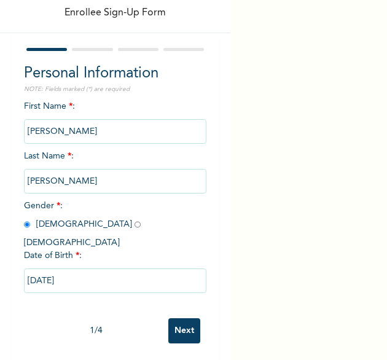
click at [178, 320] on input "Next" at bounding box center [184, 330] width 32 height 25
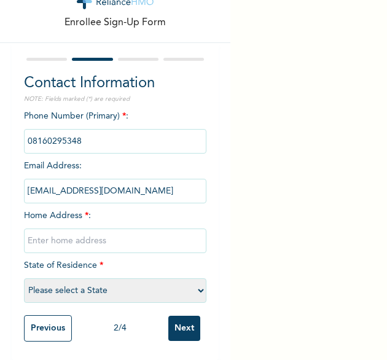
drag, startPoint x: 110, startPoint y: 238, endPoint x: 101, endPoint y: 231, distance: 12.3
click at [110, 238] on input "text" at bounding box center [115, 240] width 183 height 25
type input "LAGOS1"
select select "25"
click at [118, 238] on input "LAGOS1" at bounding box center [115, 240] width 183 height 25
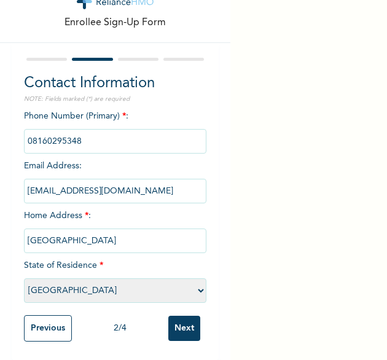
type input "[GEOGRAPHIC_DATA]"
click at [322, 220] on div "Enrollee Sign-Up Form Contact Information NOTE: Fields marked (*) are required …" at bounding box center [193, 180] width 387 height 360
click at [182, 322] on input "Next" at bounding box center [184, 327] width 32 height 25
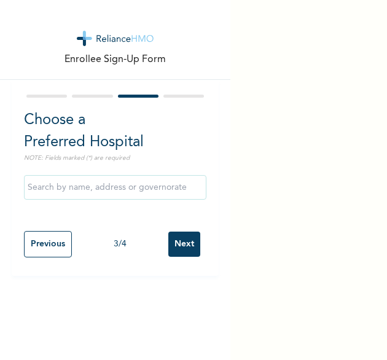
click at [168, 249] on input "Next" at bounding box center [184, 243] width 32 height 25
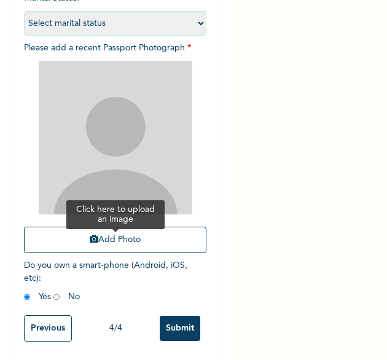
scroll to position [165, 0]
click at [121, 226] on button "Add Photo" at bounding box center [115, 239] width 183 height 26
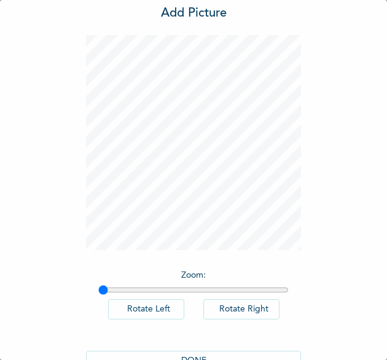
scroll to position [68, 0]
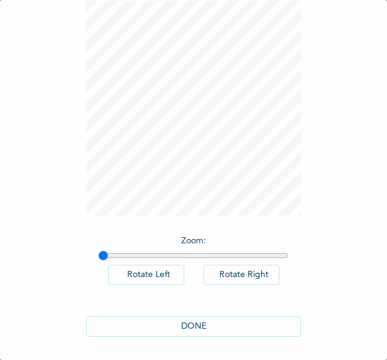
click at [207, 333] on button "DONE" at bounding box center [193, 326] width 215 height 20
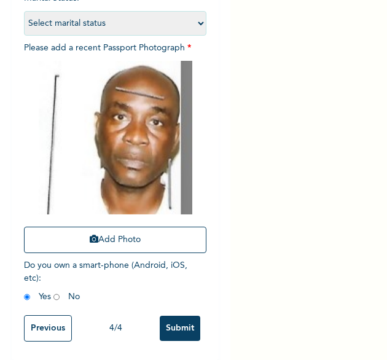
scroll to position [165, 0]
click at [169, 324] on input "Submit" at bounding box center [180, 327] width 41 height 25
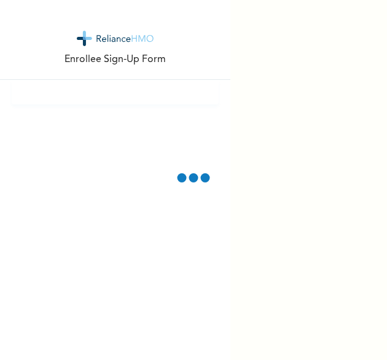
scroll to position [0, 0]
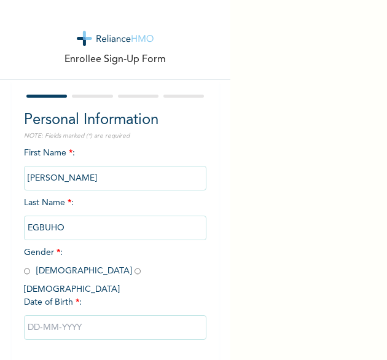
click at [24, 273] on input "radio" at bounding box center [27, 271] width 6 height 12
radio input "true"
click at [62, 315] on input "text" at bounding box center [115, 327] width 183 height 25
select select "8"
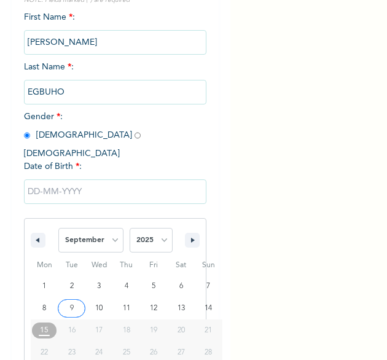
scroll to position [172, 0]
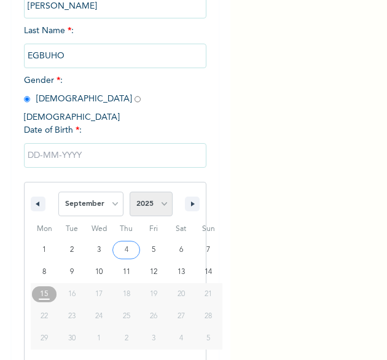
click at [149, 193] on select "2025 2024 2023 2022 2021 2020 2019 2018 2017 2016 2015 2014 2013 2012 2011 2010…" at bounding box center [150, 203] width 43 height 25
select select "1967"
click at [129, 191] on select "2025 2024 2023 2022 2021 2020 2019 2018 2017 2016 2015 2014 2013 2012 2011 2010…" at bounding box center [150, 203] width 43 height 25
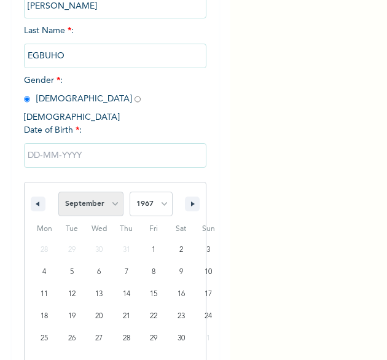
drag, startPoint x: 111, startPoint y: 193, endPoint x: 110, endPoint y: 183, distance: 10.5
click at [111, 193] on select "January February March April May June July August September October November De…" at bounding box center [90, 203] width 65 height 25
select select "3"
click at [58, 191] on select "January February March April May June July August September October November De…" at bounding box center [90, 203] width 65 height 25
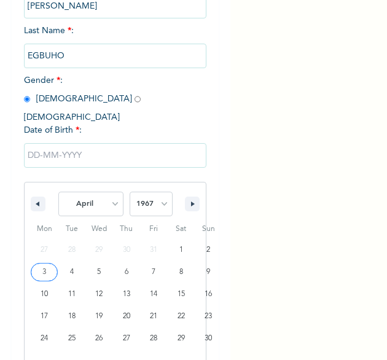
type input "04/03/1967"
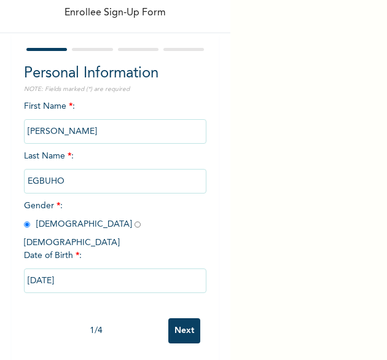
click at [181, 323] on input "Next" at bounding box center [184, 330] width 32 height 25
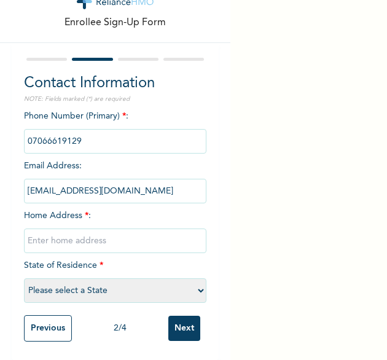
click at [91, 228] on input "text" at bounding box center [115, 240] width 183 height 25
type input "[GEOGRAPHIC_DATA]"
select select "25"
click at [177, 315] on input "Next" at bounding box center [184, 327] width 32 height 25
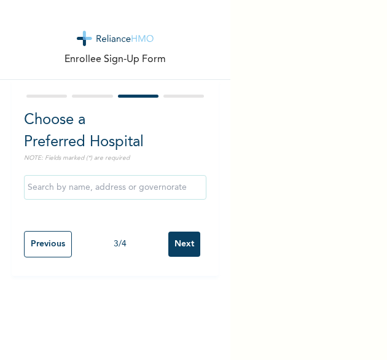
click at [172, 244] on input "Next" at bounding box center [184, 243] width 32 height 25
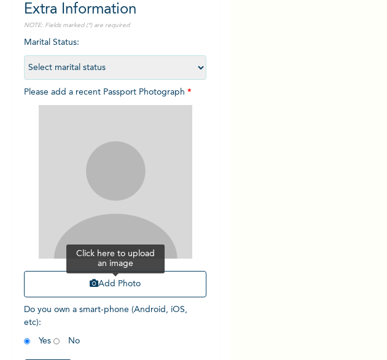
scroll to position [123, 0]
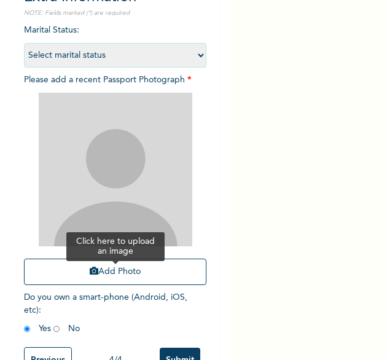
click at [111, 269] on button "Add Photo" at bounding box center [115, 271] width 183 height 26
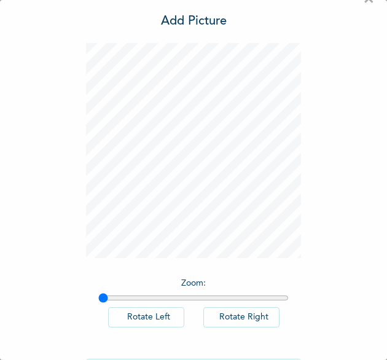
scroll to position [68, 0]
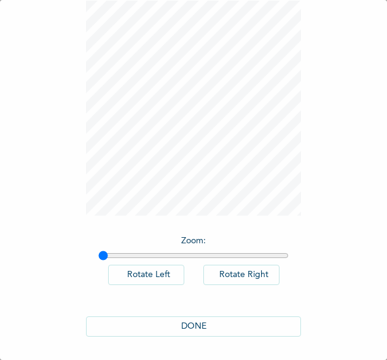
click at [203, 325] on button "DONE" at bounding box center [193, 326] width 215 height 20
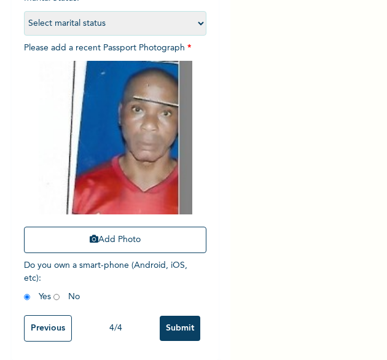
scroll to position [165, 0]
click at [167, 319] on input "Submit" at bounding box center [180, 327] width 41 height 25
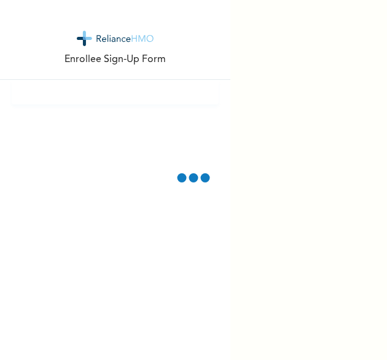
scroll to position [0, 0]
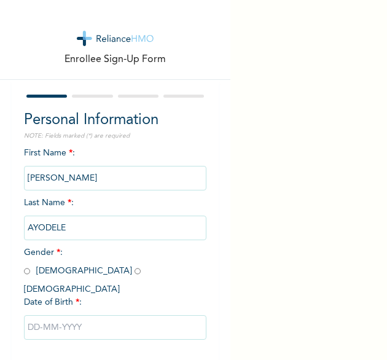
click at [27, 272] on input "radio" at bounding box center [27, 271] width 6 height 12
radio input "true"
click at [80, 321] on input "text" at bounding box center [115, 327] width 183 height 25
select select "8"
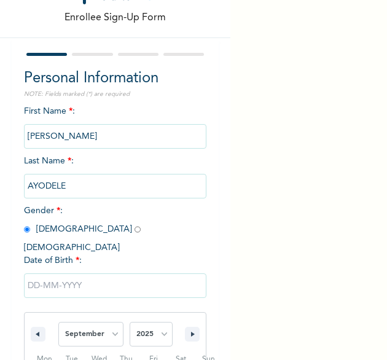
scroll to position [172, 0]
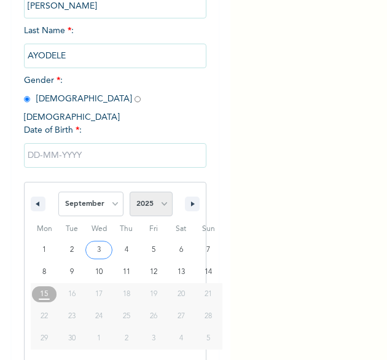
drag, startPoint x: 163, startPoint y: 199, endPoint x: 148, endPoint y: 196, distance: 15.0
click at [163, 199] on select "2025 2024 2023 2022 2021 2020 2019 2018 2017 2016 2015 2014 2013 2012 2011 2010…" at bounding box center [150, 203] width 43 height 25
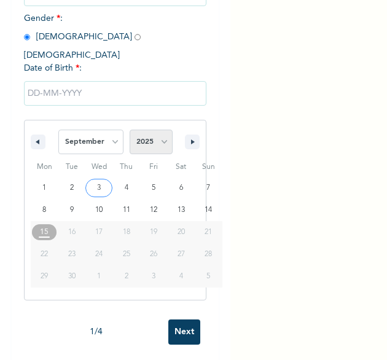
scroll to position [234, 0]
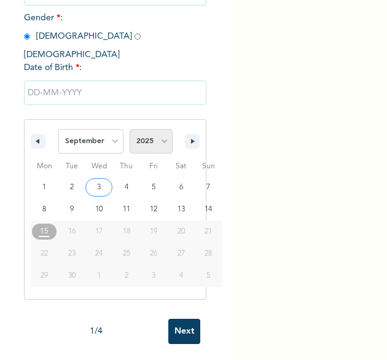
click at [150, 134] on select "2025 2024 2023 2022 2021 2020 2019 2018 2017 2016 2015 2014 2013 2012 2011 2010…" at bounding box center [150, 141] width 43 height 25
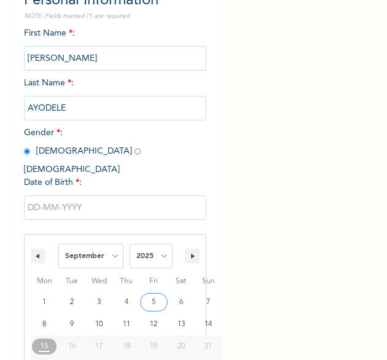
scroll to position [112, 0]
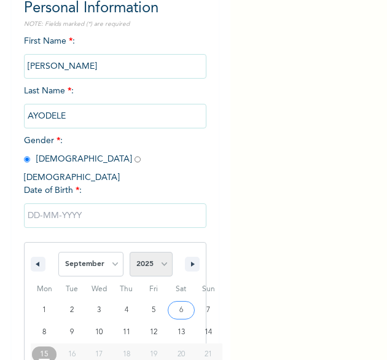
click at [161, 255] on select "2025 2024 2023 2022 2021 2020 2019 2018 2017 2016 2015 2014 2013 2012 2011 2010…" at bounding box center [150, 264] width 43 height 25
select select "1987"
click at [129, 252] on select "2025 2024 2023 2022 2021 2020 2019 2018 2017 2016 2015 2014 2013 2012 2011 2010…" at bounding box center [150, 264] width 43 height 25
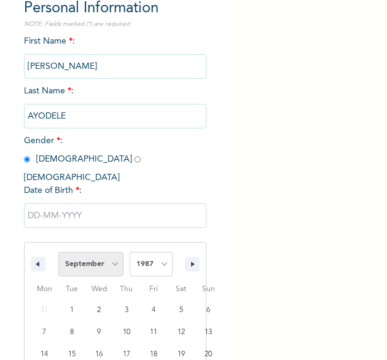
click at [114, 252] on select "January February March April May June July August September October November De…" at bounding box center [90, 264] width 65 height 25
select select "4"
click at [58, 252] on select "January February March April May June July August September October November De…" at bounding box center [90, 264] width 65 height 25
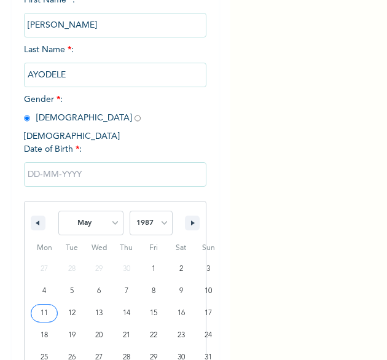
type input "05/11/1987"
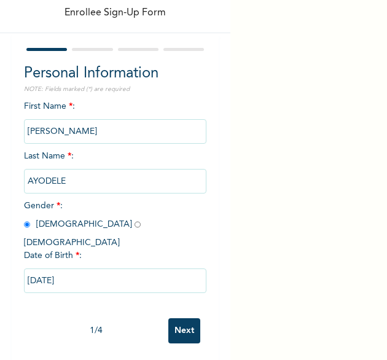
click at [118, 272] on input "05/11/1987" at bounding box center [115, 280] width 183 height 25
select select "4"
select select "1987"
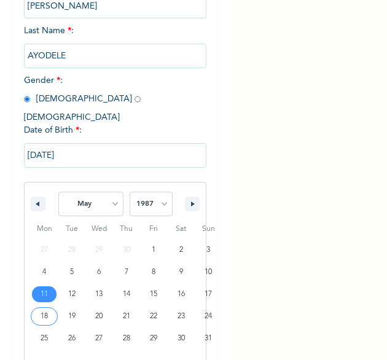
type input "05/18/1987"
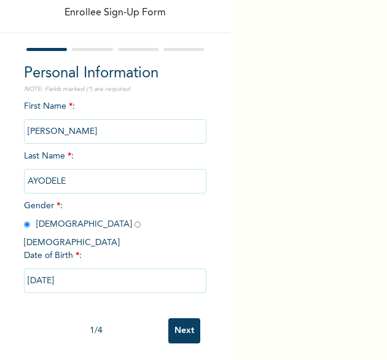
click at [169, 318] on input "Next" at bounding box center [184, 330] width 32 height 25
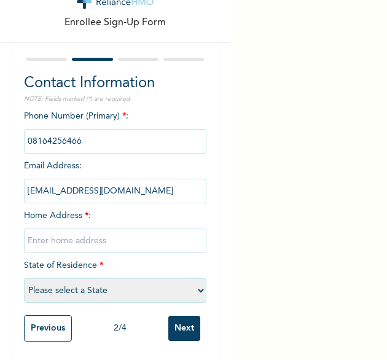
click at [107, 228] on input "text" at bounding box center [115, 240] width 183 height 25
type input "[GEOGRAPHIC_DATA]"
select select "25"
click at [183, 315] on input "Next" at bounding box center [184, 327] width 32 height 25
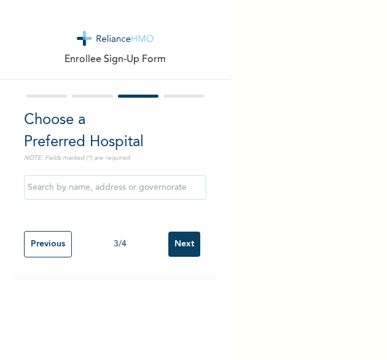
click at [174, 253] on input "Next" at bounding box center [184, 243] width 32 height 25
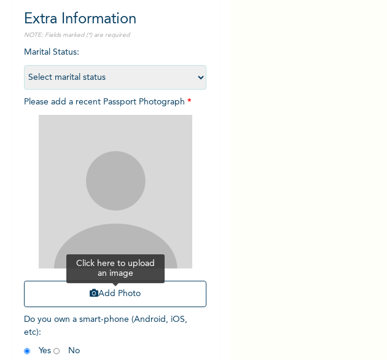
scroll to position [123, 0]
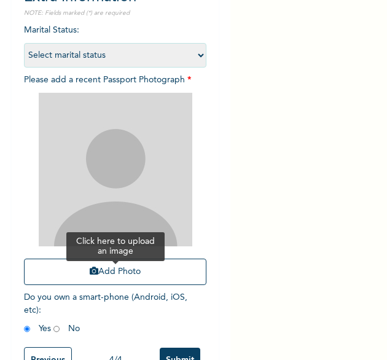
click at [96, 261] on button "Add Photo" at bounding box center [115, 271] width 183 height 26
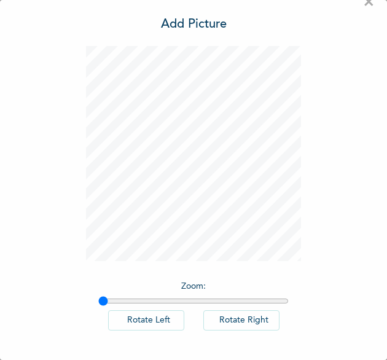
scroll to position [41, 0]
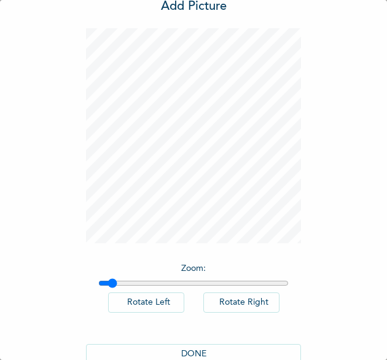
click at [107, 279] on input "range" at bounding box center [193, 283] width 190 height 10
type input "1.11"
click at [118, 286] on input "range" at bounding box center [193, 283] width 190 height 10
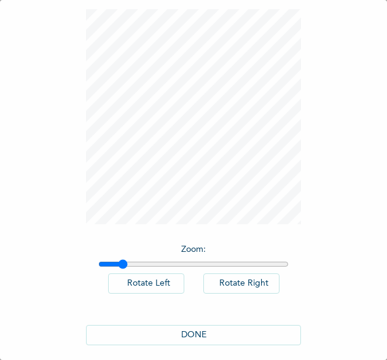
scroll to position [68, 0]
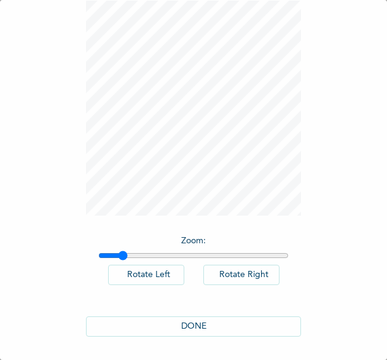
click at [195, 319] on button "DONE" at bounding box center [193, 326] width 215 height 20
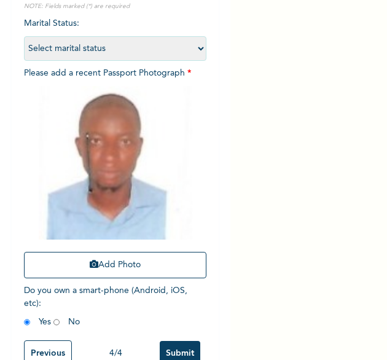
scroll to position [165, 0]
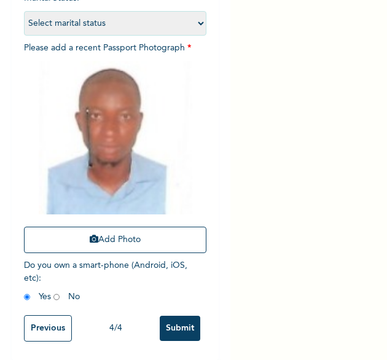
click at [169, 323] on input "Submit" at bounding box center [180, 327] width 41 height 25
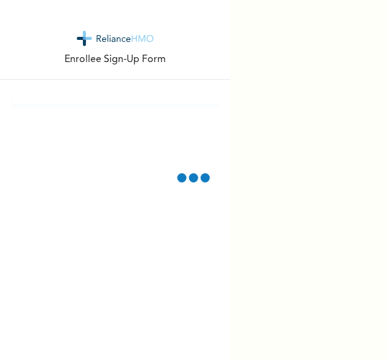
scroll to position [0, 0]
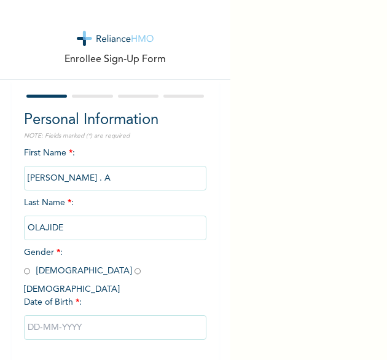
click at [58, 320] on input "text" at bounding box center [115, 327] width 183 height 25
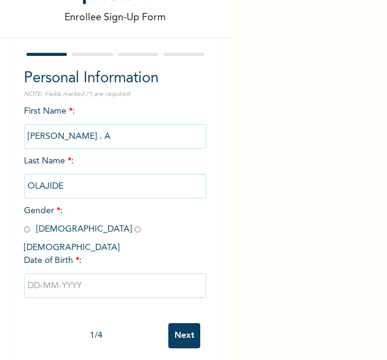
select select "8"
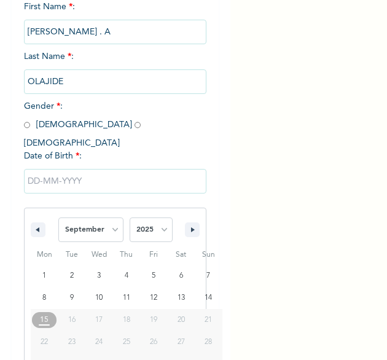
scroll to position [172, 0]
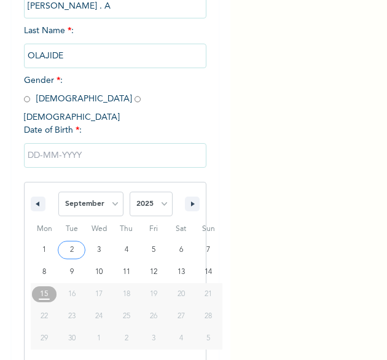
click at [24, 95] on div "Personal Information NOTE: Fields marked (*) are required First Name * : [PERSO…" at bounding box center [115, 156] width 183 height 438
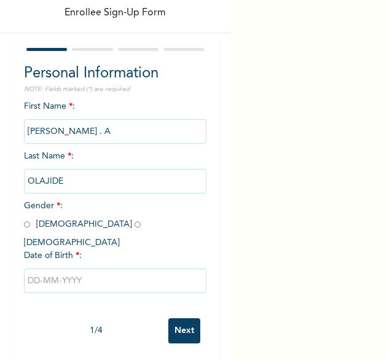
click at [25, 226] on input "radio" at bounding box center [27, 224] width 6 height 12
radio input "true"
click at [95, 271] on input "text" at bounding box center [115, 280] width 183 height 25
select select "8"
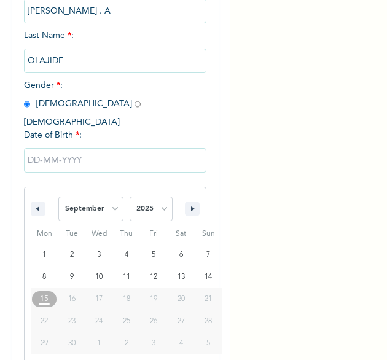
scroll to position [172, 0]
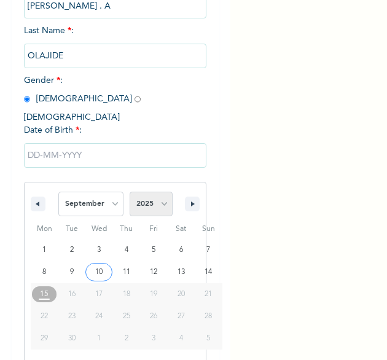
click at [155, 196] on select "2025 2024 2023 2022 2021 2020 2019 2018 2017 2016 2015 2014 2013 2012 2011 2010…" at bounding box center [150, 203] width 43 height 25
select select "2000"
click at [129, 191] on select "2025 2024 2023 2022 2021 2020 2019 2018 2017 2016 2015 2014 2013 2012 2011 2010…" at bounding box center [150, 203] width 43 height 25
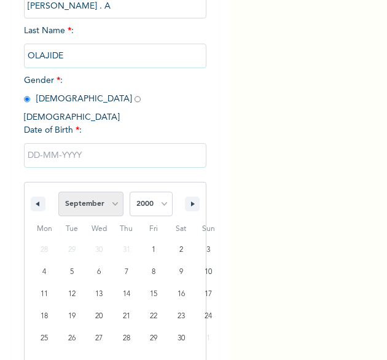
click at [108, 192] on select "January February March April May June July August September October November De…" at bounding box center [90, 203] width 65 height 25
select select "0"
click at [58, 191] on select "January February March April May June July August September October November De…" at bounding box center [90, 203] width 65 height 25
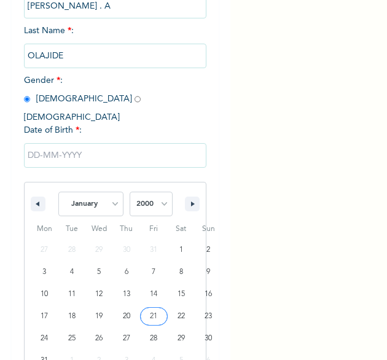
type input "[DATE]"
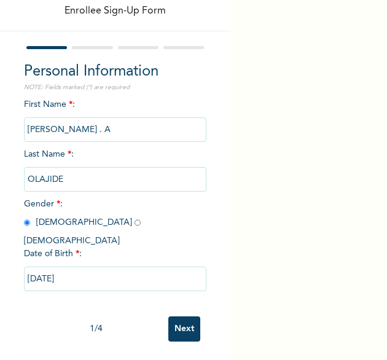
scroll to position [47, 0]
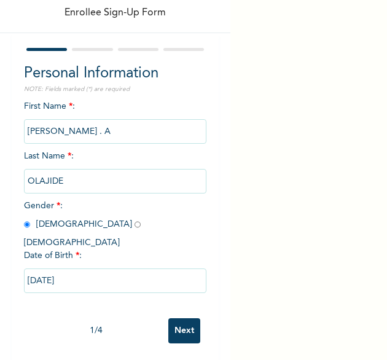
click at [185, 318] on input "Next" at bounding box center [184, 330] width 32 height 25
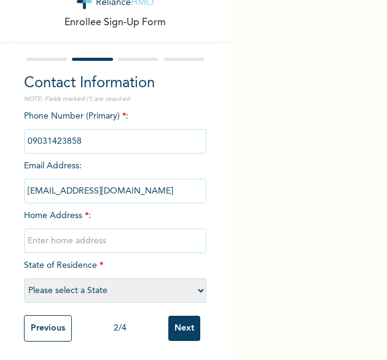
click at [101, 228] on input "text" at bounding box center [115, 240] width 183 height 25
type input "[GEOGRAPHIC_DATA]"
select select "25"
click at [169, 317] on input "Next" at bounding box center [184, 327] width 32 height 25
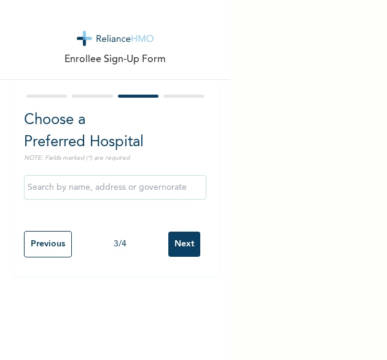
click at [174, 240] on input "Next" at bounding box center [184, 243] width 32 height 25
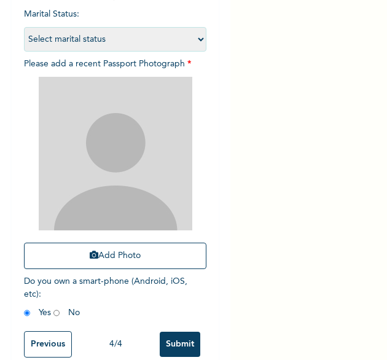
scroll to position [163, 0]
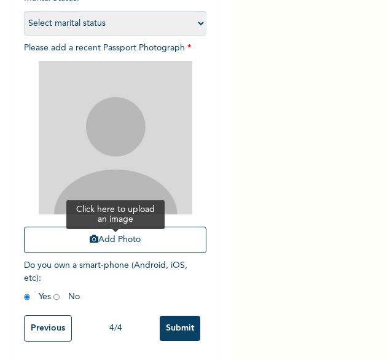
click at [128, 226] on button "Add Photo" at bounding box center [115, 239] width 183 height 26
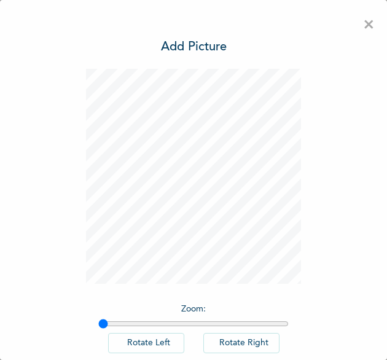
scroll to position [68, 0]
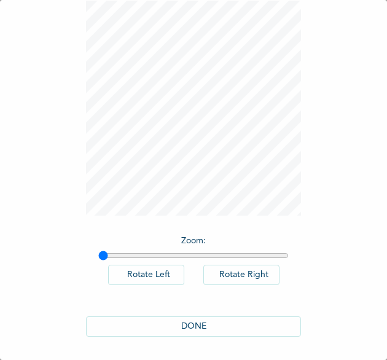
click at [195, 327] on button "DONE" at bounding box center [193, 326] width 215 height 20
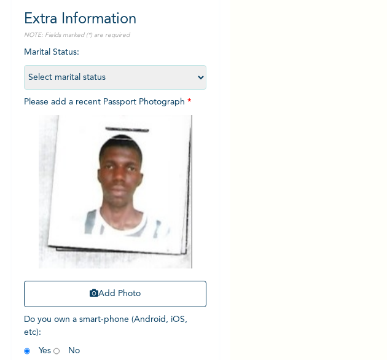
scroll to position [165, 0]
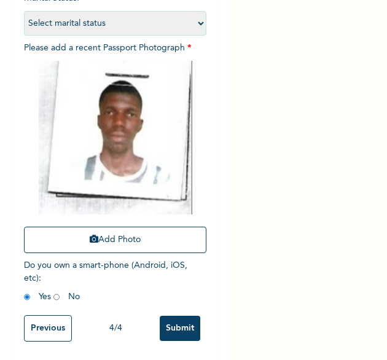
click at [169, 323] on input "Submit" at bounding box center [180, 327] width 41 height 25
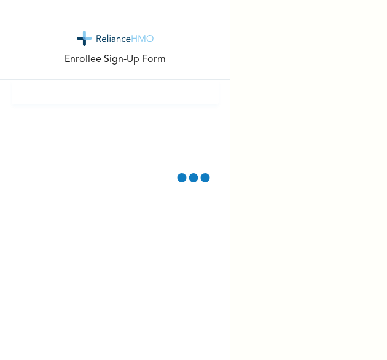
scroll to position [0, 0]
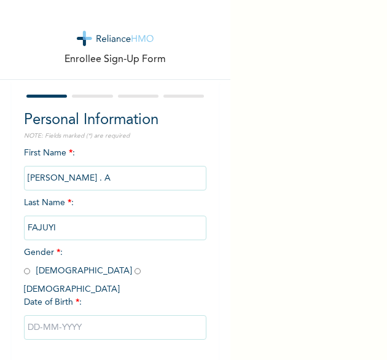
click at [24, 277] on input "radio" at bounding box center [27, 271] width 6 height 12
radio input "true"
click at [134, 276] on input "radio" at bounding box center [137, 271] width 6 height 12
radio input "true"
click at [59, 315] on input "text" at bounding box center [115, 327] width 183 height 25
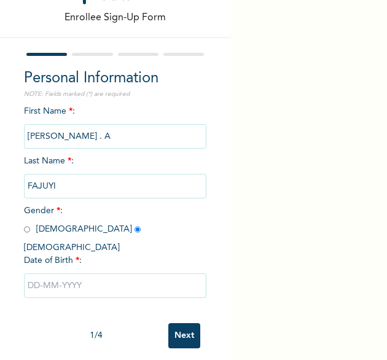
select select "8"
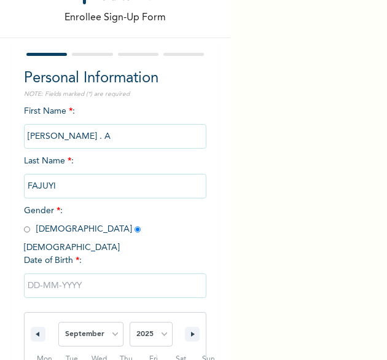
scroll to position [172, 0]
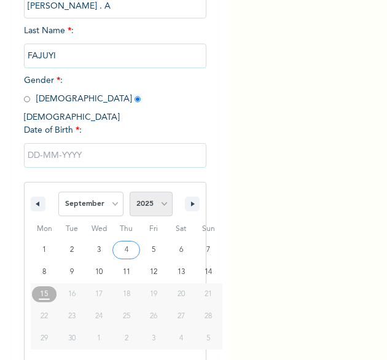
click at [157, 201] on select "2025 2024 2023 2022 2021 2020 2019 2018 2017 2016 2015 2014 2013 2012 2011 2010…" at bounding box center [150, 203] width 43 height 25
select select "1989"
click at [129, 191] on select "2025 2024 2023 2022 2021 2020 2019 2018 2017 2016 2015 2014 2013 2012 2011 2010…" at bounding box center [150, 203] width 43 height 25
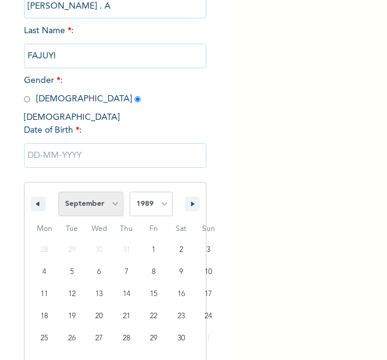
click at [107, 195] on select "January February March April May June July August September October November De…" at bounding box center [90, 203] width 65 height 25
select select "4"
click at [58, 191] on select "January February March April May June July August September October November De…" at bounding box center [90, 203] width 65 height 25
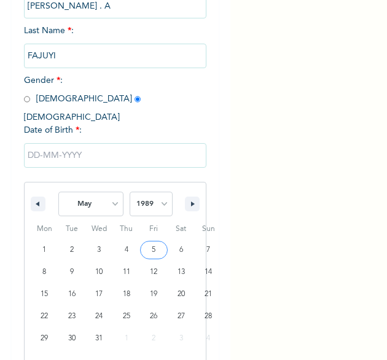
type input "05/05/1989"
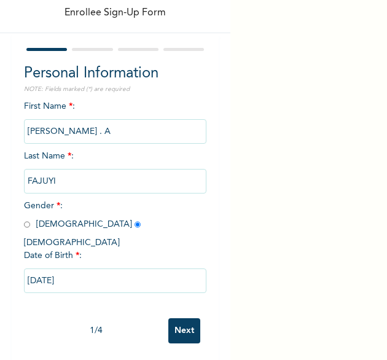
click at [183, 318] on input "Next" at bounding box center [184, 330] width 32 height 25
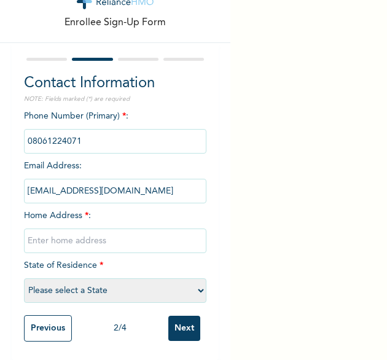
click at [108, 228] on input "text" at bounding box center [115, 240] width 183 height 25
type input "[GEOGRAPHIC_DATA]"
select select "25"
click at [176, 318] on input "Next" at bounding box center [184, 327] width 32 height 25
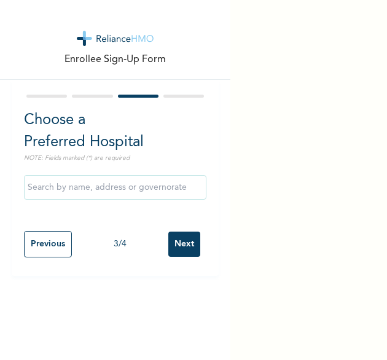
click at [180, 244] on input "Next" at bounding box center [184, 243] width 32 height 25
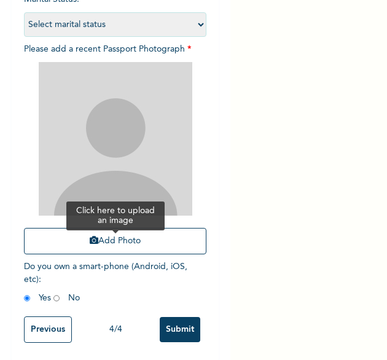
scroll to position [163, 0]
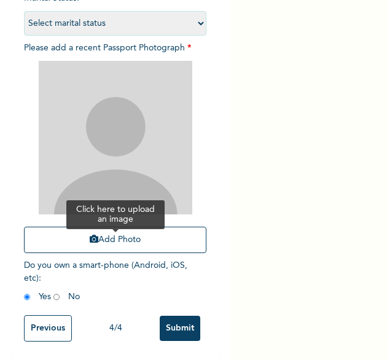
click at [124, 234] on button "Add Photo" at bounding box center [115, 239] width 183 height 26
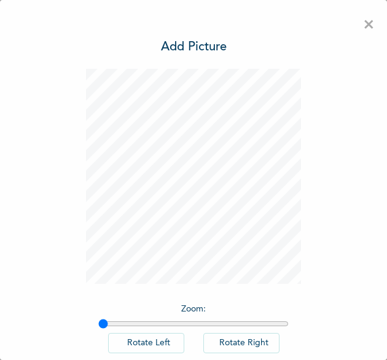
scroll to position [0, 0]
click at [114, 325] on input "range" at bounding box center [193, 324] width 190 height 10
drag, startPoint x: 117, startPoint y: 325, endPoint x: 128, endPoint y: 323, distance: 11.1
click at [118, 325] on input "range" at bounding box center [193, 324] width 190 height 10
click at [130, 323] on input "range" at bounding box center [193, 324] width 190 height 10
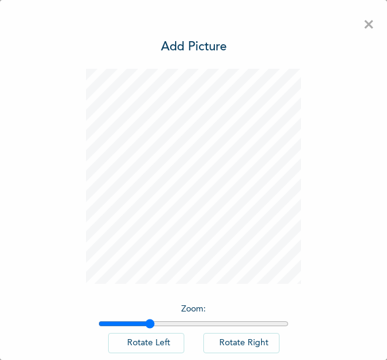
type input "1.26"
click at [146, 322] on input "range" at bounding box center [193, 324] width 190 height 10
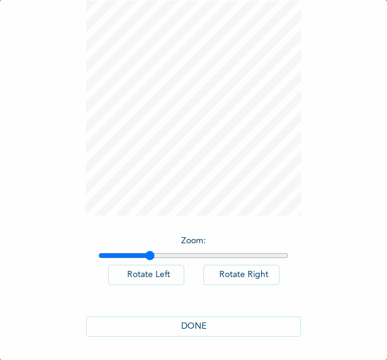
click at [216, 323] on button "DONE" at bounding box center [193, 326] width 215 height 20
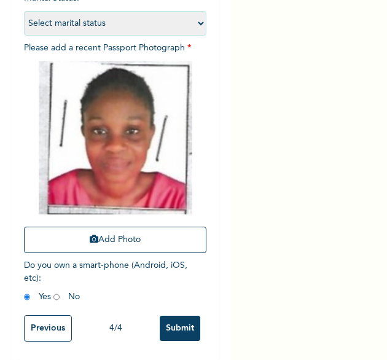
scroll to position [165, 0]
click at [164, 315] on input "Submit" at bounding box center [180, 327] width 41 height 25
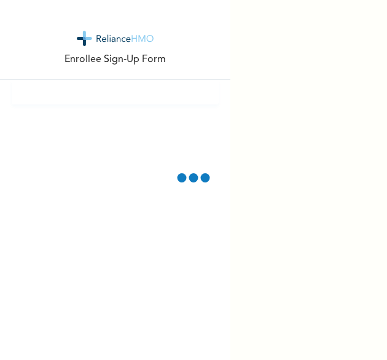
scroll to position [0, 0]
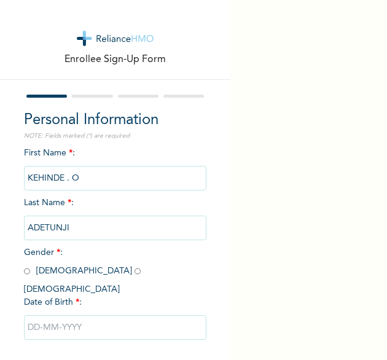
click at [26, 272] on input "radio" at bounding box center [27, 271] width 6 height 12
radio input "true"
click at [67, 317] on input "text" at bounding box center [115, 327] width 183 height 25
select select "8"
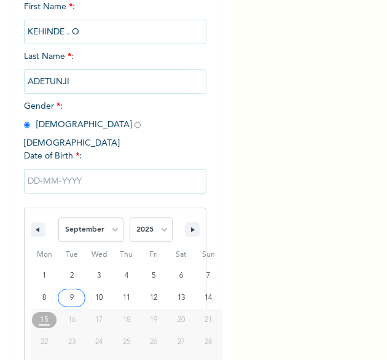
scroll to position [172, 0]
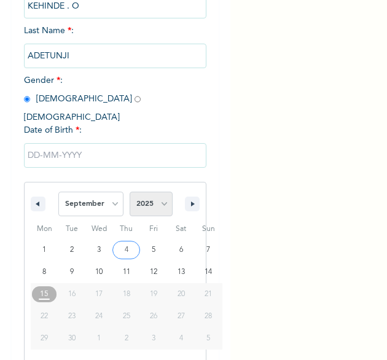
click at [163, 203] on select "2025 2024 2023 2022 2021 2020 2019 2018 2017 2016 2015 2014 2013 2012 2011 2010…" at bounding box center [150, 203] width 43 height 25
select select "1978"
click at [129, 191] on select "2025 2024 2023 2022 2021 2020 2019 2018 2017 2016 2015 2014 2013 2012 2011 2010…" at bounding box center [150, 203] width 43 height 25
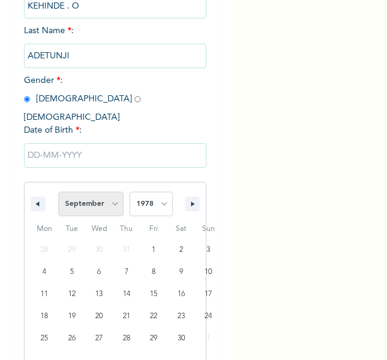
click at [116, 192] on select "January February March April May June July August September October November De…" at bounding box center [90, 203] width 65 height 25
select select "10"
click at [58, 191] on select "January February March April May June July August September October November De…" at bounding box center [90, 203] width 65 height 25
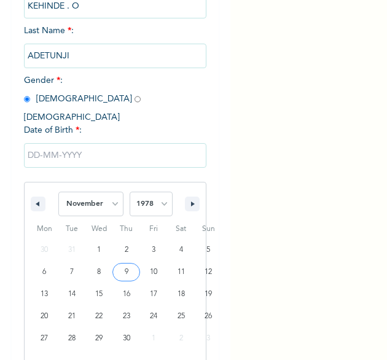
type input "11/09/1978"
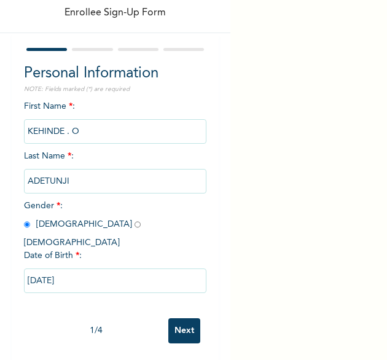
click at [179, 327] on input "Next" at bounding box center [184, 330] width 32 height 25
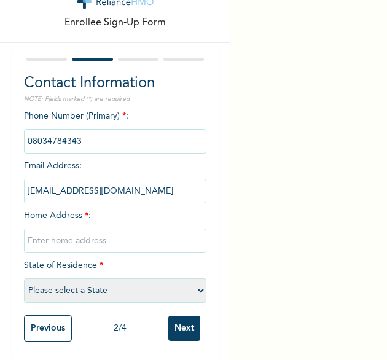
click at [106, 239] on input "text" at bounding box center [115, 240] width 183 height 25
type input "[GEOGRAPHIC_DATA]"
select select "25"
click at [178, 325] on input "Next" at bounding box center [184, 327] width 32 height 25
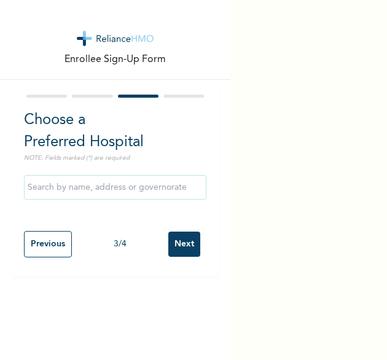
click at [177, 247] on input "Next" at bounding box center [184, 243] width 32 height 25
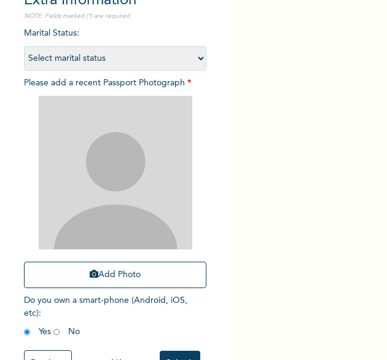
scroll to position [123, 0]
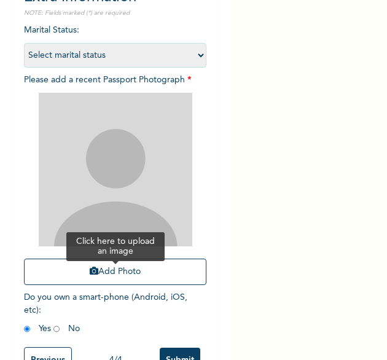
click at [113, 277] on button "Add Photo" at bounding box center [115, 271] width 183 height 26
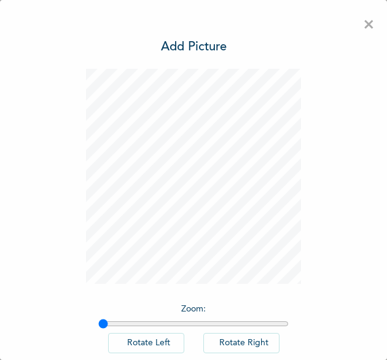
scroll to position [0, 0]
click at [118, 324] on input "range" at bounding box center [193, 324] width 190 height 10
type input "1.15"
click at [125, 323] on input "range" at bounding box center [193, 324] width 190 height 10
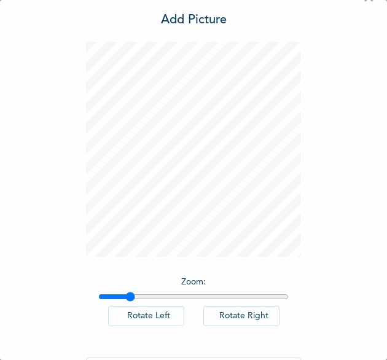
scroll to position [68, 0]
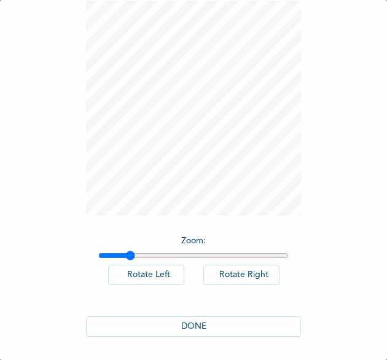
click at [170, 323] on button "DONE" at bounding box center [193, 326] width 215 height 20
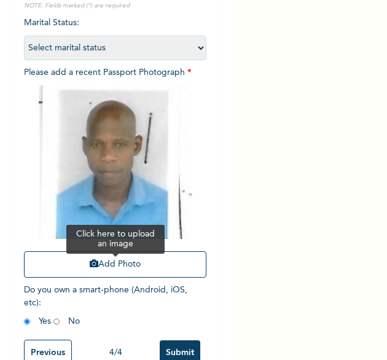
scroll to position [165, 0]
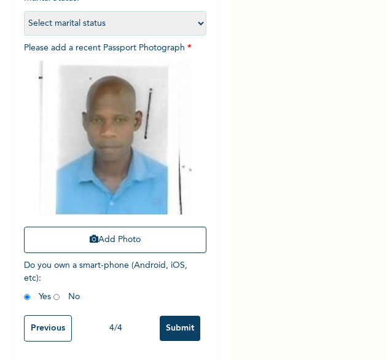
click at [166, 321] on input "Submit" at bounding box center [180, 327] width 41 height 25
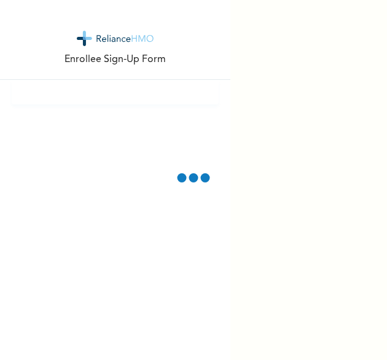
click at [258, 114] on div "Enrollee Sign-Up Form" at bounding box center [193, 180] width 387 height 360
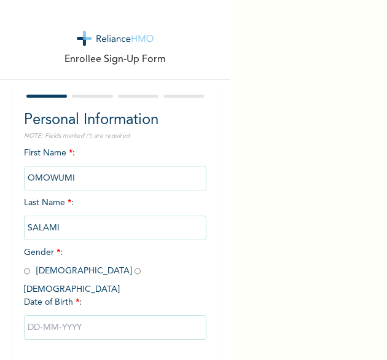
click at [134, 270] on input "radio" at bounding box center [137, 271] width 6 height 12
radio input "true"
click at [70, 315] on input "text" at bounding box center [115, 327] width 183 height 25
select select "8"
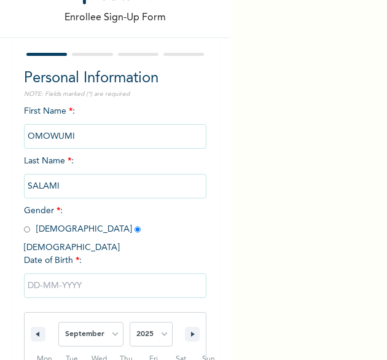
scroll to position [172, 0]
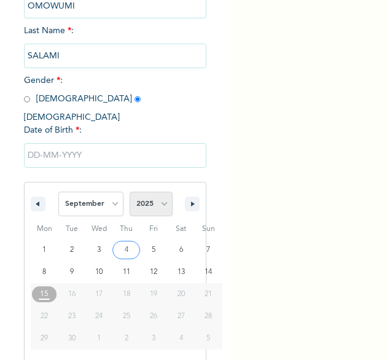
click at [152, 192] on select "2025 2024 2023 2022 2021 2020 2019 2018 2017 2016 2015 2014 2013 2012 2011 2010…" at bounding box center [150, 203] width 43 height 25
select select "2001"
click at [129, 191] on select "2025 2024 2023 2022 2021 2020 2019 2018 2017 2016 2015 2014 2013 2012 2011 2010…" at bounding box center [150, 203] width 43 height 25
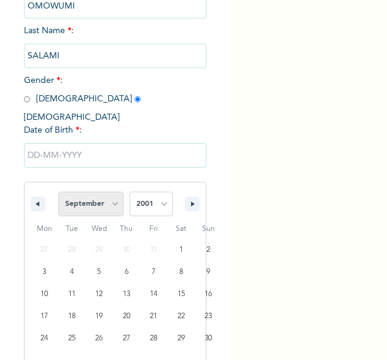
click at [102, 196] on select "January February March April May June July August September October November De…" at bounding box center [90, 203] width 65 height 25
select select "6"
click at [58, 191] on select "January February March April May June July August September October November De…" at bounding box center [90, 203] width 65 height 25
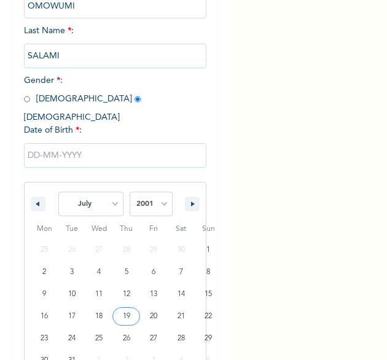
type input "[DATE]"
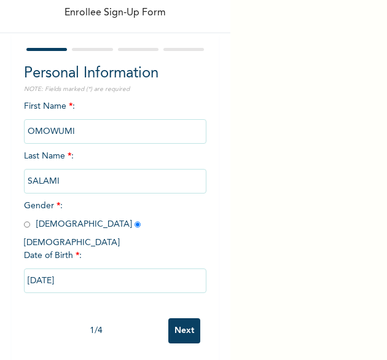
click at [179, 318] on input "Next" at bounding box center [184, 330] width 32 height 25
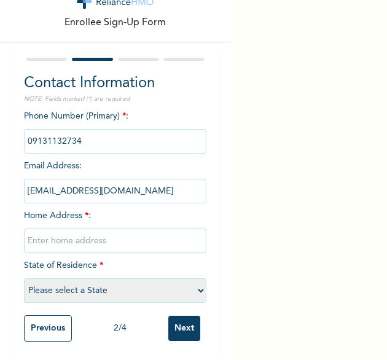
drag, startPoint x: 102, startPoint y: 230, endPoint x: 95, endPoint y: 231, distance: 7.5
click at [102, 230] on input "text" at bounding box center [115, 240] width 183 height 25
type input "[GEOGRAPHIC_DATA]"
select select "25"
click at [183, 322] on input "Next" at bounding box center [184, 327] width 32 height 25
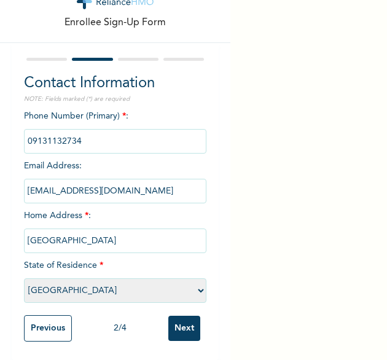
scroll to position [0, 0]
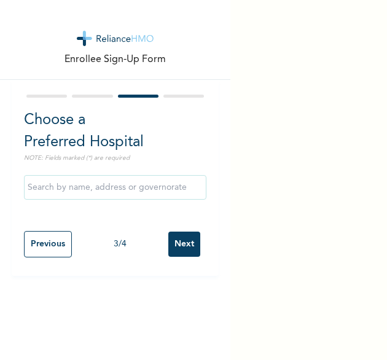
click at [177, 242] on input "Next" at bounding box center [184, 243] width 32 height 25
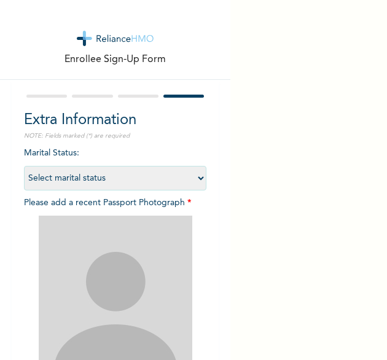
scroll to position [123, 0]
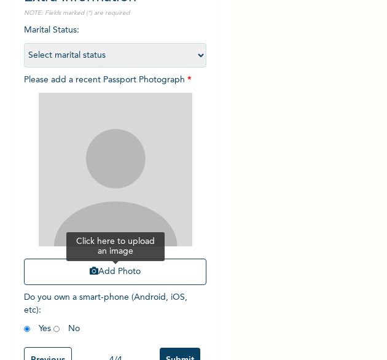
click at [114, 275] on button "Add Photo" at bounding box center [115, 271] width 183 height 26
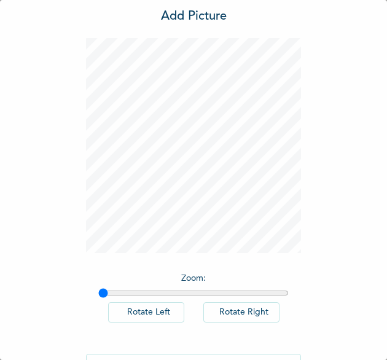
scroll to position [68, 0]
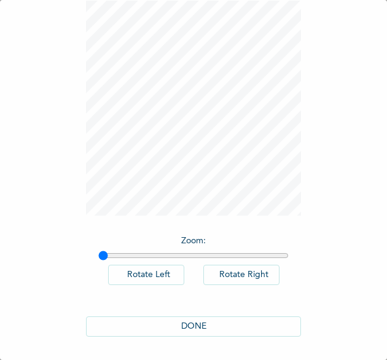
click at [205, 323] on button "DONE" at bounding box center [193, 326] width 215 height 20
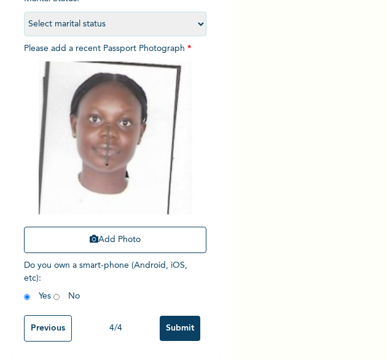
scroll to position [164, 0]
click at [160, 315] on input "Submit" at bounding box center [180, 327] width 41 height 25
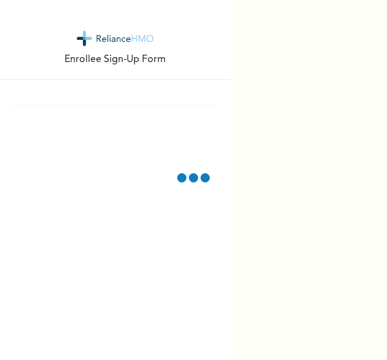
scroll to position [0, 0]
click at [115, 131] on div "Enrollee Sign-Up Form" at bounding box center [115, 180] width 230 height 360
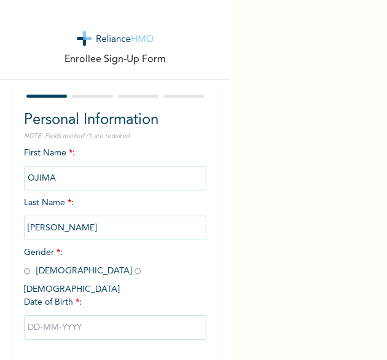
click at [134, 274] on input "radio" at bounding box center [137, 271] width 6 height 12
radio input "true"
click at [85, 315] on input "text" at bounding box center [115, 327] width 183 height 25
select select "8"
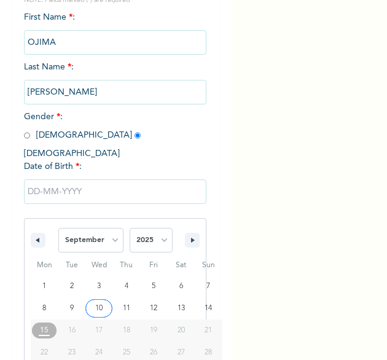
scroll to position [172, 0]
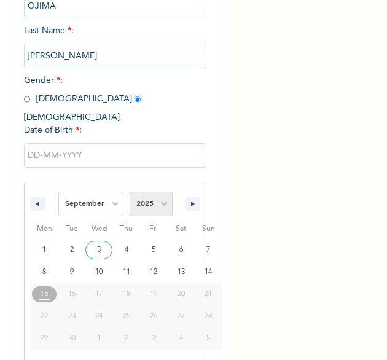
click at [161, 191] on select "2025 2024 2023 2022 2021 2020 2019 2018 2017 2016 2015 2014 2013 2012 2011 2010…" at bounding box center [150, 203] width 43 height 25
select select "1997"
click at [129, 191] on select "2025 2024 2023 2022 2021 2020 2019 2018 2017 2016 2015 2014 2013 2012 2011 2010…" at bounding box center [150, 203] width 43 height 25
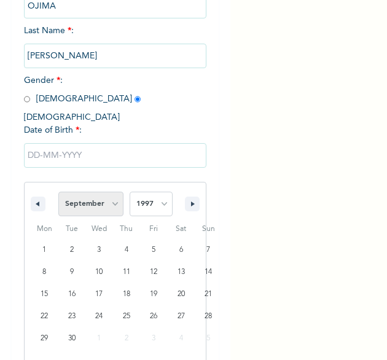
click at [109, 192] on select "January February March April May June July August September October November De…" at bounding box center [90, 203] width 65 height 25
select select "1"
click at [58, 191] on select "January February March April May June July August September October November De…" at bounding box center [90, 203] width 65 height 25
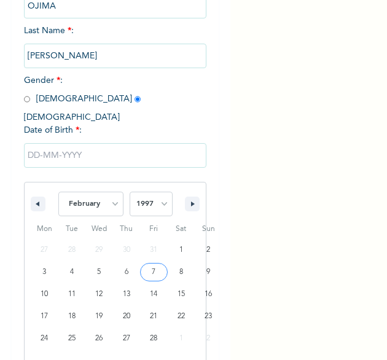
type input "02/07/1997"
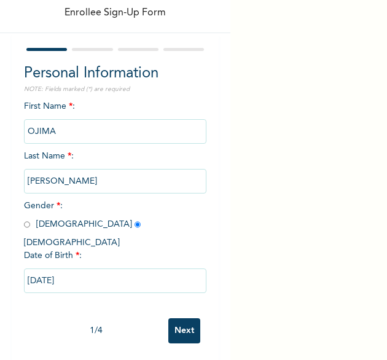
click at [187, 318] on input "Next" at bounding box center [184, 330] width 32 height 25
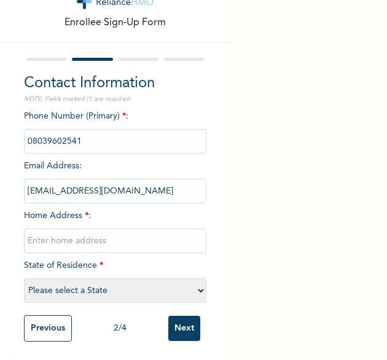
click at [119, 230] on input "text" at bounding box center [115, 240] width 183 height 25
type input "[GEOGRAPHIC_DATA]"
select select "25"
click at [179, 323] on input "Next" at bounding box center [184, 327] width 32 height 25
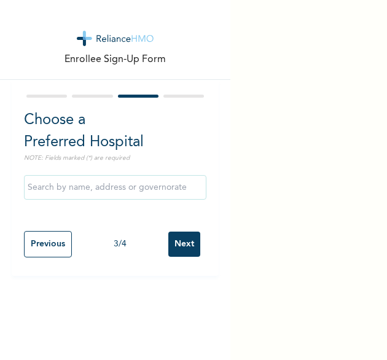
click at [185, 244] on input "Next" at bounding box center [184, 243] width 32 height 25
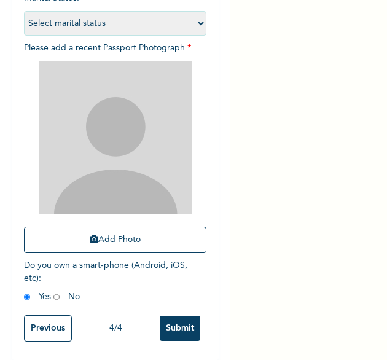
scroll to position [163, 0]
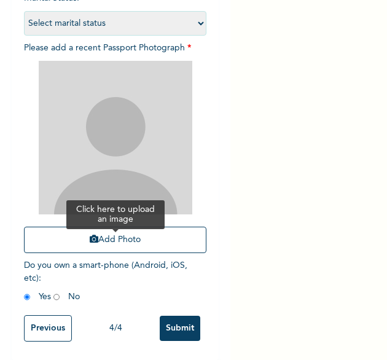
click at [115, 229] on button "Add Photo" at bounding box center [115, 239] width 183 height 26
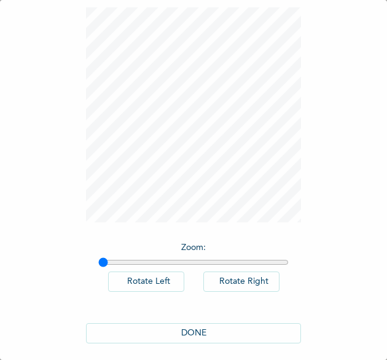
scroll to position [68, 0]
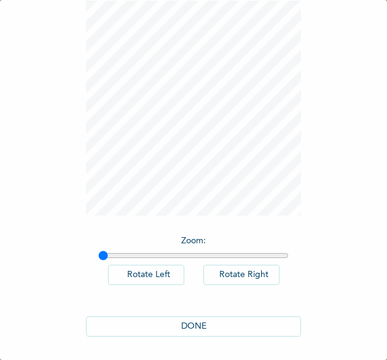
click at [160, 325] on button "DONE" at bounding box center [193, 326] width 215 height 20
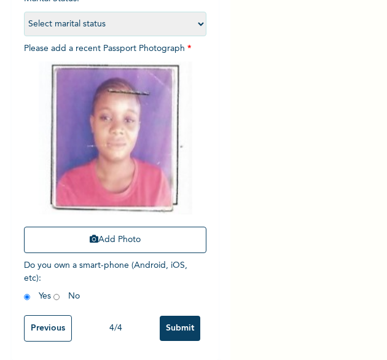
scroll to position [164, 0]
click at [171, 322] on input "Submit" at bounding box center [180, 327] width 41 height 25
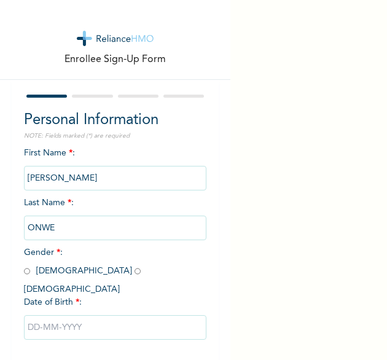
click at [206, 136] on div "Personal Information NOTE: Fields marked (*) are required First Name * : [PERSO…" at bounding box center [115, 244] width 207 height 328
click at [134, 271] on input "radio" at bounding box center [137, 271] width 6 height 12
radio input "true"
click at [74, 315] on input "text" at bounding box center [115, 327] width 183 height 25
select select "8"
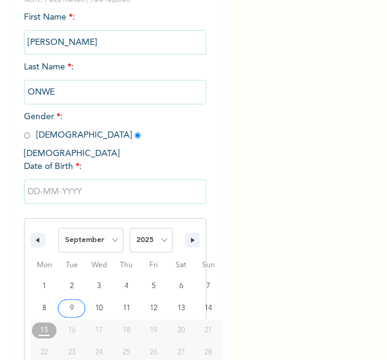
scroll to position [172, 0]
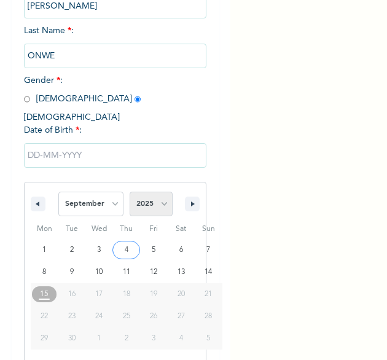
click at [158, 192] on select "2025 2024 2023 2022 2021 2020 2019 2018 2017 2016 2015 2014 2013 2012 2011 2010…" at bounding box center [150, 203] width 43 height 25
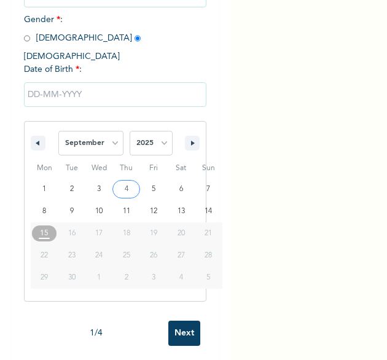
scroll to position [234, 0]
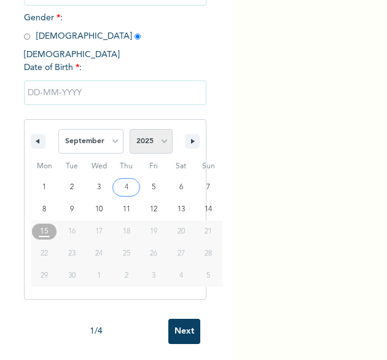
click at [153, 129] on select "2025 2024 2023 2022 2021 2020 2019 2018 2017 2016 2015 2014 2013 2012 2011 2010…" at bounding box center [150, 141] width 43 height 25
select select "1994"
click at [129, 129] on select "2025 2024 2023 2022 2021 2020 2019 2018 2017 2016 2015 2014 2013 2012 2011 2010…" at bounding box center [150, 141] width 43 height 25
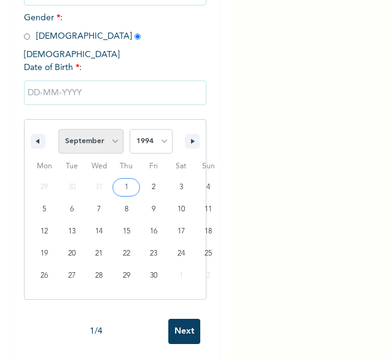
click at [114, 129] on select "January February March April May June July August September October November De…" at bounding box center [90, 141] width 65 height 25
select select "3"
click at [58, 129] on select "January February March April May June July August September October November De…" at bounding box center [90, 141] width 65 height 25
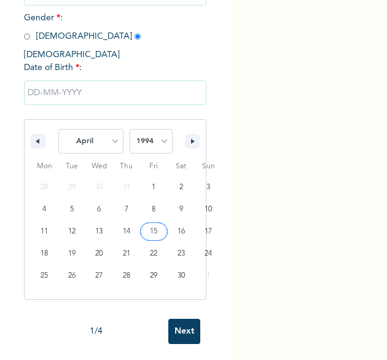
type input "04/15/1994"
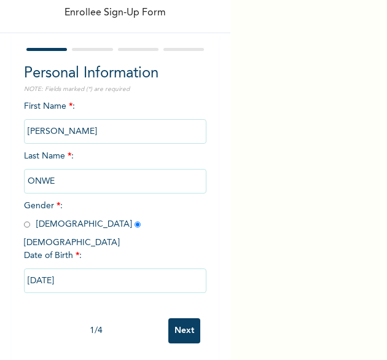
click at [180, 325] on input "Next" at bounding box center [184, 330] width 32 height 25
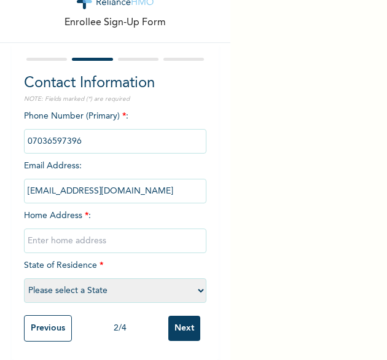
click at [101, 233] on input "text" at bounding box center [115, 240] width 183 height 25
type input "[GEOGRAPHIC_DATA]"
select select "25"
click at [172, 315] on input "Next" at bounding box center [184, 327] width 32 height 25
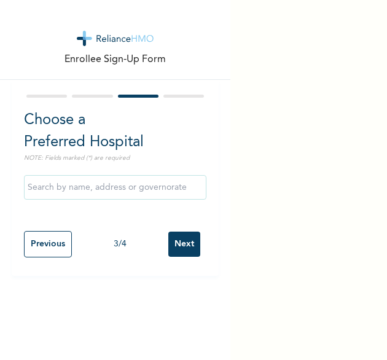
scroll to position [0, 0]
click at [178, 244] on input "Next" at bounding box center [184, 243] width 32 height 25
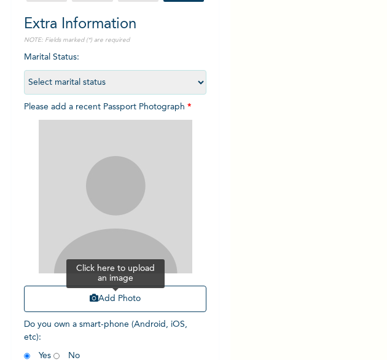
scroll to position [123, 0]
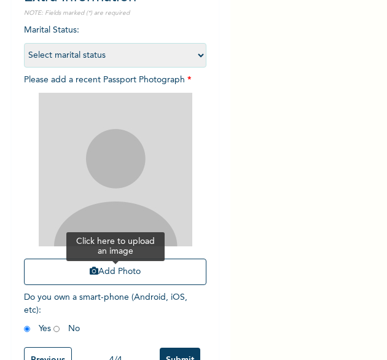
click at [99, 272] on button "Add Photo" at bounding box center [115, 271] width 183 height 26
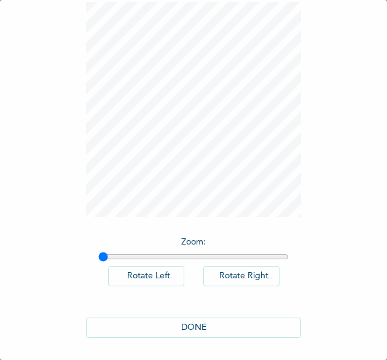
scroll to position [68, 0]
click at [183, 322] on button "DONE" at bounding box center [193, 326] width 215 height 20
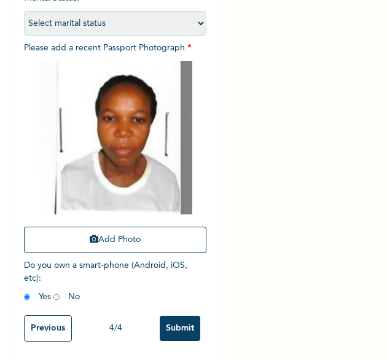
scroll to position [165, 0]
click at [173, 319] on input "Submit" at bounding box center [180, 327] width 41 height 25
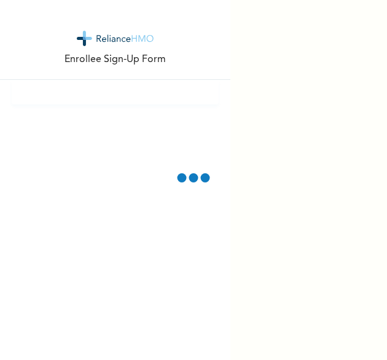
scroll to position [0, 0]
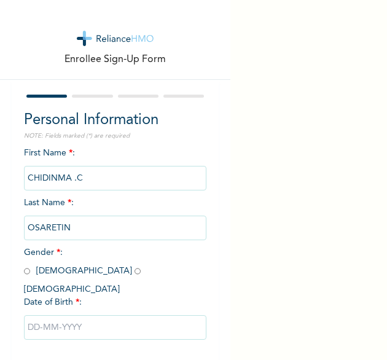
click at [66, 273] on span "Gender * : [DEMOGRAPHIC_DATA] [DEMOGRAPHIC_DATA]" at bounding box center [85, 270] width 123 height 45
click at [134, 274] on input "radio" at bounding box center [137, 271] width 6 height 12
radio input "true"
click at [91, 315] on input "text" at bounding box center [115, 327] width 183 height 25
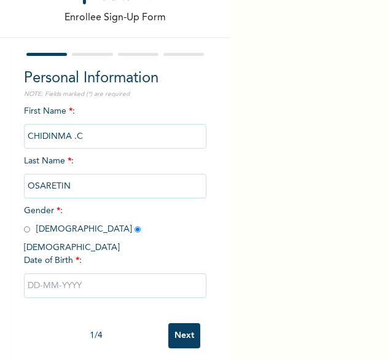
select select "8"
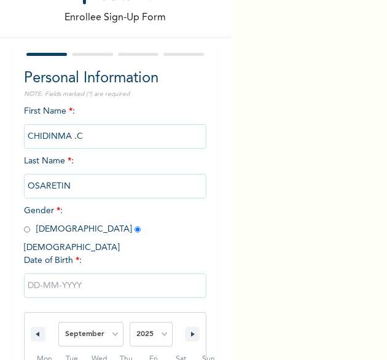
scroll to position [172, 0]
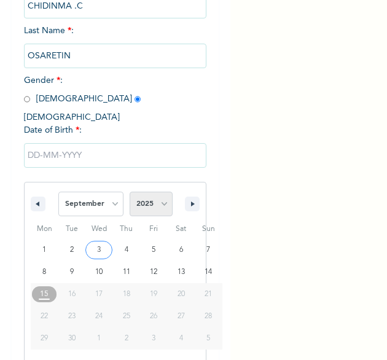
click at [156, 199] on select "2025 2024 2023 2022 2021 2020 2019 2018 2017 2016 2015 2014 2013 2012 2011 2010…" at bounding box center [150, 203] width 43 height 25
select select "1979"
click at [129, 191] on select "2025 2024 2023 2022 2021 2020 2019 2018 2017 2016 2015 2014 2013 2012 2011 2010…" at bounding box center [150, 203] width 43 height 25
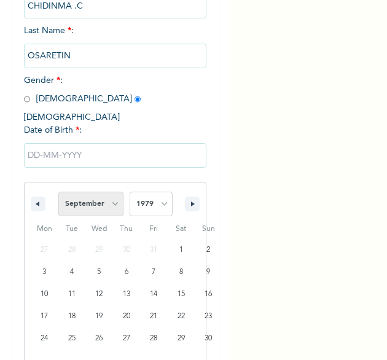
click at [104, 191] on select "January February March April May June July August September October November De…" at bounding box center [90, 203] width 65 height 25
select select "11"
click at [58, 191] on select "January February March April May June July August September October November De…" at bounding box center [90, 203] width 65 height 25
type input "12/31/1979"
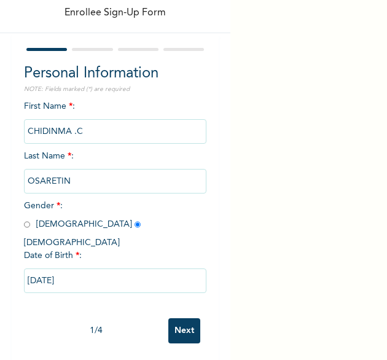
click at [171, 322] on input "Next" at bounding box center [184, 330] width 32 height 25
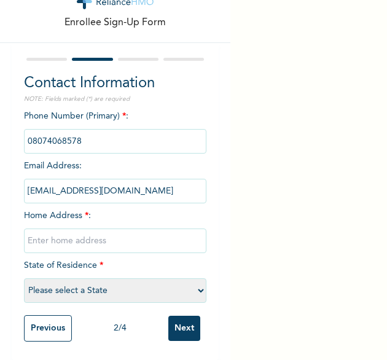
click at [118, 237] on input "text" at bounding box center [115, 240] width 183 height 25
type input "[GEOGRAPHIC_DATA]"
select select "25"
click at [176, 315] on input "Next" at bounding box center [184, 327] width 32 height 25
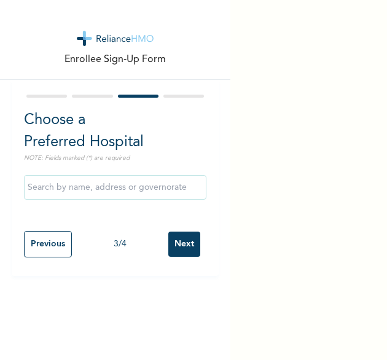
scroll to position [0, 0]
click at [187, 244] on input "Next" at bounding box center [184, 243] width 32 height 25
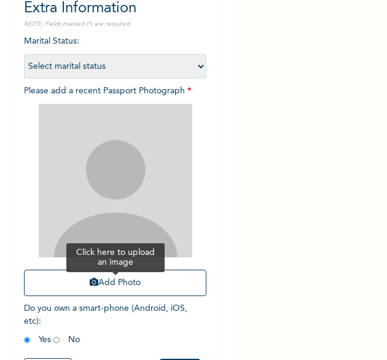
scroll to position [163, 0]
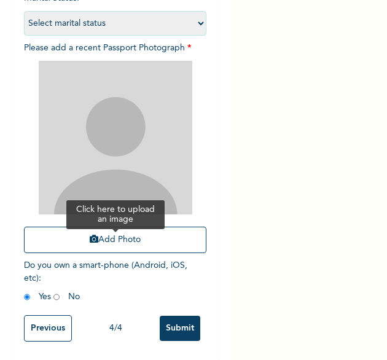
click at [118, 226] on button "Add Photo" at bounding box center [115, 239] width 183 height 26
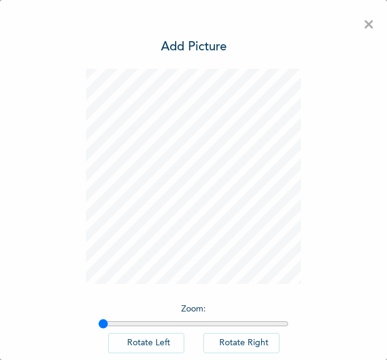
scroll to position [68, 0]
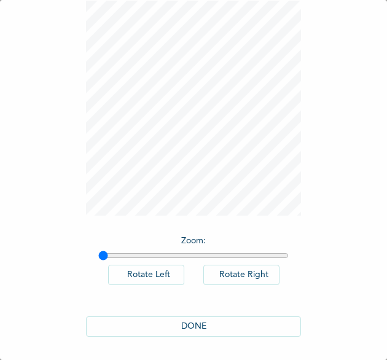
click at [218, 326] on button "DONE" at bounding box center [193, 326] width 215 height 20
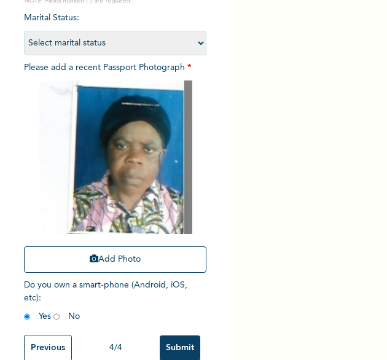
scroll to position [165, 0]
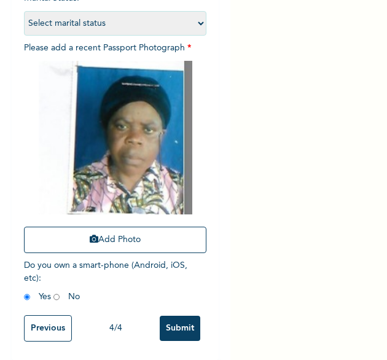
click at [165, 315] on input "Submit" at bounding box center [180, 327] width 41 height 25
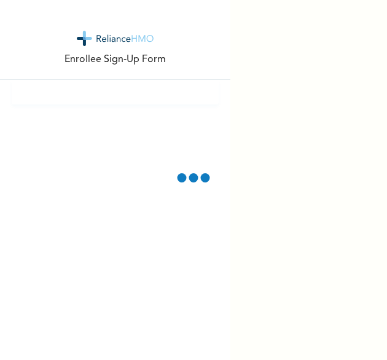
scroll to position [0, 0]
click at [142, 120] on div "Enrollee Sign-Up Form" at bounding box center [115, 180] width 230 height 360
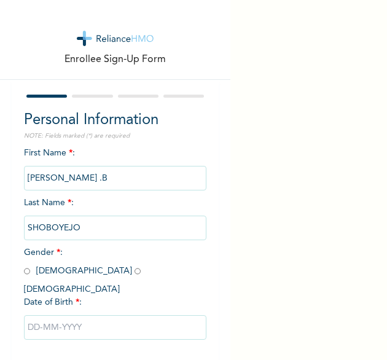
click at [29, 272] on span "Gender * : Male Female" at bounding box center [85, 270] width 123 height 45
click at [26, 271] on input "radio" at bounding box center [27, 271] width 6 height 12
radio input "true"
click at [61, 315] on input "text" at bounding box center [115, 327] width 183 height 25
select select "8"
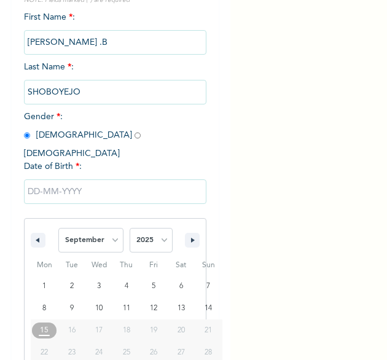
scroll to position [172, 0]
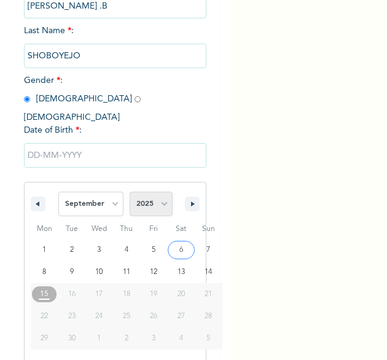
click at [156, 195] on select "2025 2024 2023 2022 2021 2020 2019 2018 2017 2016 2015 2014 2013 2012 2011 2010…" at bounding box center [150, 203] width 43 height 25
select select "1993"
click at [129, 191] on select "2025 2024 2023 2022 2021 2020 2019 2018 2017 2016 2015 2014 2013 2012 2011 2010…" at bounding box center [150, 203] width 43 height 25
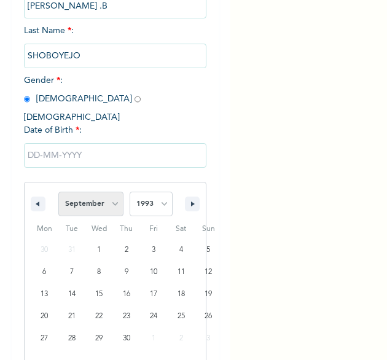
click at [108, 199] on select "January February March April May June July August September October November De…" at bounding box center [90, 203] width 65 height 25
type input "09/05/1993"
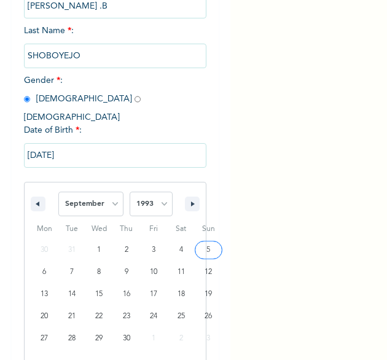
scroll to position [47, 0]
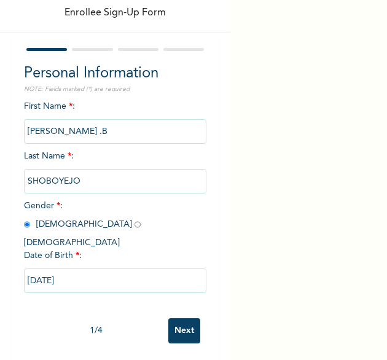
click at [174, 325] on input "Next" at bounding box center [184, 330] width 32 height 25
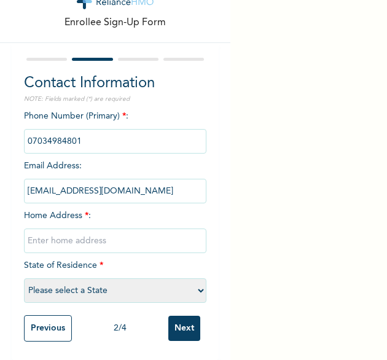
click at [83, 228] on input "text" at bounding box center [115, 240] width 183 height 25
type input "[GEOGRAPHIC_DATA]"
select select "25"
click at [179, 319] on input "Next" at bounding box center [184, 327] width 32 height 25
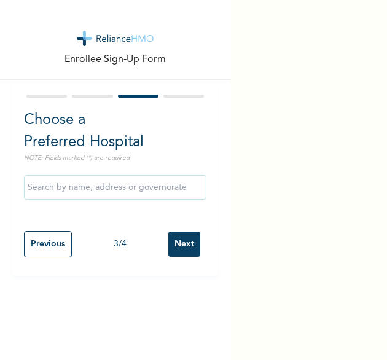
scroll to position [0, 0]
click at [171, 238] on input "Next" at bounding box center [184, 243] width 32 height 25
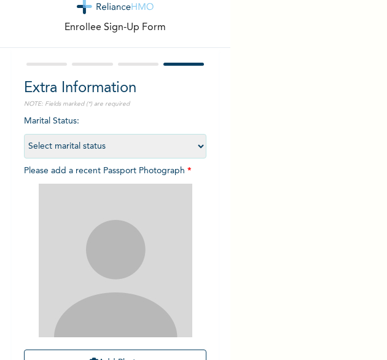
scroll to position [123, 0]
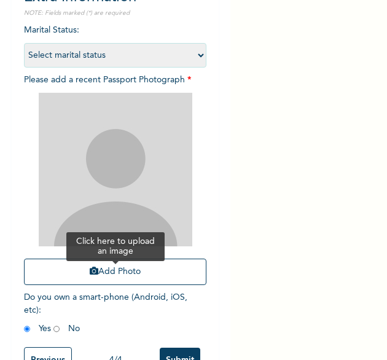
click at [140, 269] on button "Add Photo" at bounding box center [115, 271] width 183 height 26
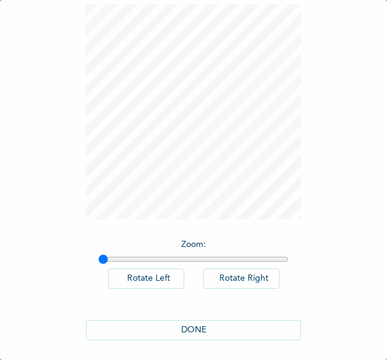
scroll to position [68, 0]
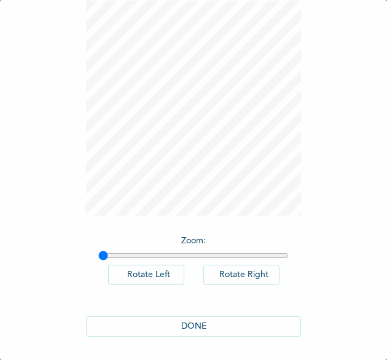
click at [182, 320] on button "DONE" at bounding box center [193, 326] width 215 height 20
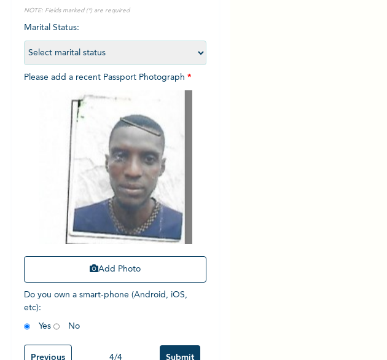
scroll to position [165, 0]
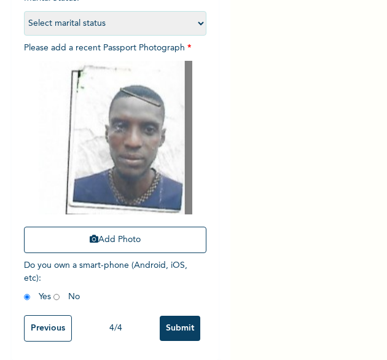
click at [172, 315] on input "Submit" at bounding box center [180, 327] width 41 height 25
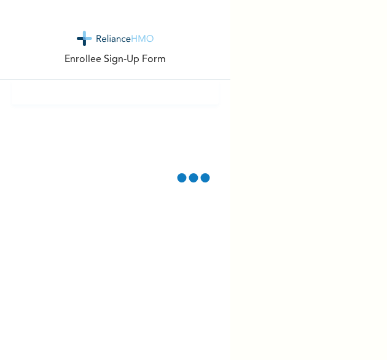
click at [232, 118] on div "Enrollee Sign-Up Form" at bounding box center [193, 180] width 387 height 360
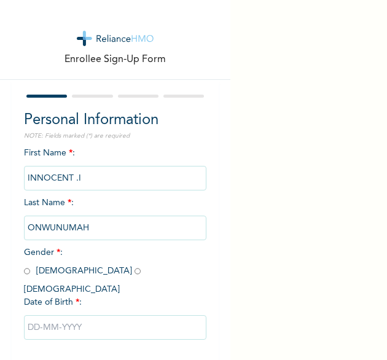
click at [24, 272] on input "radio" at bounding box center [27, 271] width 6 height 12
radio input "true"
click at [70, 319] on input "text" at bounding box center [115, 327] width 183 height 25
select select "8"
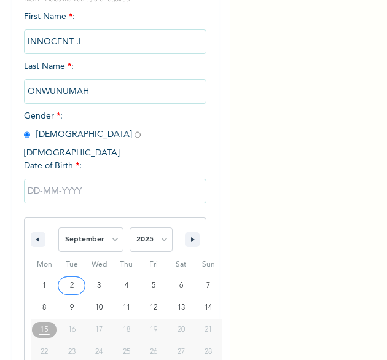
scroll to position [172, 0]
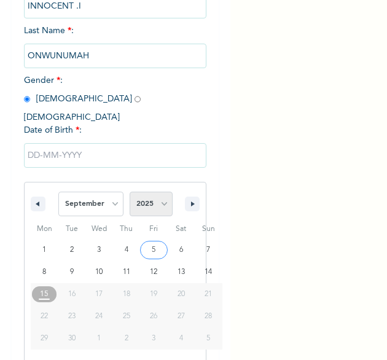
click at [163, 191] on select "2025 2024 2023 2022 2021 2020 2019 2018 2017 2016 2015 2014 2013 2012 2011 2010…" at bounding box center [150, 203] width 43 height 25
select select "1985"
click at [129, 191] on select "2025 2024 2023 2022 2021 2020 2019 2018 2017 2016 2015 2014 2013 2012 2011 2010…" at bounding box center [150, 203] width 43 height 25
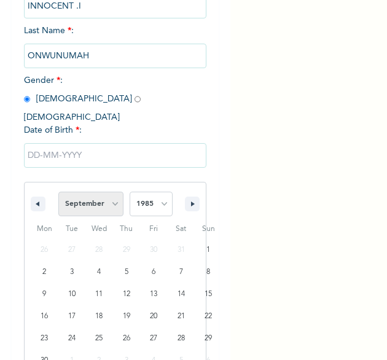
click at [115, 198] on select "January February March April May June July August September October November De…" at bounding box center [90, 203] width 65 height 25
select select "7"
click at [58, 191] on select "January February March April May June July August September October November De…" at bounding box center [90, 203] width 65 height 25
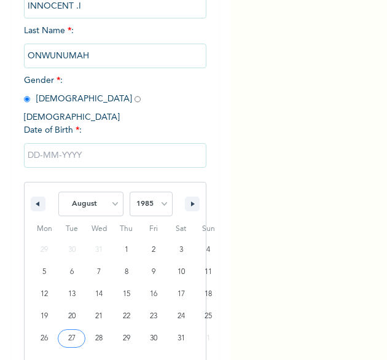
type input "08/27/1985"
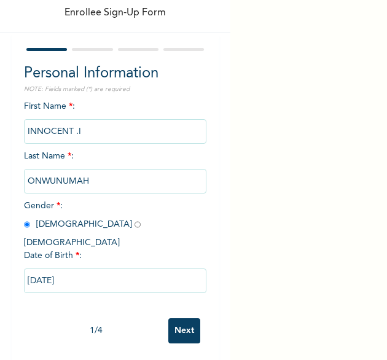
click at [178, 320] on input "Next" at bounding box center [184, 330] width 32 height 25
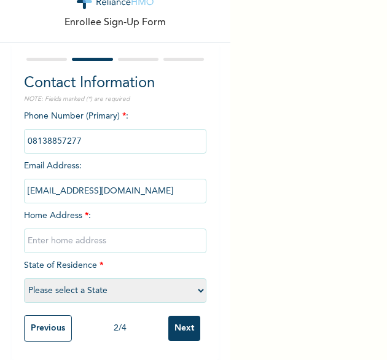
click at [108, 234] on input "text" at bounding box center [115, 240] width 183 height 25
type input "[GEOGRAPHIC_DATA]"
select select "25"
click at [180, 322] on input "Next" at bounding box center [184, 327] width 32 height 25
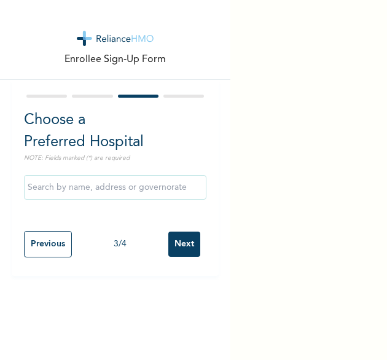
click at [182, 246] on input "Next" at bounding box center [184, 243] width 32 height 25
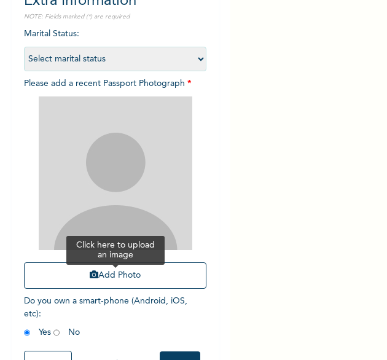
scroll to position [123, 0]
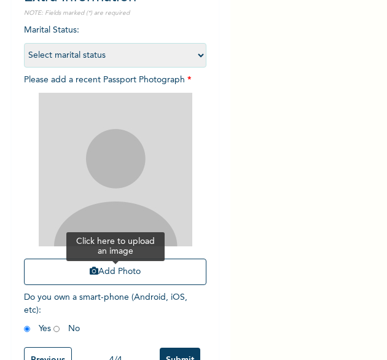
click at [104, 264] on button "Add Photo" at bounding box center [115, 271] width 183 height 26
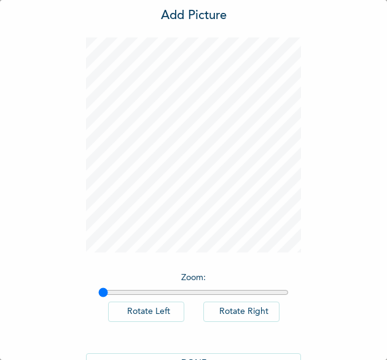
scroll to position [68, 0]
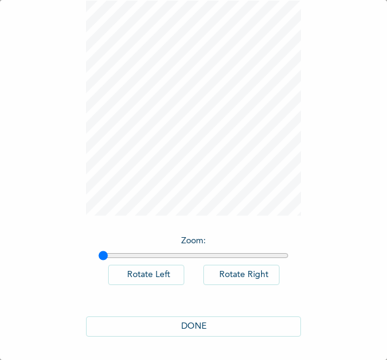
click at [196, 319] on button "DONE" at bounding box center [193, 326] width 215 height 20
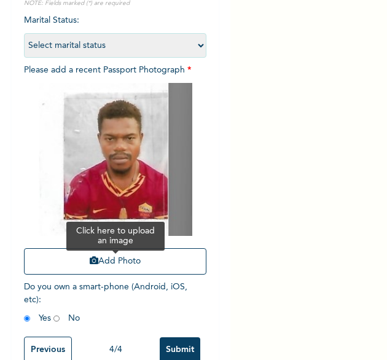
scroll to position [164, 0]
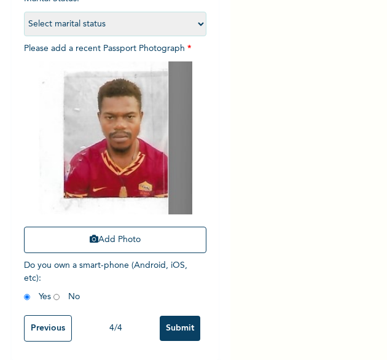
click at [167, 315] on input "Submit" at bounding box center [180, 327] width 41 height 25
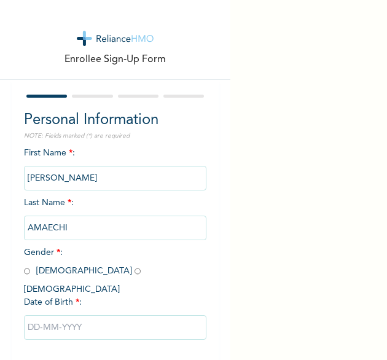
click at [28, 268] on input "radio" at bounding box center [27, 271] width 6 height 12
radio input "true"
click at [82, 315] on input "text" at bounding box center [115, 327] width 183 height 25
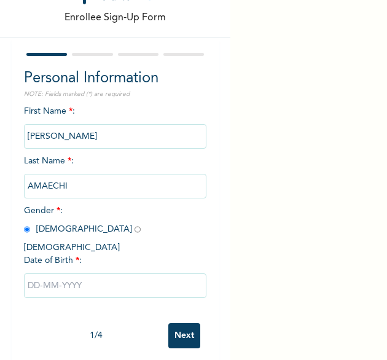
select select "8"
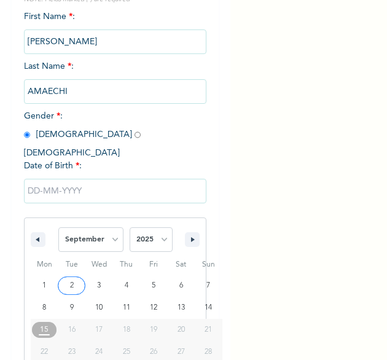
scroll to position [172, 0]
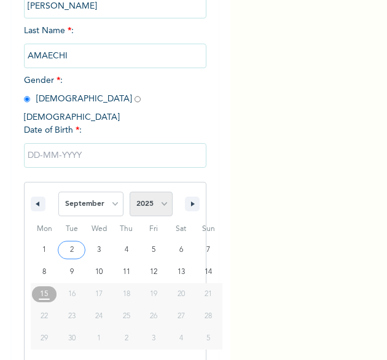
click at [151, 199] on select "2025 2024 2023 2022 2021 2020 2019 2018 2017 2016 2015 2014 2013 2012 2011 2010…" at bounding box center [150, 203] width 43 height 25
select select "1980"
click at [129, 191] on select "2025 2024 2023 2022 2021 2020 2019 2018 2017 2016 2015 2014 2013 2012 2011 2010…" at bounding box center [150, 203] width 43 height 25
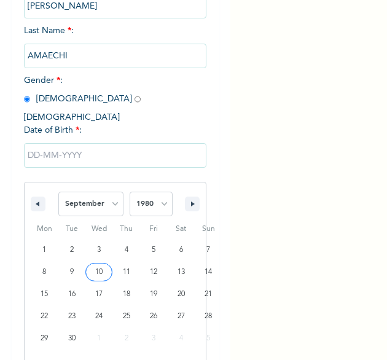
type input "[DATE]"
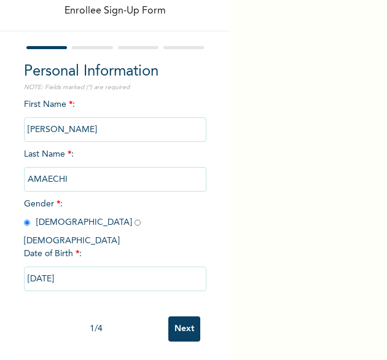
scroll to position [47, 0]
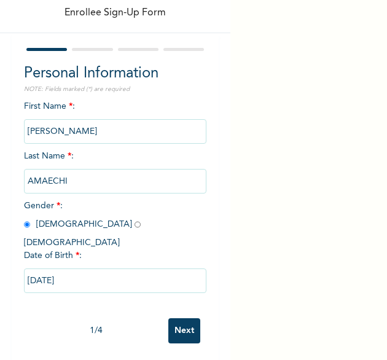
click at [169, 326] on input "Next" at bounding box center [184, 330] width 32 height 25
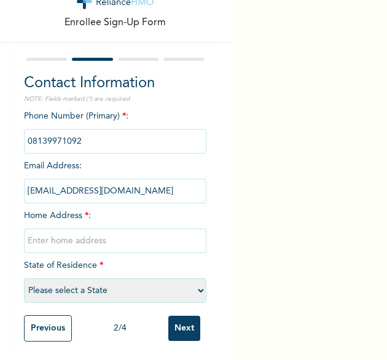
click at [86, 234] on input "text" at bounding box center [115, 240] width 183 height 25
type input "[GEOGRAPHIC_DATA]"
select select "25"
click at [104, 228] on input "[GEOGRAPHIC_DATA]" at bounding box center [115, 240] width 183 height 25
click at [171, 319] on input "Next" at bounding box center [184, 327] width 32 height 25
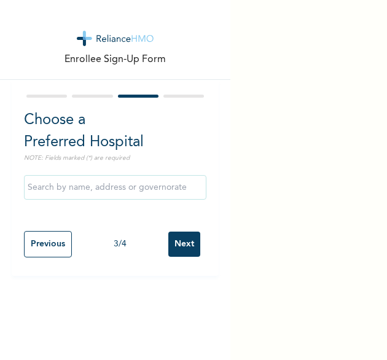
scroll to position [0, 0]
click at [183, 245] on input "Next" at bounding box center [184, 243] width 32 height 25
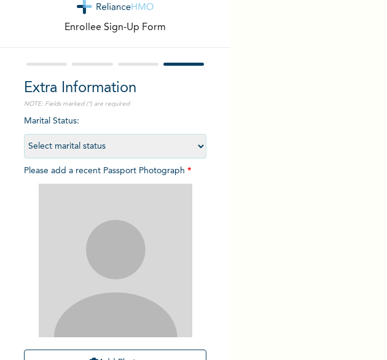
scroll to position [163, 0]
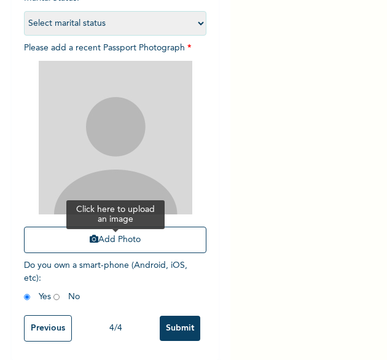
click at [137, 241] on button "Add Photo" at bounding box center [115, 239] width 183 height 26
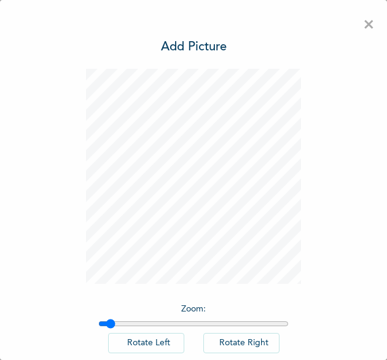
type input "1.04"
click at [106, 322] on input "range" at bounding box center [193, 324] width 190 height 10
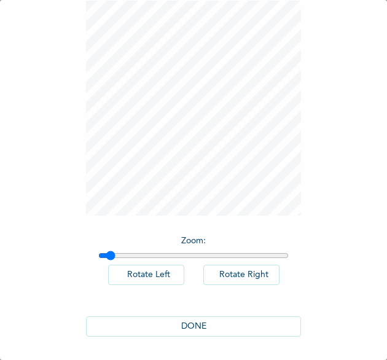
click at [188, 327] on button "DONE" at bounding box center [193, 326] width 215 height 20
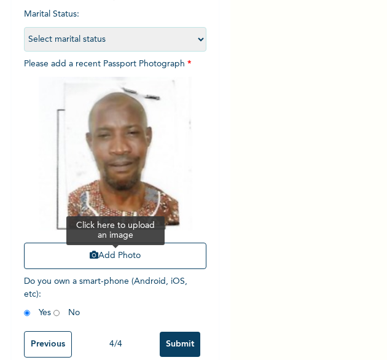
scroll to position [165, 0]
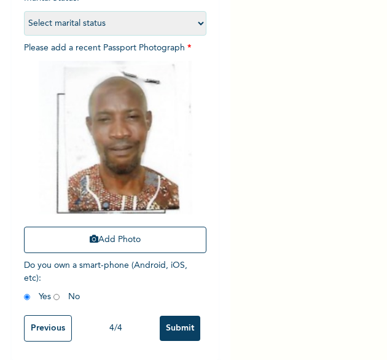
click at [178, 316] on input "Submit" at bounding box center [180, 327] width 41 height 25
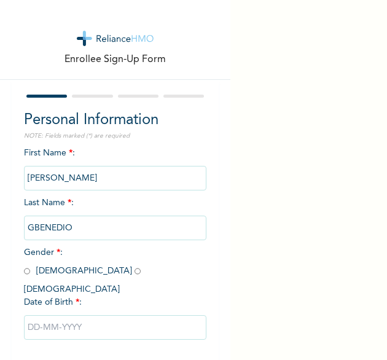
click at [27, 274] on input "radio" at bounding box center [27, 271] width 6 height 12
radio input "true"
click at [85, 315] on input "text" at bounding box center [115, 327] width 183 height 25
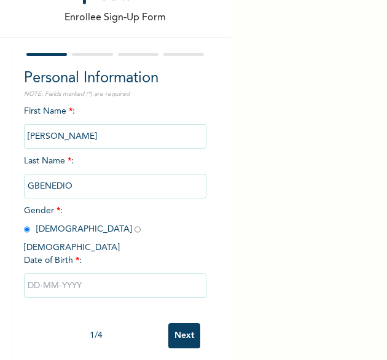
select select "8"
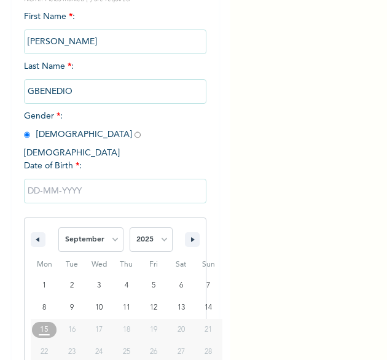
scroll to position [172, 0]
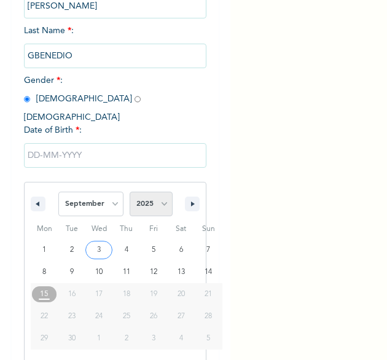
click at [153, 191] on select "2025 2024 2023 2022 2021 2020 2019 2018 2017 2016 2015 2014 2013 2012 2011 2010…" at bounding box center [150, 203] width 43 height 25
select select "2022"
click at [129, 191] on select "2025 2024 2023 2022 2021 2020 2019 2018 2017 2016 2015 2014 2013 2012 2011 2010…" at bounding box center [150, 203] width 43 height 25
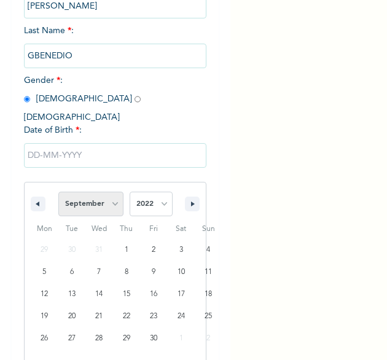
click at [107, 198] on select "January February March April May June July August September October November De…" at bounding box center [90, 203] width 65 height 25
select select "9"
click at [58, 191] on select "January February March April May June July August September October November De…" at bounding box center [90, 203] width 65 height 25
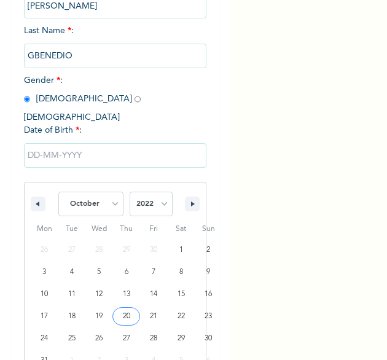
type input "[DATE]"
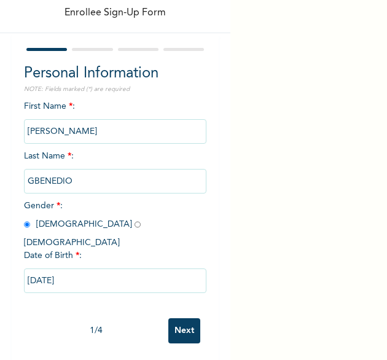
click at [179, 321] on input "Next" at bounding box center [184, 330] width 32 height 25
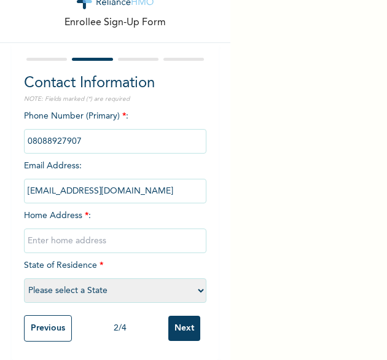
click at [90, 234] on input "text" at bounding box center [115, 240] width 183 height 25
type input "[GEOGRAPHIC_DATA]"
select select "25"
click at [172, 320] on input "Next" at bounding box center [184, 327] width 32 height 25
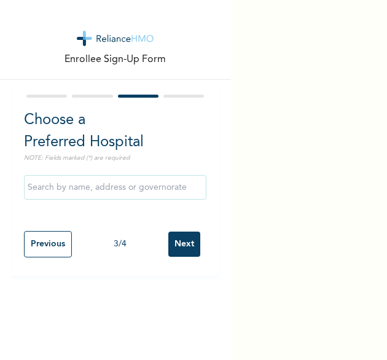
scroll to position [0, 0]
click at [174, 244] on input "Next" at bounding box center [184, 243] width 32 height 25
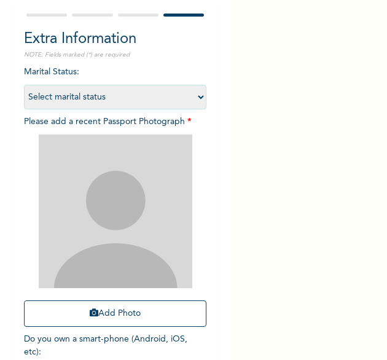
scroll to position [82, 0]
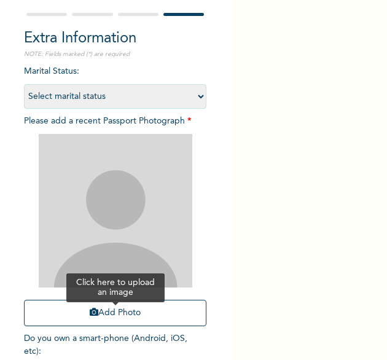
click at [136, 312] on button "Add Photo" at bounding box center [115, 312] width 183 height 26
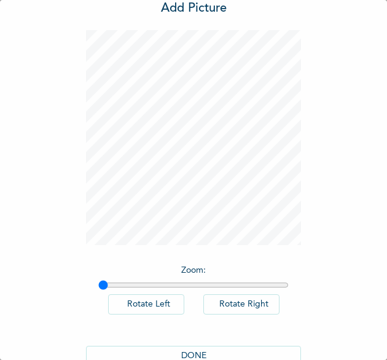
scroll to position [68, 0]
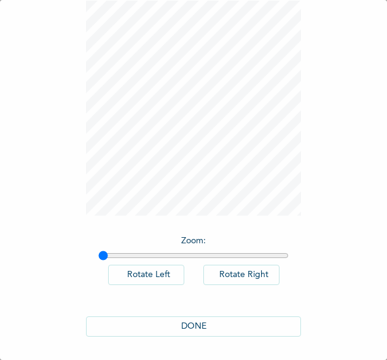
click at [162, 319] on button "DONE" at bounding box center [193, 326] width 215 height 20
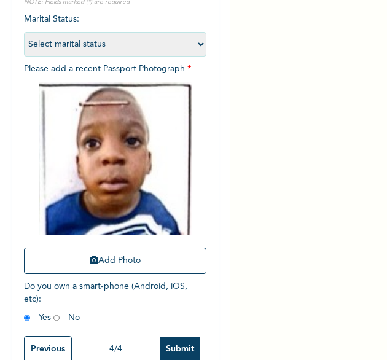
scroll to position [165, 0]
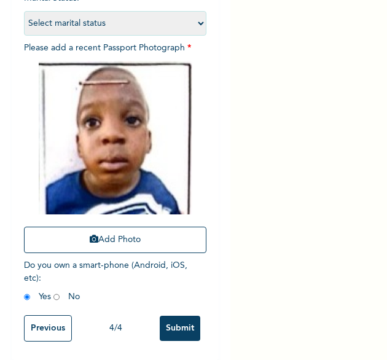
click at [172, 319] on input "Submit" at bounding box center [180, 327] width 41 height 25
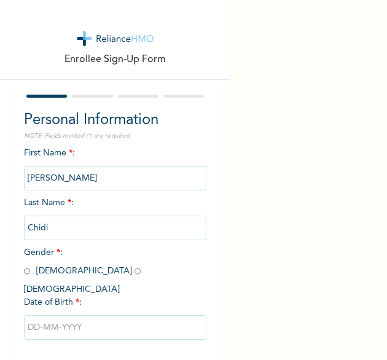
click at [29, 274] on span "Gender * : [DEMOGRAPHIC_DATA] [DEMOGRAPHIC_DATA]" at bounding box center [85, 270] width 123 height 45
click at [28, 272] on input "radio" at bounding box center [27, 271] width 6 height 12
radio input "true"
click at [76, 317] on input "text" at bounding box center [115, 327] width 183 height 25
select select "8"
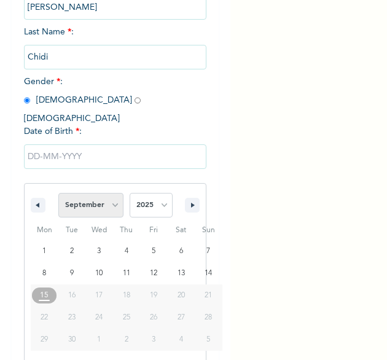
scroll to position [172, 0]
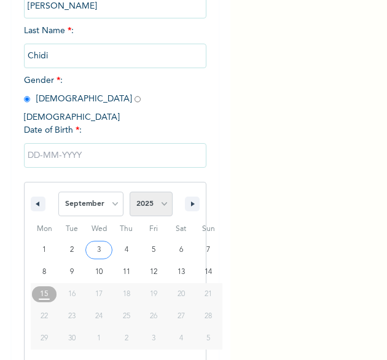
click at [162, 193] on select "2025 2024 2023 2022 2021 2020 2019 2018 2017 2016 2015 2014 2013 2012 2011 2010…" at bounding box center [150, 203] width 43 height 25
select select "1989"
click at [129, 191] on select "2025 2024 2023 2022 2021 2020 2019 2018 2017 2016 2015 2014 2013 2012 2011 2010…" at bounding box center [150, 203] width 43 height 25
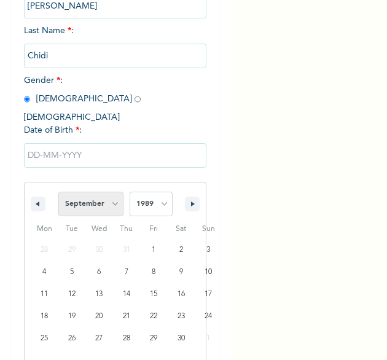
click at [106, 195] on select "January February March April May June July August September October November De…" at bounding box center [90, 203] width 65 height 25
select select "7"
click at [58, 191] on select "January February March April May June July August September October November De…" at bounding box center [90, 203] width 65 height 25
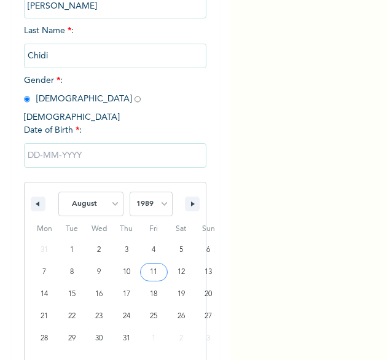
type input "[DATE]"
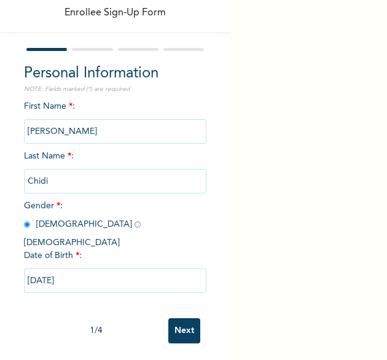
click at [169, 322] on input "Next" at bounding box center [184, 330] width 32 height 25
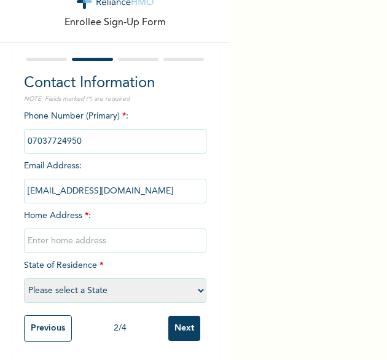
click at [89, 231] on input "text" at bounding box center [115, 240] width 183 height 25
type input "[GEOGRAPHIC_DATA]"
select select "25"
click at [183, 318] on input "Next" at bounding box center [184, 327] width 32 height 25
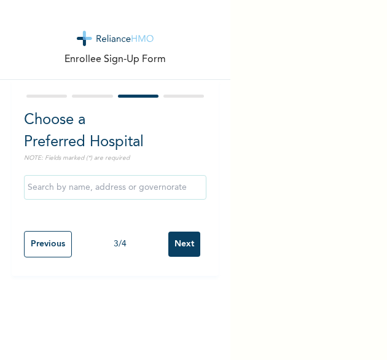
scroll to position [0, 0]
click at [173, 241] on input "Next" at bounding box center [184, 243] width 32 height 25
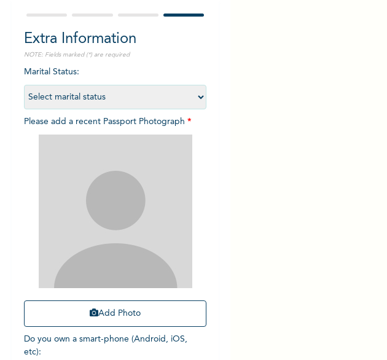
scroll to position [82, 0]
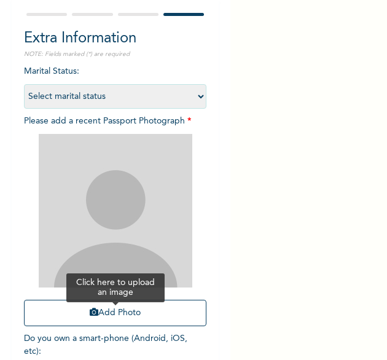
click at [111, 307] on button "Add Photo" at bounding box center [115, 312] width 183 height 26
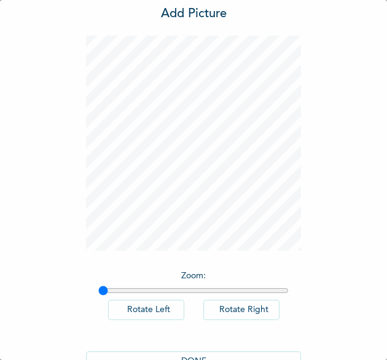
scroll to position [68, 0]
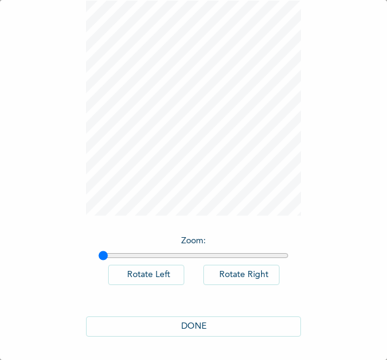
click at [212, 330] on button "DONE" at bounding box center [193, 326] width 215 height 20
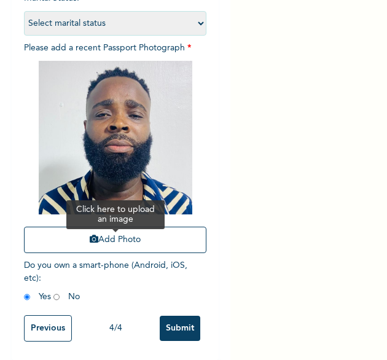
scroll to position [165, 0]
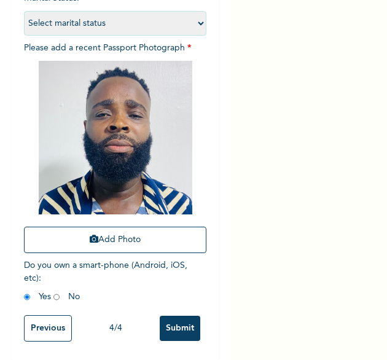
click at [168, 325] on input "Submit" at bounding box center [180, 327] width 41 height 25
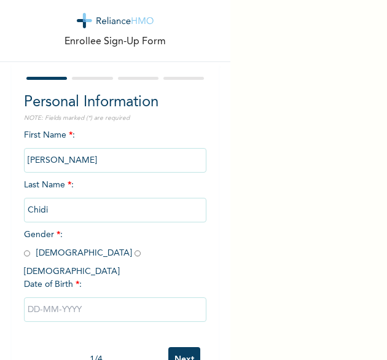
scroll to position [47, 0]
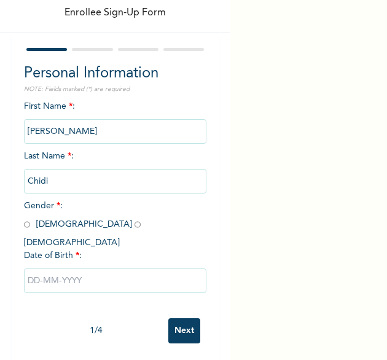
click at [26, 228] on input "radio" at bounding box center [27, 224] width 6 height 12
radio input "true"
click at [56, 268] on input "text" at bounding box center [115, 280] width 183 height 25
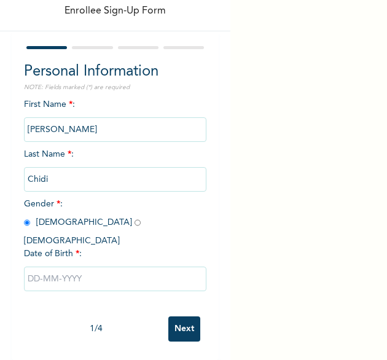
select select "8"
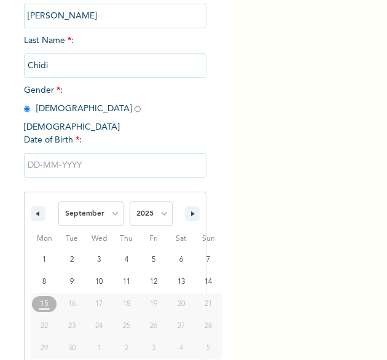
scroll to position [172, 0]
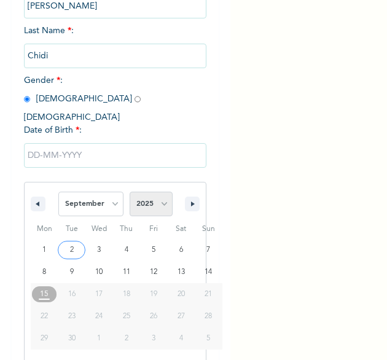
click at [161, 195] on select "2025 2024 2023 2022 2021 2020 2019 2018 2017 2016 2015 2014 2013 2012 2011 2010…" at bounding box center [150, 203] width 43 height 25
select select "2024"
click at [129, 191] on select "2025 2024 2023 2022 2021 2020 2019 2018 2017 2016 2015 2014 2013 2012 2011 2010…" at bounding box center [150, 203] width 43 height 25
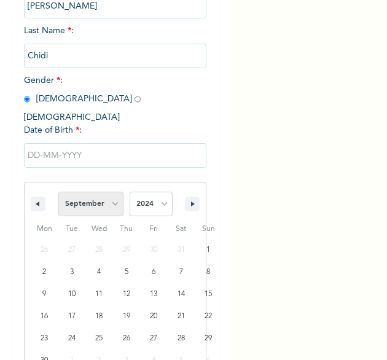
click at [109, 191] on select "January February March April May June July August September October November De…" at bounding box center [90, 203] width 65 height 25
select select "6"
click at [58, 191] on select "January February March April May June July August September October November De…" at bounding box center [90, 203] width 65 height 25
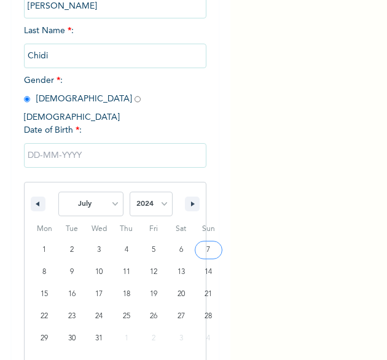
type input "[DATE]"
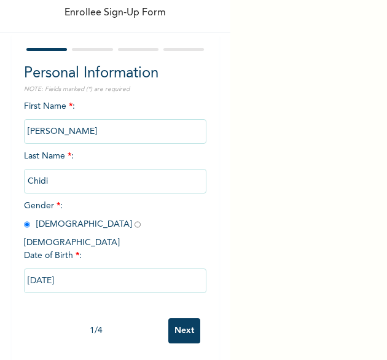
click at [173, 322] on input "Next" at bounding box center [184, 330] width 32 height 25
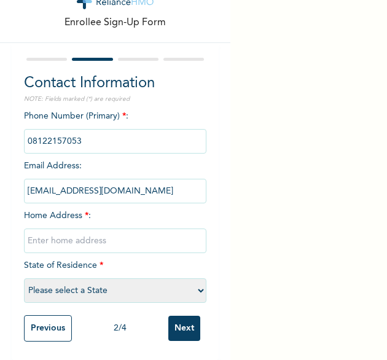
click at [64, 234] on input "text" at bounding box center [115, 240] width 183 height 25
type input "[GEOGRAPHIC_DATA]"
select select "25"
click at [180, 323] on input "Next" at bounding box center [184, 327] width 32 height 25
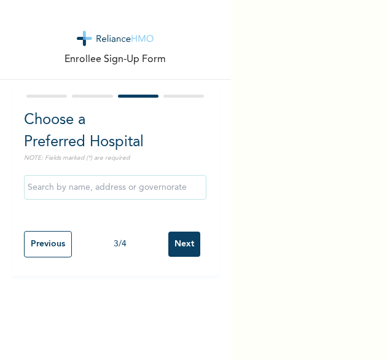
scroll to position [0, 0]
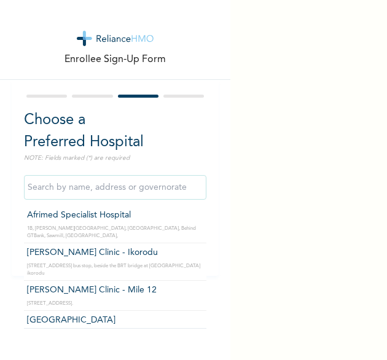
click at [104, 186] on input "text" at bounding box center [115, 187] width 183 height 25
drag, startPoint x: 309, startPoint y: 228, endPoint x: 296, endPoint y: 236, distance: 15.7
click at [307, 230] on div "Enrollee Sign-Up Form Choose a Preferred Hospital NOTE: Fields marked (*) are r…" at bounding box center [193, 180] width 387 height 360
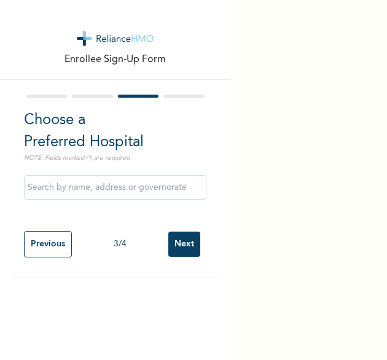
click at [168, 245] on input "Next" at bounding box center [184, 243] width 32 height 25
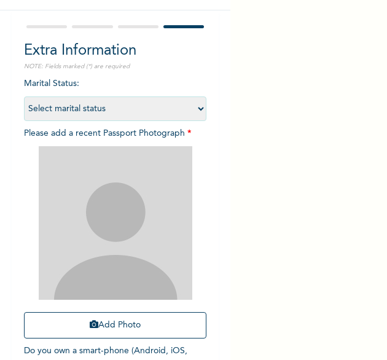
scroll to position [82, 0]
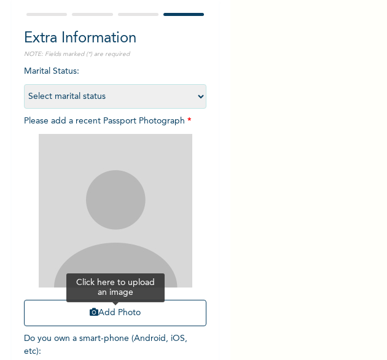
click at [126, 309] on button "Add Photo" at bounding box center [115, 312] width 183 height 26
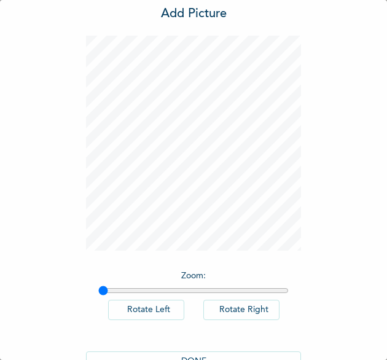
scroll to position [68, 0]
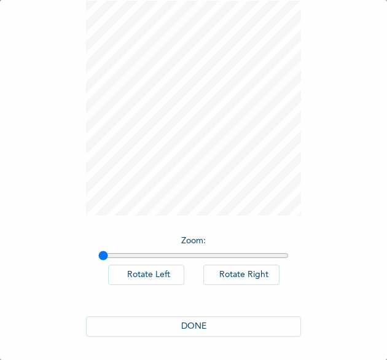
click at [201, 316] on button "DONE" at bounding box center [193, 326] width 215 height 20
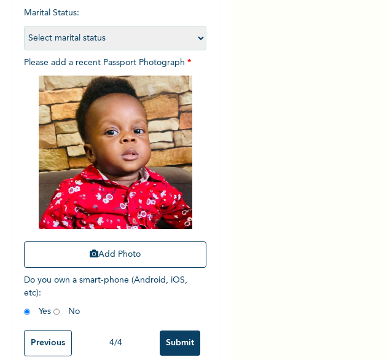
scroll to position [165, 0]
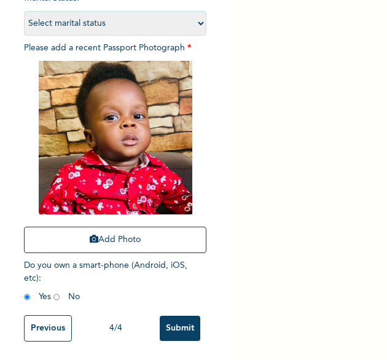
click at [188, 320] on input "Submit" at bounding box center [180, 327] width 41 height 25
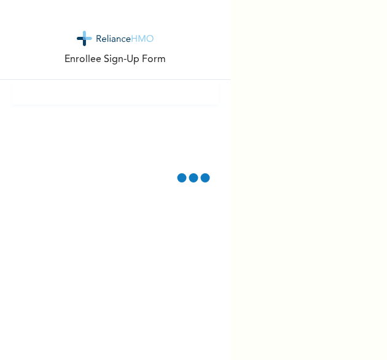
scroll to position [0, 0]
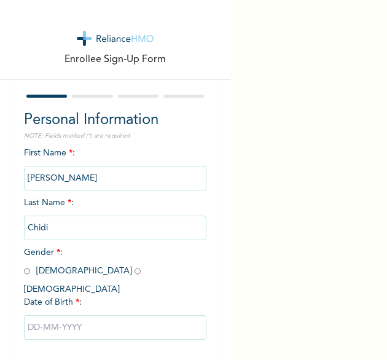
click at [134, 271] on input "radio" at bounding box center [137, 271] width 6 height 12
radio input "true"
click at [77, 315] on input "text" at bounding box center [115, 327] width 183 height 25
select select "8"
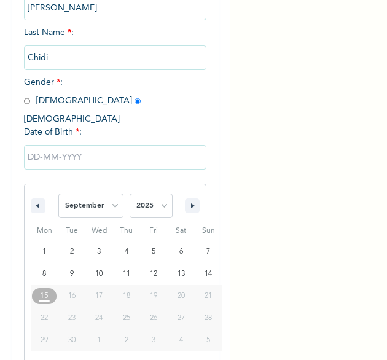
scroll to position [172, 0]
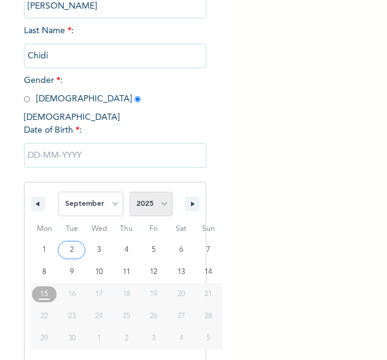
click at [133, 191] on select "2025 2024 2023 2022 2021 2020 2019 2018 2017 2016 2015 2014 2013 2012 2011 2010…" at bounding box center [150, 203] width 43 height 25
select select "2022"
click at [129, 191] on select "2025 2024 2023 2022 2021 2020 2019 2018 2017 2016 2015 2014 2013 2012 2011 2010…" at bounding box center [150, 203] width 43 height 25
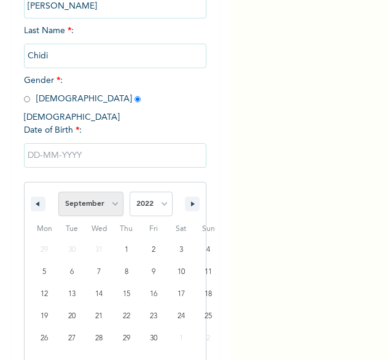
click at [106, 191] on select "January February March April May June July August September October November De…" at bounding box center [90, 203] width 65 height 25
select select "2"
click at [58, 191] on select "January February March April May June July August September October November De…" at bounding box center [90, 203] width 65 height 25
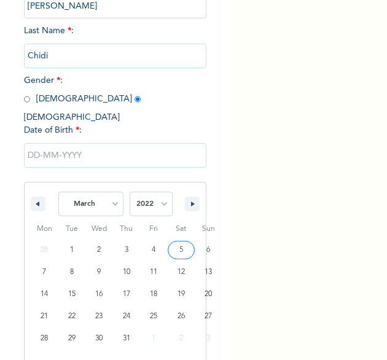
type input "[DATE]"
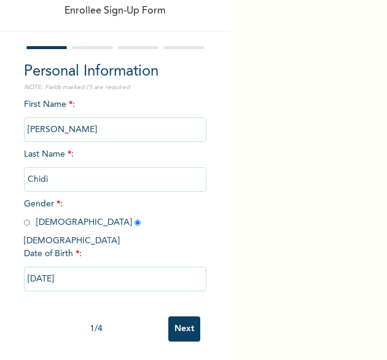
scroll to position [47, 0]
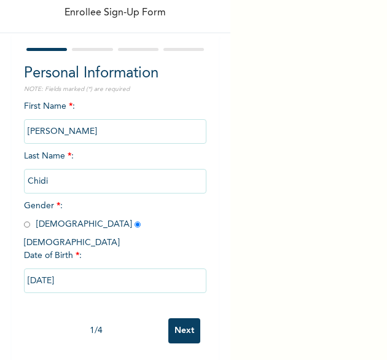
click at [174, 320] on input "Next" at bounding box center [184, 330] width 32 height 25
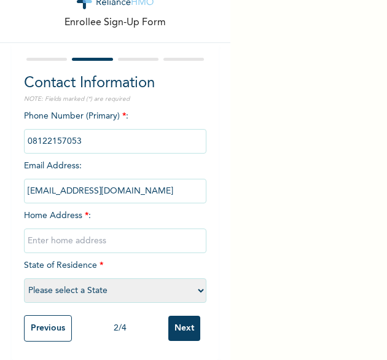
click at [97, 231] on input "text" at bounding box center [115, 240] width 183 height 25
type input "[GEOGRAPHIC_DATA]"
select select "25"
click at [185, 326] on input "Next" at bounding box center [184, 327] width 32 height 25
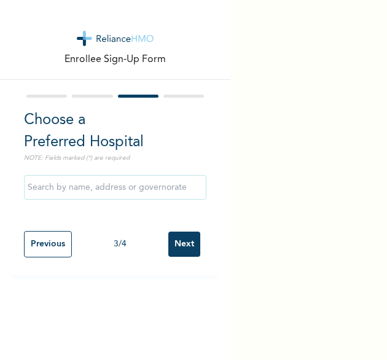
click at [168, 236] on input "Next" at bounding box center [184, 243] width 32 height 25
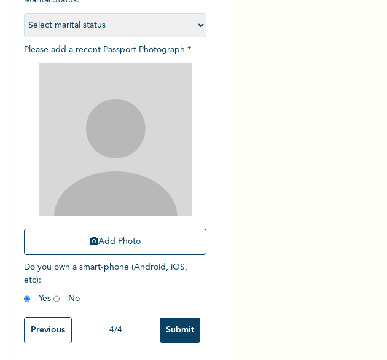
scroll to position [163, 0]
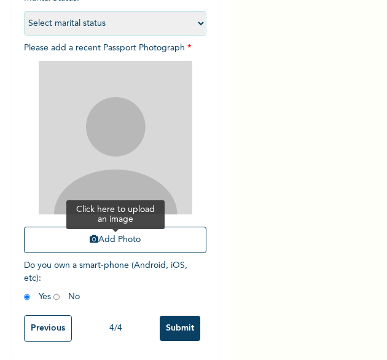
click at [115, 237] on button "Add Photo" at bounding box center [115, 239] width 183 height 26
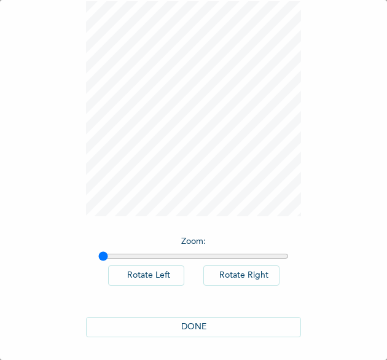
scroll to position [68, 0]
click at [204, 320] on button "DONE" at bounding box center [193, 326] width 215 height 20
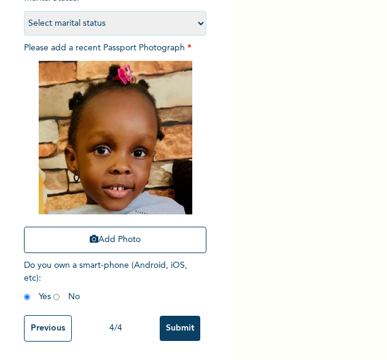
scroll to position [165, 0]
click at [176, 315] on input "Submit" at bounding box center [180, 327] width 41 height 25
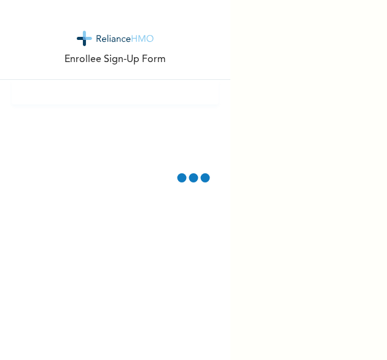
scroll to position [0, 0]
